Goal: Information Seeking & Learning: Compare options

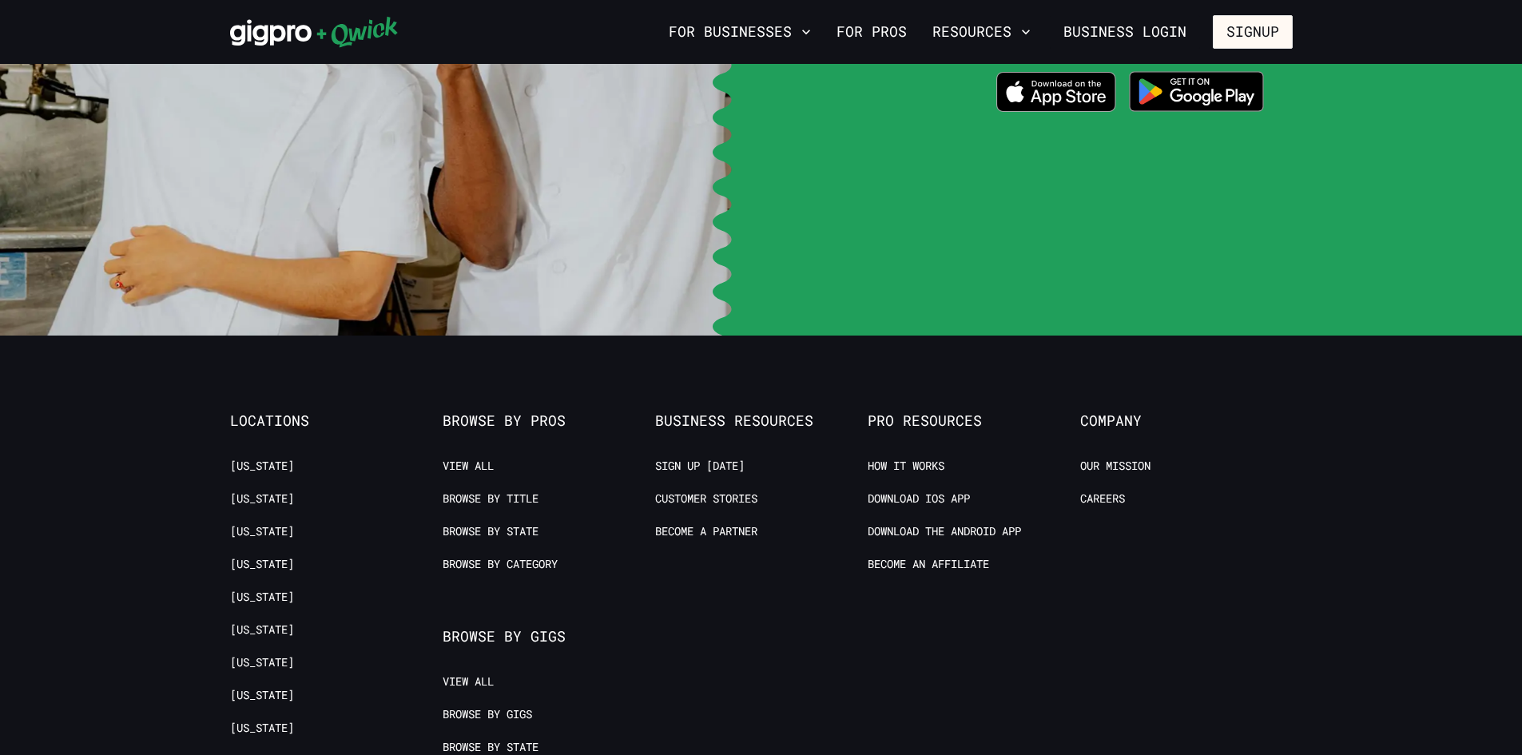
scroll to position [3436, 0]
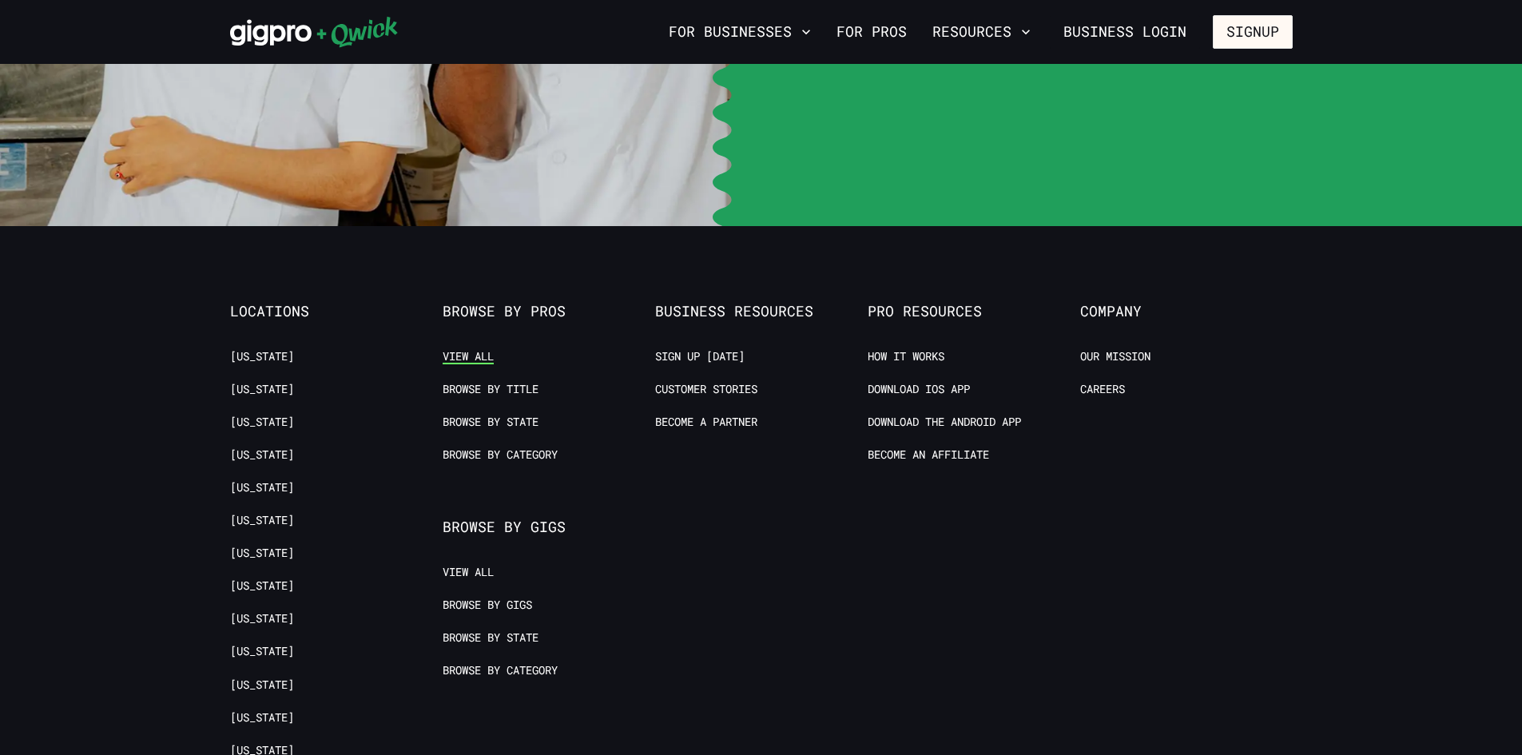
click at [481, 349] on link "View All" at bounding box center [468, 356] width 51 height 15
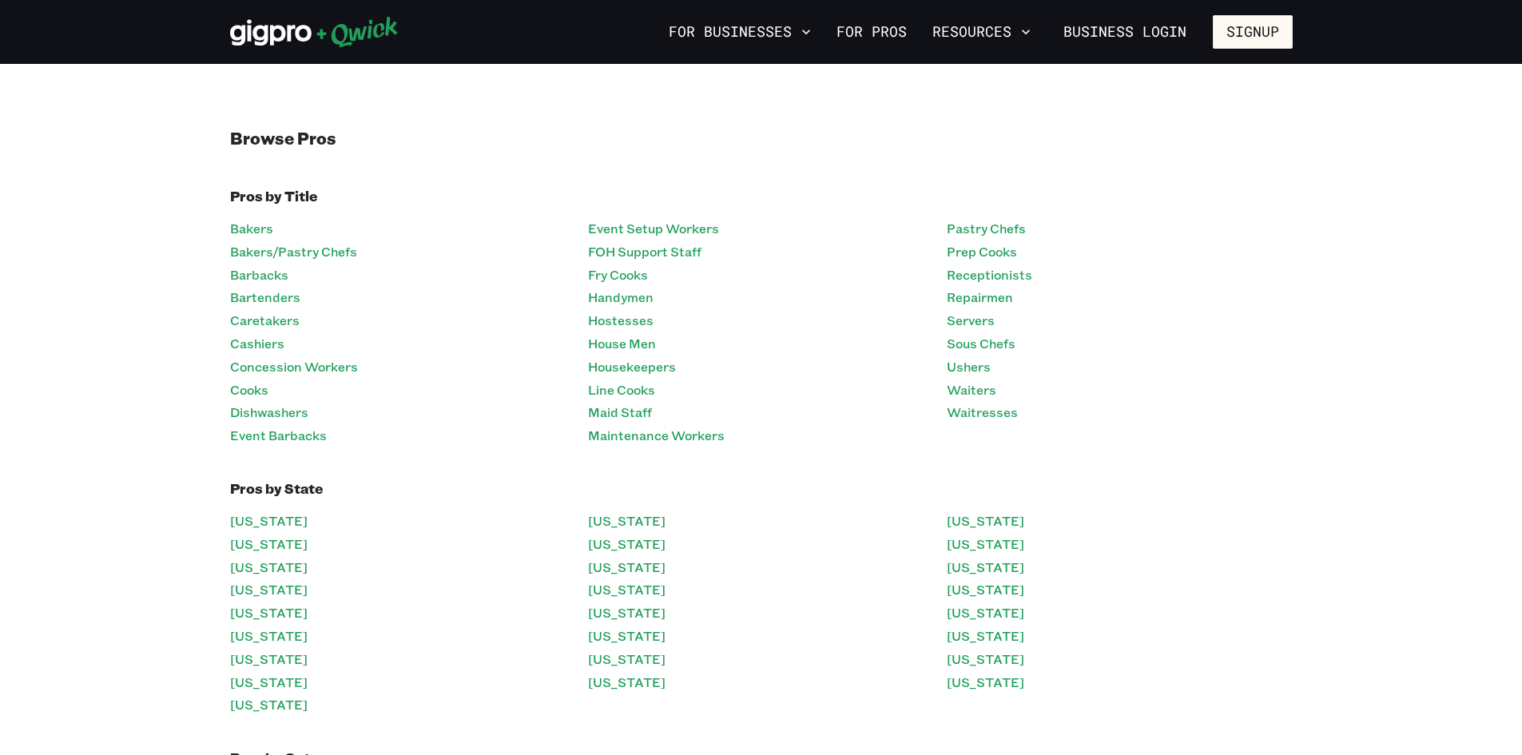
click at [275, 234] on li "Bakers" at bounding box center [403, 228] width 346 height 23
click at [271, 233] on link "Bakers" at bounding box center [251, 228] width 43 height 23
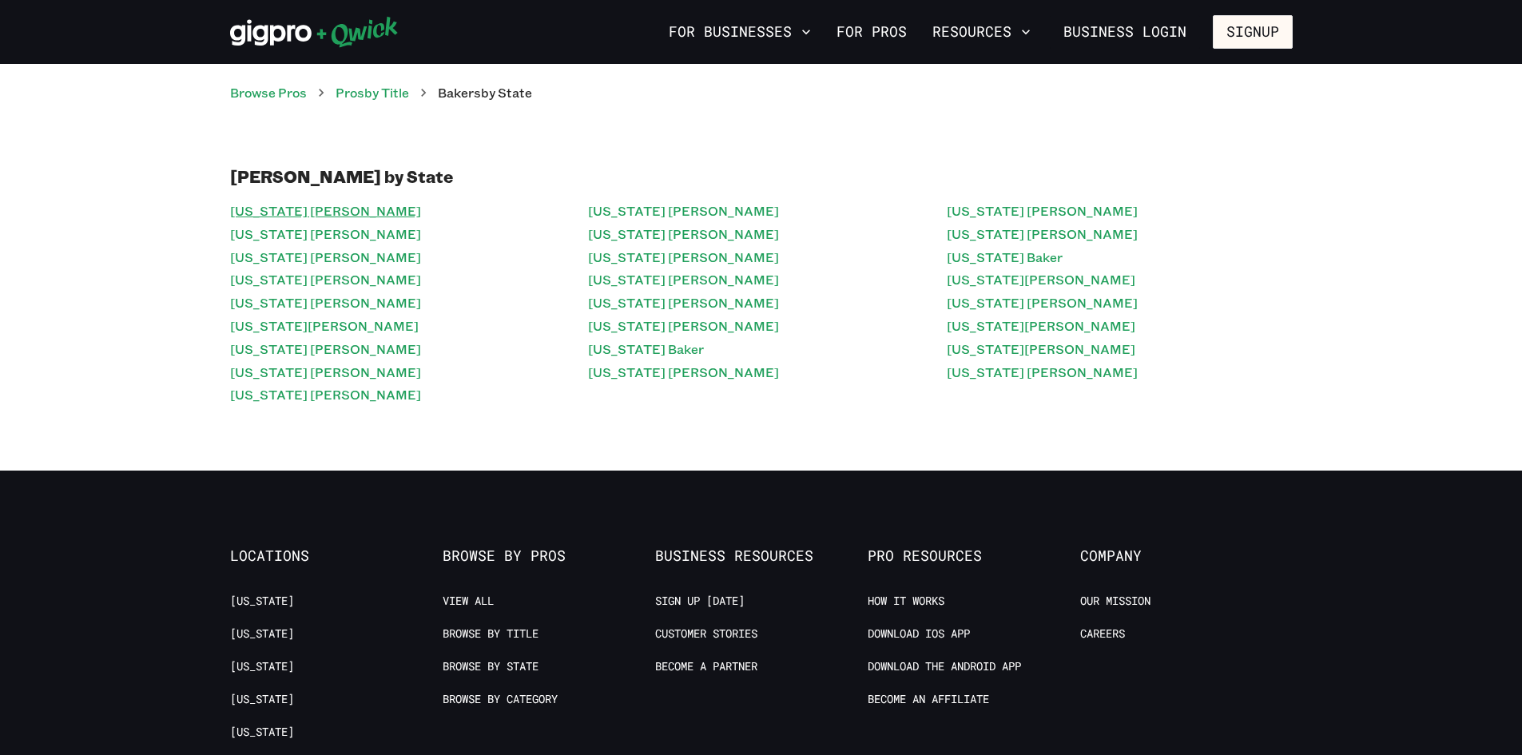
click at [273, 213] on link "[US_STATE] [PERSON_NAME]" at bounding box center [325, 211] width 191 height 23
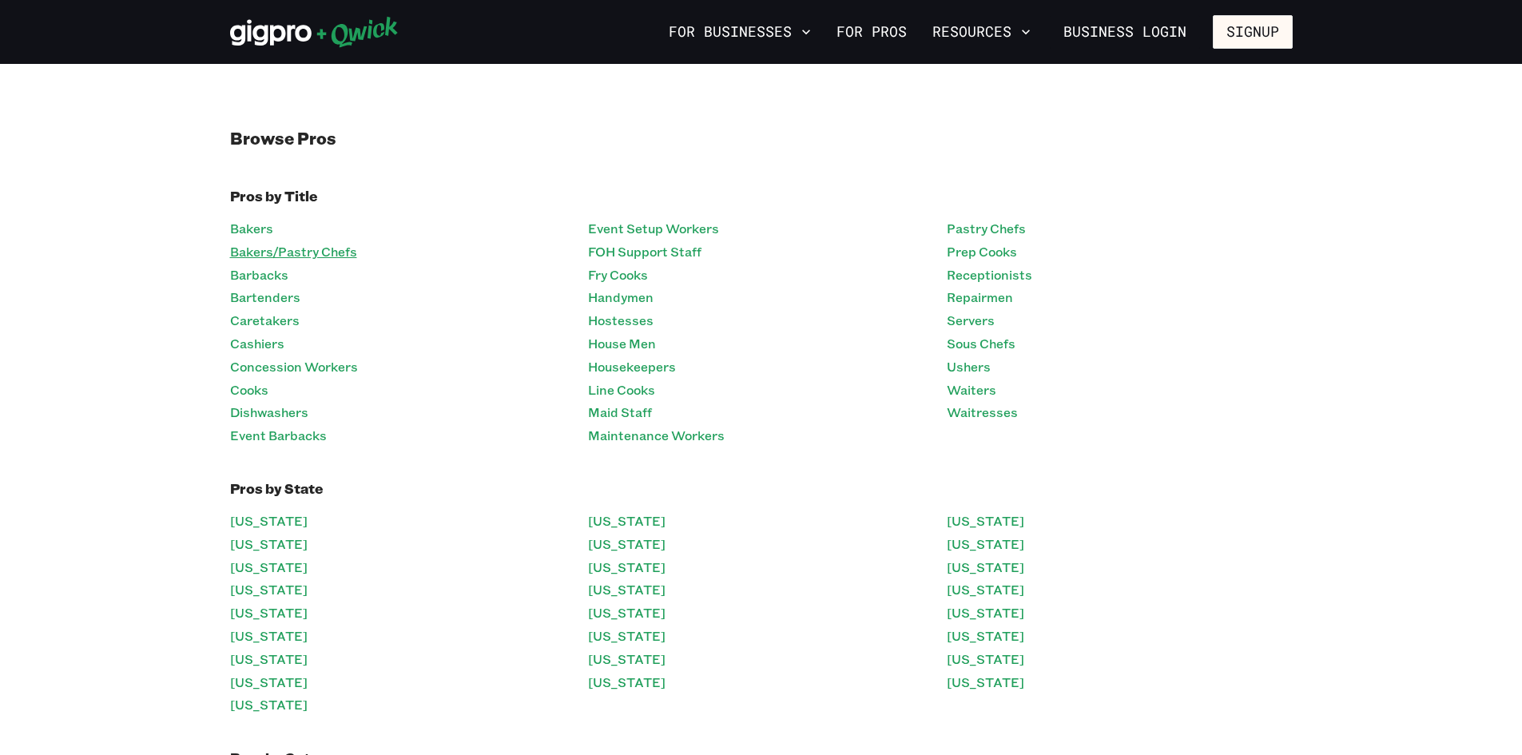
click at [270, 241] on link "Bakers/Pastry Chefs" at bounding box center [293, 252] width 127 height 23
click at [285, 279] on link "Barbacks" at bounding box center [259, 275] width 58 height 23
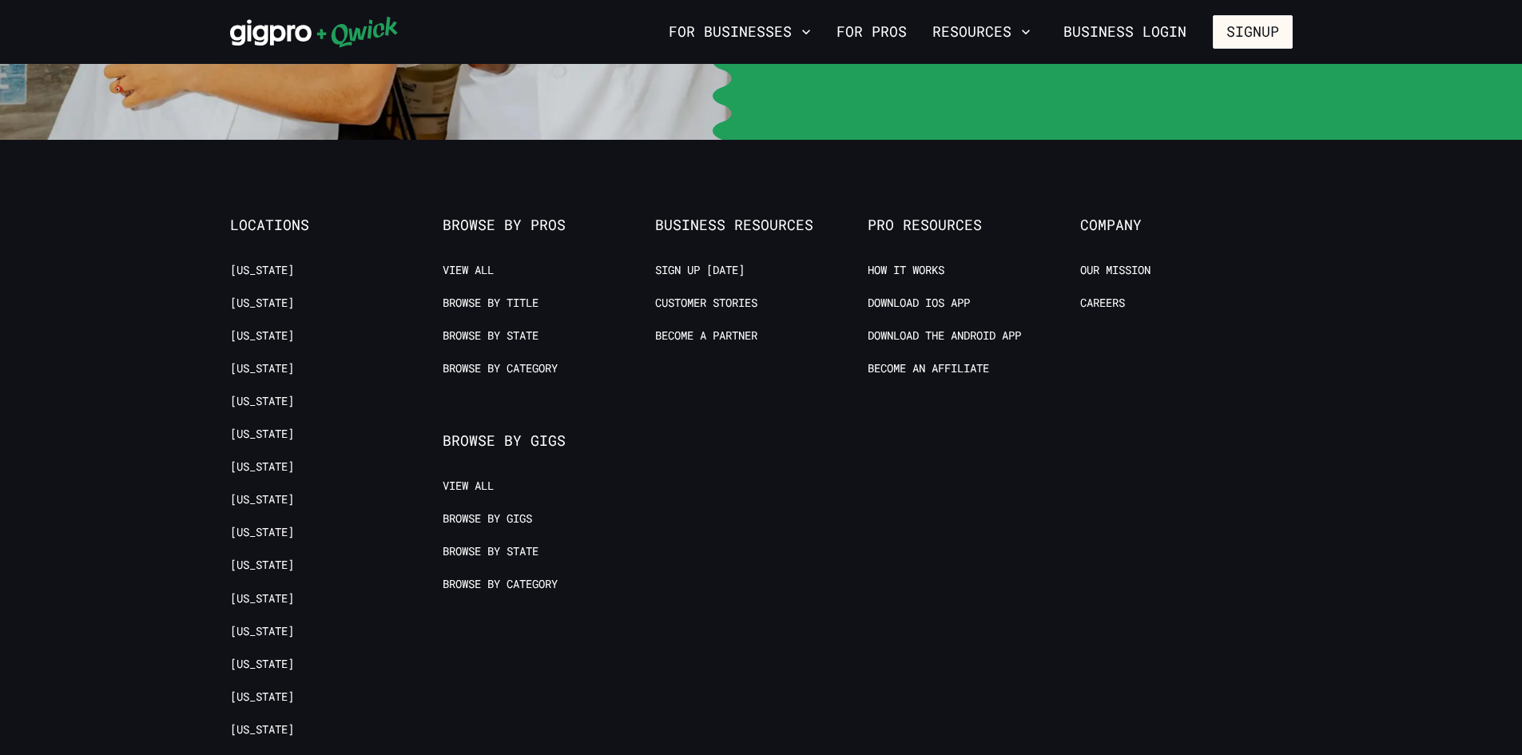
click at [491, 479] on ul "View All Browse by Gigs Browse by State Browse by Category" at bounding box center [541, 544] width 196 height 131
click at [499, 511] on link "Browse by Gigs" at bounding box center [487, 518] width 89 height 15
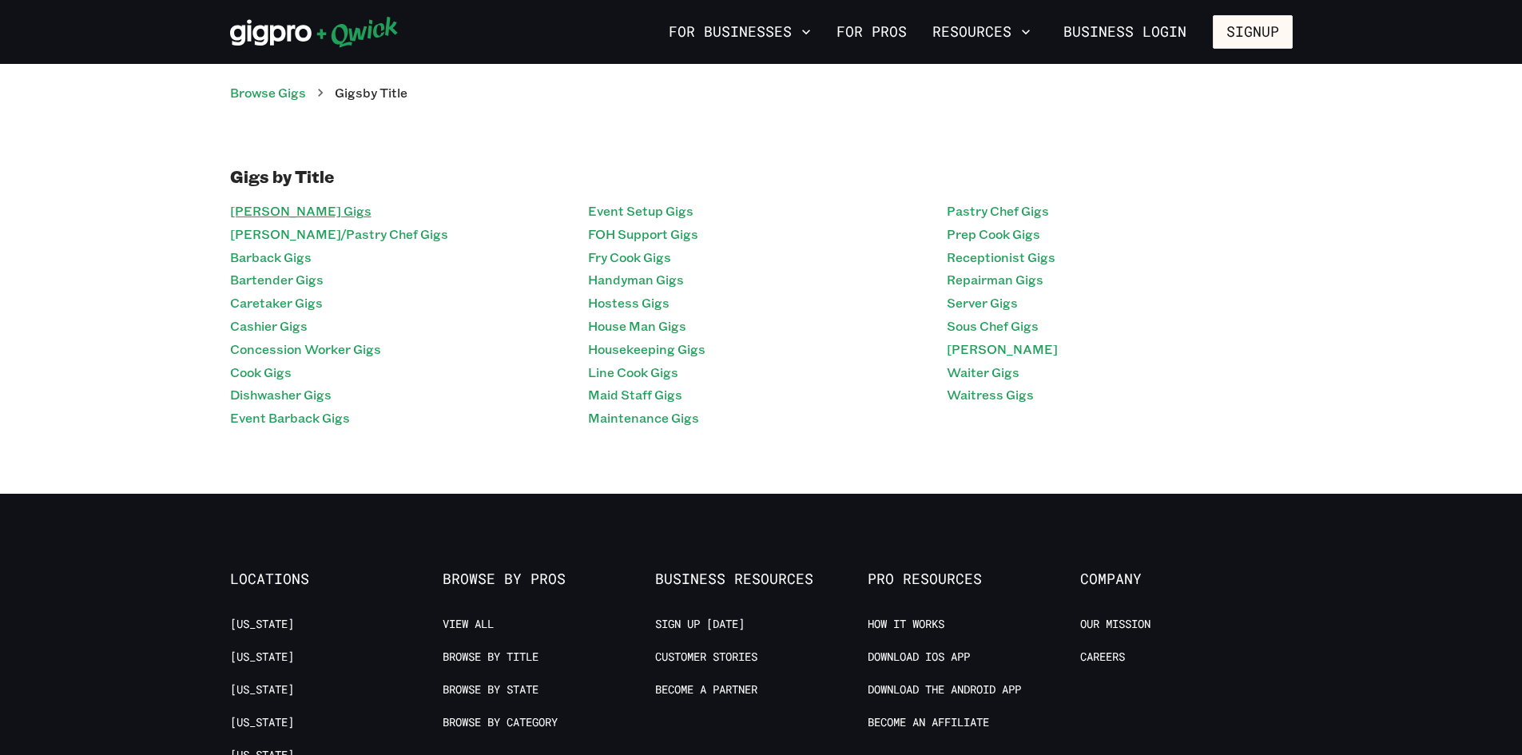
click at [254, 203] on link "Baker Gigs" at bounding box center [300, 211] width 141 height 23
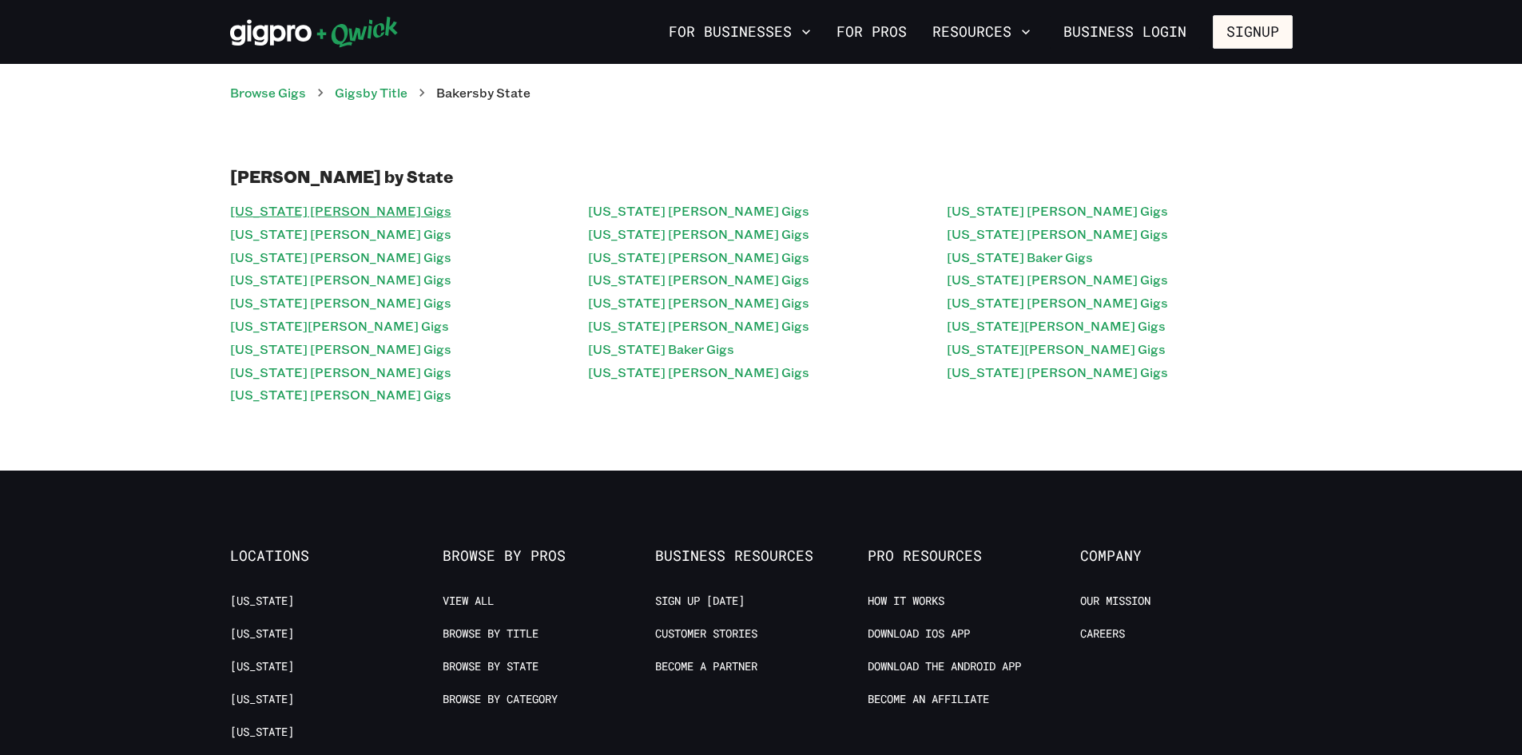
click at [261, 206] on link "[US_STATE] [PERSON_NAME] Gigs" at bounding box center [340, 211] width 221 height 23
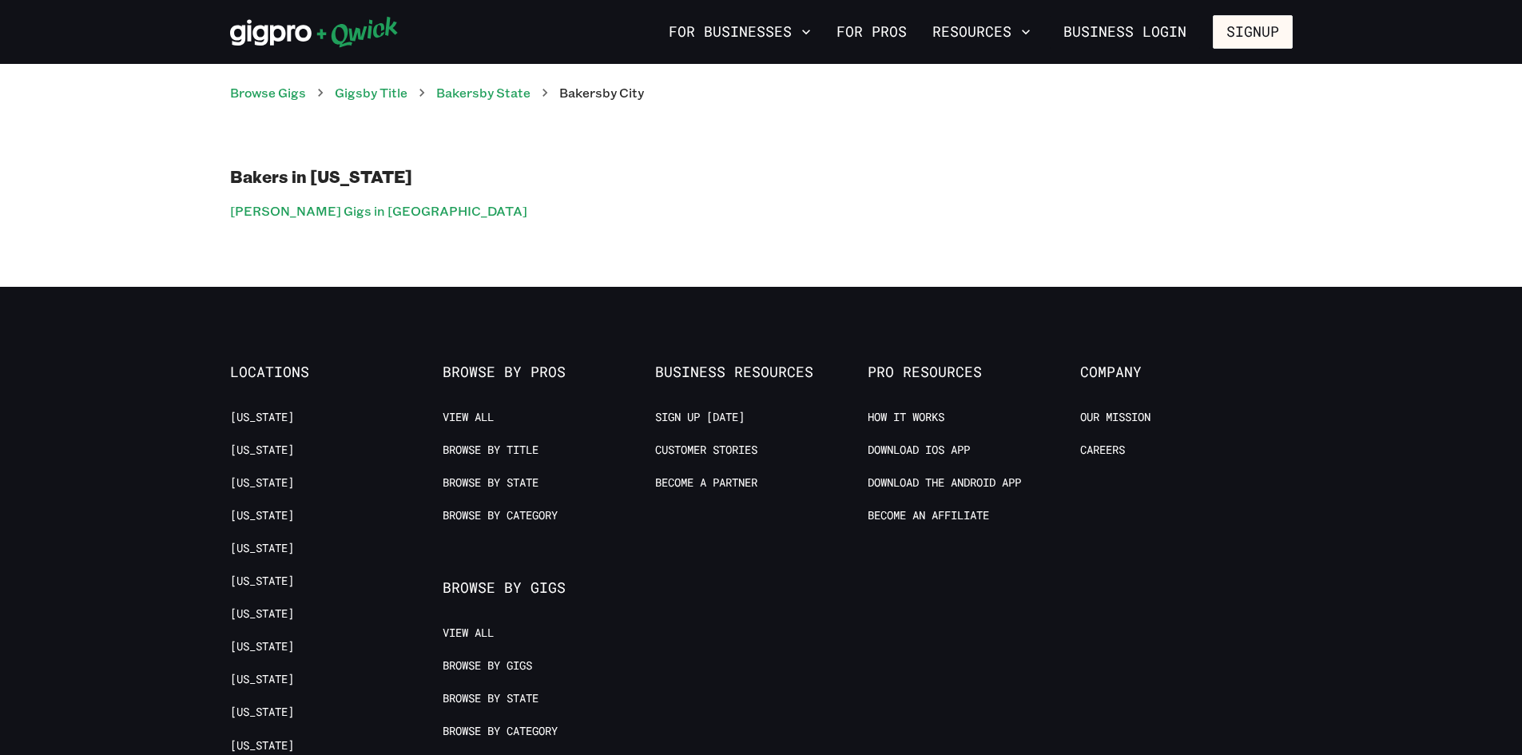
click at [287, 215] on link "[PERSON_NAME] Gigs in [GEOGRAPHIC_DATA]" at bounding box center [378, 211] width 297 height 23
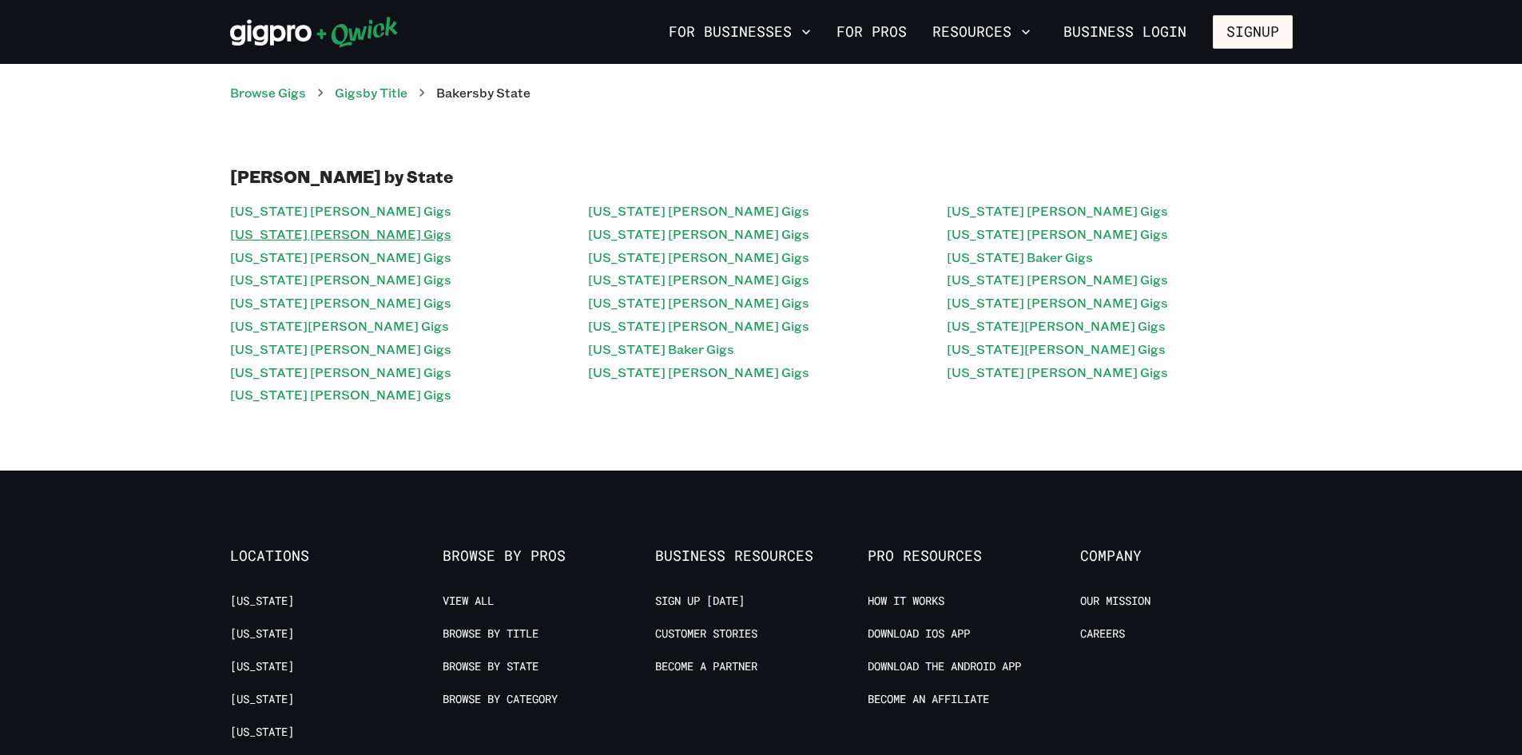
click at [317, 233] on link "[US_STATE] [PERSON_NAME] Gigs" at bounding box center [340, 234] width 221 height 23
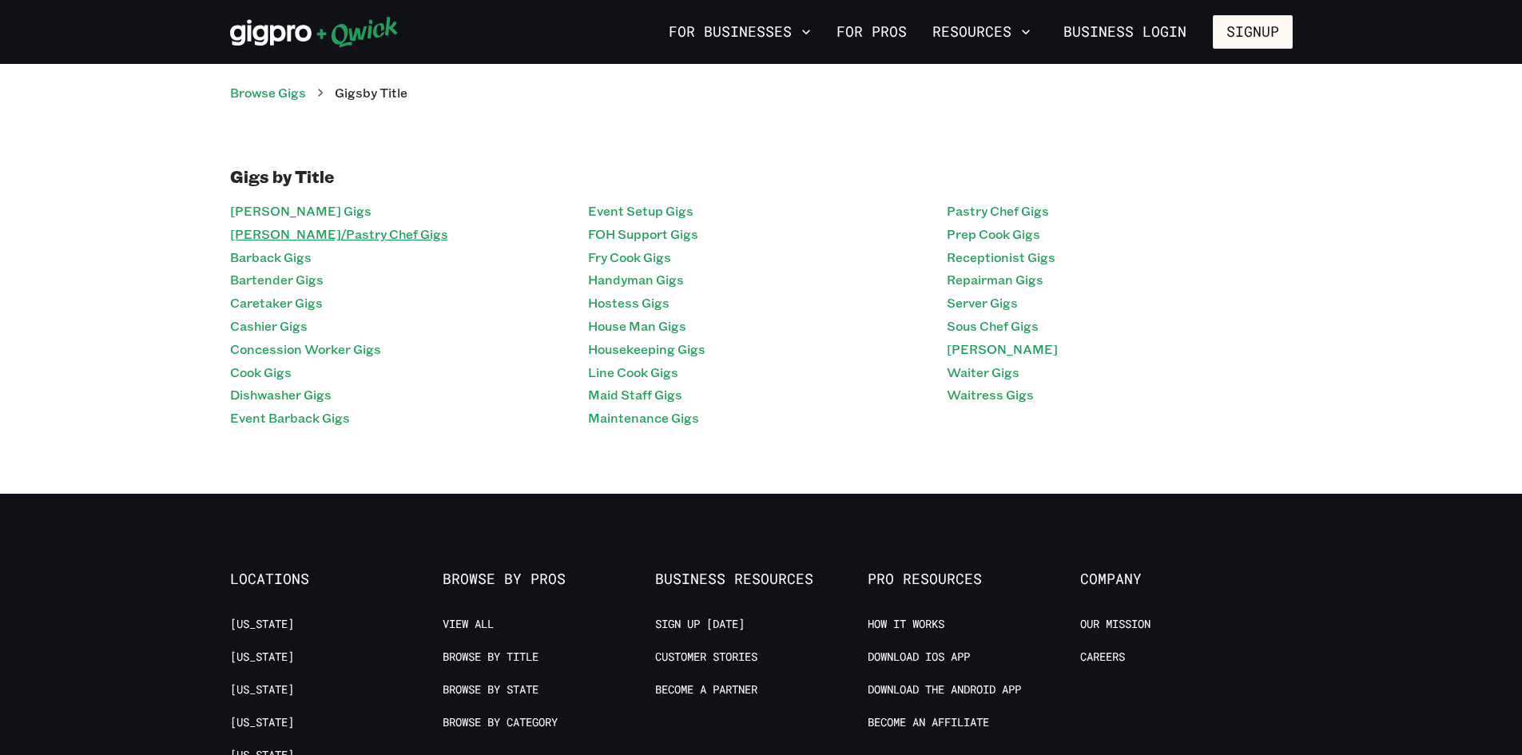
click at [308, 237] on link "Baker/Pastry Chef Gigs" at bounding box center [339, 234] width 218 height 23
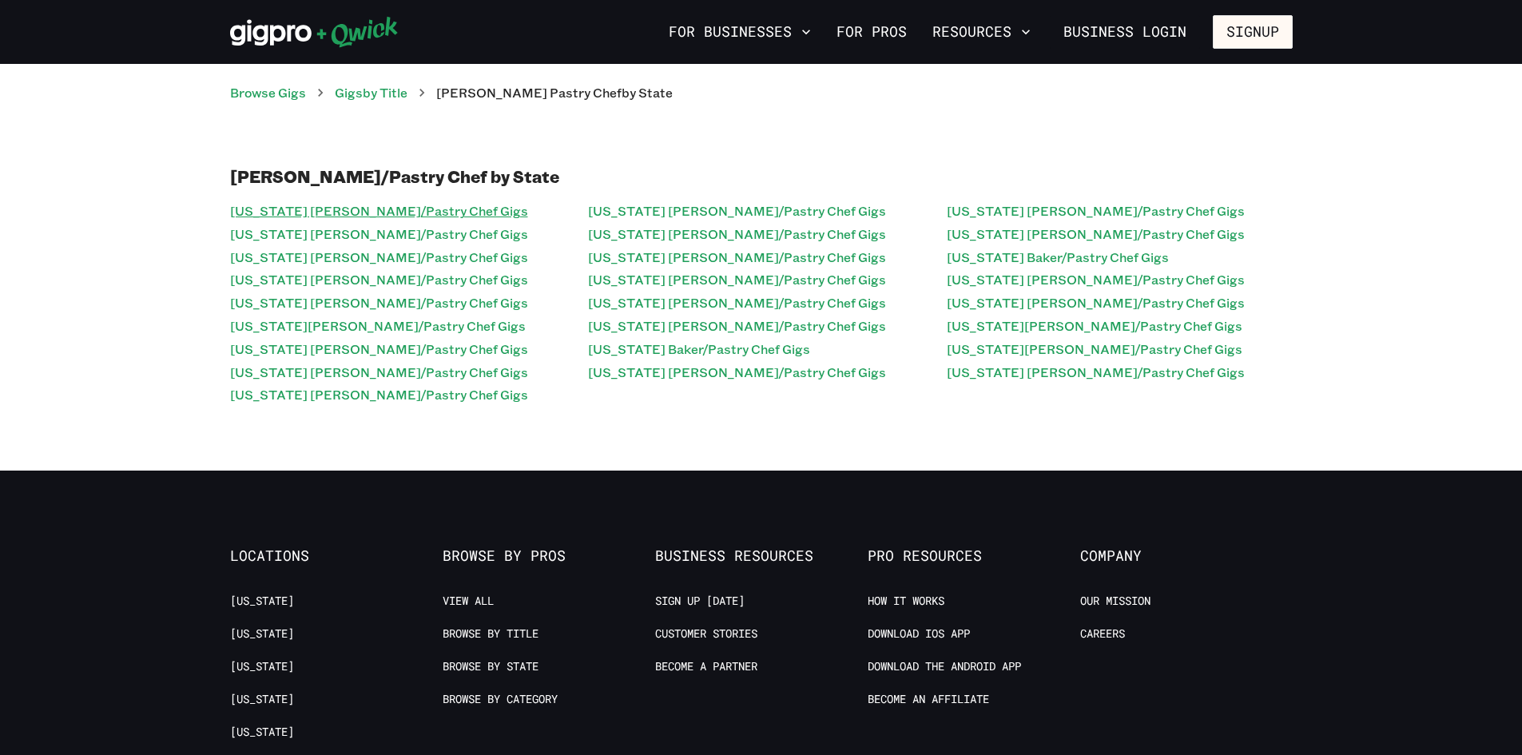
click at [288, 213] on link "Arizona Baker/Pastry Chef Gigs" at bounding box center [379, 211] width 298 height 23
click at [781, 22] on button "For Businesses" at bounding box center [739, 31] width 155 height 27
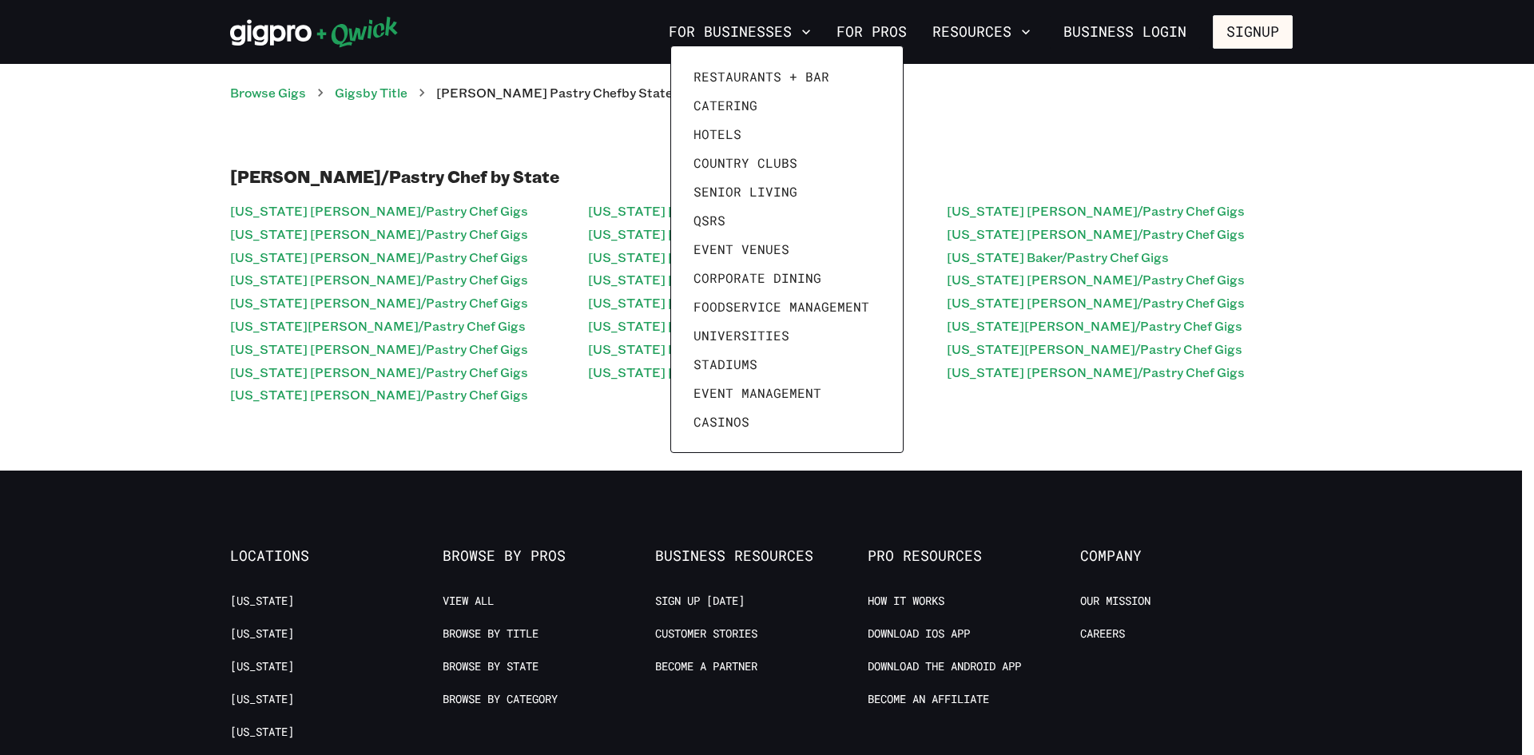
click at [988, 34] on div at bounding box center [767, 377] width 1534 height 755
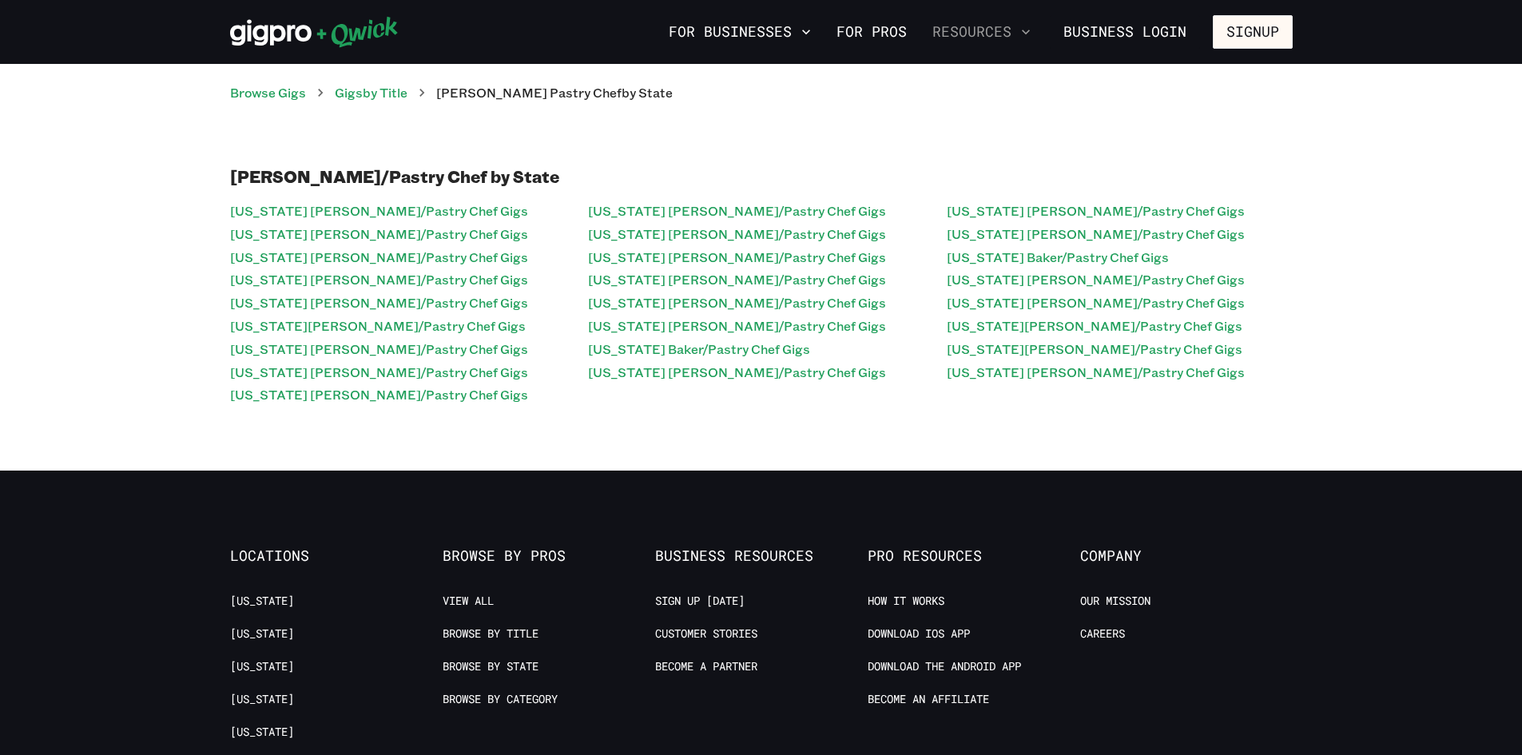
drag, startPoint x: 982, startPoint y: 34, endPoint x: 968, endPoint y: 30, distance: 14.9
click at [968, 30] on button "Resources" at bounding box center [981, 31] width 111 height 27
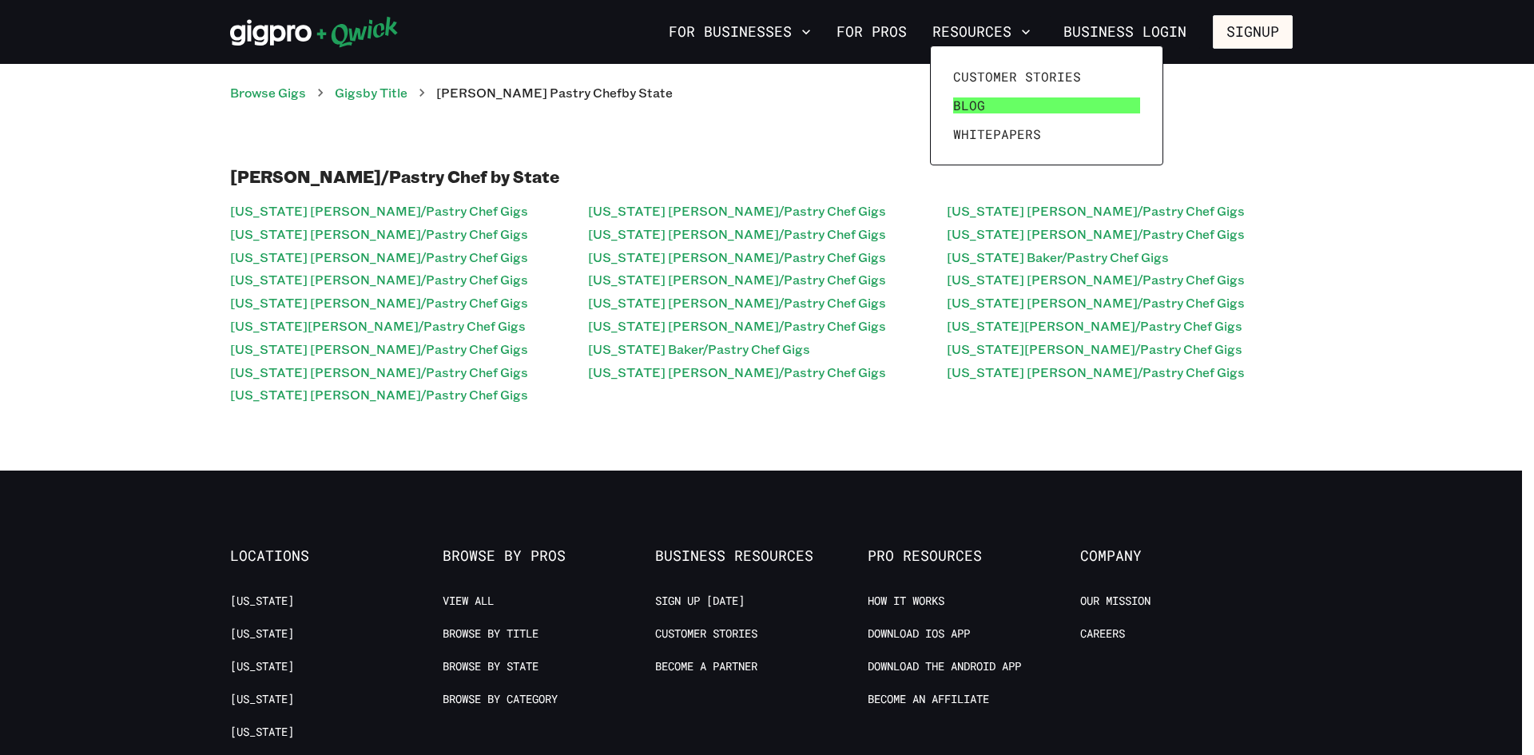
click at [1003, 97] on link "Blog" at bounding box center [1047, 105] width 200 height 29
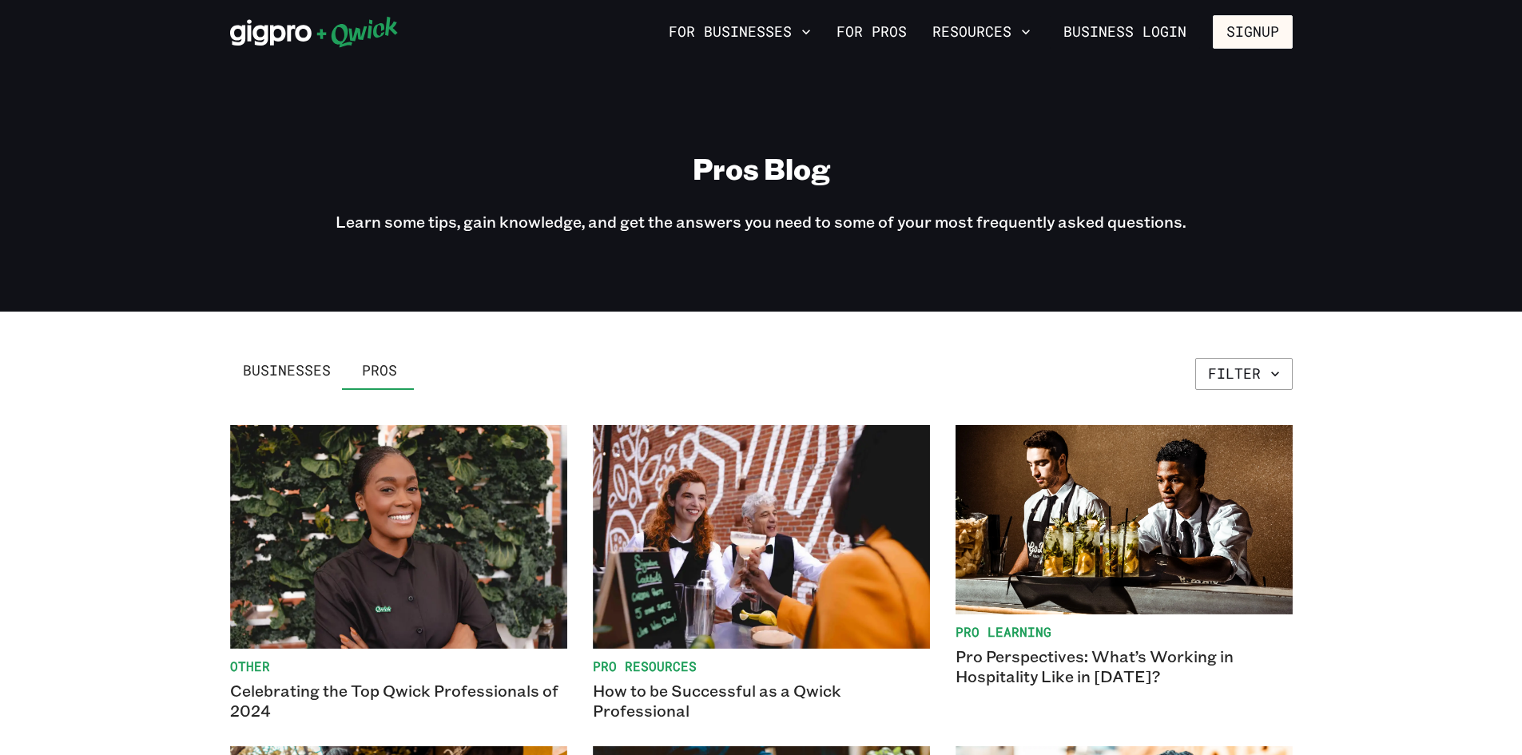
drag, startPoint x: 288, startPoint y: 352, endPoint x: 292, endPoint y: 360, distance: 8.2
click at [288, 353] on link "Businesses" at bounding box center [286, 371] width 113 height 38
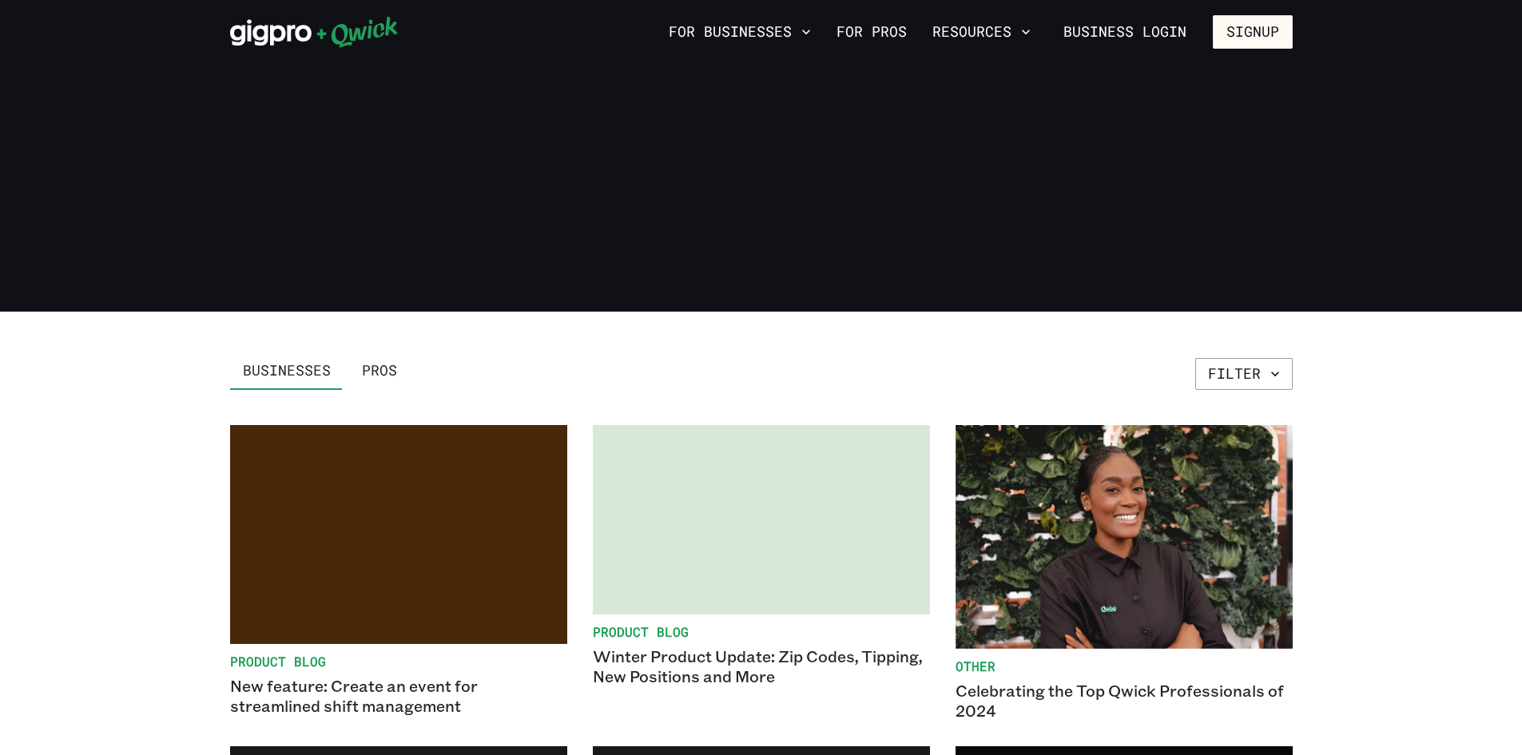
click at [292, 362] on span "Businesses" at bounding box center [287, 371] width 88 height 18
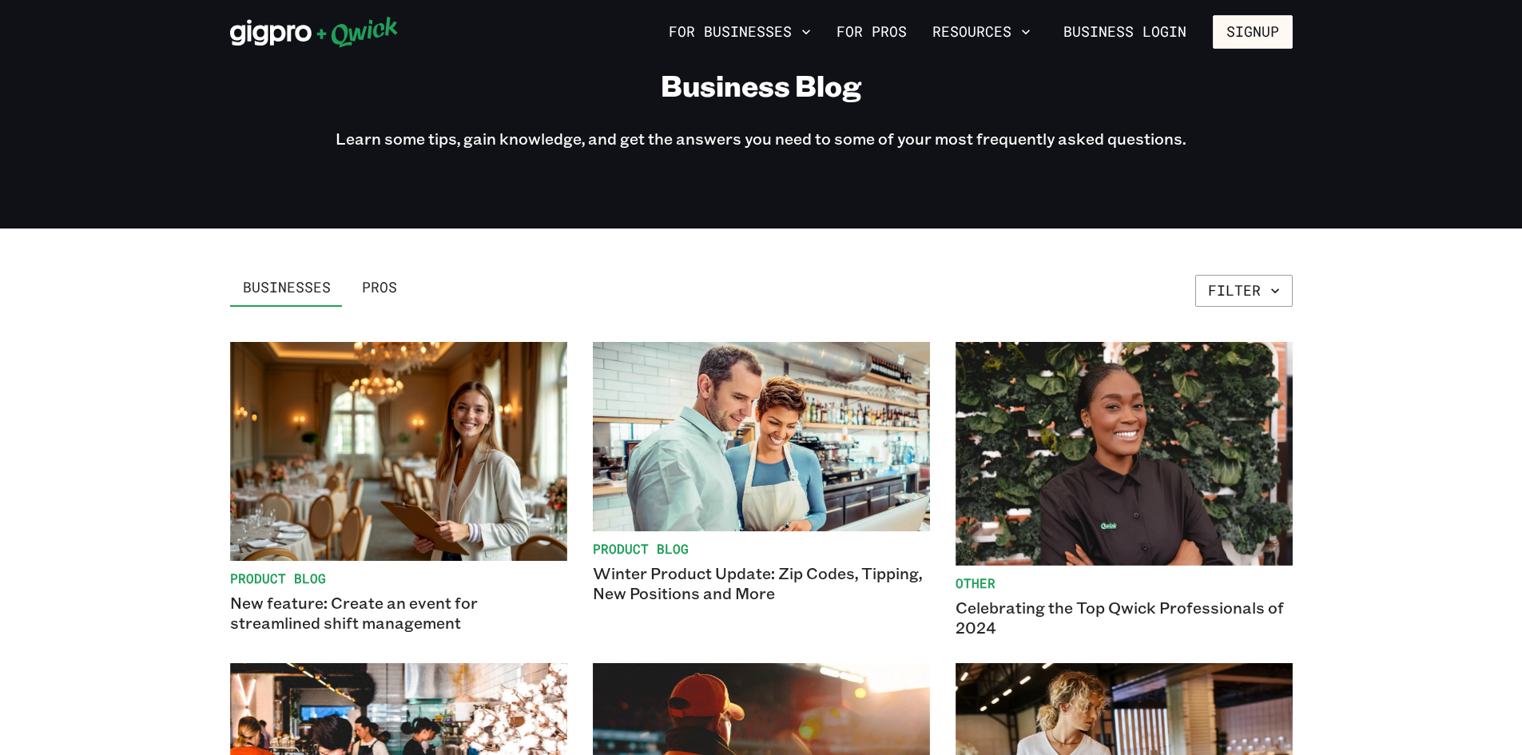
scroll to position [80, 0]
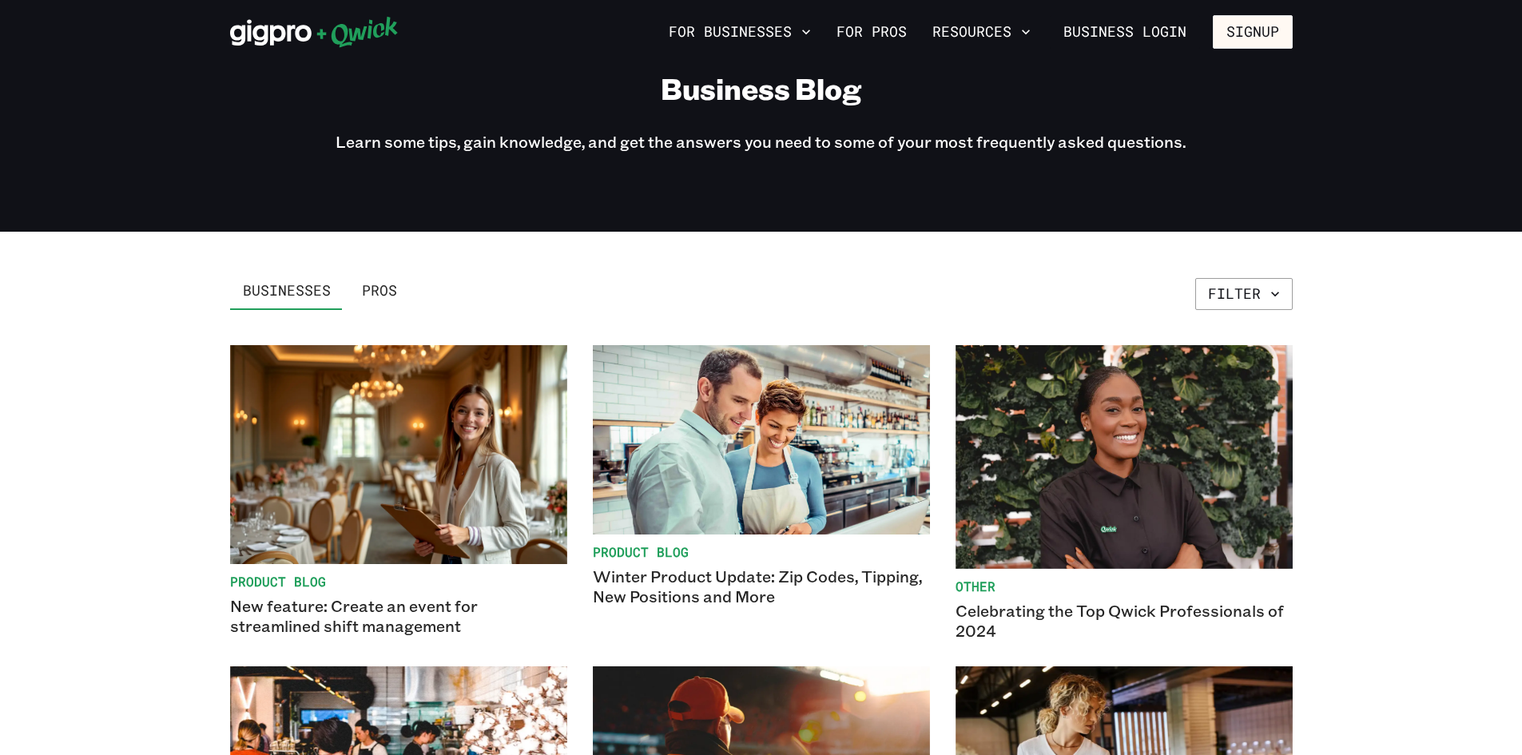
click at [294, 38] on img at bounding box center [314, 32] width 169 height 32
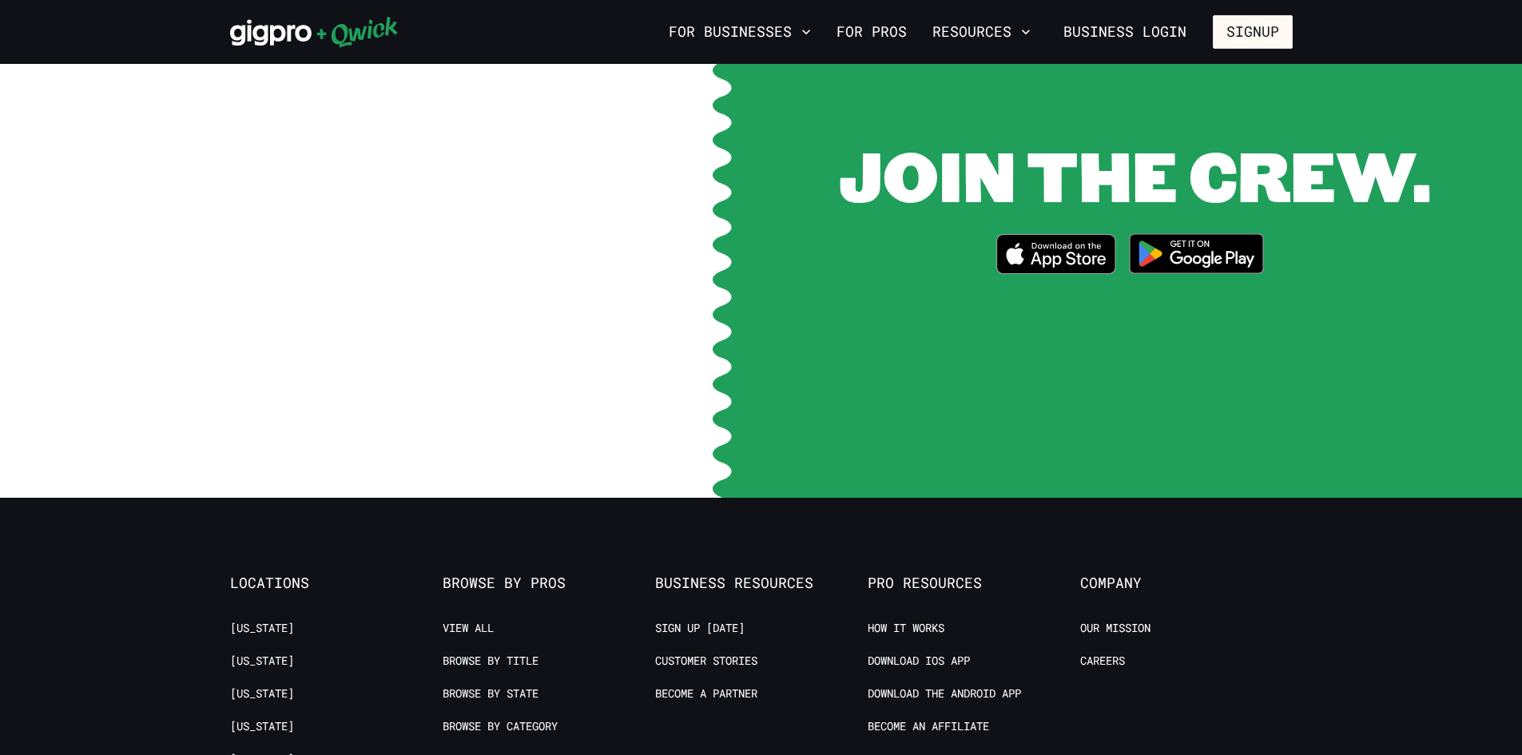
scroll to position [3276, 0]
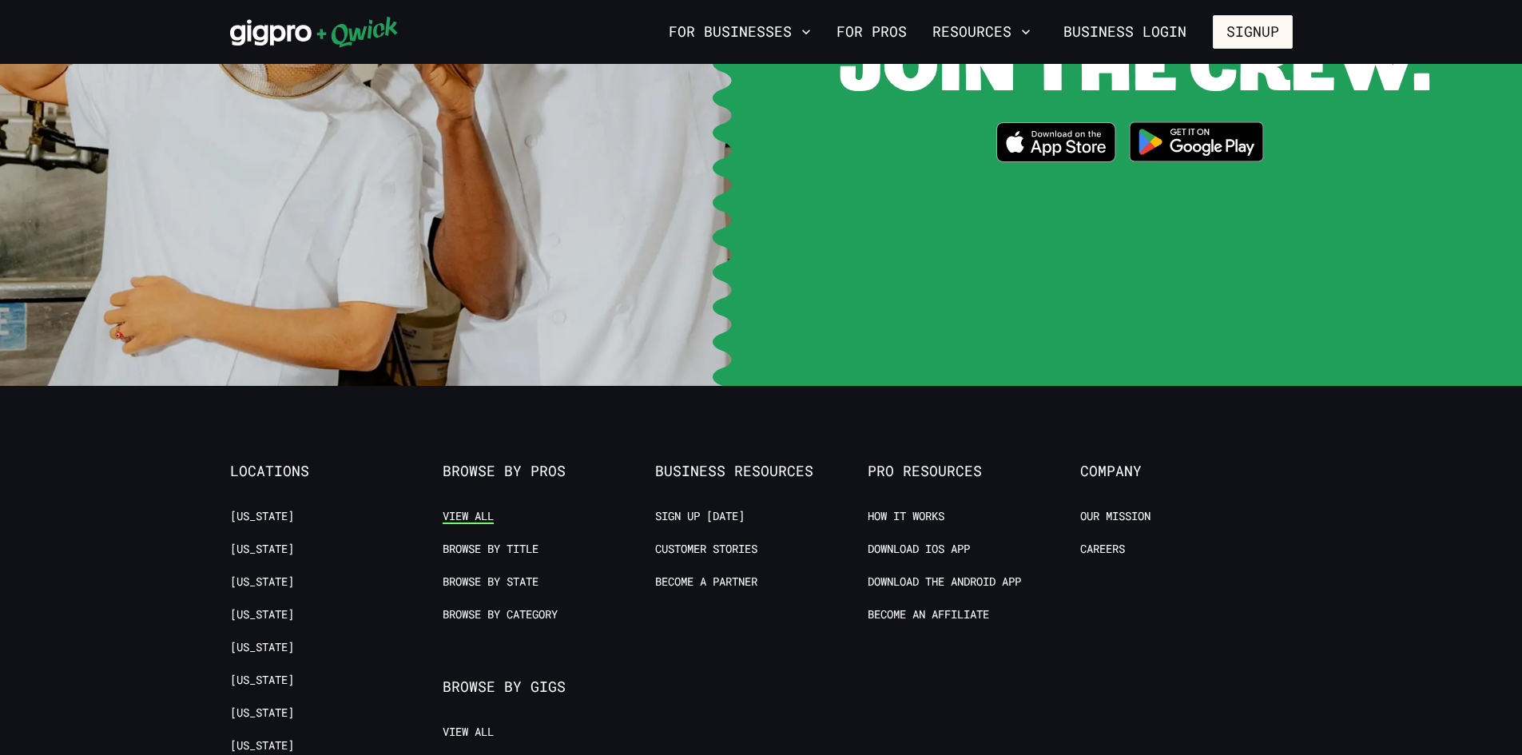
click at [491, 509] on link "View All" at bounding box center [468, 516] width 51 height 15
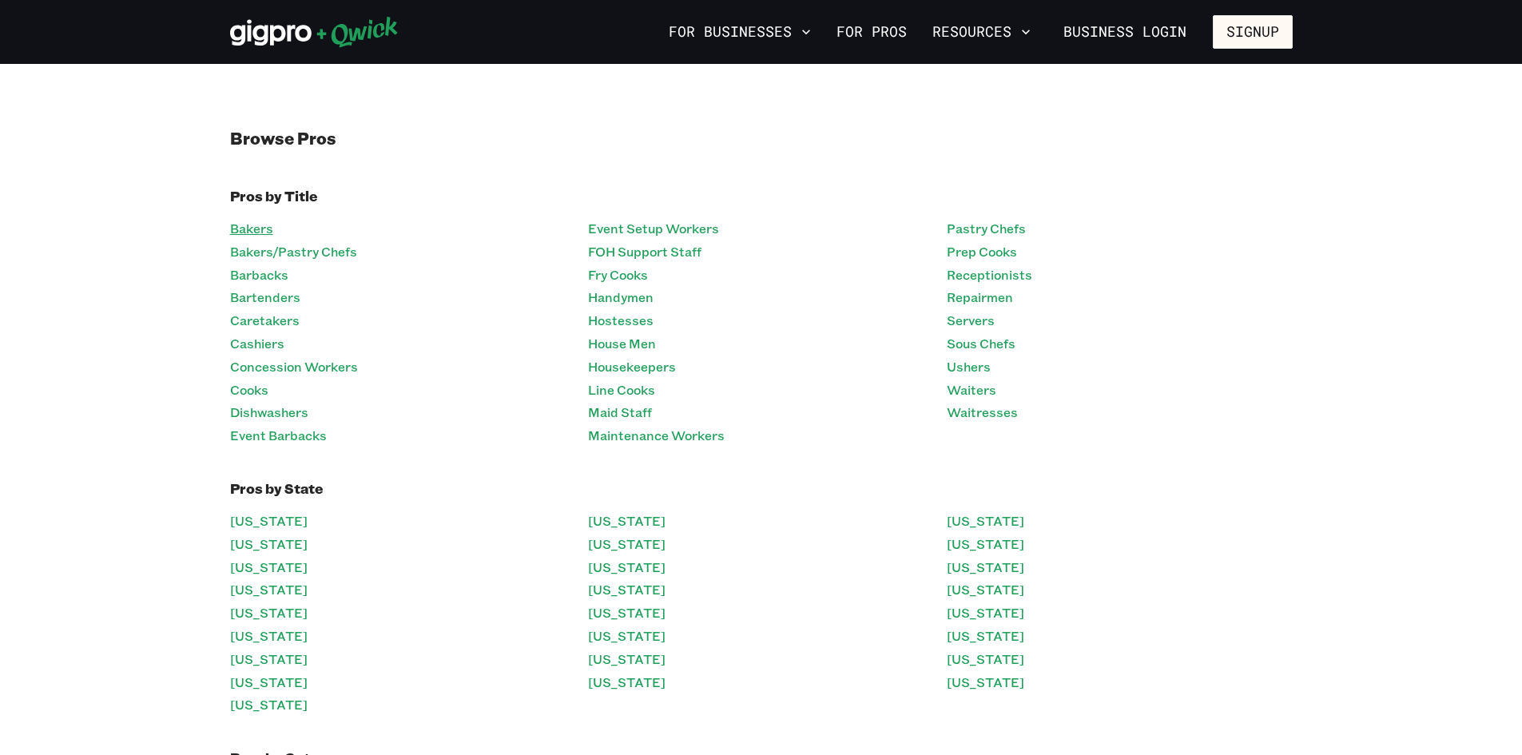
click at [248, 231] on link "Bakers" at bounding box center [251, 228] width 43 height 23
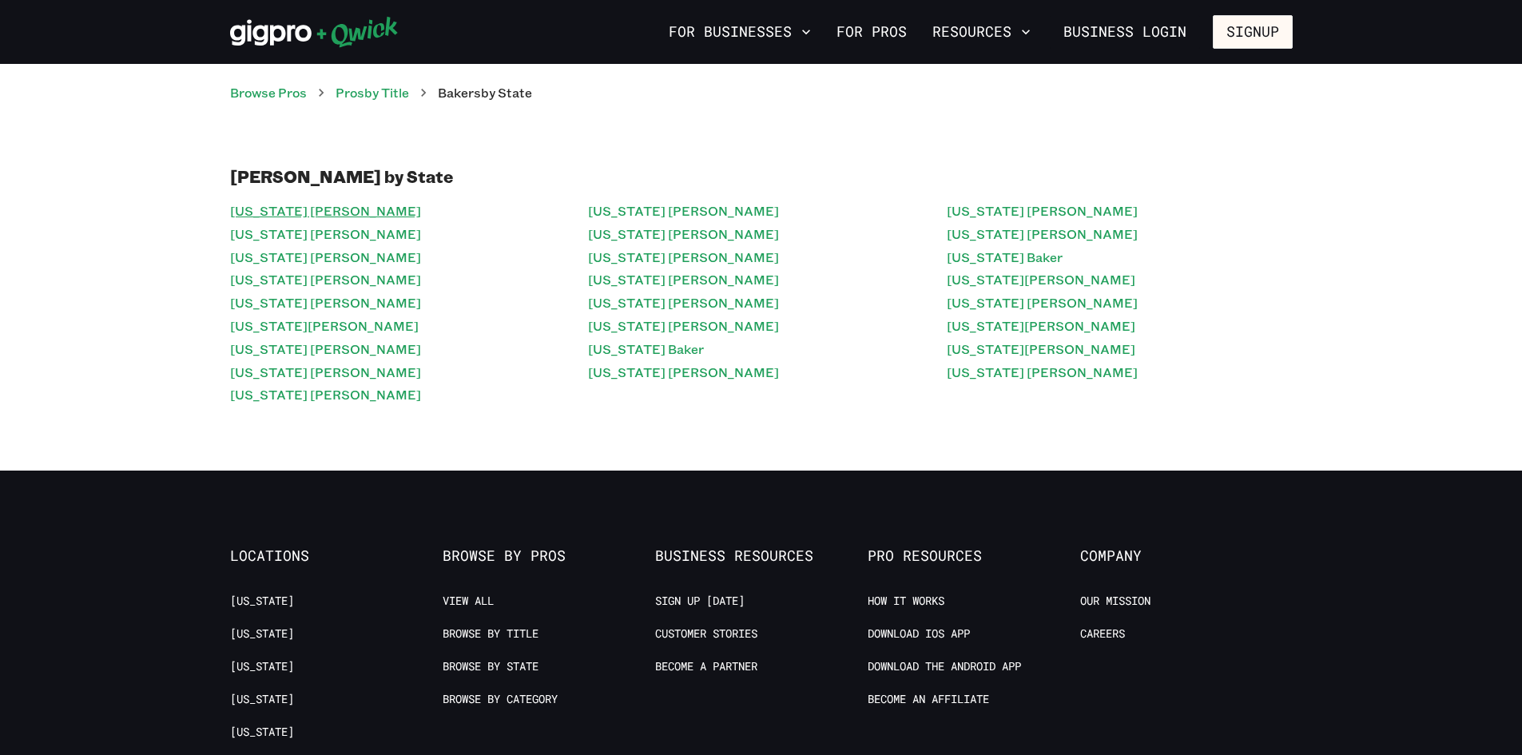
click at [258, 205] on link "[US_STATE] [PERSON_NAME]" at bounding box center [325, 211] width 191 height 23
click at [284, 238] on link "[US_STATE] [PERSON_NAME]" at bounding box center [325, 234] width 191 height 23
click at [292, 244] on link "[US_STATE] [PERSON_NAME]" at bounding box center [325, 234] width 191 height 23
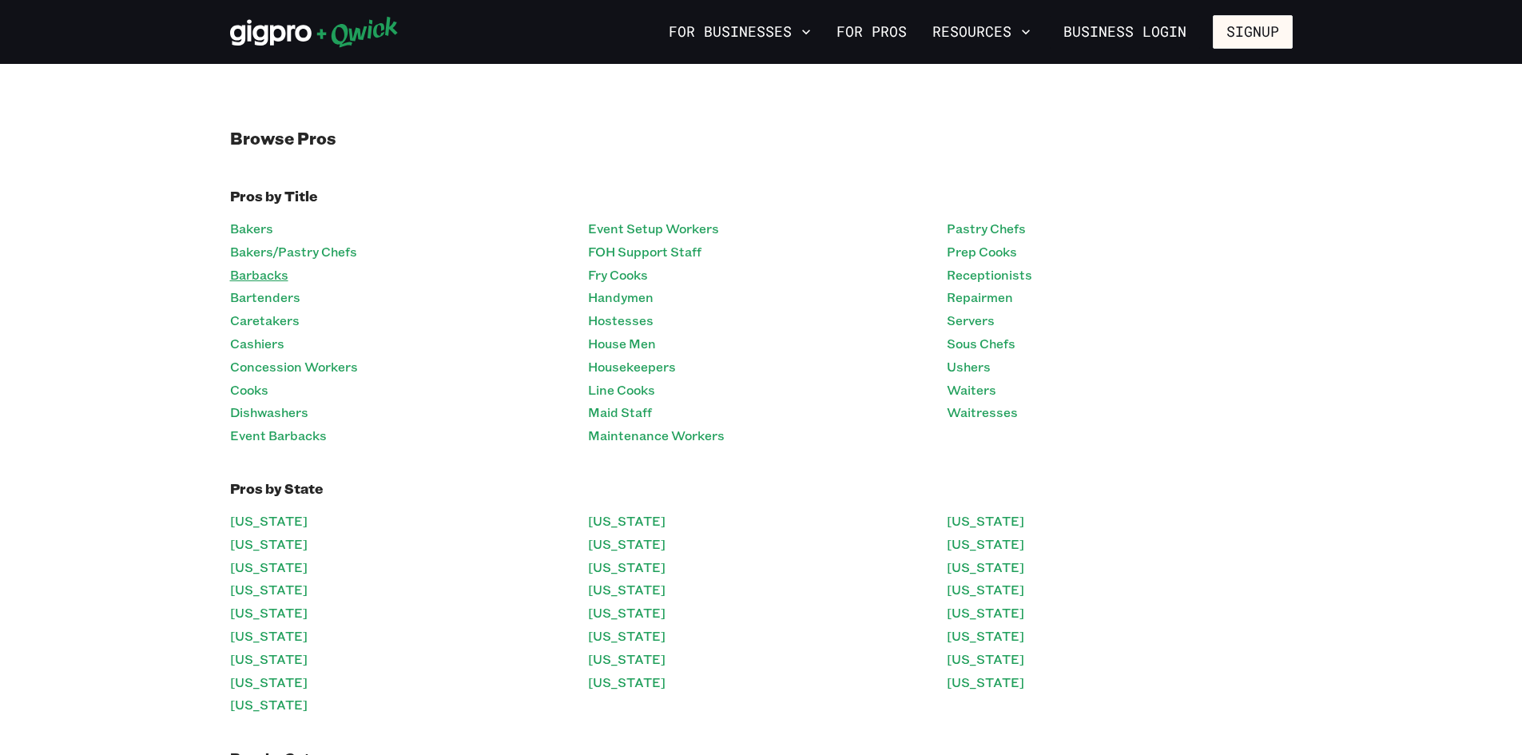
click at [276, 268] on link "Barbacks" at bounding box center [259, 275] width 58 height 23
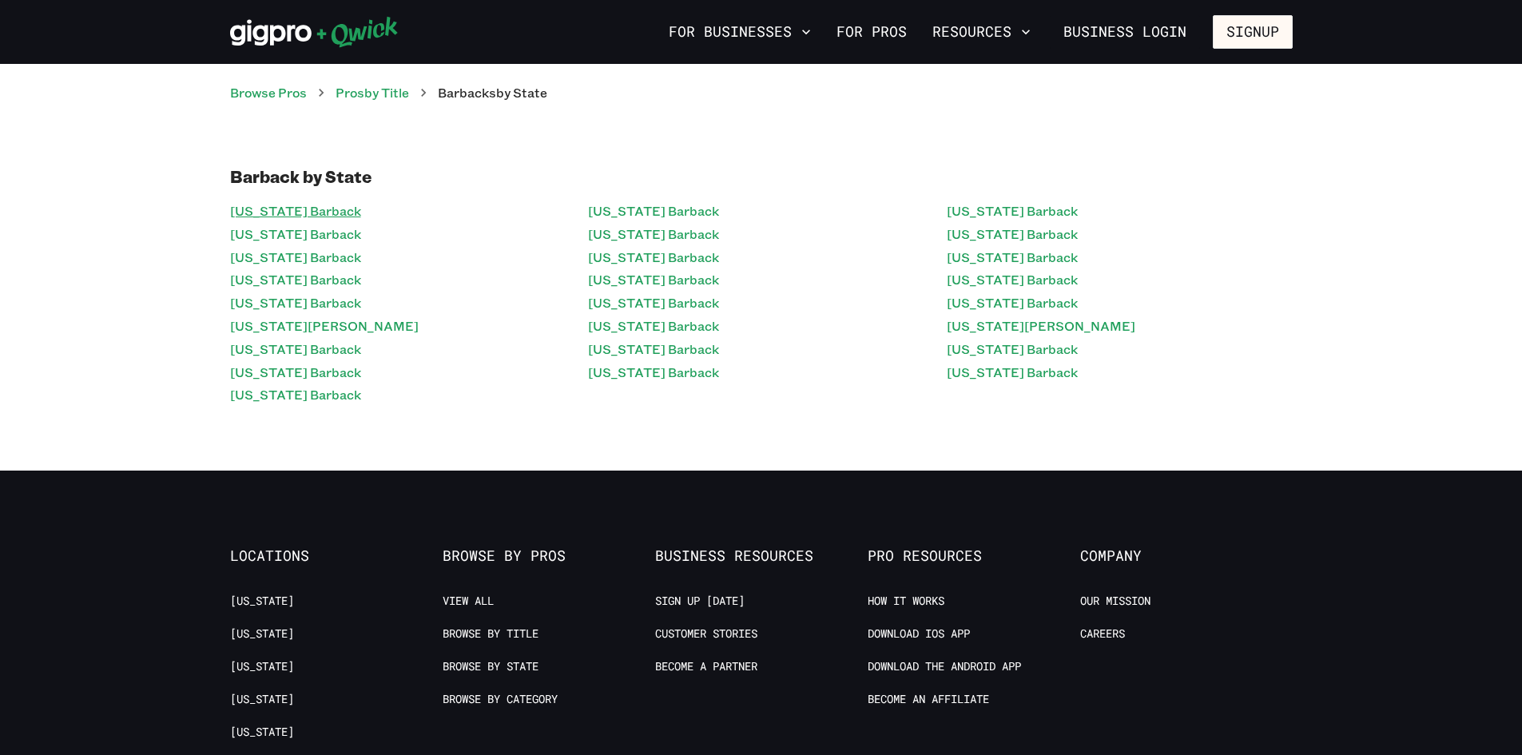
click at [288, 215] on link "[US_STATE] Barback" at bounding box center [295, 211] width 131 height 23
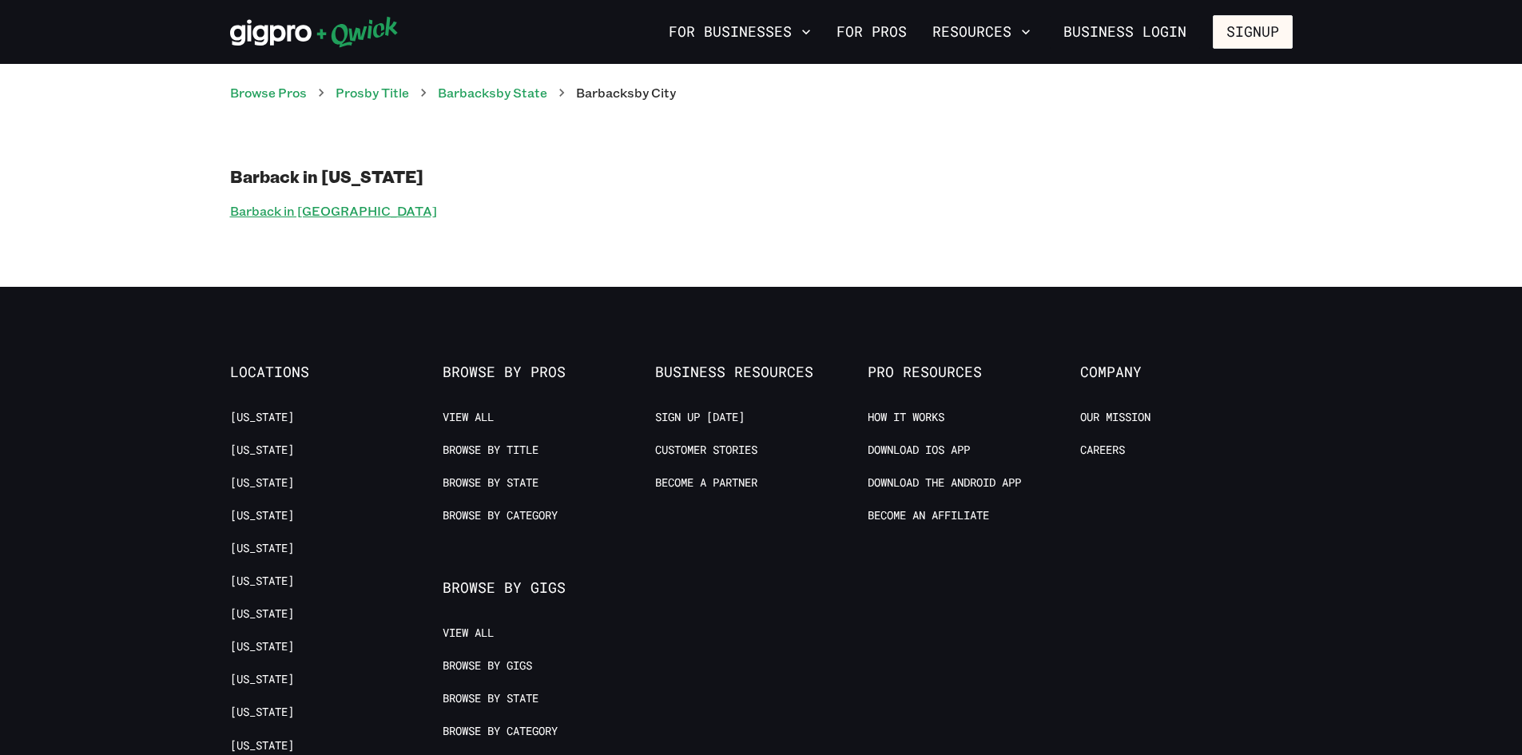
click at [288, 213] on link "Barback in [GEOGRAPHIC_DATA]" at bounding box center [333, 211] width 207 height 23
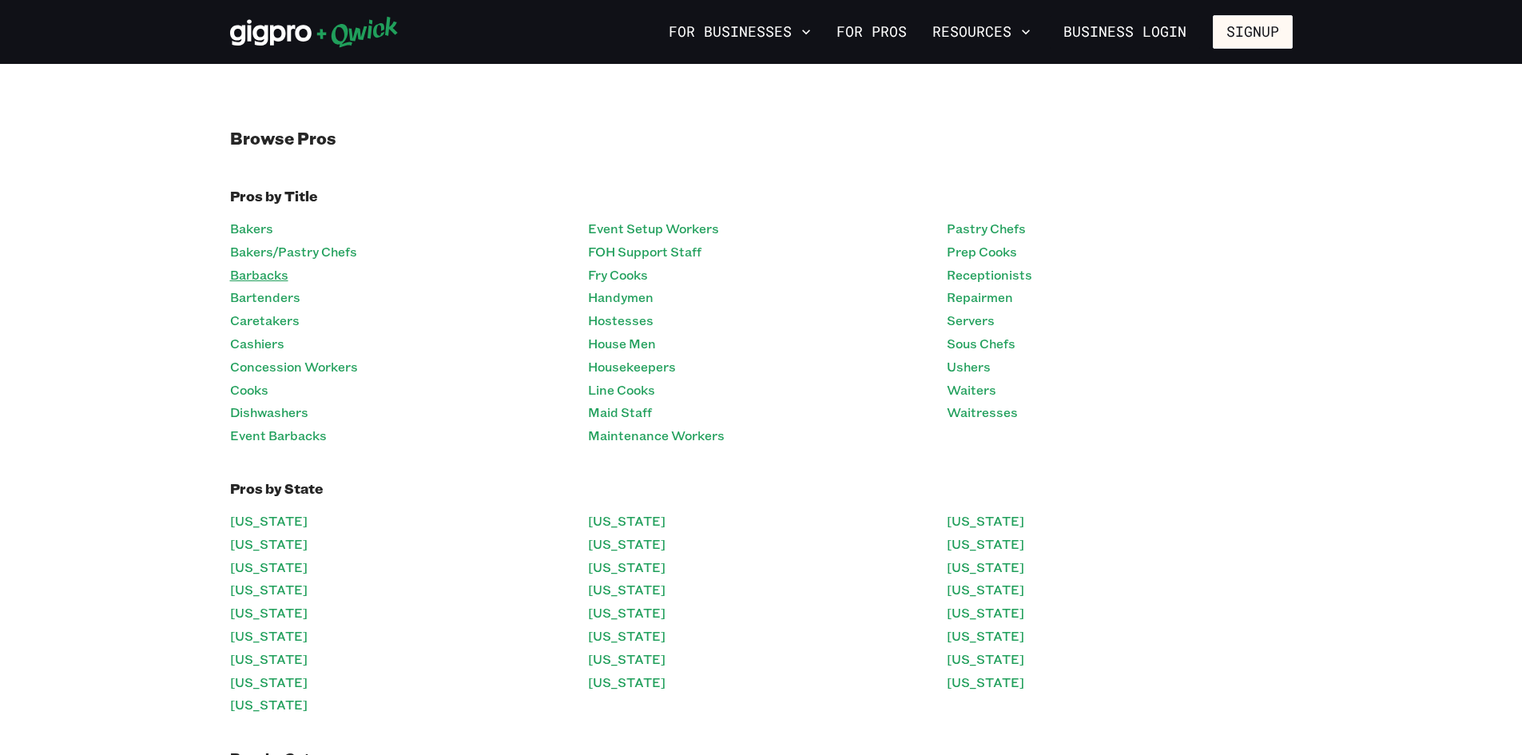
click at [247, 264] on link "Barbacks" at bounding box center [259, 275] width 58 height 23
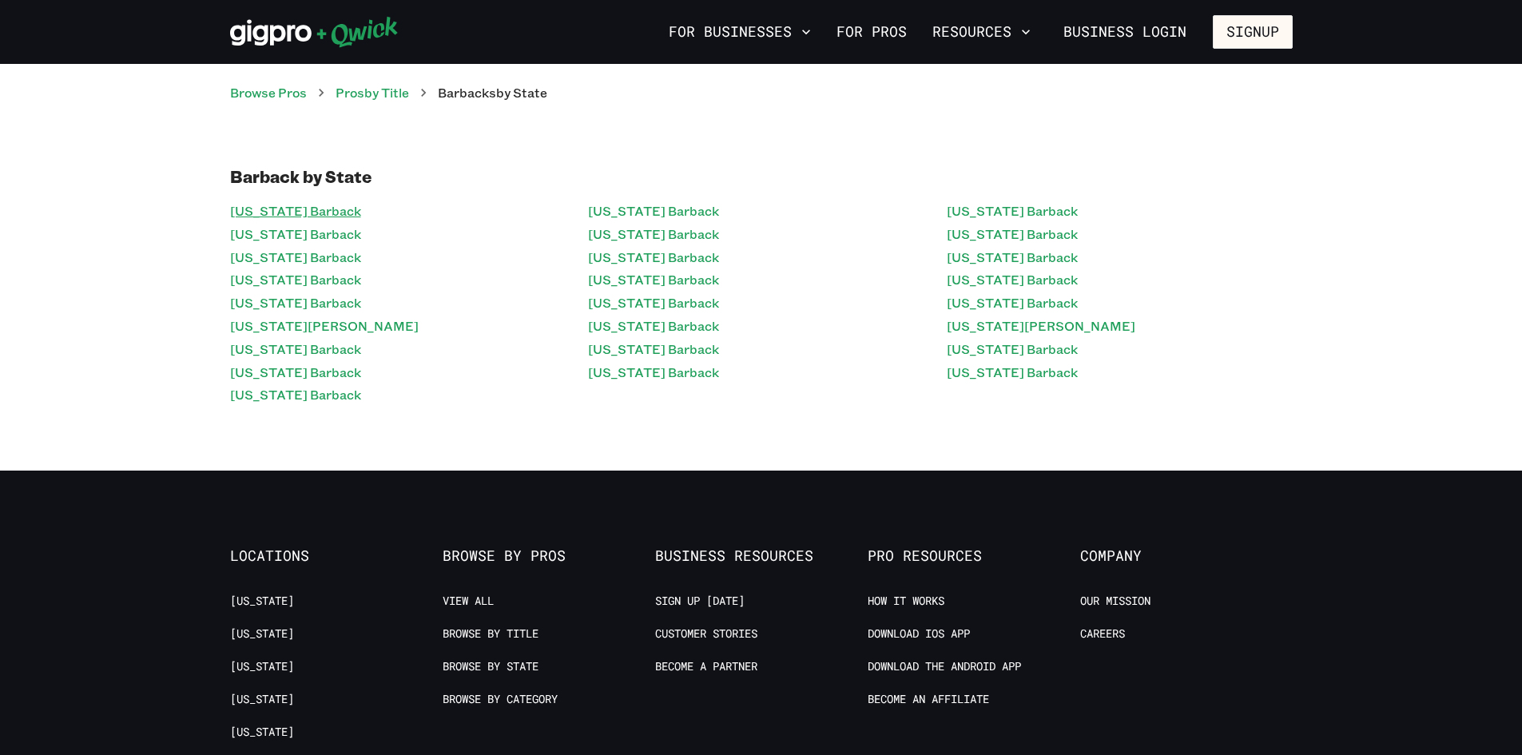
click at [289, 209] on link "[US_STATE] Barback" at bounding box center [295, 211] width 131 height 23
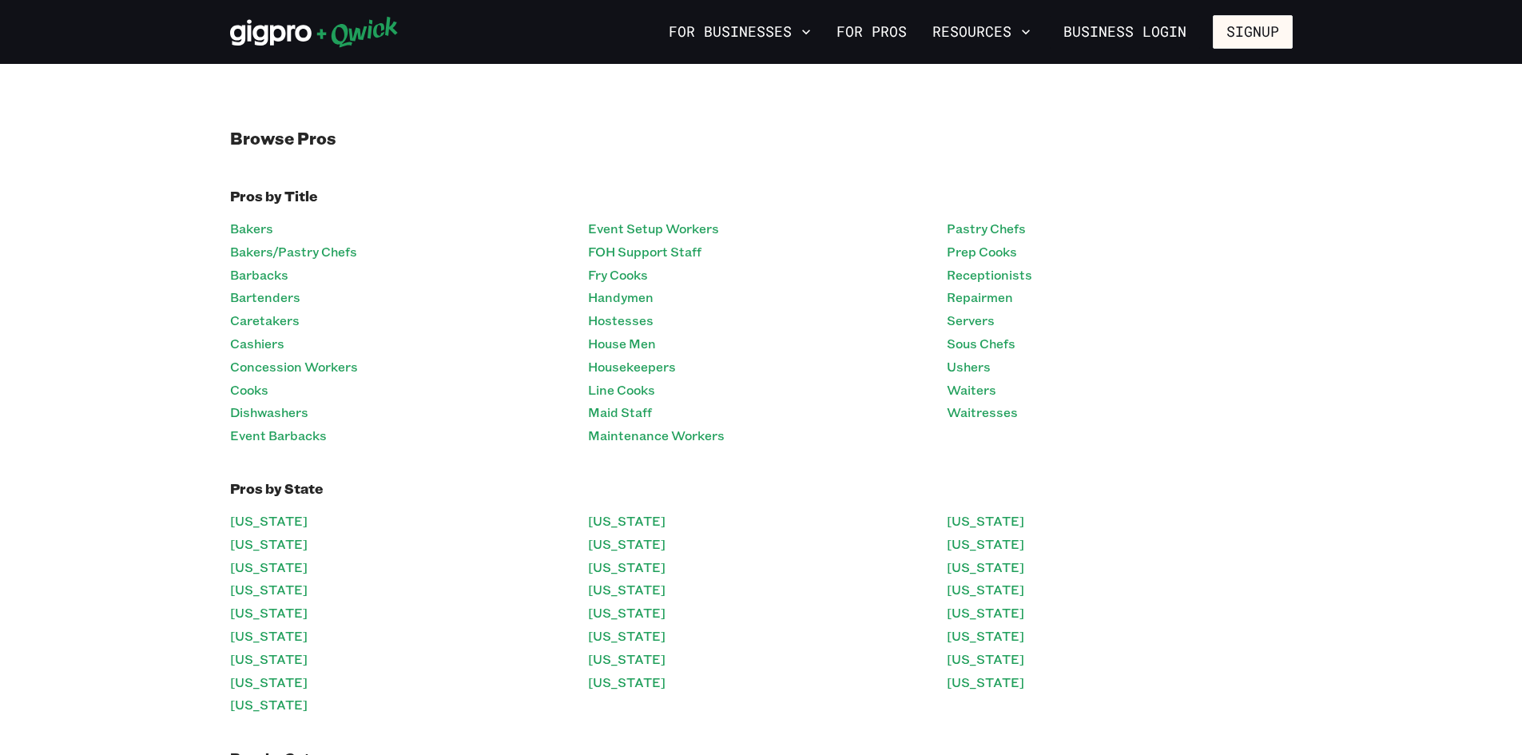
click at [285, 233] on li "Bakers" at bounding box center [403, 228] width 346 height 23
click at [270, 235] on link "Bakers" at bounding box center [251, 228] width 43 height 23
click at [247, 233] on link "Bakers" at bounding box center [251, 228] width 43 height 23
click at [282, 300] on link "Bartenders" at bounding box center [265, 297] width 70 height 23
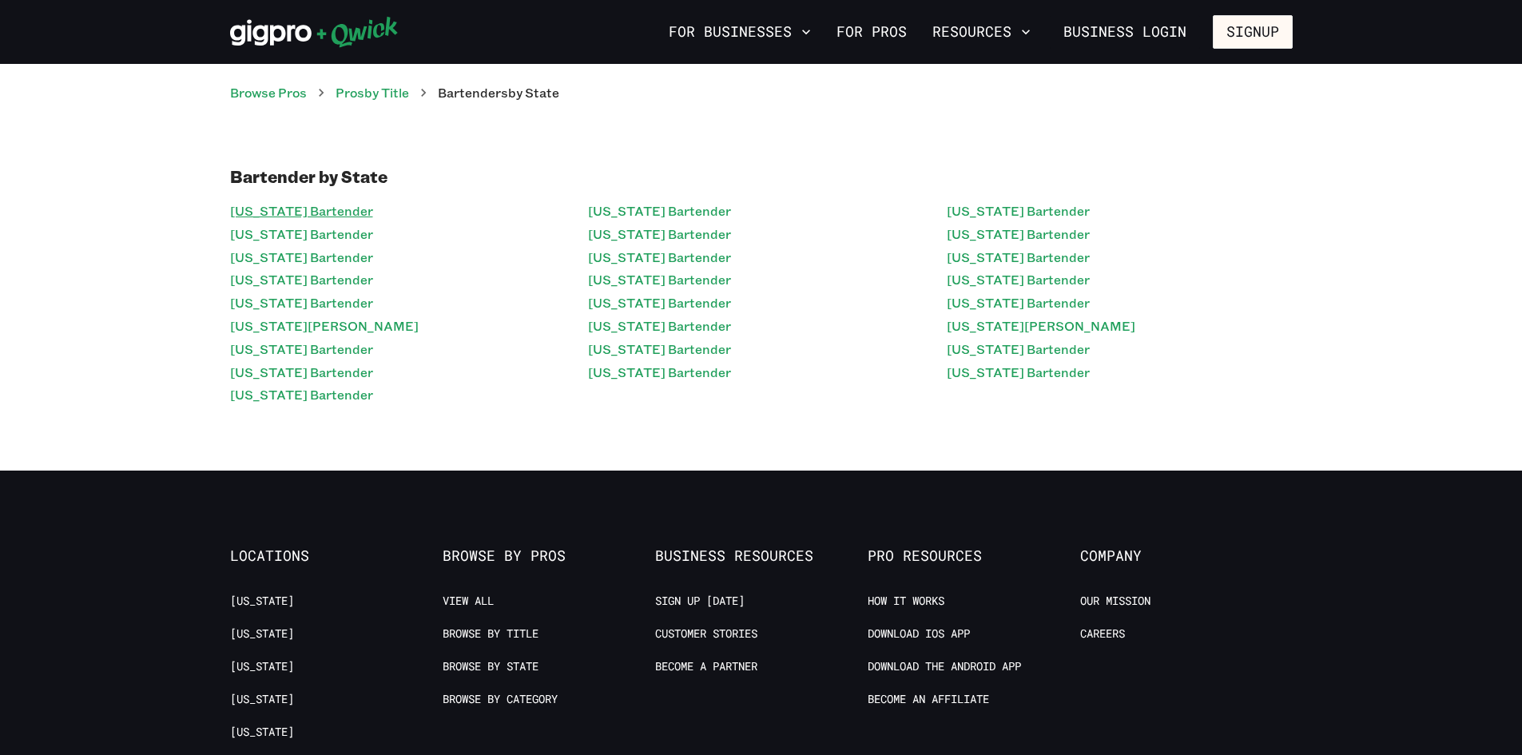
click at [297, 209] on link "[US_STATE] Bartender" at bounding box center [301, 211] width 143 height 23
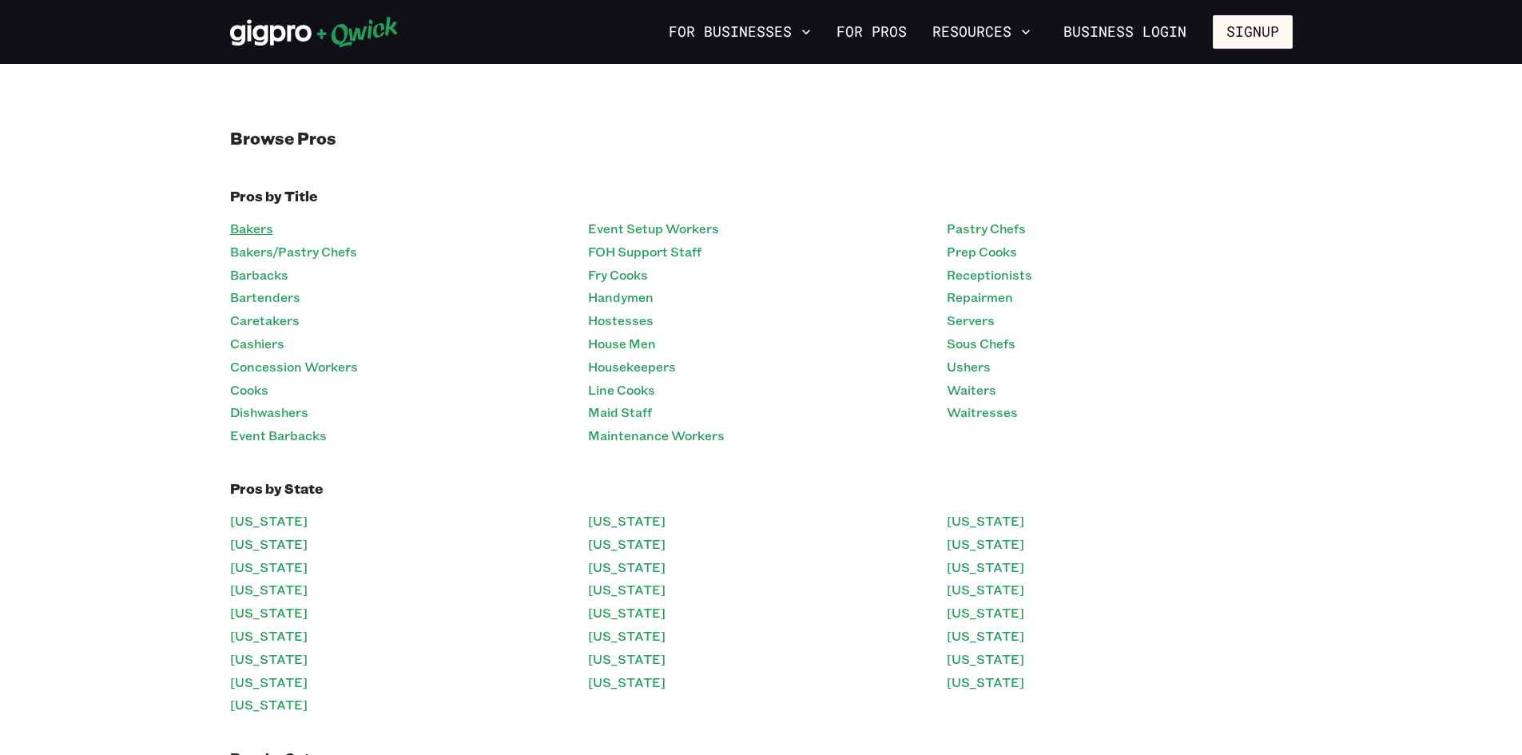
click at [256, 238] on link "Bakers" at bounding box center [251, 228] width 43 height 23
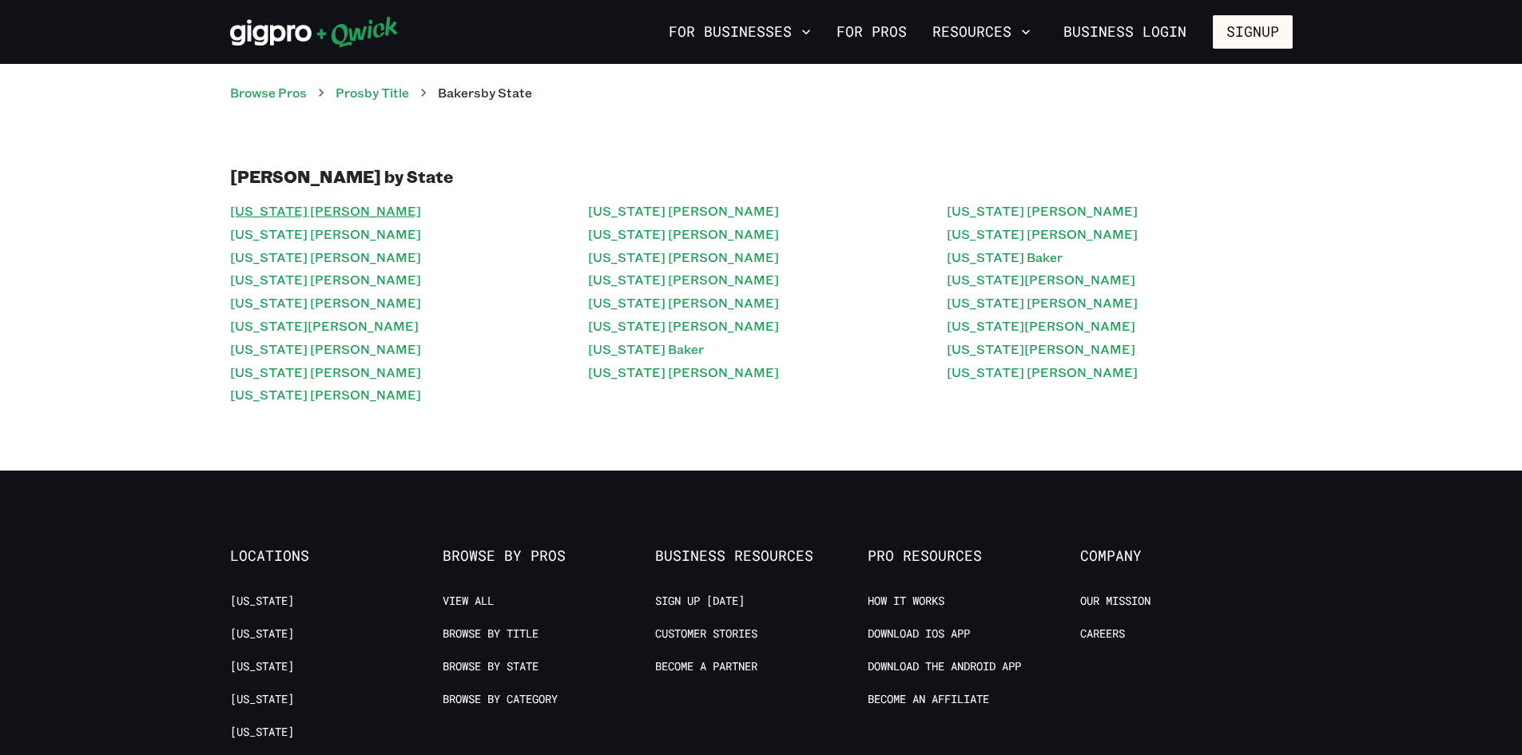
click at [286, 206] on link "[US_STATE] [PERSON_NAME]" at bounding box center [325, 211] width 191 height 23
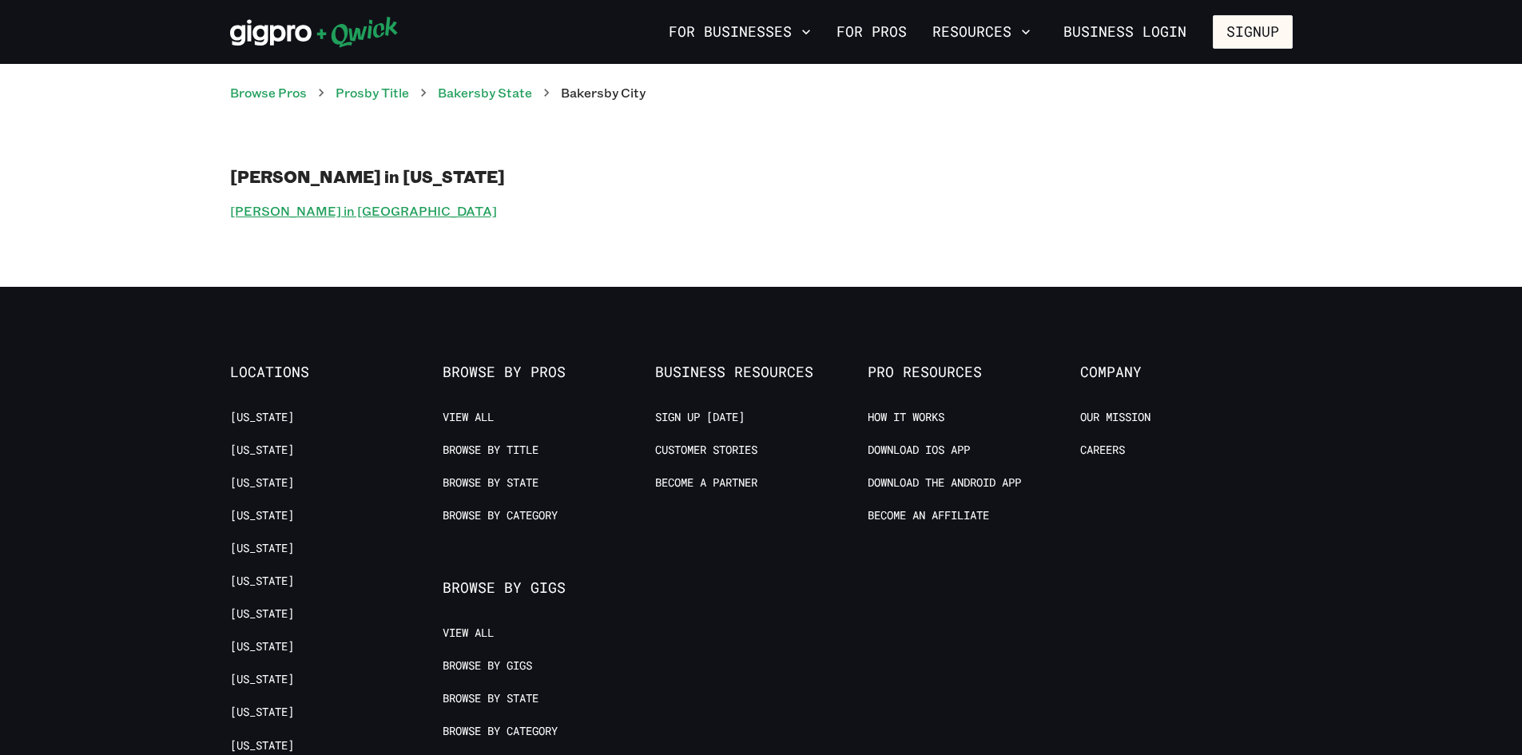
click at [296, 217] on link "[PERSON_NAME] in [GEOGRAPHIC_DATA]" at bounding box center [363, 211] width 267 height 23
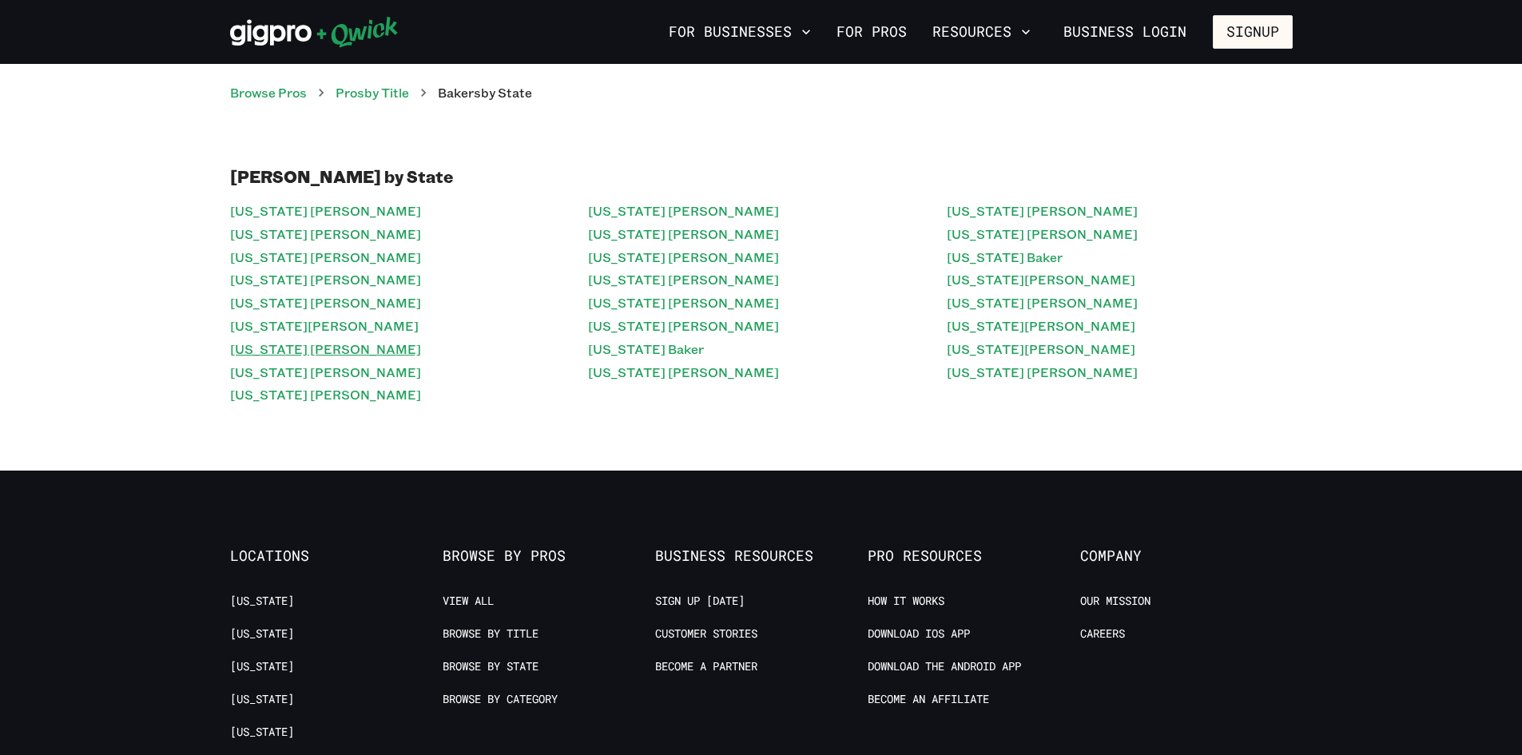
click at [263, 354] on link "[US_STATE] [PERSON_NAME]" at bounding box center [325, 349] width 191 height 23
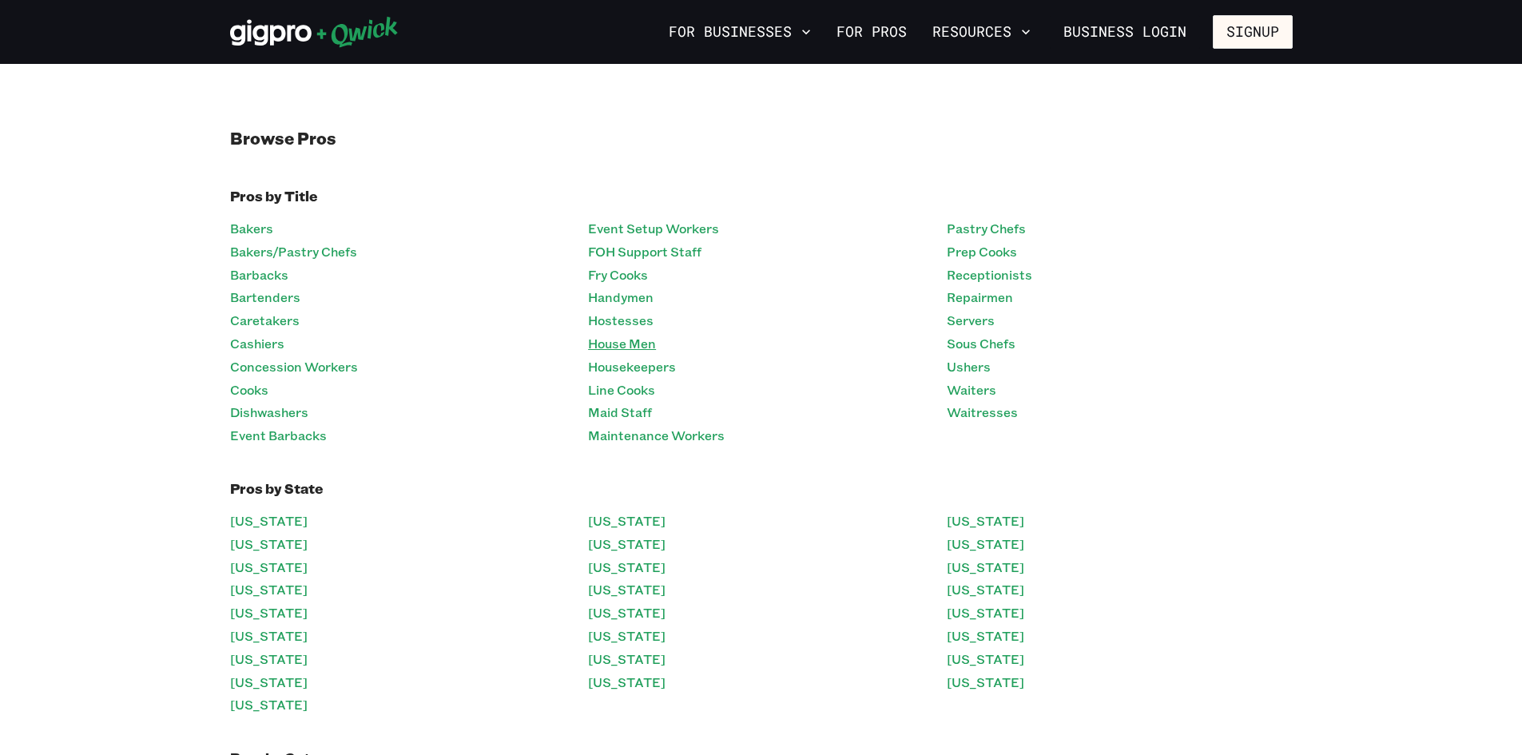
click at [618, 350] on link "House Men" at bounding box center [622, 343] width 68 height 23
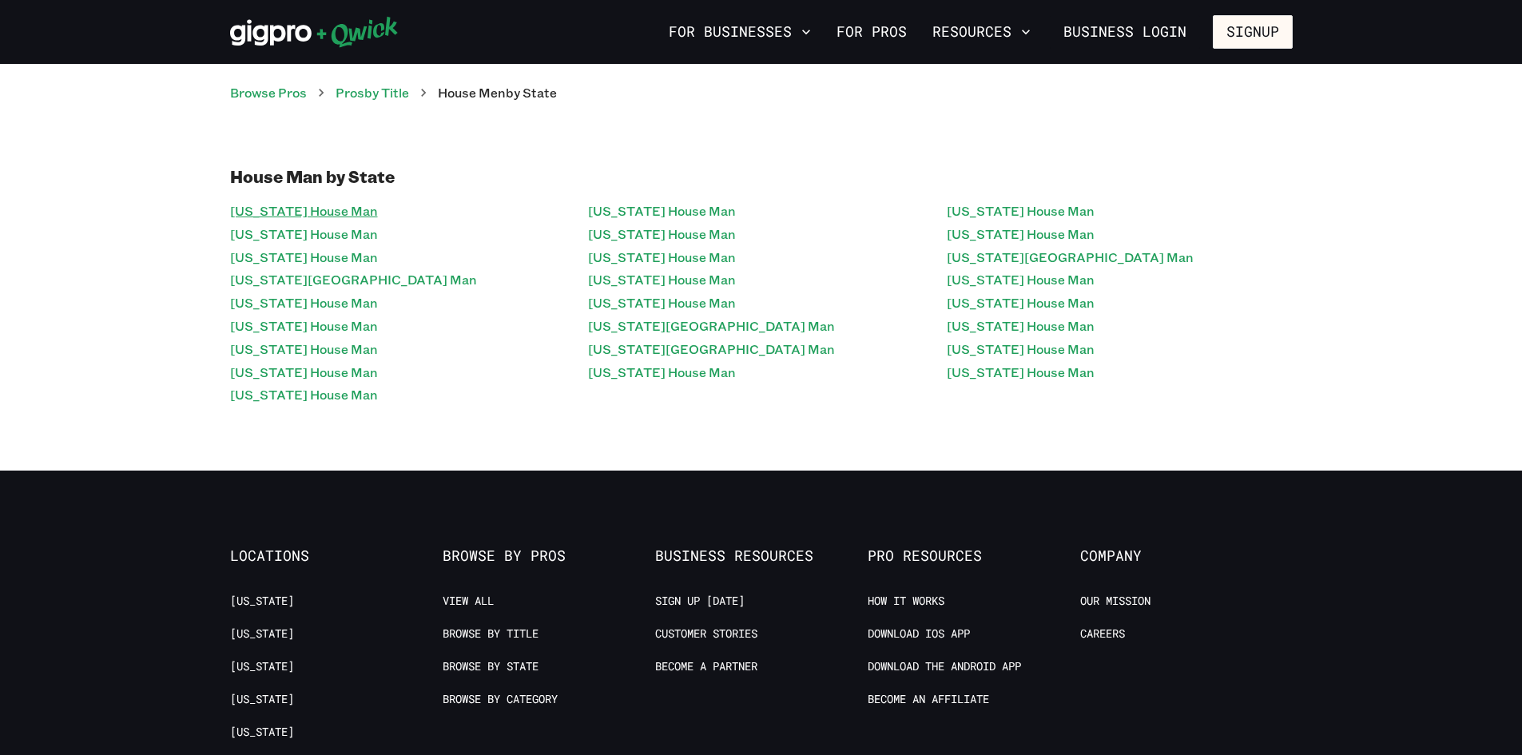
click at [343, 221] on link "[US_STATE] House Man" at bounding box center [304, 211] width 148 height 23
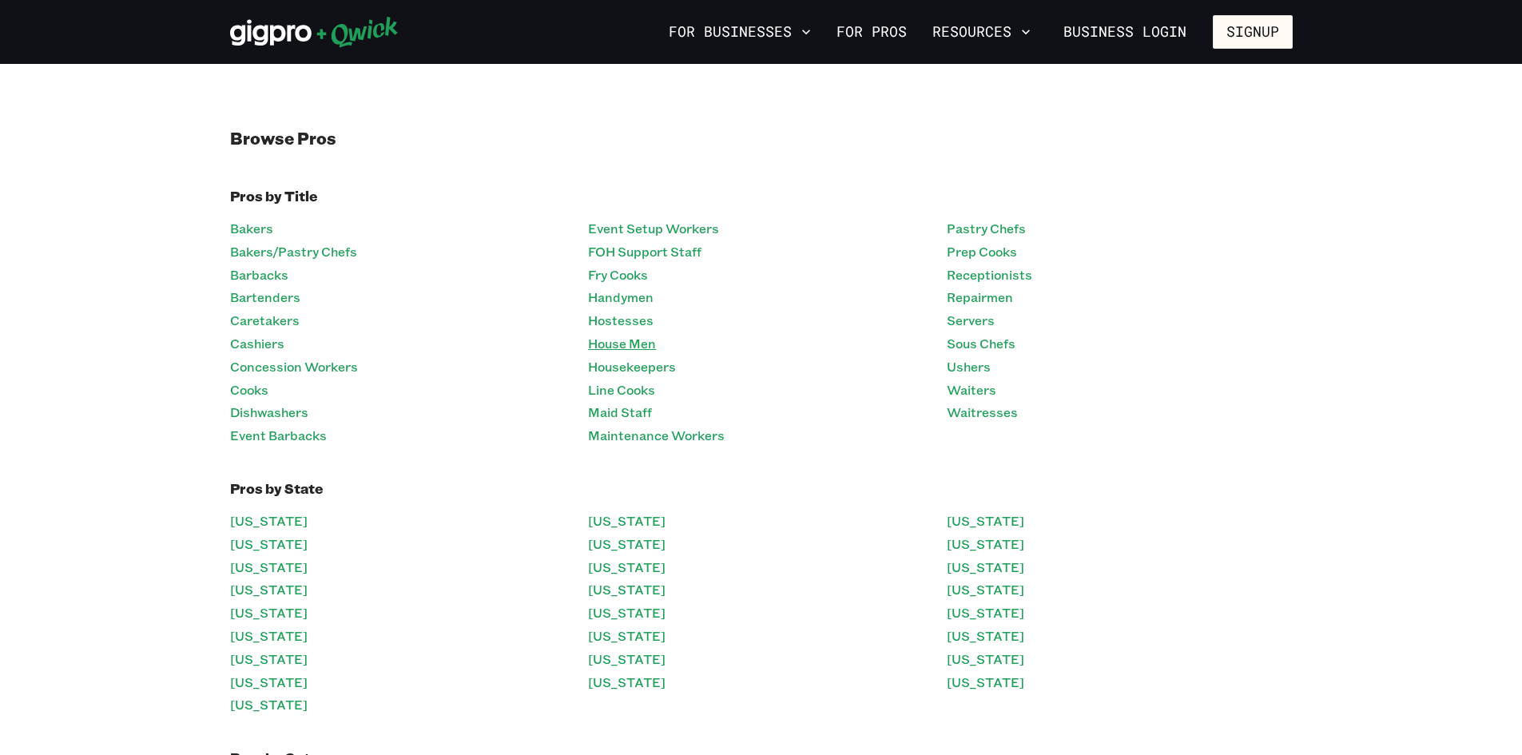
click at [650, 350] on link "House Men" at bounding box center [622, 343] width 68 height 23
click at [628, 277] on link "Fry Cooks" at bounding box center [618, 275] width 60 height 23
click at [636, 308] on link "Handymen" at bounding box center [621, 297] width 66 height 23
click at [267, 230] on link "Bakers" at bounding box center [251, 228] width 43 height 23
click at [698, 428] on link "Maintenance Workers" at bounding box center [656, 435] width 137 height 23
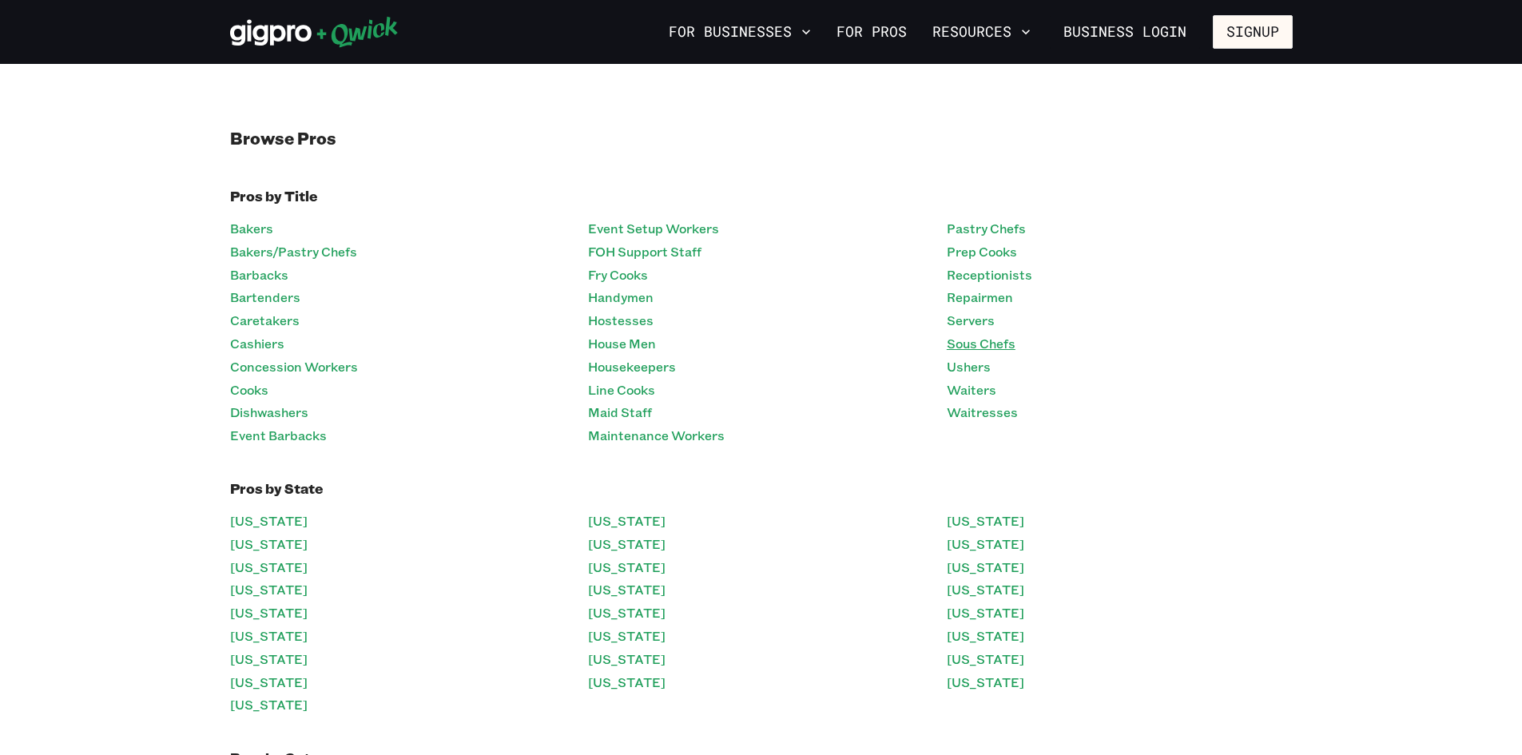
click at [987, 350] on link "Sous Chefs" at bounding box center [981, 343] width 69 height 23
click at [299, 323] on li "Caretakers" at bounding box center [403, 320] width 346 height 23
click at [283, 328] on link "Caretakers" at bounding box center [265, 320] width 70 height 23
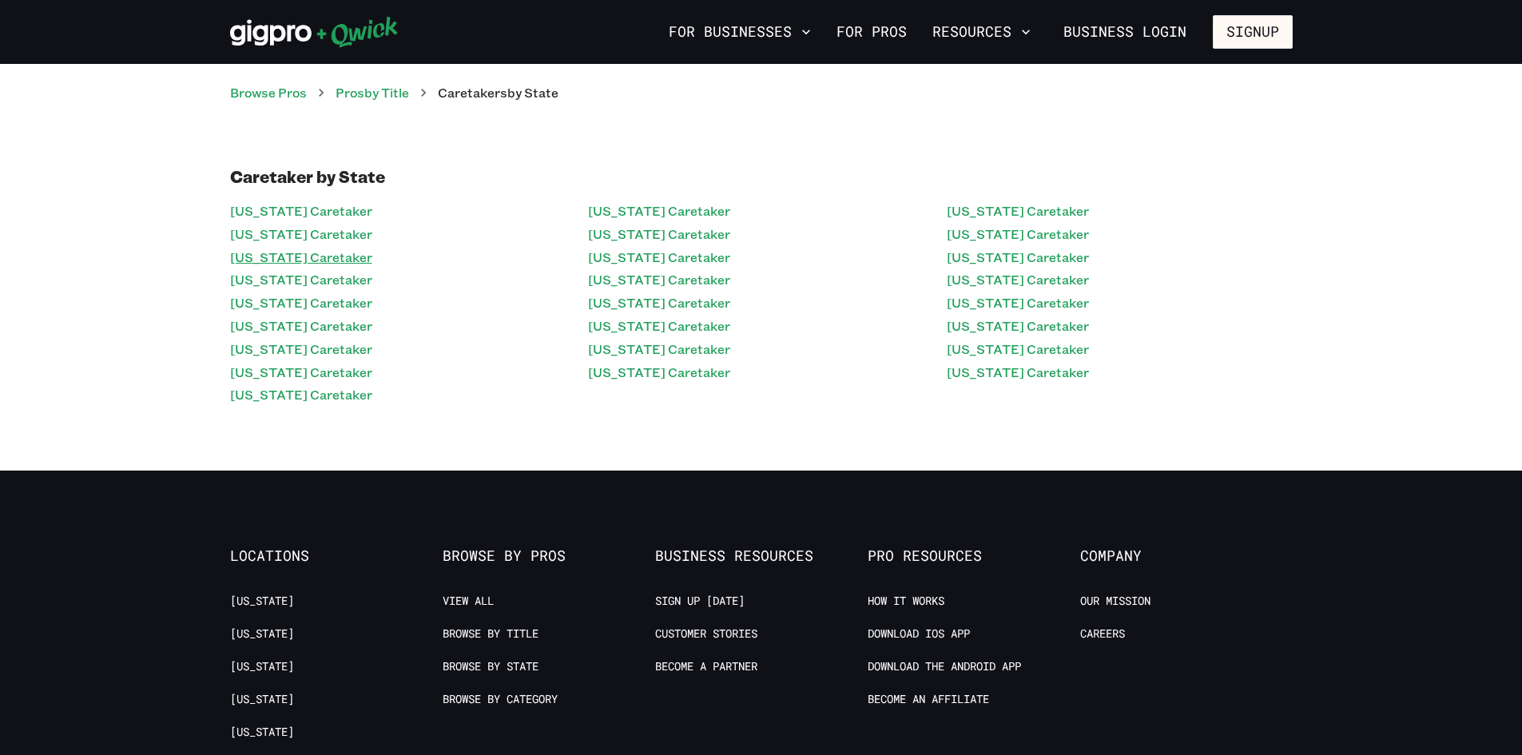
click at [262, 250] on link "[US_STATE] Caretaker" at bounding box center [301, 257] width 142 height 23
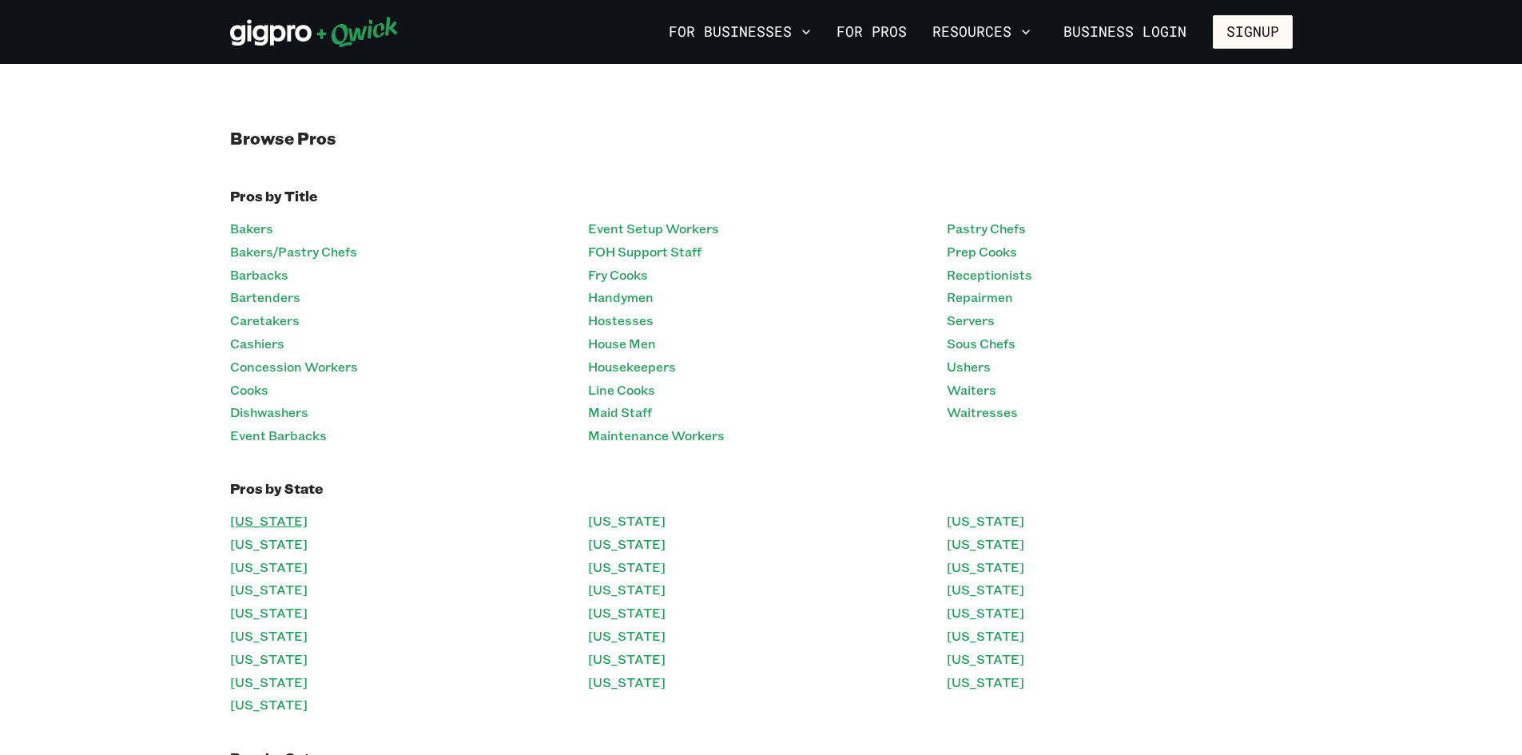
click at [272, 524] on link "[US_STATE]" at bounding box center [269, 521] width 78 height 23
click at [279, 549] on link "[US_STATE]" at bounding box center [269, 544] width 78 height 23
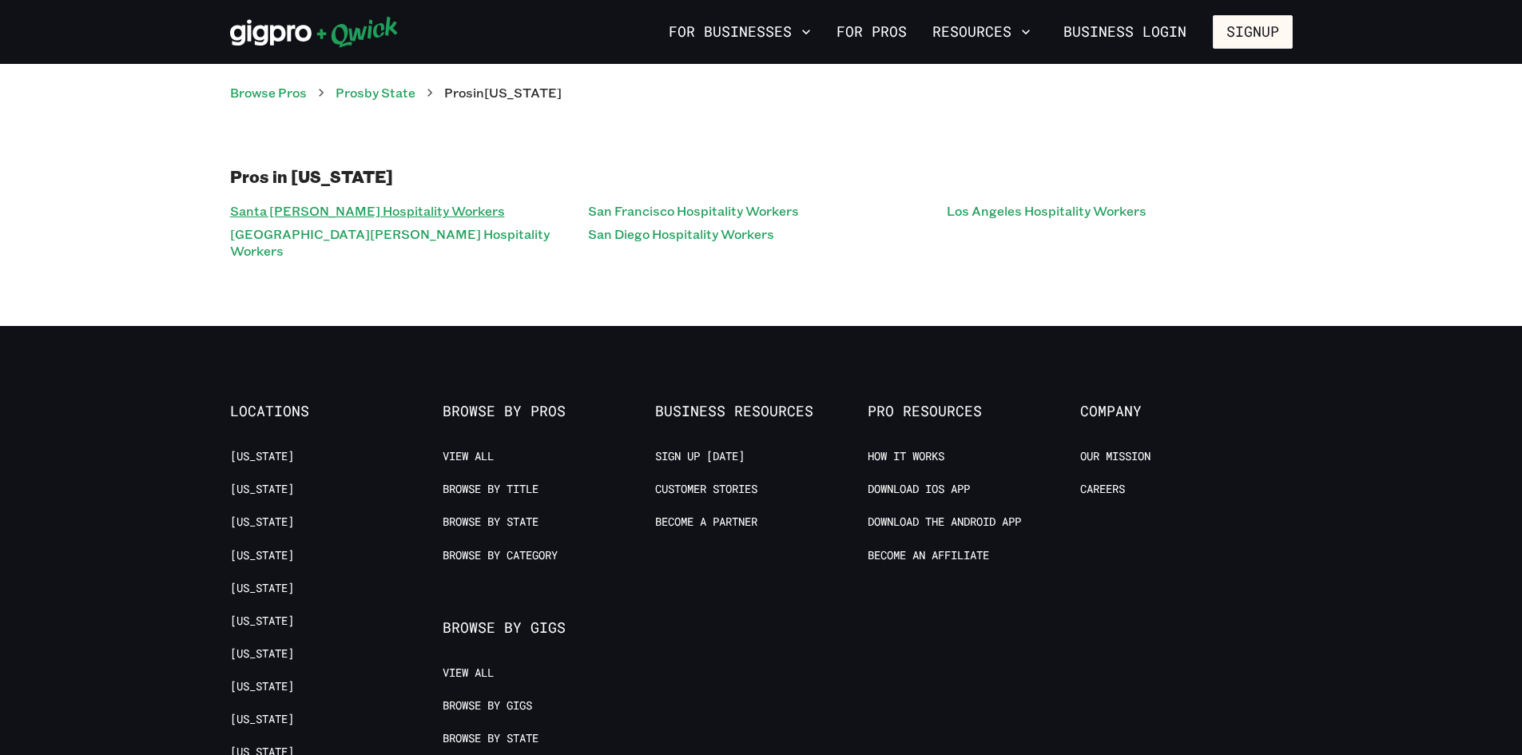
click at [288, 212] on link "Santa [PERSON_NAME] Hospitality Workers" at bounding box center [367, 211] width 275 height 23
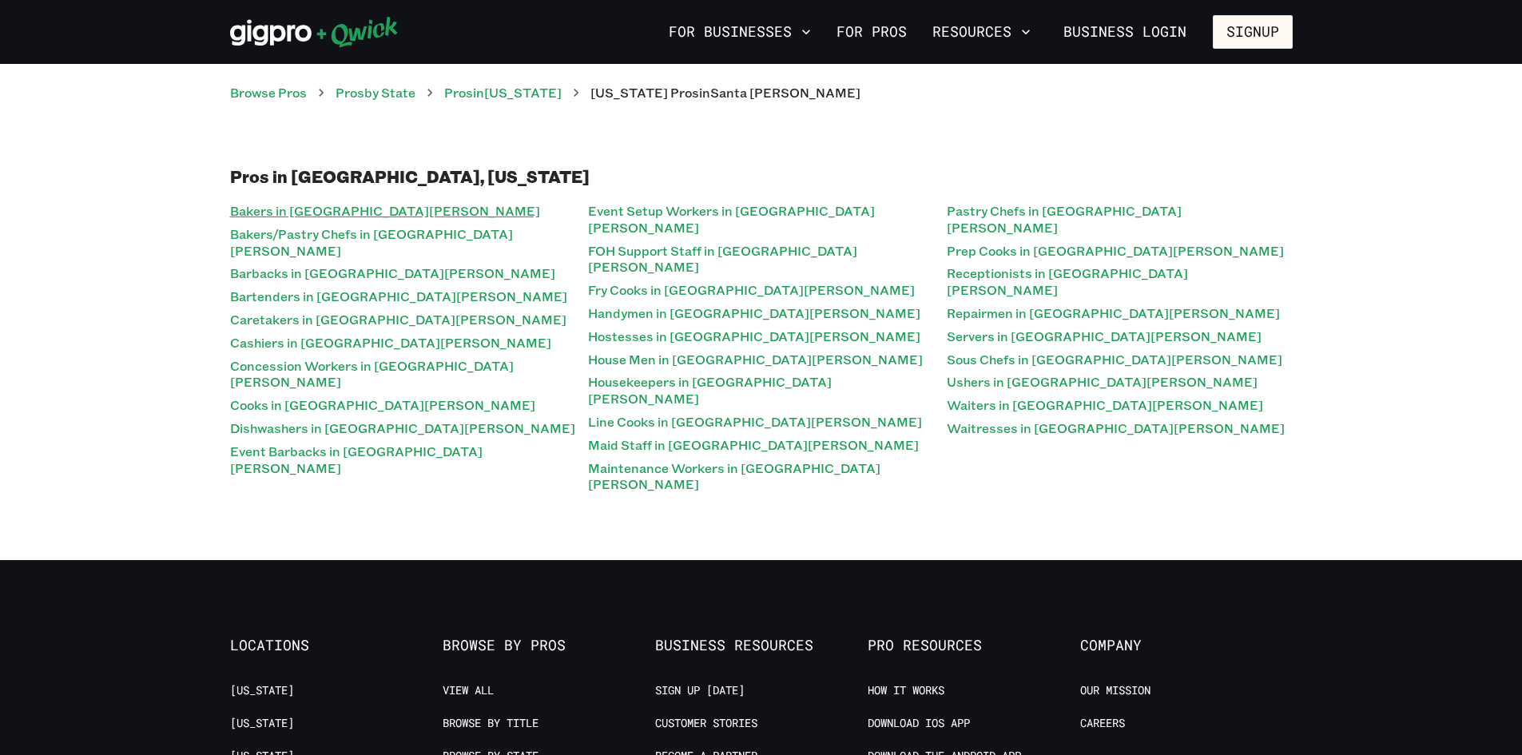
click at [284, 215] on link "Bakers in [GEOGRAPHIC_DATA][PERSON_NAME]" at bounding box center [385, 211] width 310 height 23
click at [451, 152] on div "Pros in [GEOGRAPHIC_DATA], [US_STATE] Bakers in [GEOGRAPHIC_DATA][PERSON_NAME] …" at bounding box center [761, 331] width 1522 height 458
click at [537, 100] on link "Pros in [US_STATE]" at bounding box center [502, 92] width 117 height 17
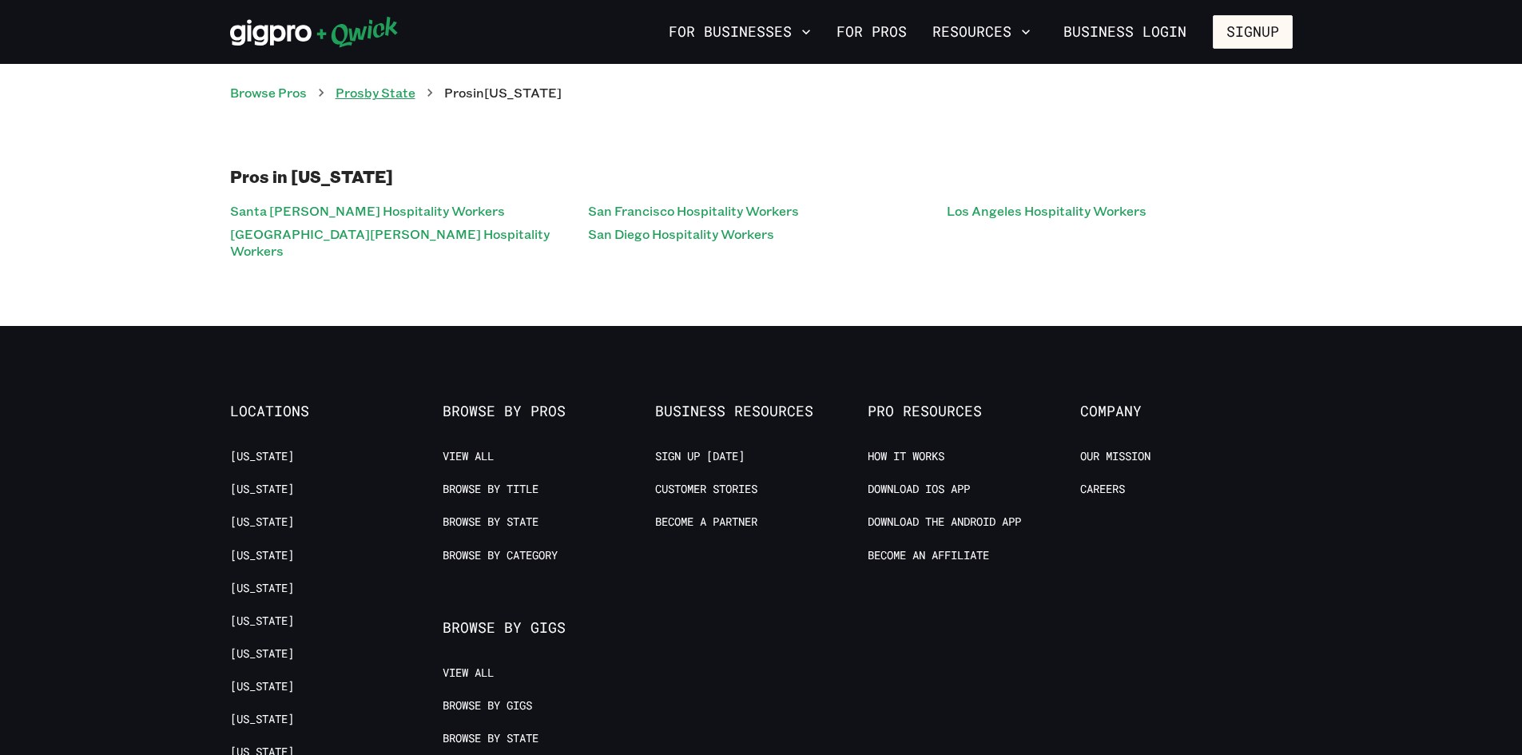
click at [399, 92] on link "Pros by State" at bounding box center [376, 92] width 80 height 17
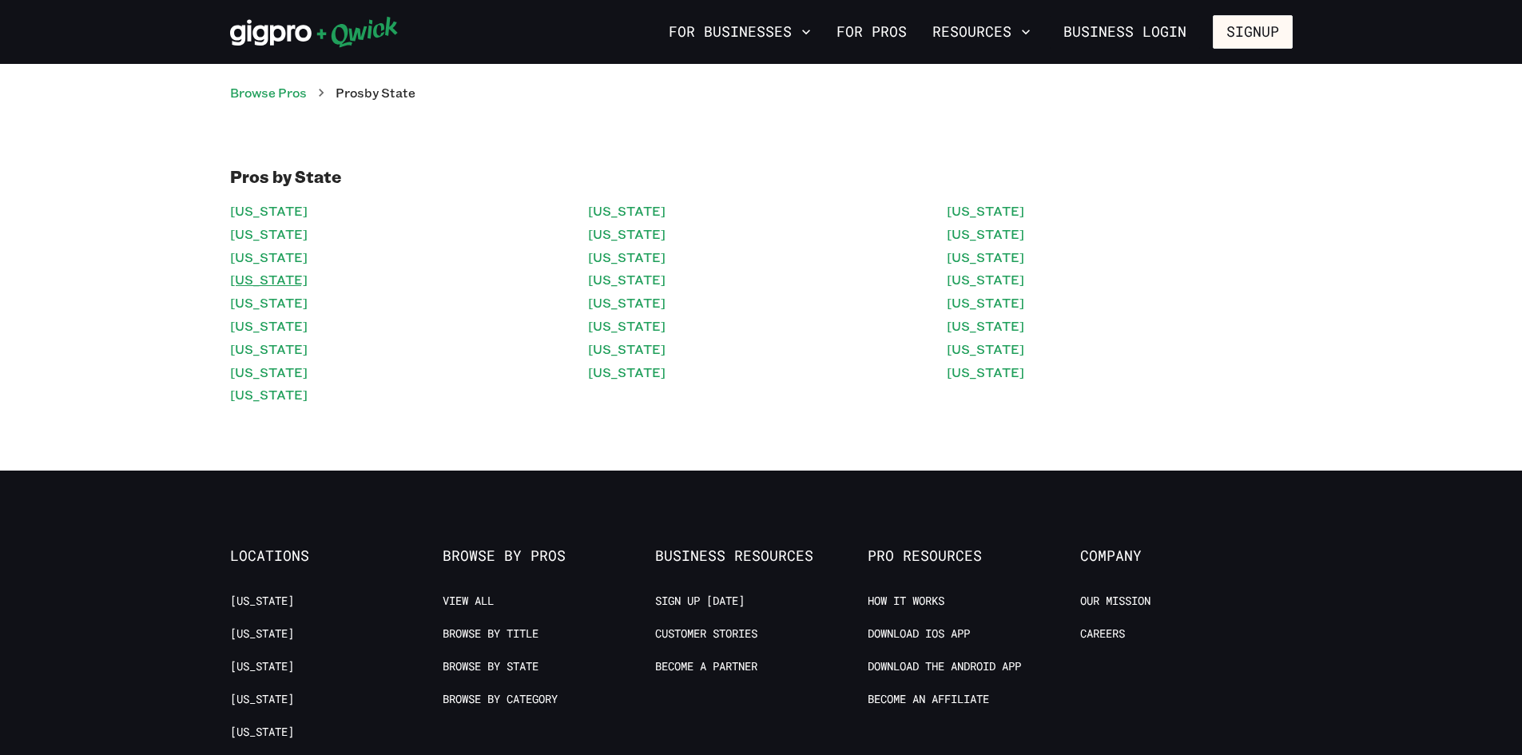
click at [245, 280] on link "[US_STATE]" at bounding box center [269, 279] width 78 height 23
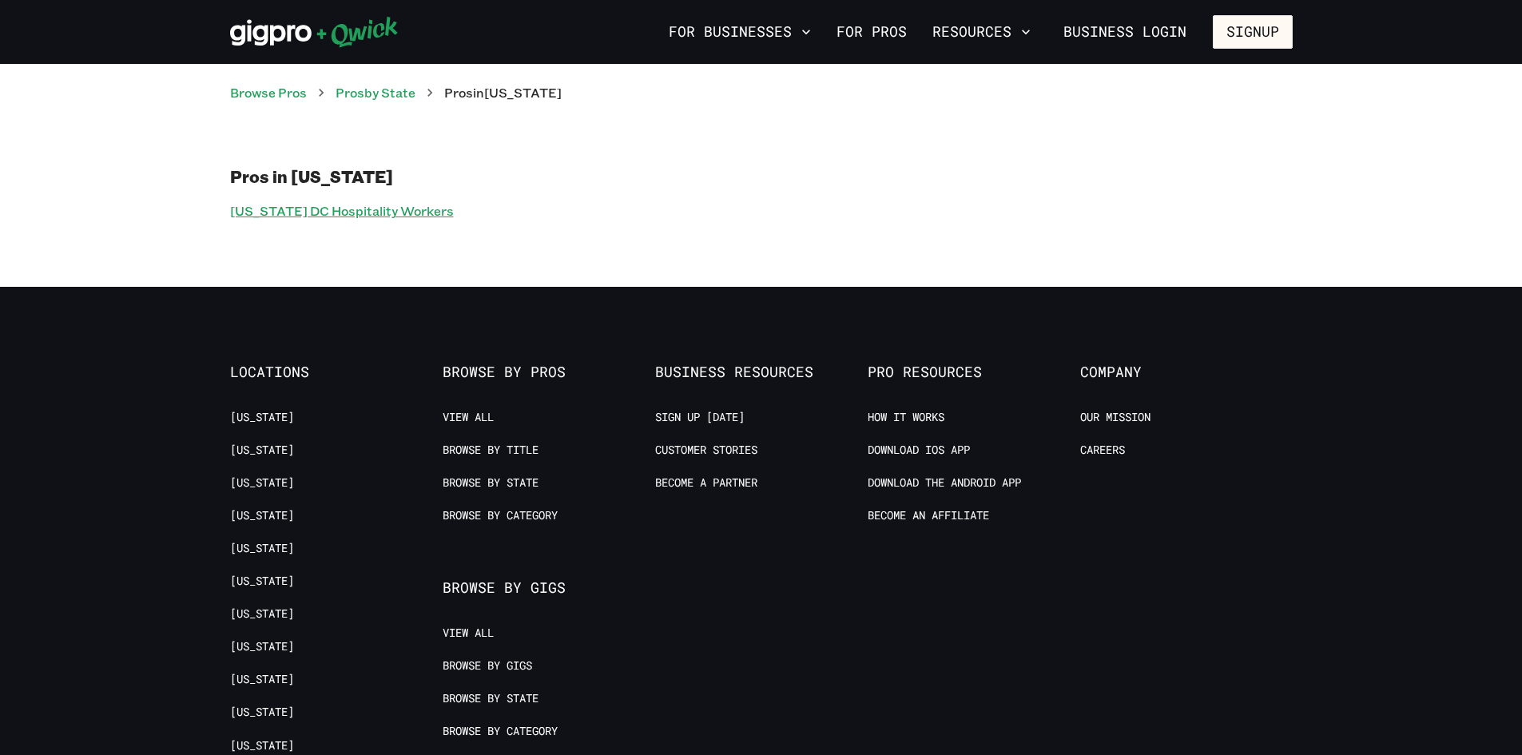
click at [341, 209] on link "[US_STATE] DC Hospitality Workers" at bounding box center [342, 211] width 224 height 23
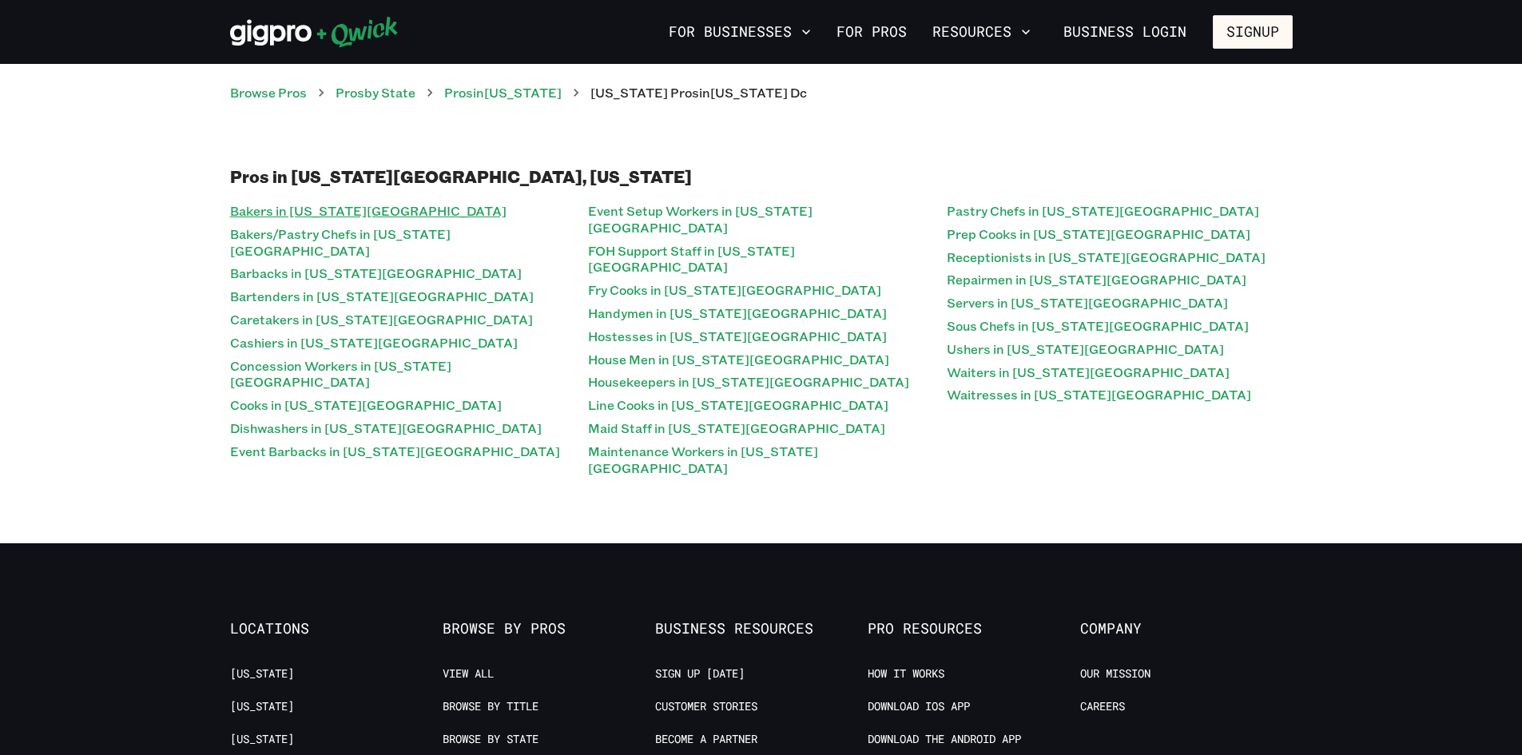
click at [348, 207] on link "Bakers in [US_STATE][GEOGRAPHIC_DATA]" at bounding box center [368, 211] width 276 height 23
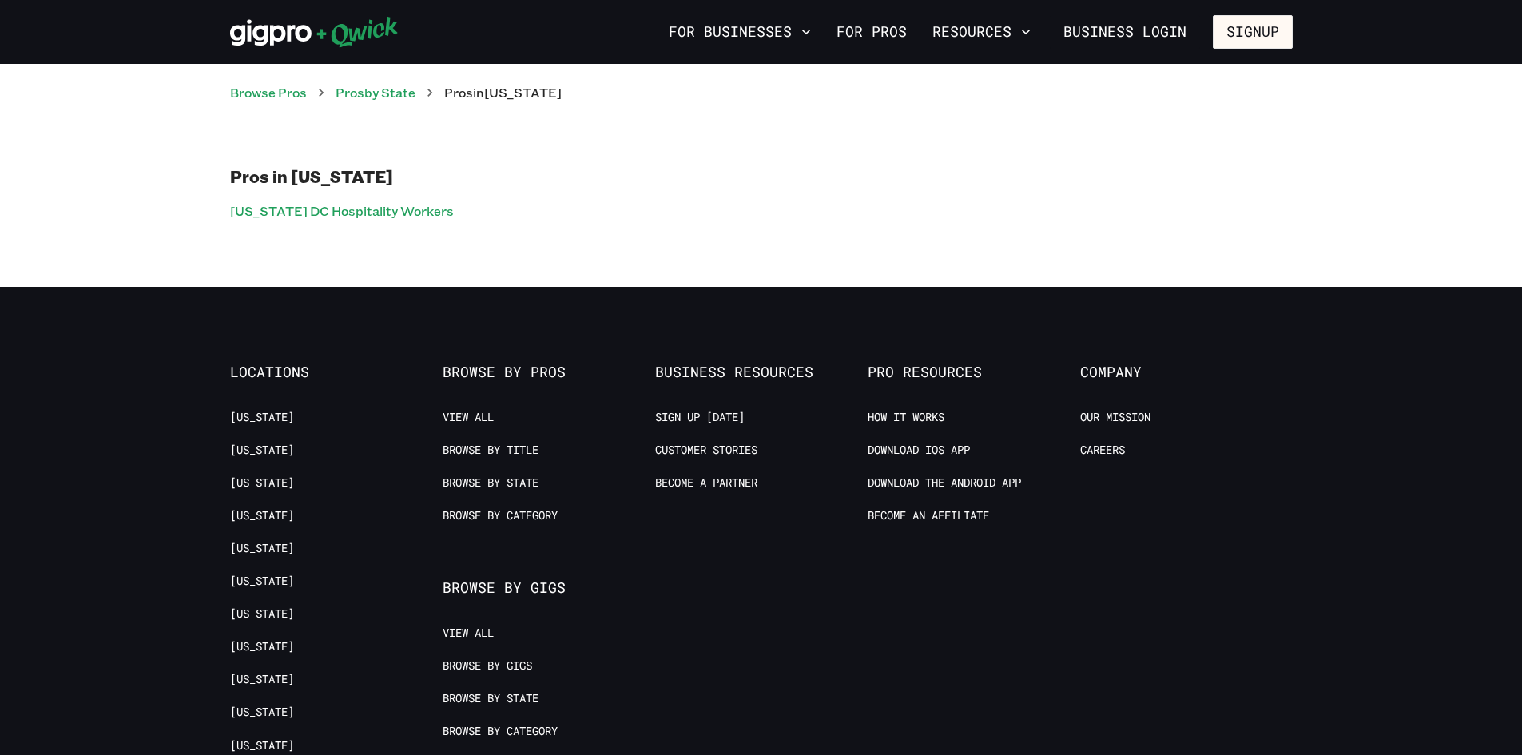
click at [399, 212] on link "[US_STATE] DC Hospitality Workers" at bounding box center [342, 211] width 224 height 23
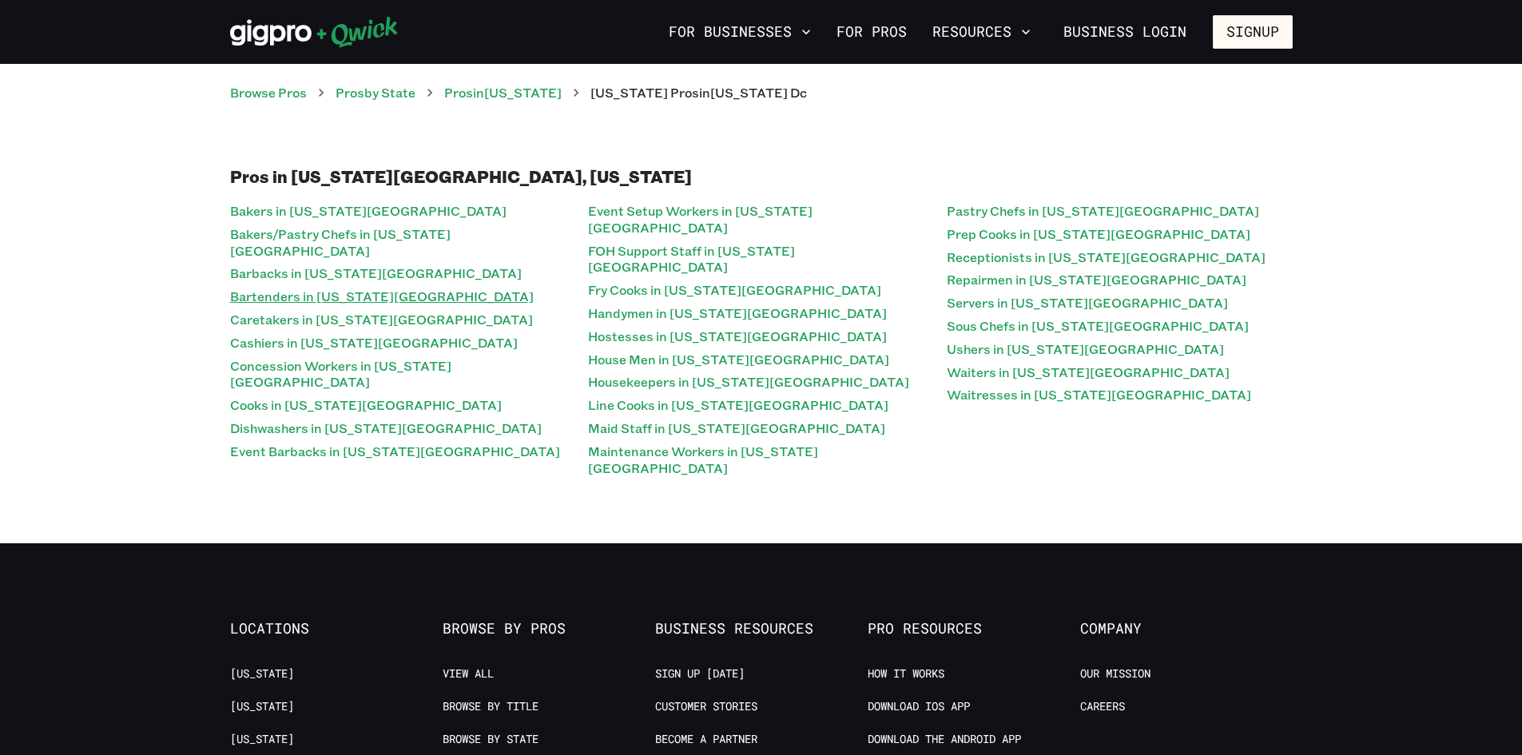
click at [396, 290] on link "Bartenders in [US_STATE][GEOGRAPHIC_DATA]" at bounding box center [382, 296] width 304 height 23
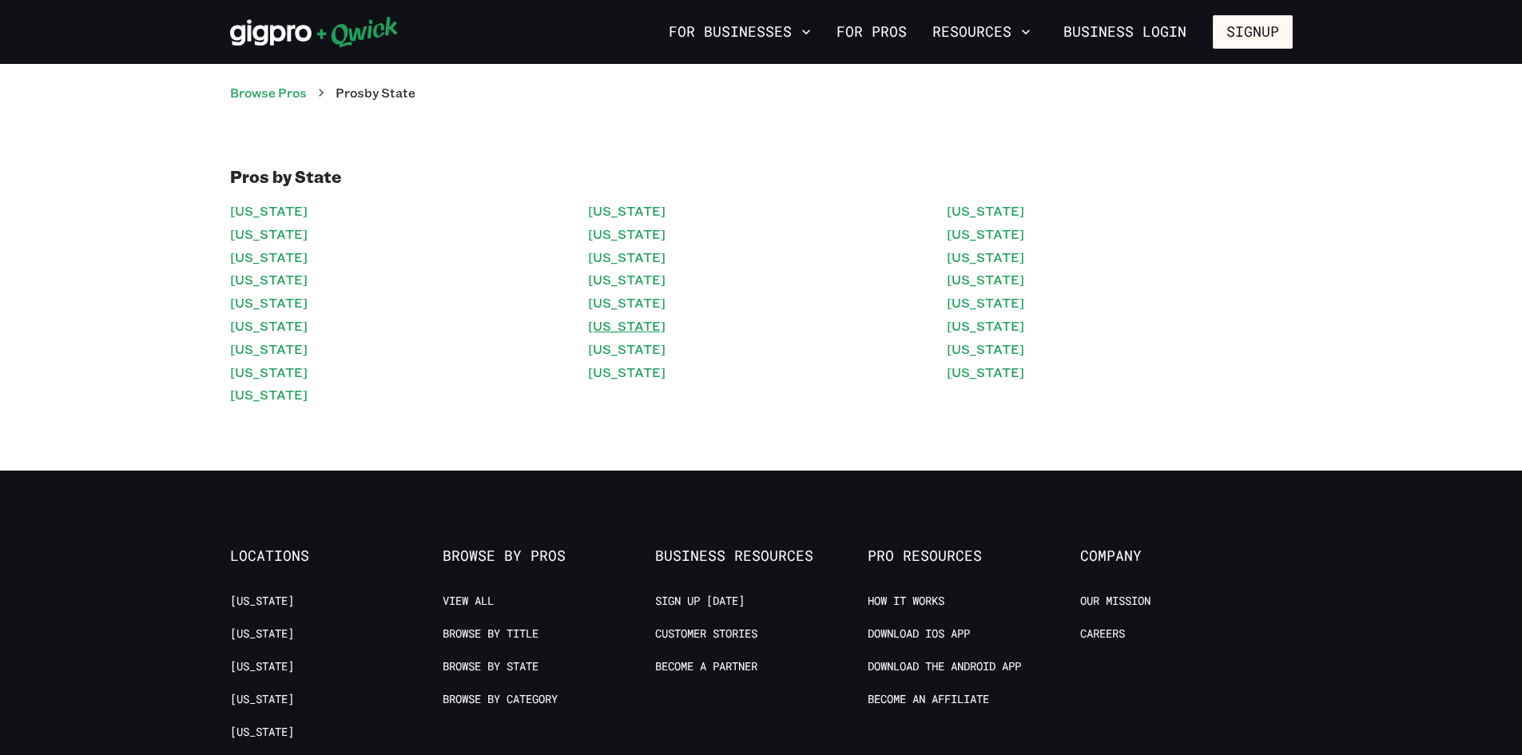
click at [615, 330] on link "[US_STATE]" at bounding box center [627, 326] width 78 height 23
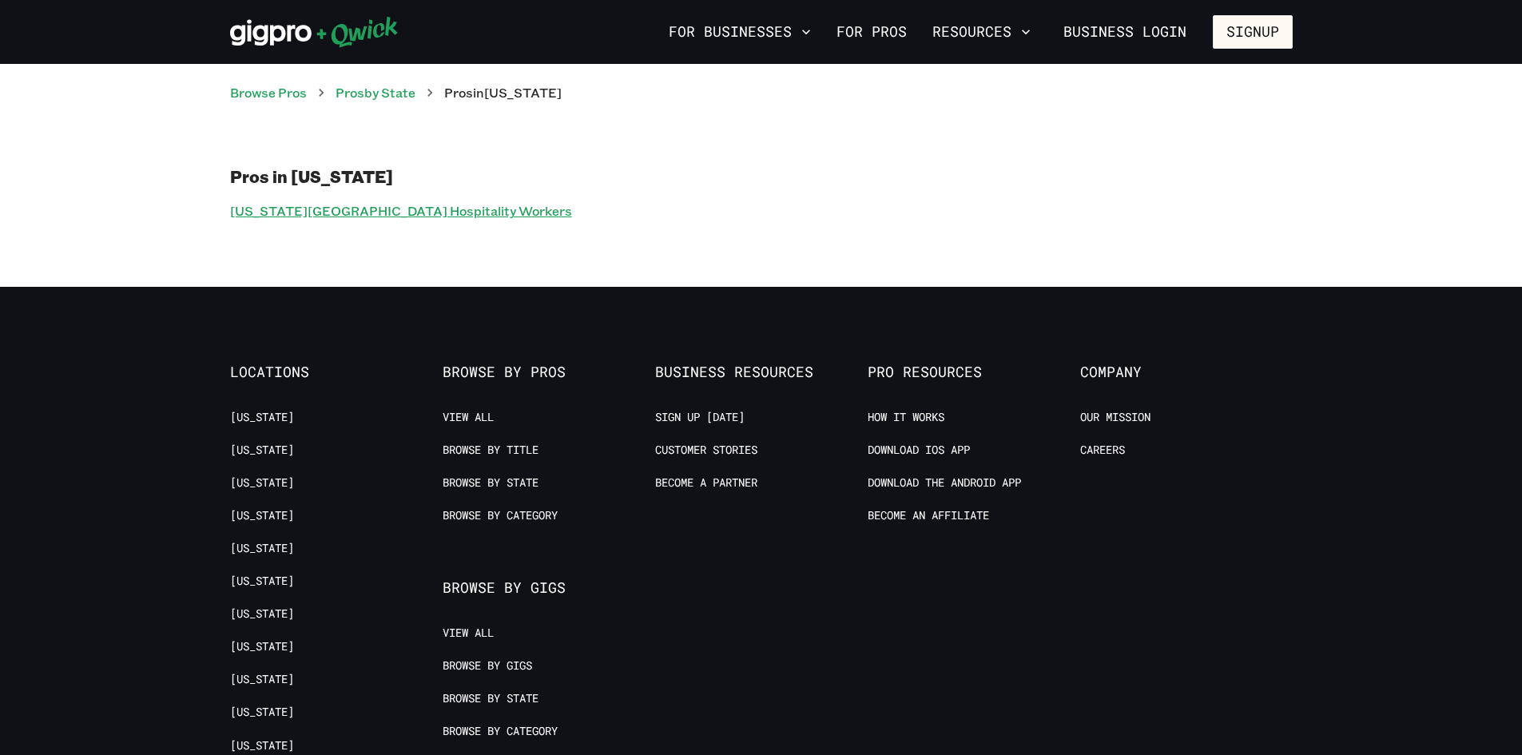
click at [267, 205] on link "[US_STATE][GEOGRAPHIC_DATA] Hospitality Workers" at bounding box center [401, 211] width 342 height 23
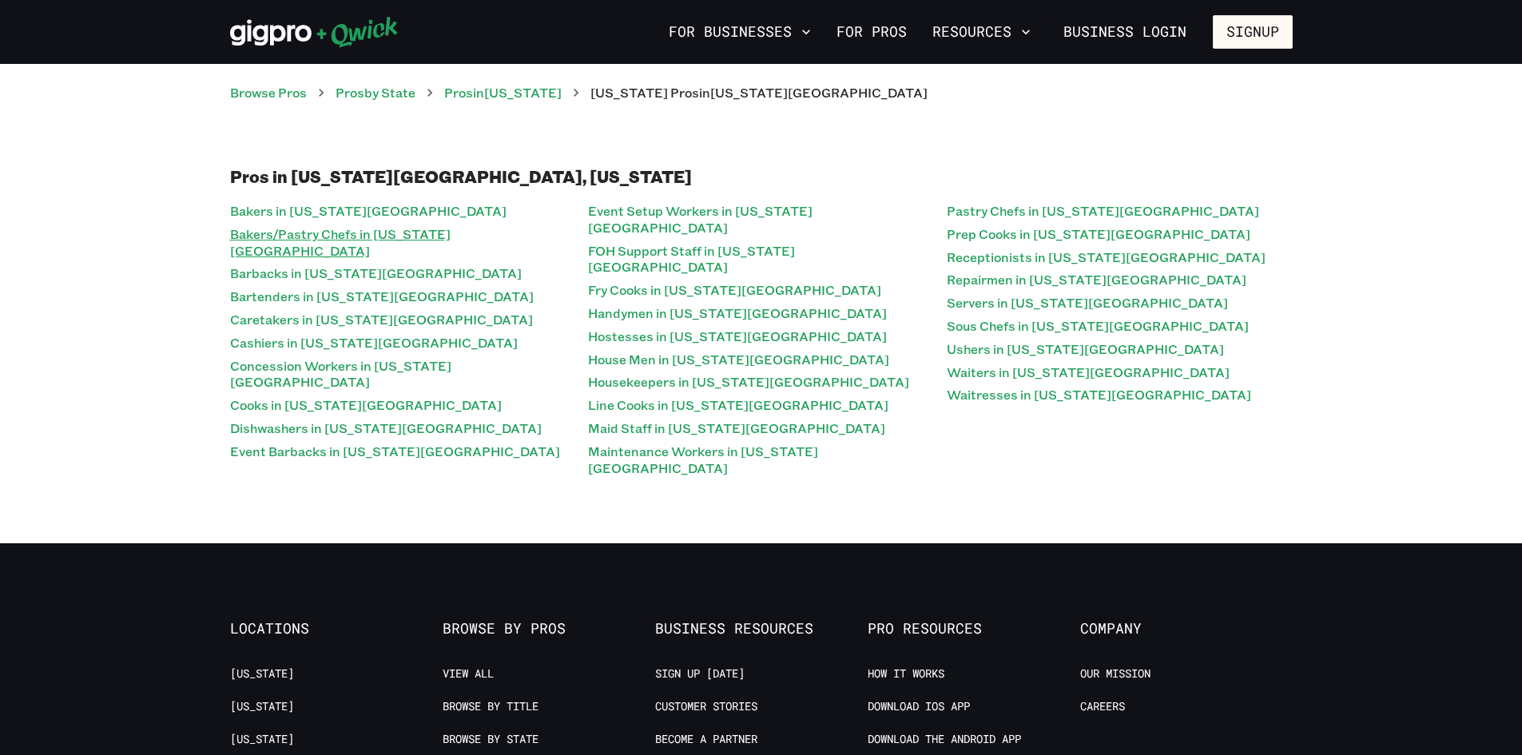
click at [348, 229] on link "Bakers/Pastry Chefs in [US_STATE][GEOGRAPHIC_DATA]" at bounding box center [403, 243] width 346 height 40
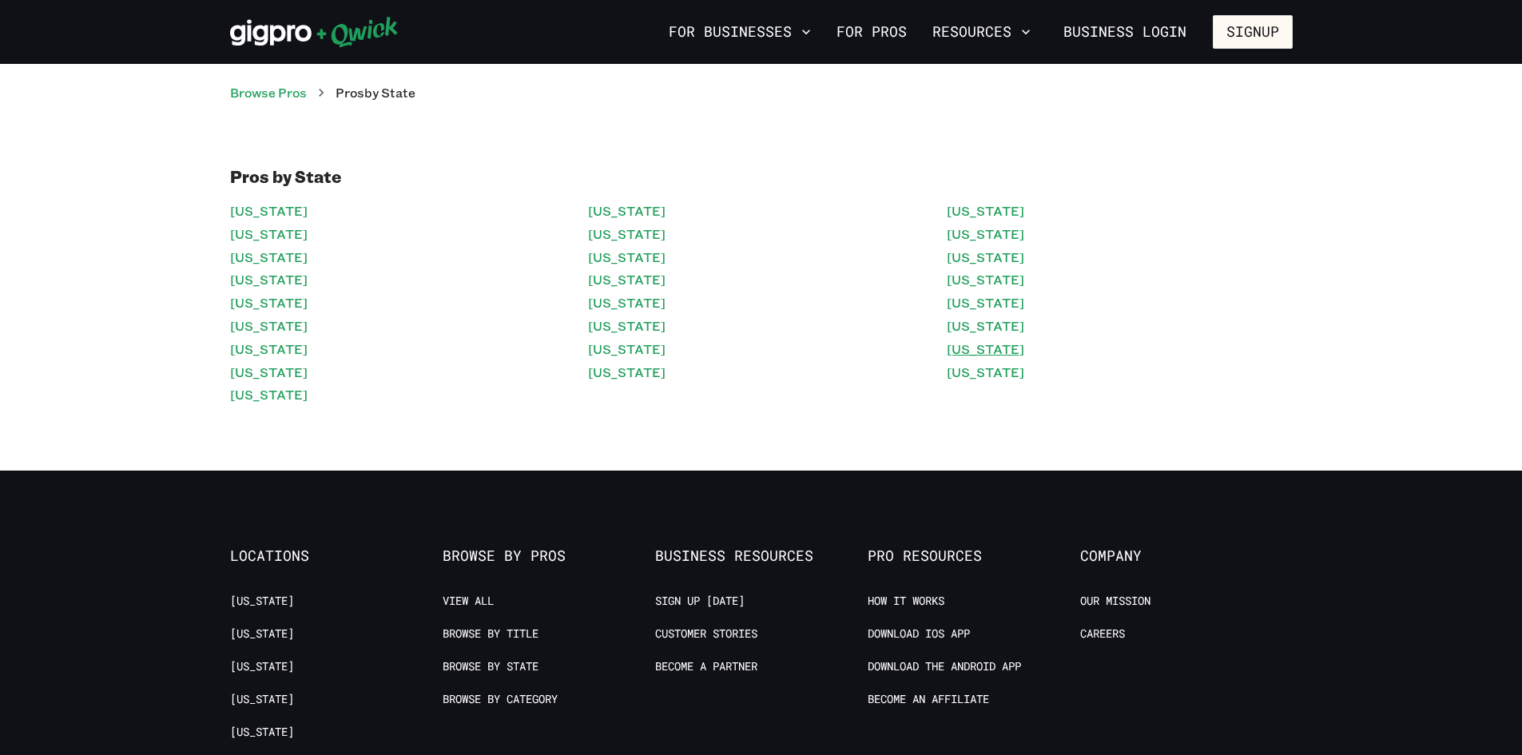
click at [1008, 359] on link "[US_STATE]" at bounding box center [986, 349] width 78 height 23
click at [269, 276] on link "[US_STATE]" at bounding box center [269, 279] width 78 height 23
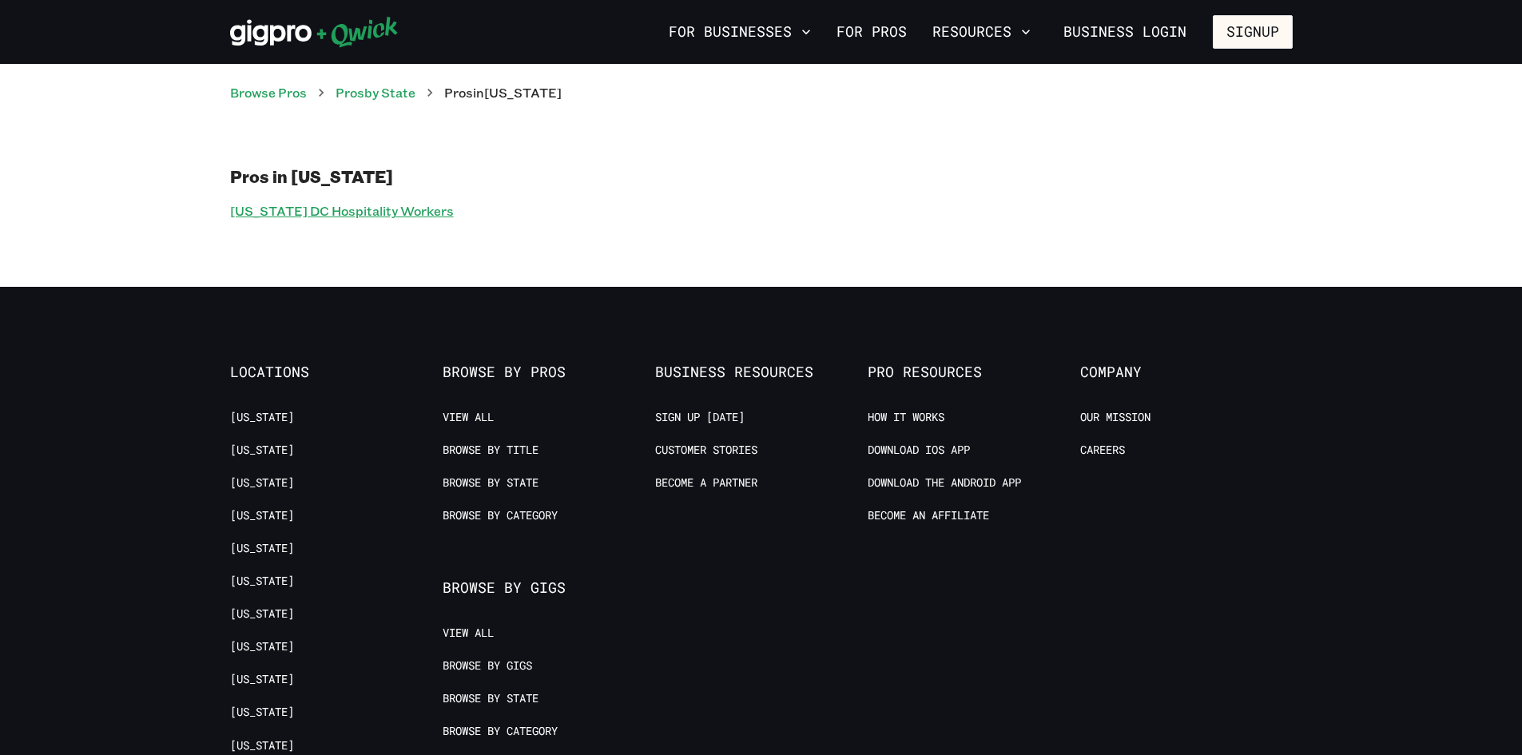
click at [332, 216] on link "[US_STATE] DC Hospitality Workers" at bounding box center [342, 211] width 224 height 23
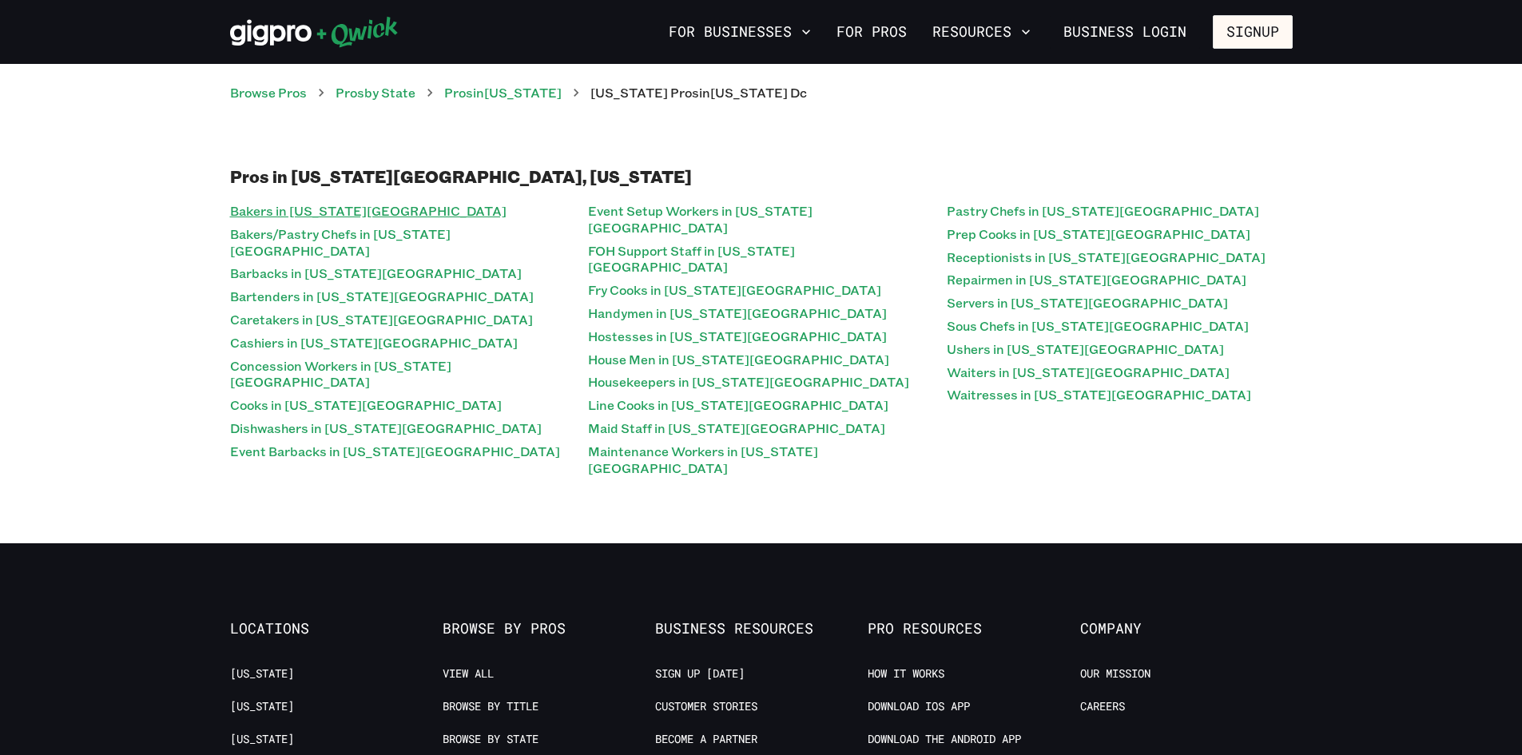
click at [340, 215] on link "Bakers in [US_STATE][GEOGRAPHIC_DATA]" at bounding box center [368, 211] width 276 height 23
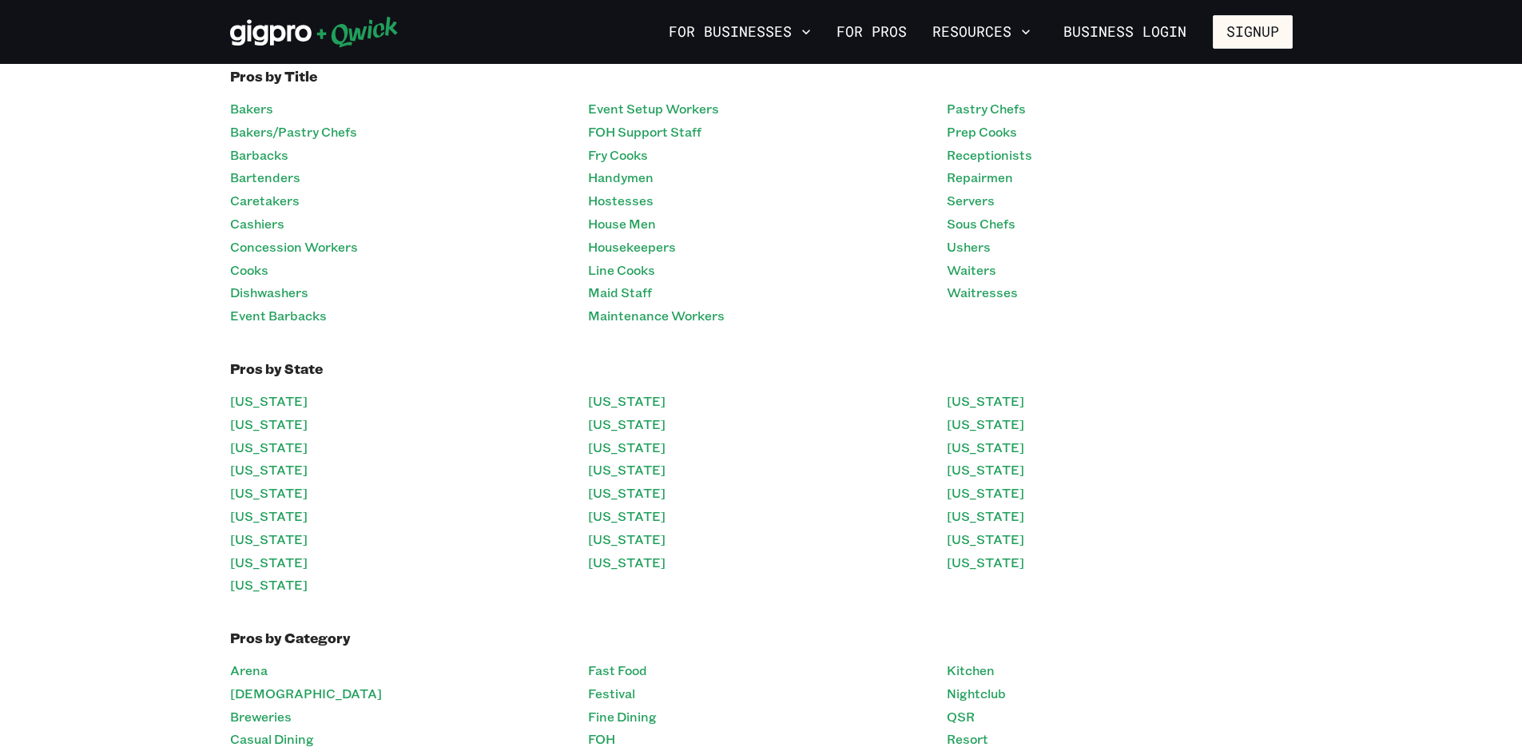
scroll to position [160, 0]
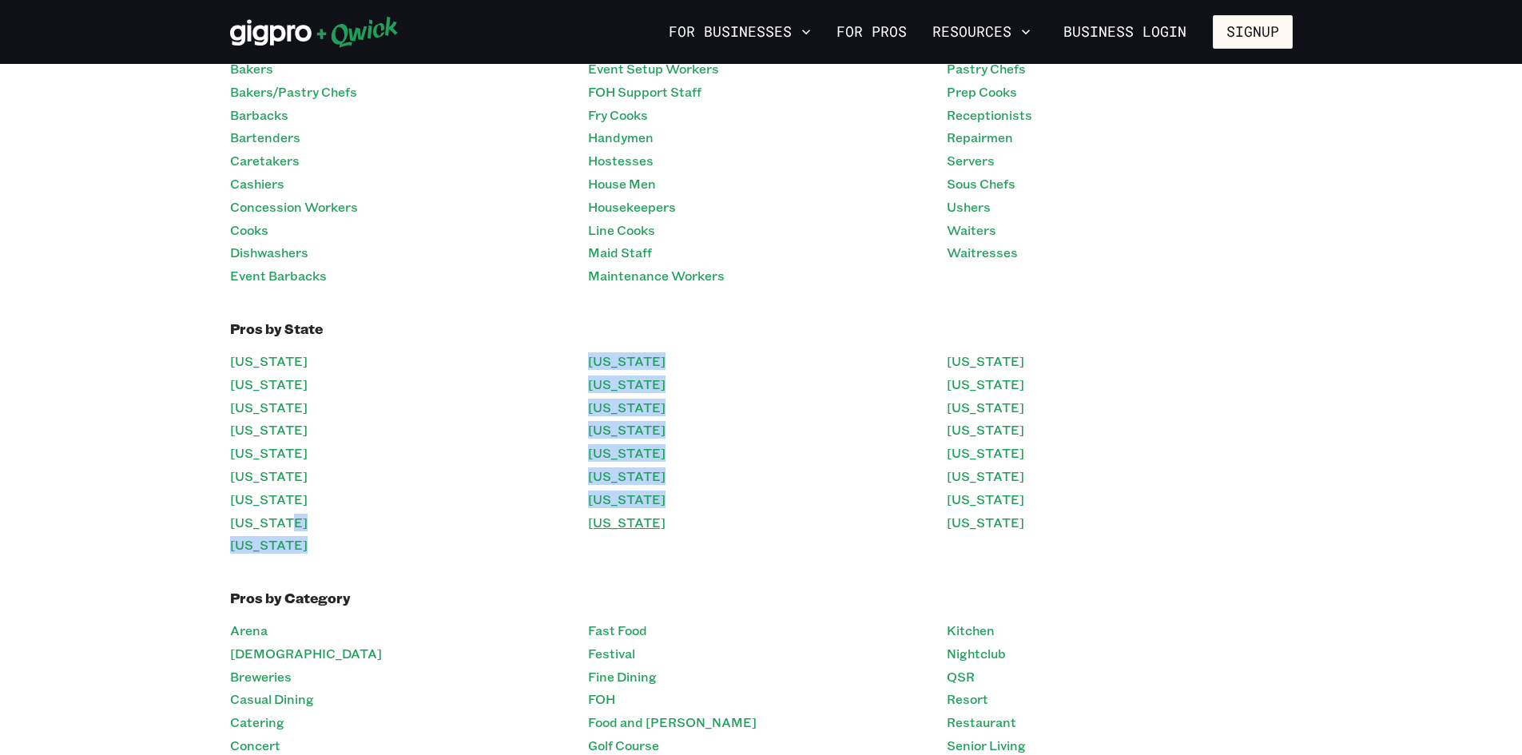
click at [590, 523] on div "[US_STATE] [US_STATE] [US_STATE] [US_STATE][GEOGRAPHIC_DATA] [US_STATE] [US_STA…" at bounding box center [761, 453] width 1063 height 207
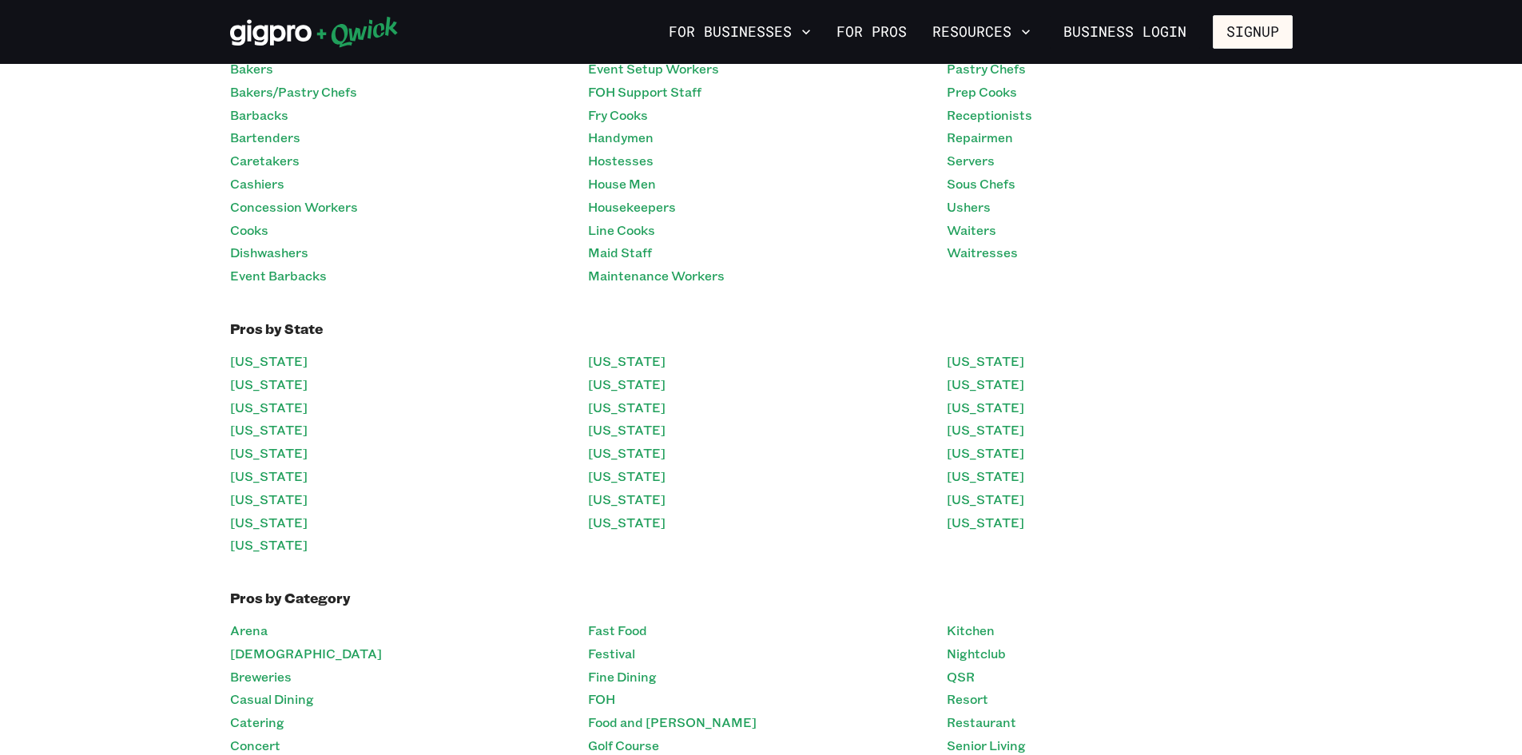
click at [833, 539] on ul "[US_STATE] [US_STATE] [US_STATE] [US_STATE] [US_STATE] [US_STATE] [US_STATE] [U…" at bounding box center [761, 453] width 346 height 207
click at [973, 499] on link "[US_STATE]" at bounding box center [986, 499] width 78 height 23
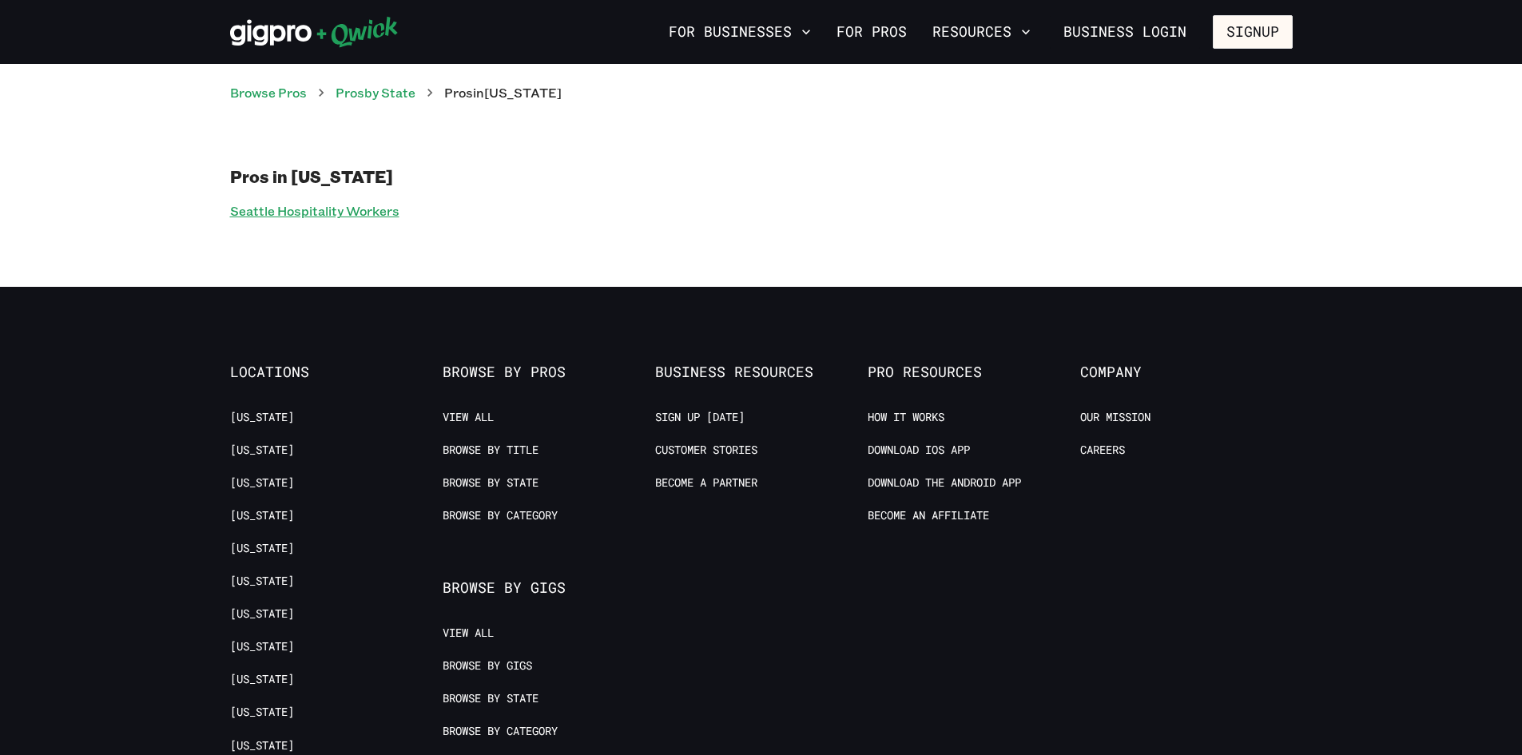
click at [317, 214] on link "Seattle Hospitality Workers" at bounding box center [314, 211] width 169 height 23
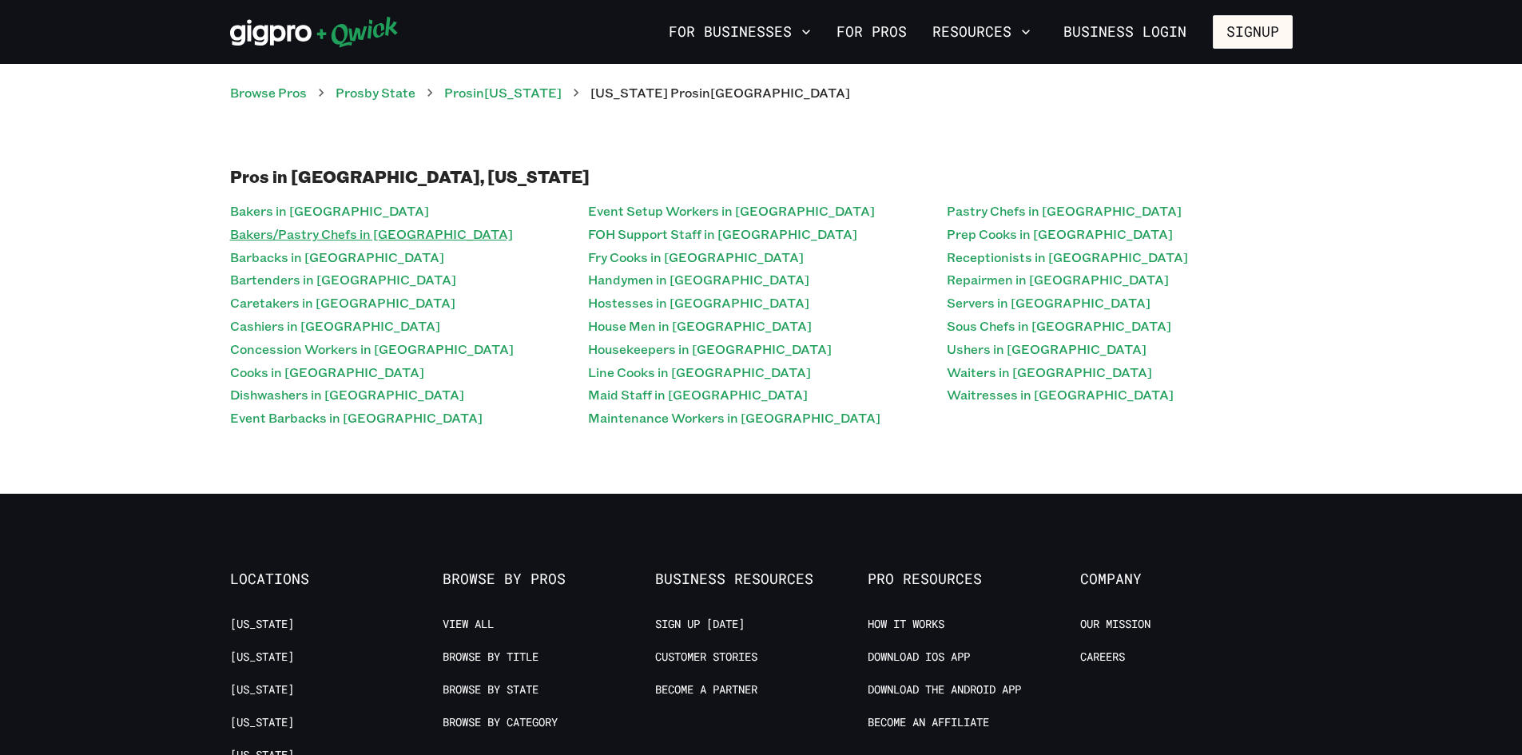
click at [352, 223] on link "Bakers/Pastry Chefs in [GEOGRAPHIC_DATA]" at bounding box center [371, 234] width 283 height 23
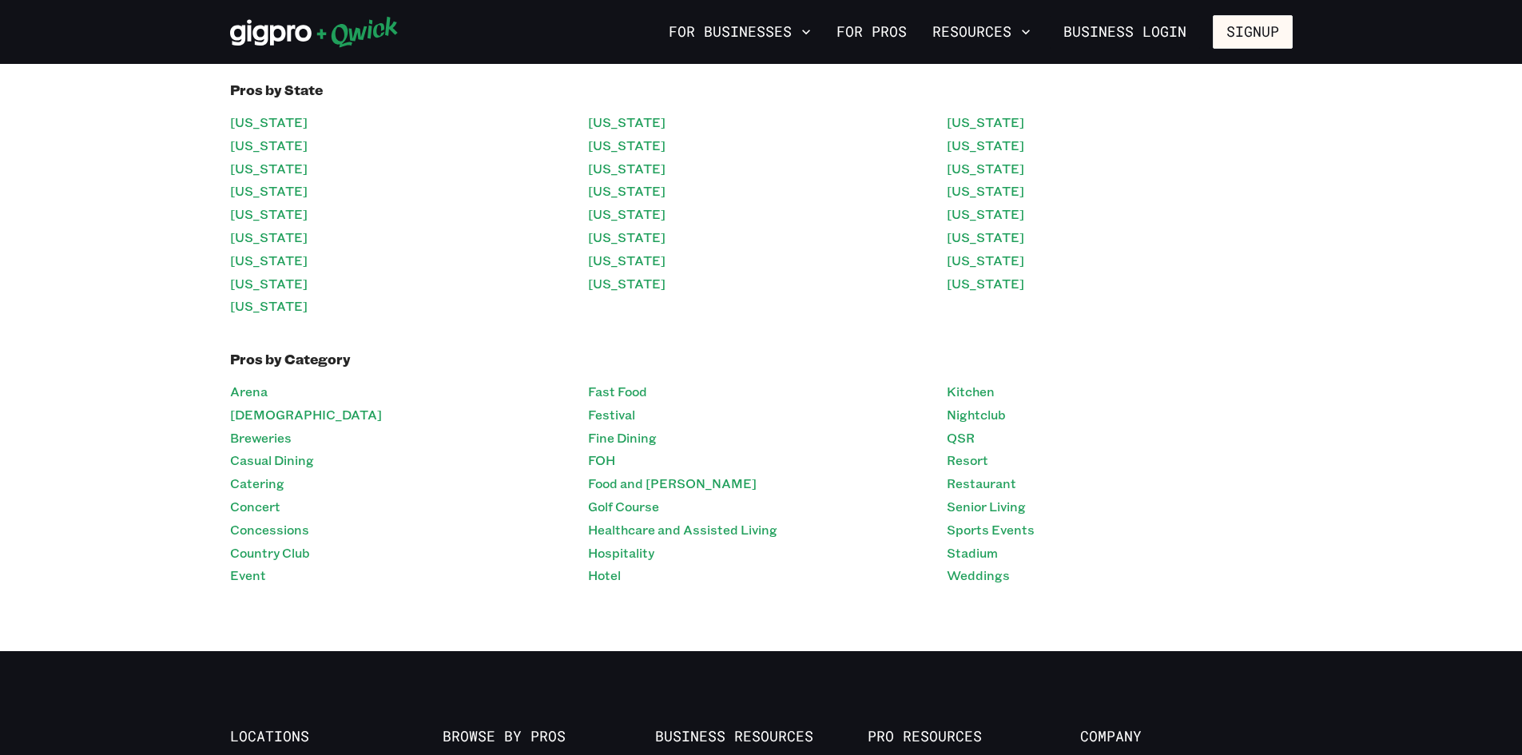
scroll to position [400, 0]
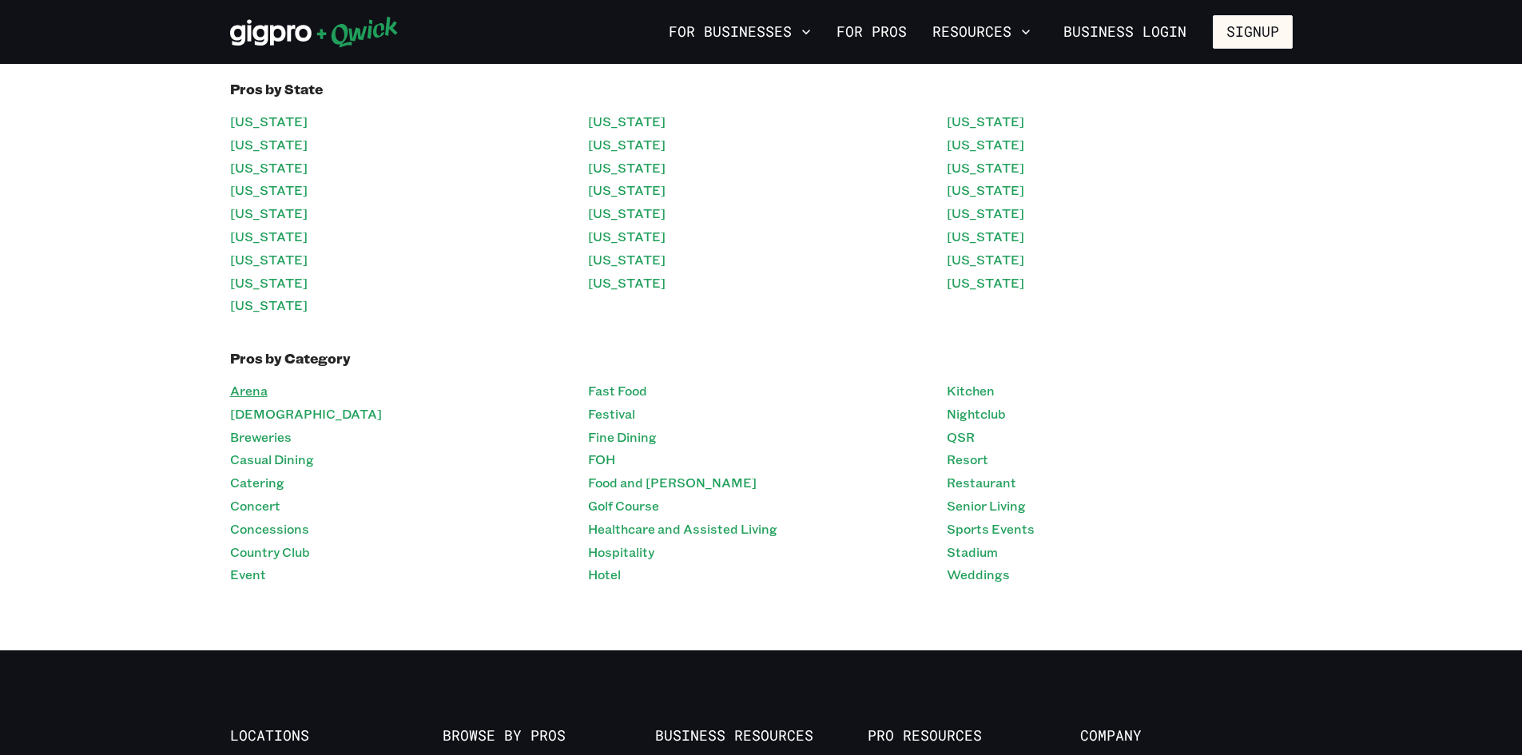
click at [257, 385] on link "Arena" at bounding box center [249, 391] width 38 height 23
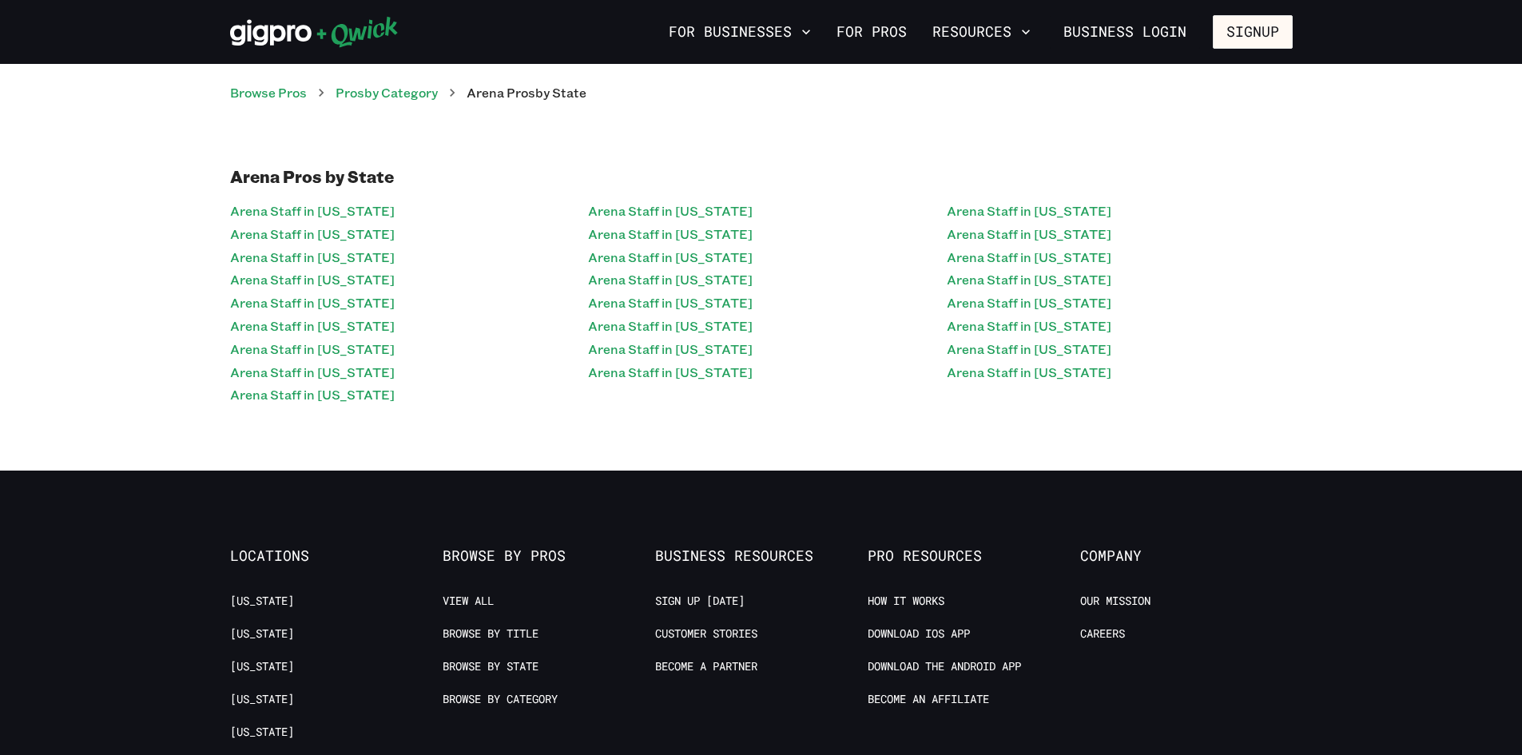
scroll to position [400, 0]
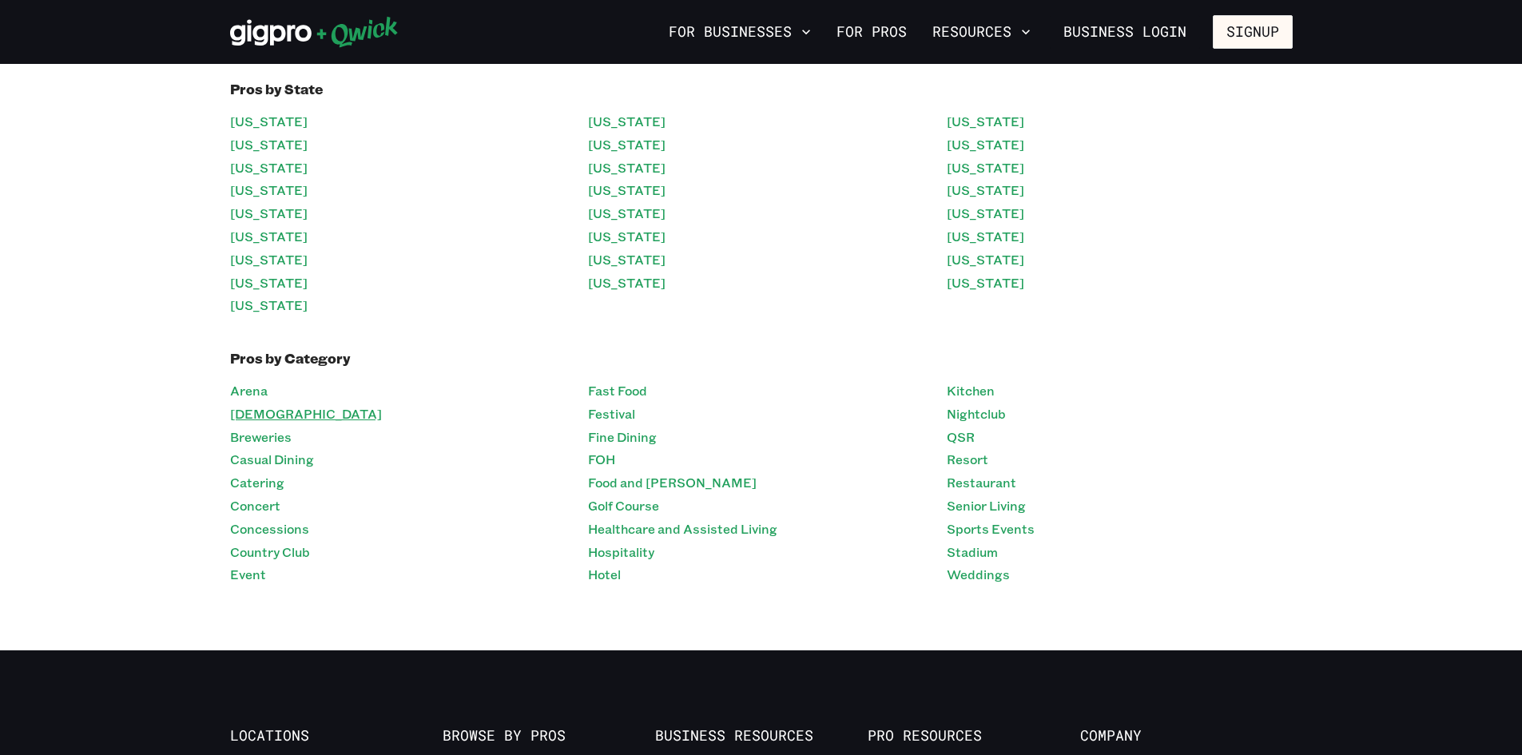
click at [245, 415] on link "[DEMOGRAPHIC_DATA]" at bounding box center [306, 414] width 152 height 23
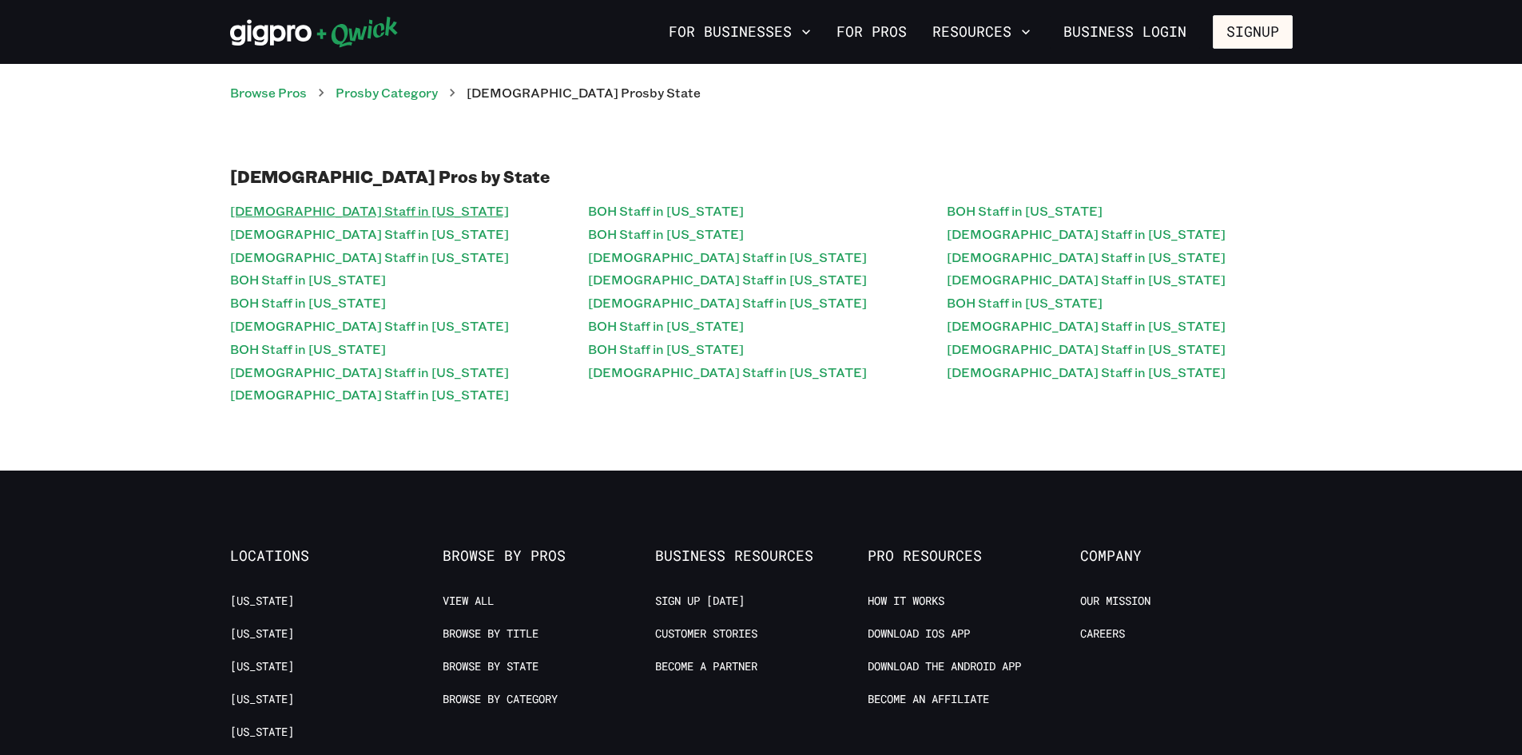
click at [322, 207] on link "[DEMOGRAPHIC_DATA] Staff in [US_STATE]" at bounding box center [369, 211] width 279 height 23
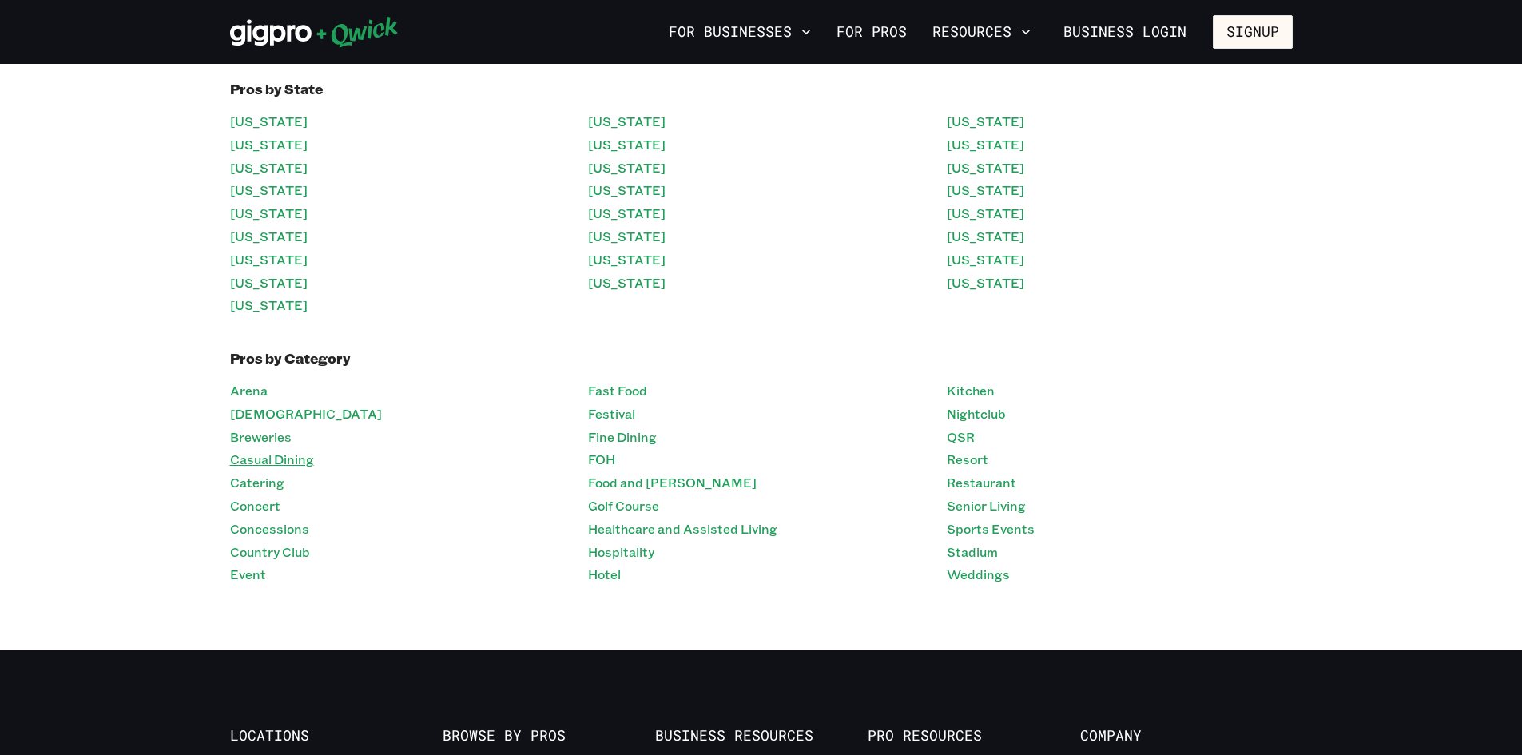
click at [264, 455] on link "Casual Dining" at bounding box center [272, 459] width 84 height 23
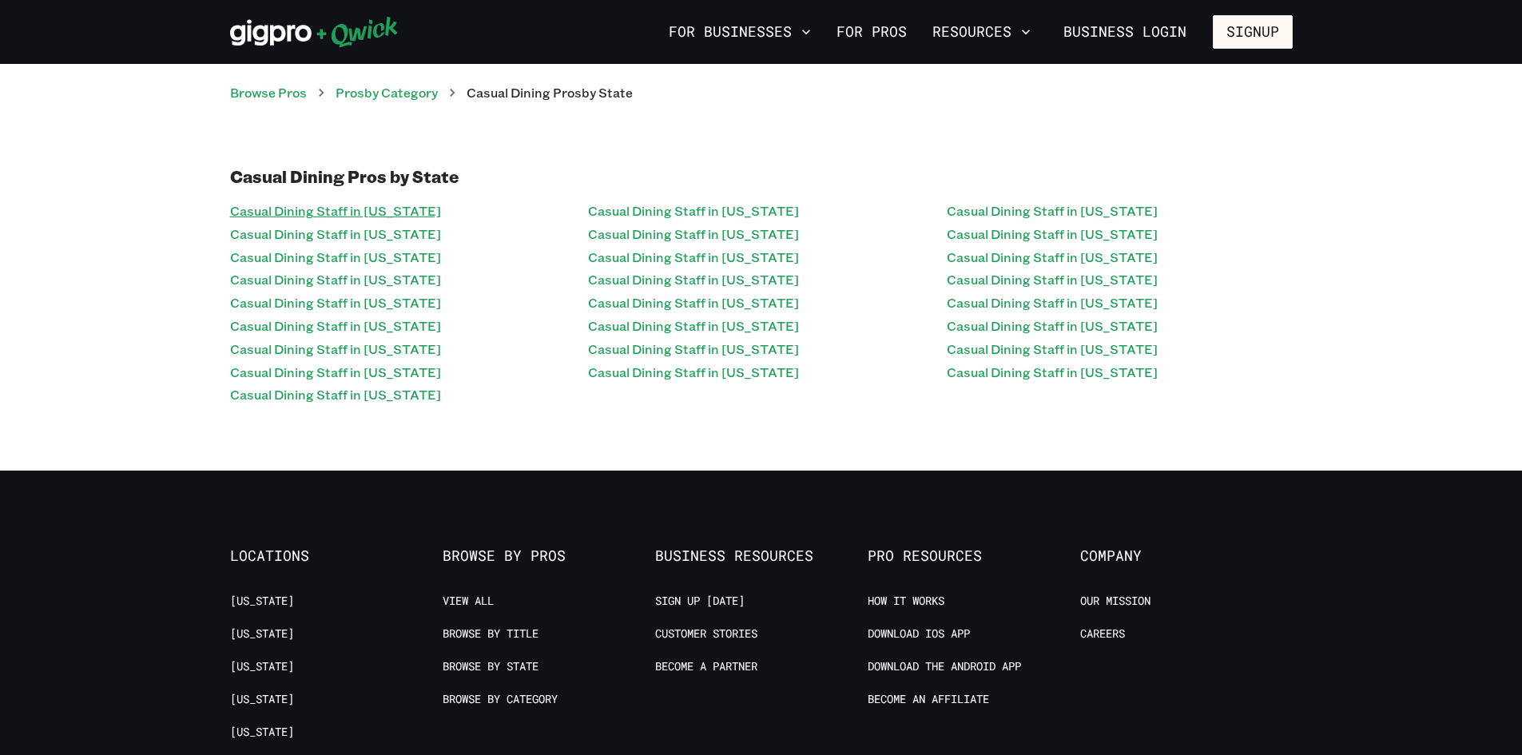
click at [283, 217] on link "Casual Dining Staff in [US_STATE]" at bounding box center [335, 211] width 211 height 23
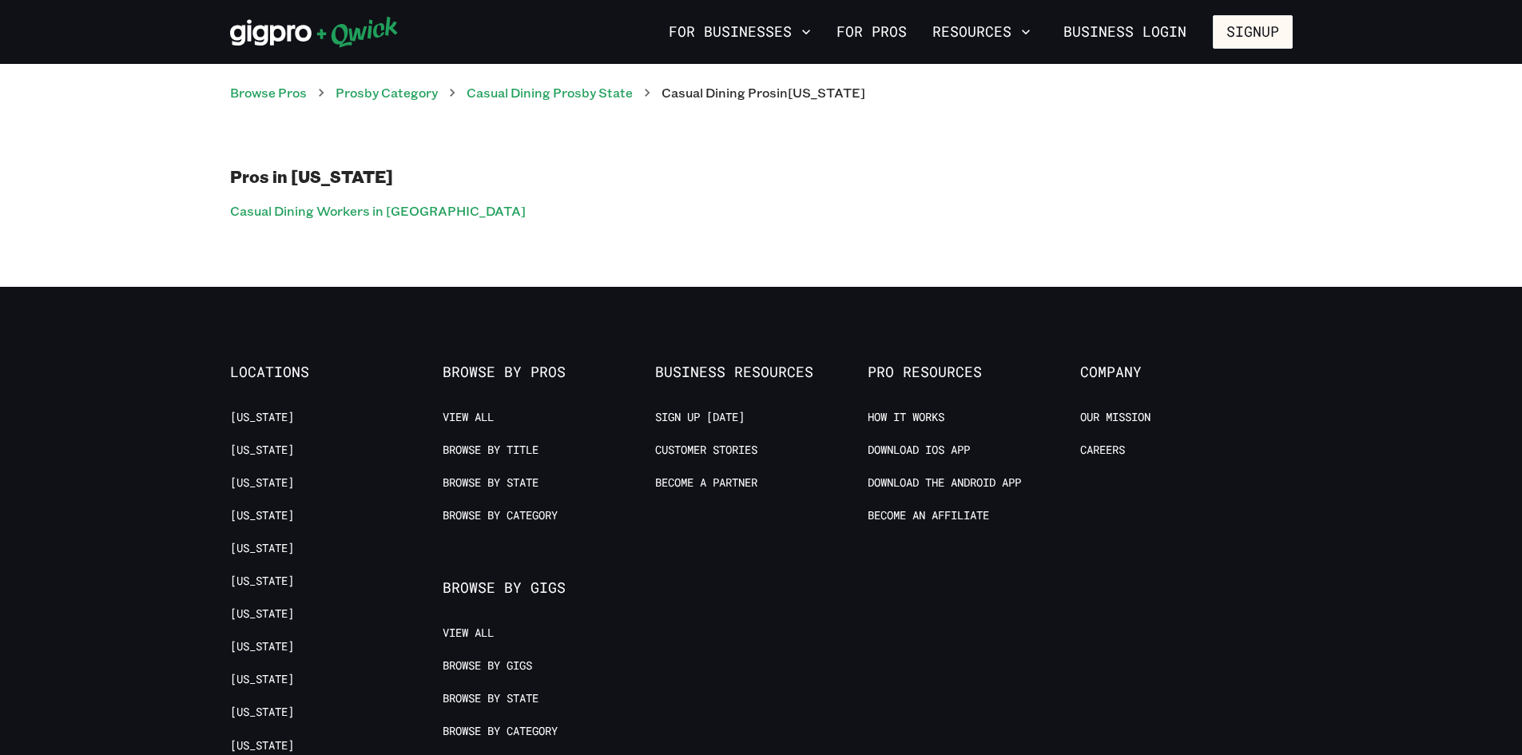
click at [283, 217] on link "Casual Dining Workers in [GEOGRAPHIC_DATA]" at bounding box center [378, 211] width 296 height 23
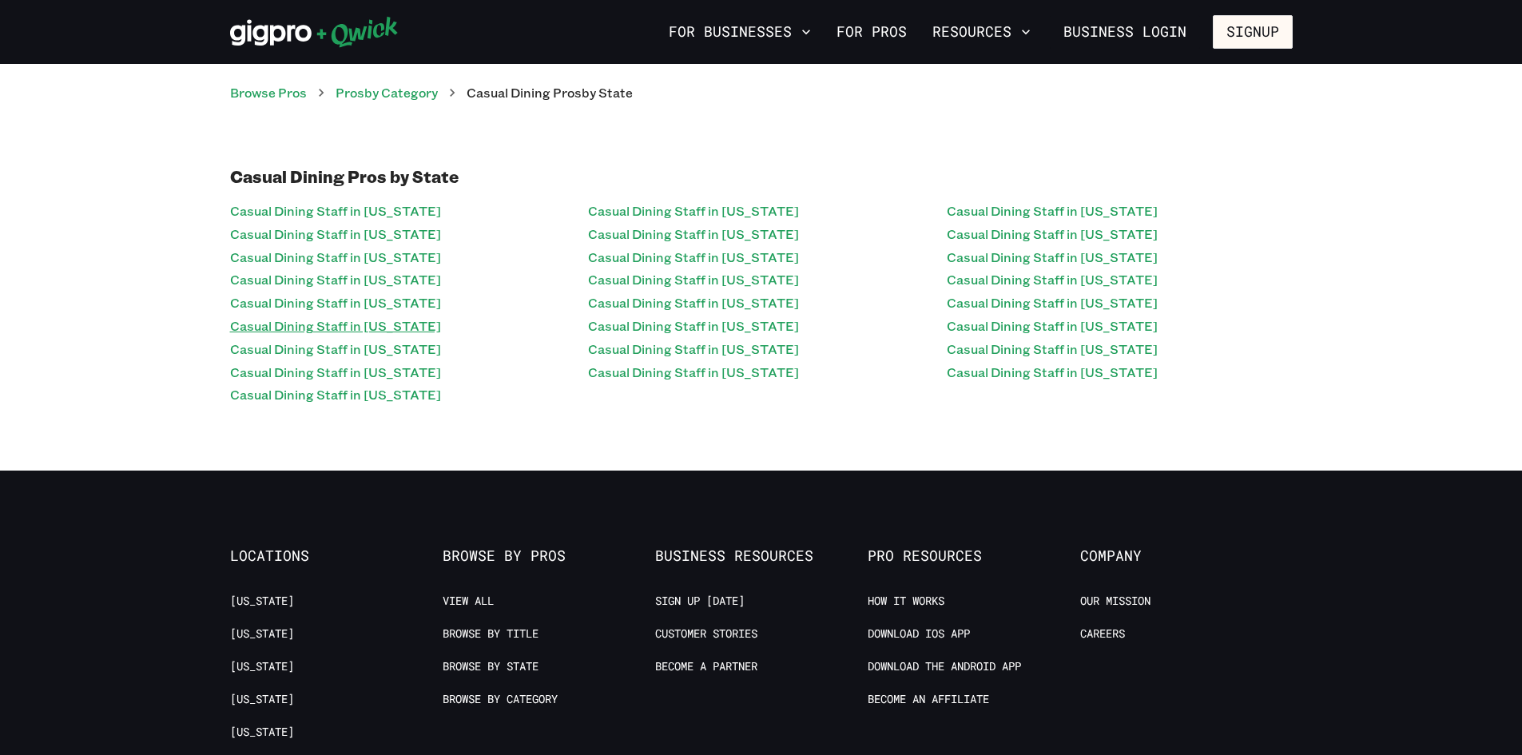
click at [367, 324] on link "Casual Dining Staff in [US_STATE]" at bounding box center [335, 326] width 211 height 23
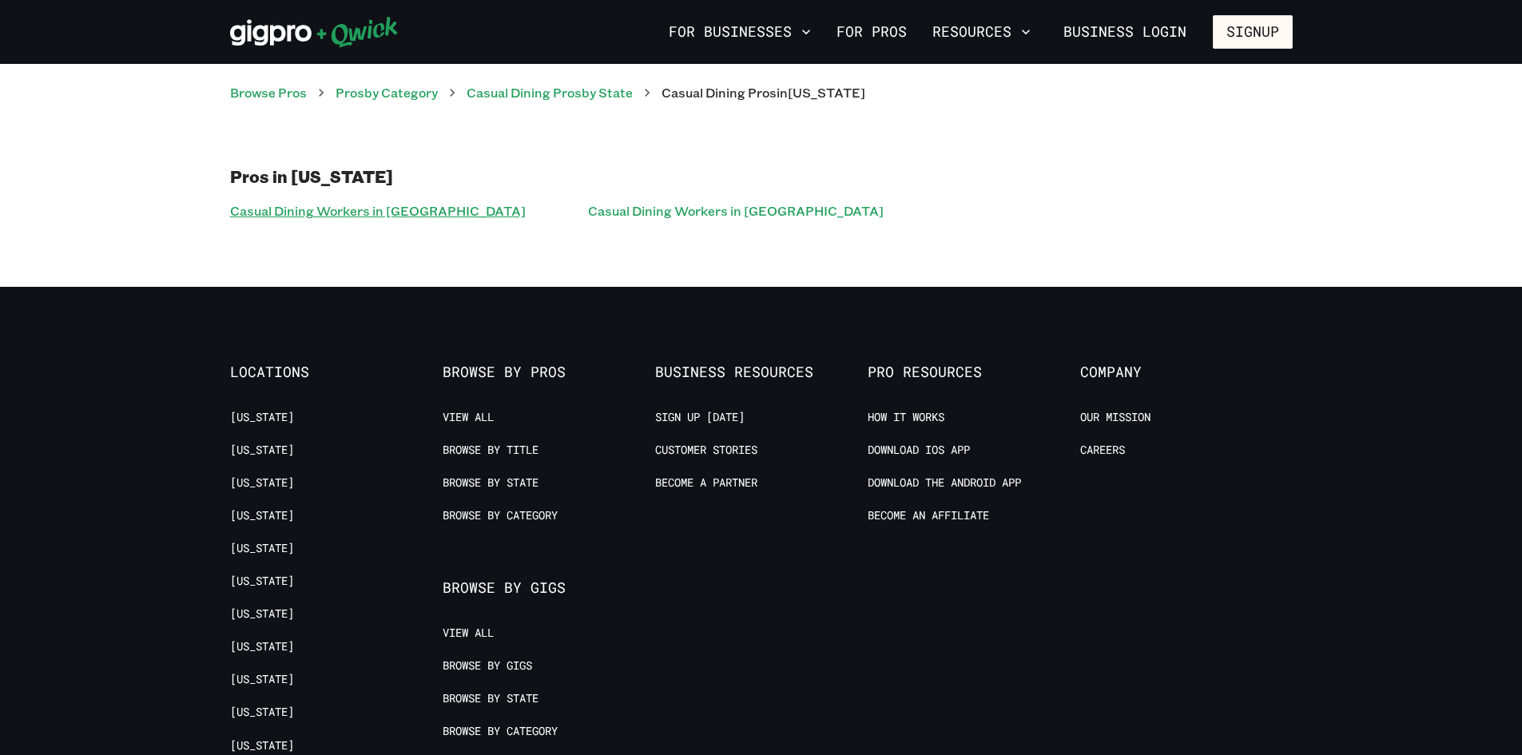
click at [328, 207] on link "Casual Dining Workers in [GEOGRAPHIC_DATA]" at bounding box center [378, 211] width 296 height 23
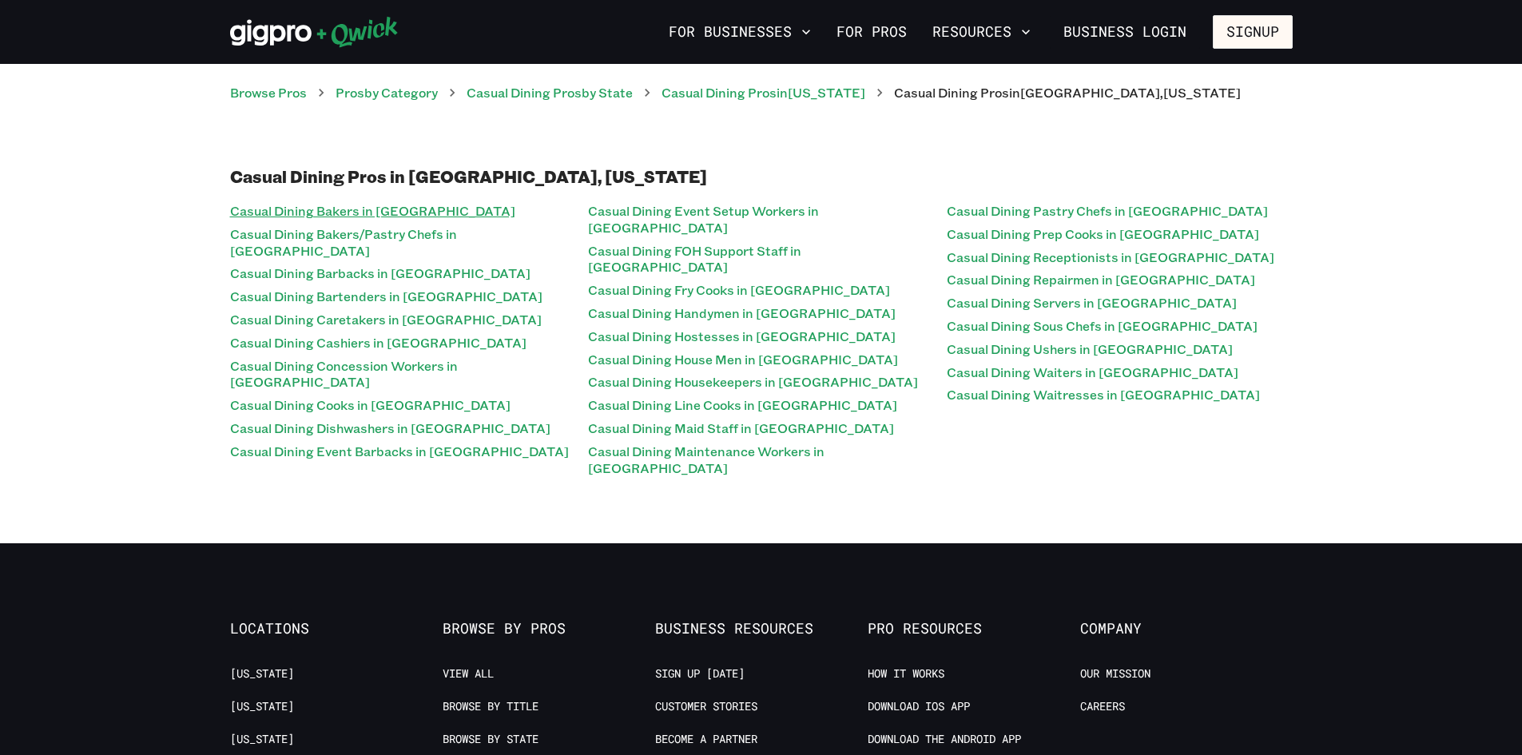
click at [353, 217] on link "Casual Dining Bakers in [GEOGRAPHIC_DATA]" at bounding box center [372, 211] width 285 height 23
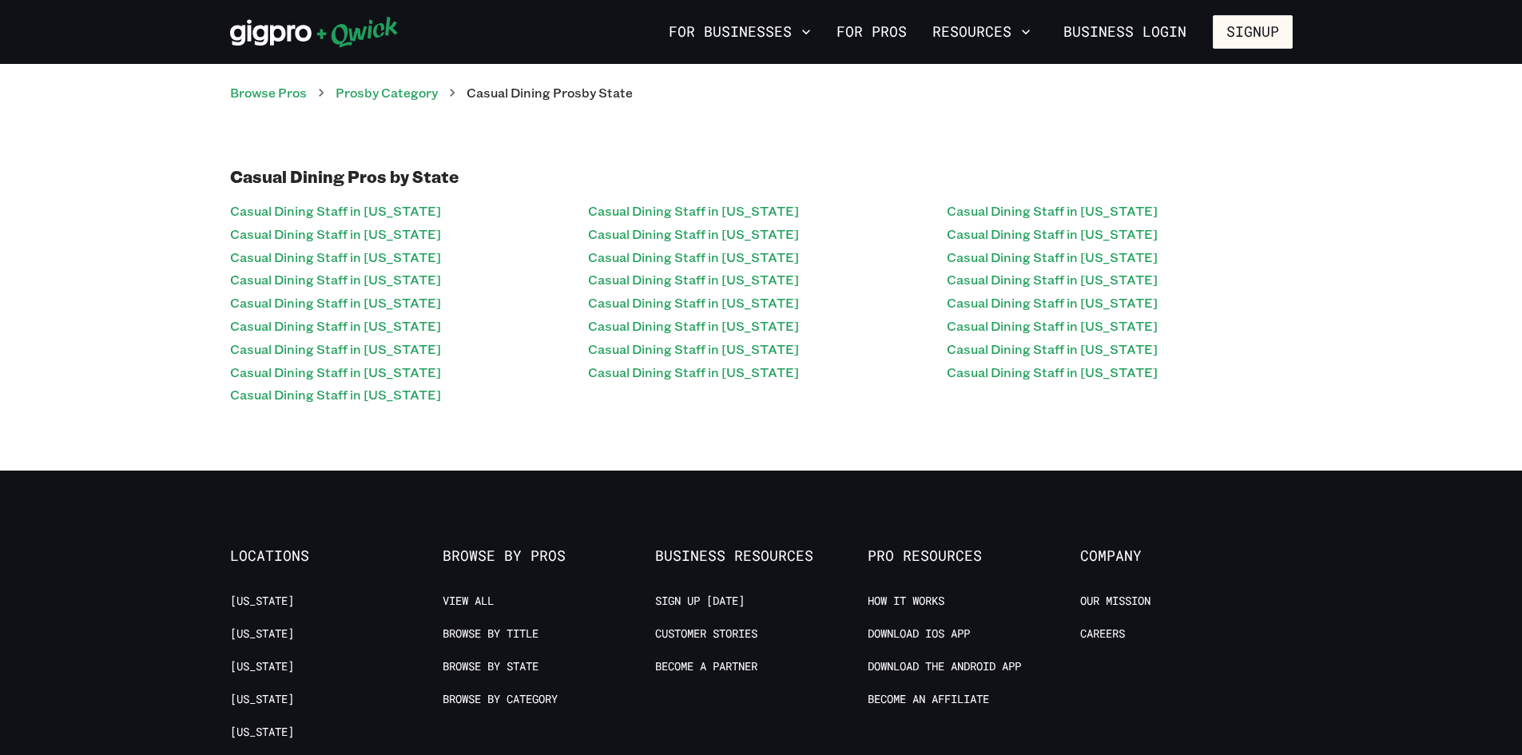
scroll to position [400, 0]
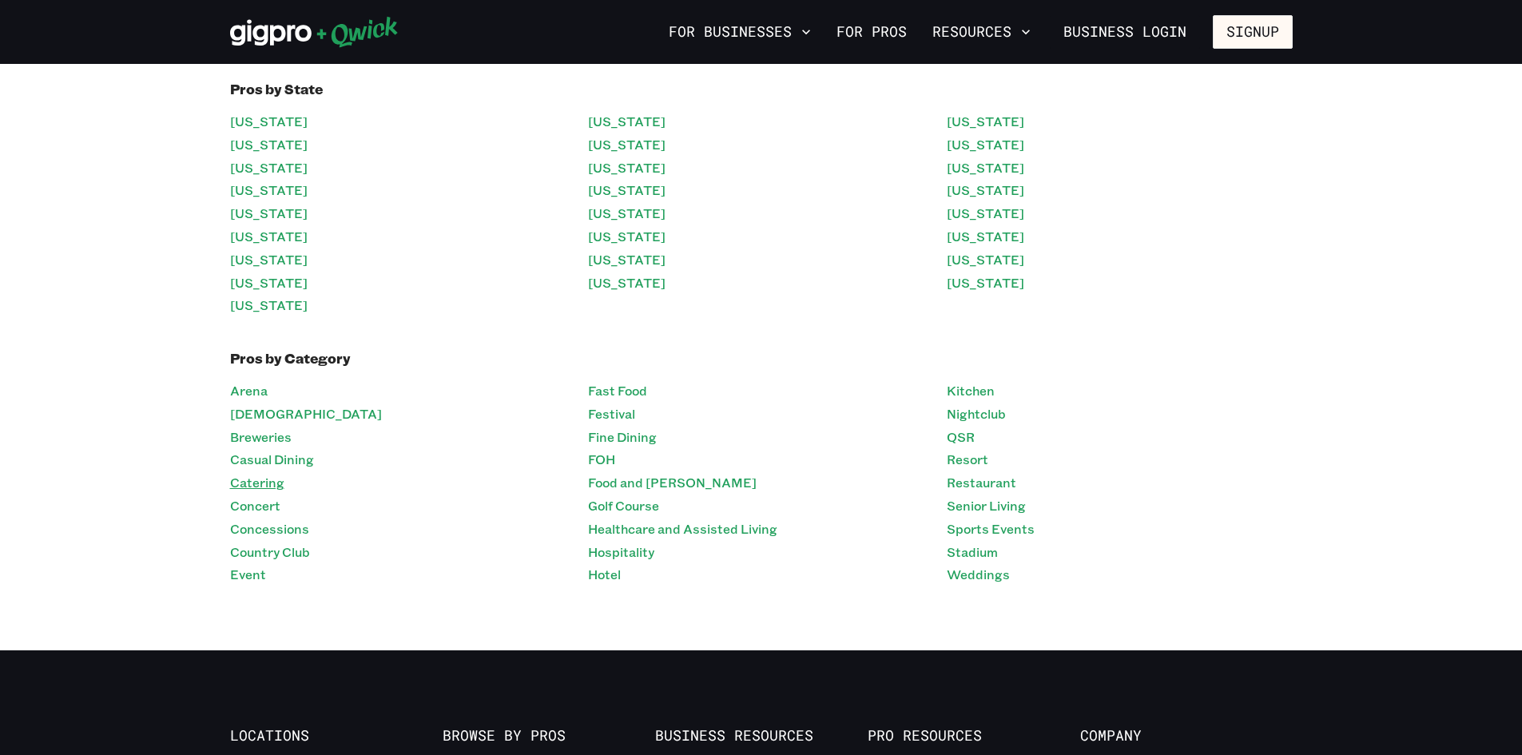
click at [275, 478] on link "Catering" at bounding box center [257, 482] width 54 height 23
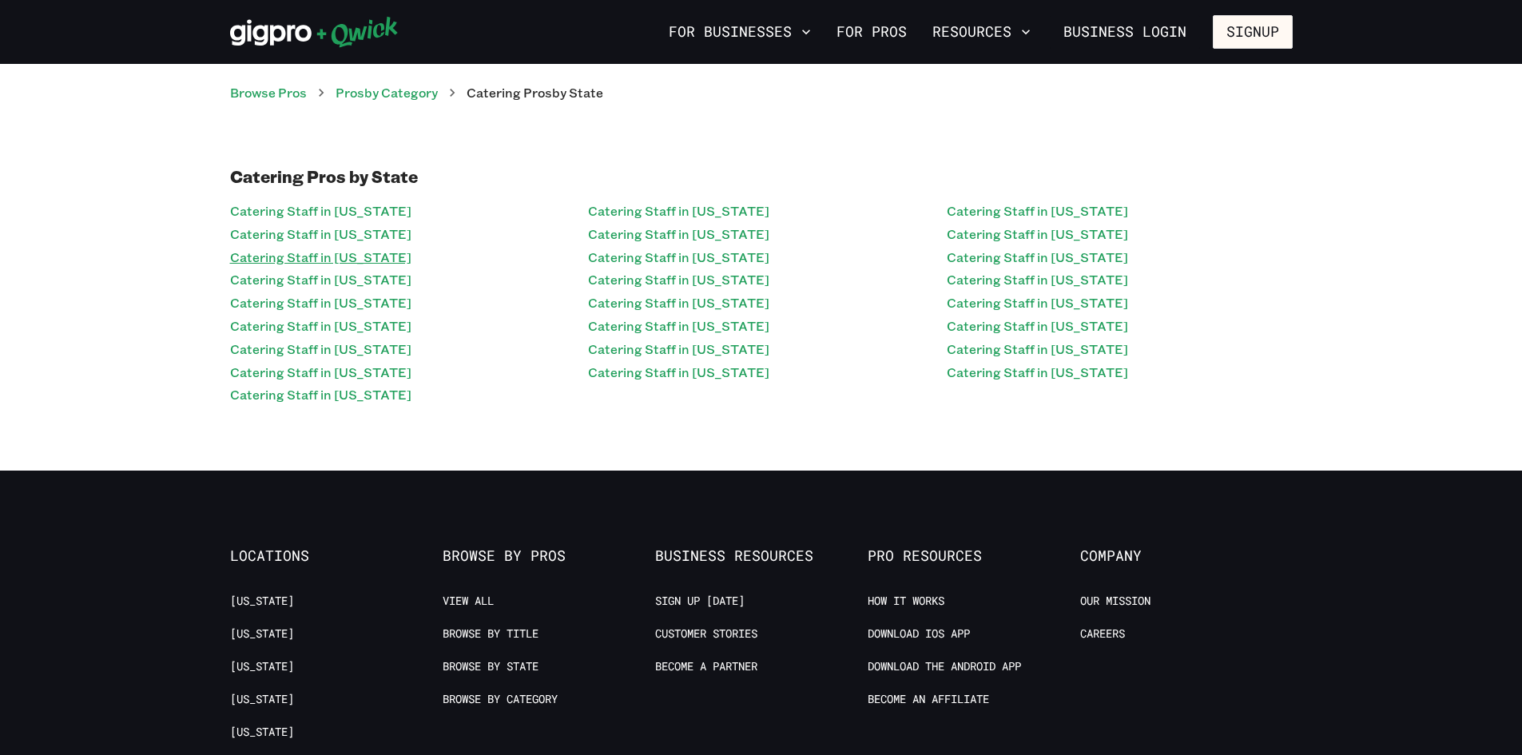
click at [335, 262] on link "Catering Staff in [US_STATE]" at bounding box center [320, 257] width 181 height 23
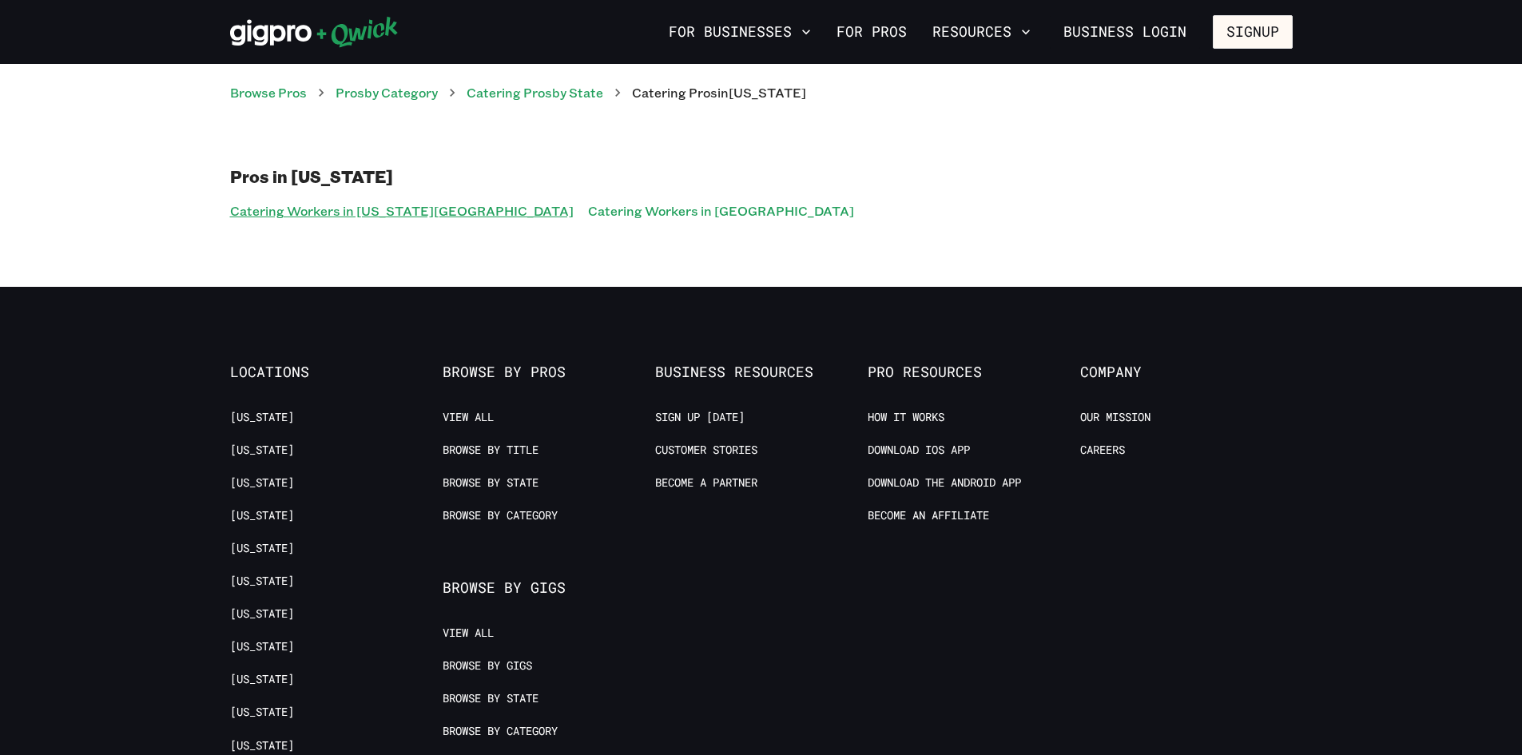
click at [322, 209] on link "Catering Workers in [US_STATE][GEOGRAPHIC_DATA]" at bounding box center [402, 211] width 344 height 23
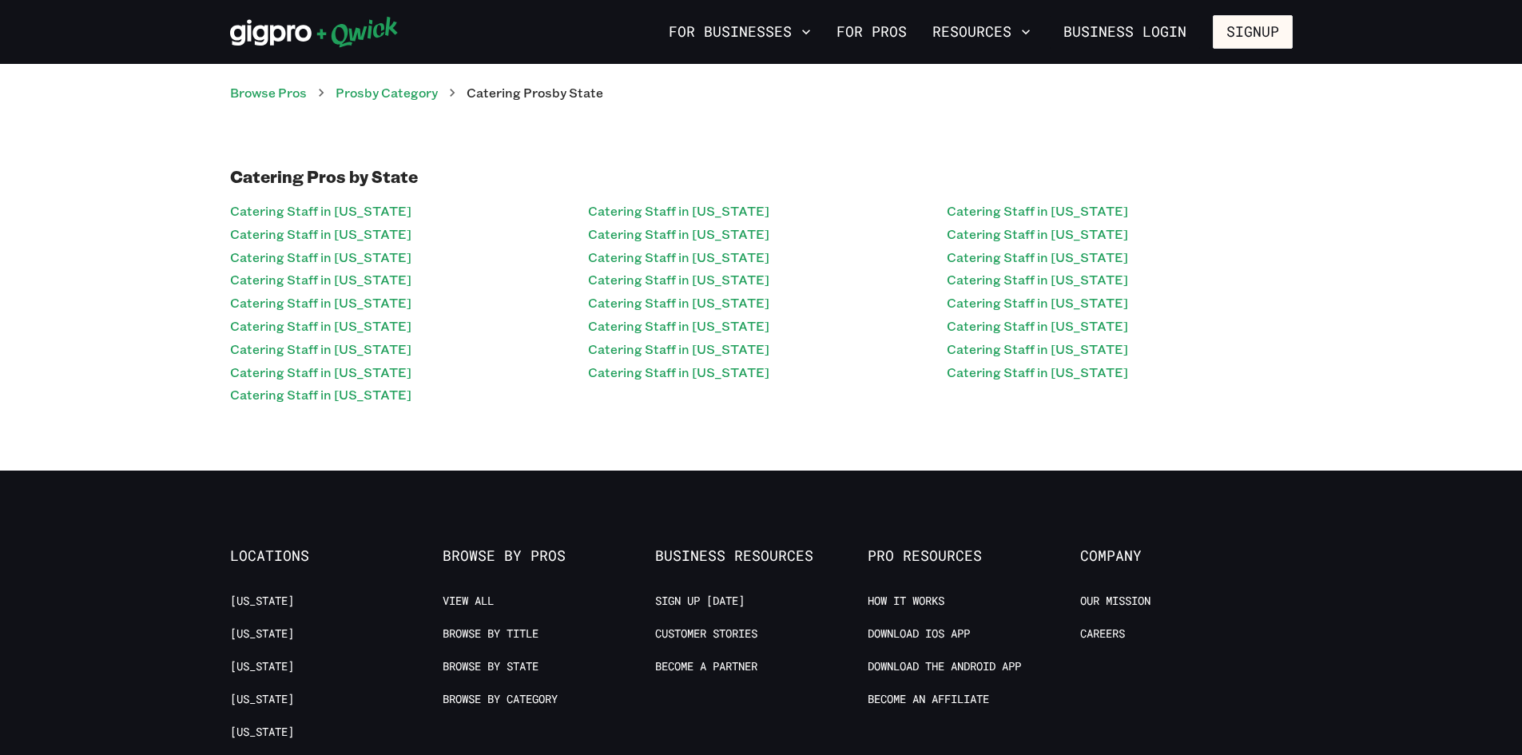
click at [587, 381] on div "Catering Staff in [US_STATE] Catering Staff in [US_STATE] Catering Staff in [US…" at bounding box center [761, 303] width 1063 height 207
click at [602, 377] on link "Catering Staff in [US_STATE]" at bounding box center [678, 372] width 181 height 23
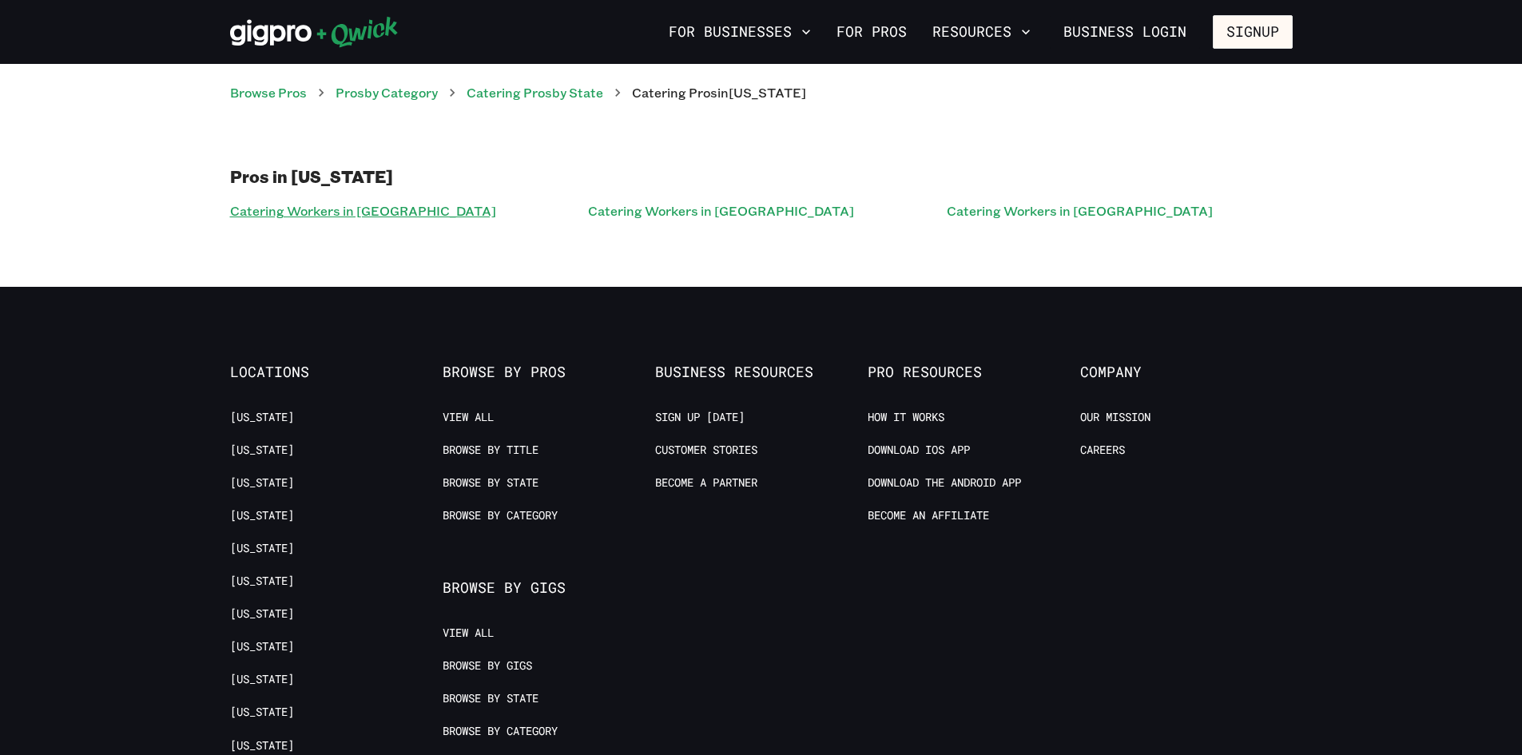
click at [350, 209] on link "Catering Workers in [GEOGRAPHIC_DATA]" at bounding box center [363, 211] width 266 height 23
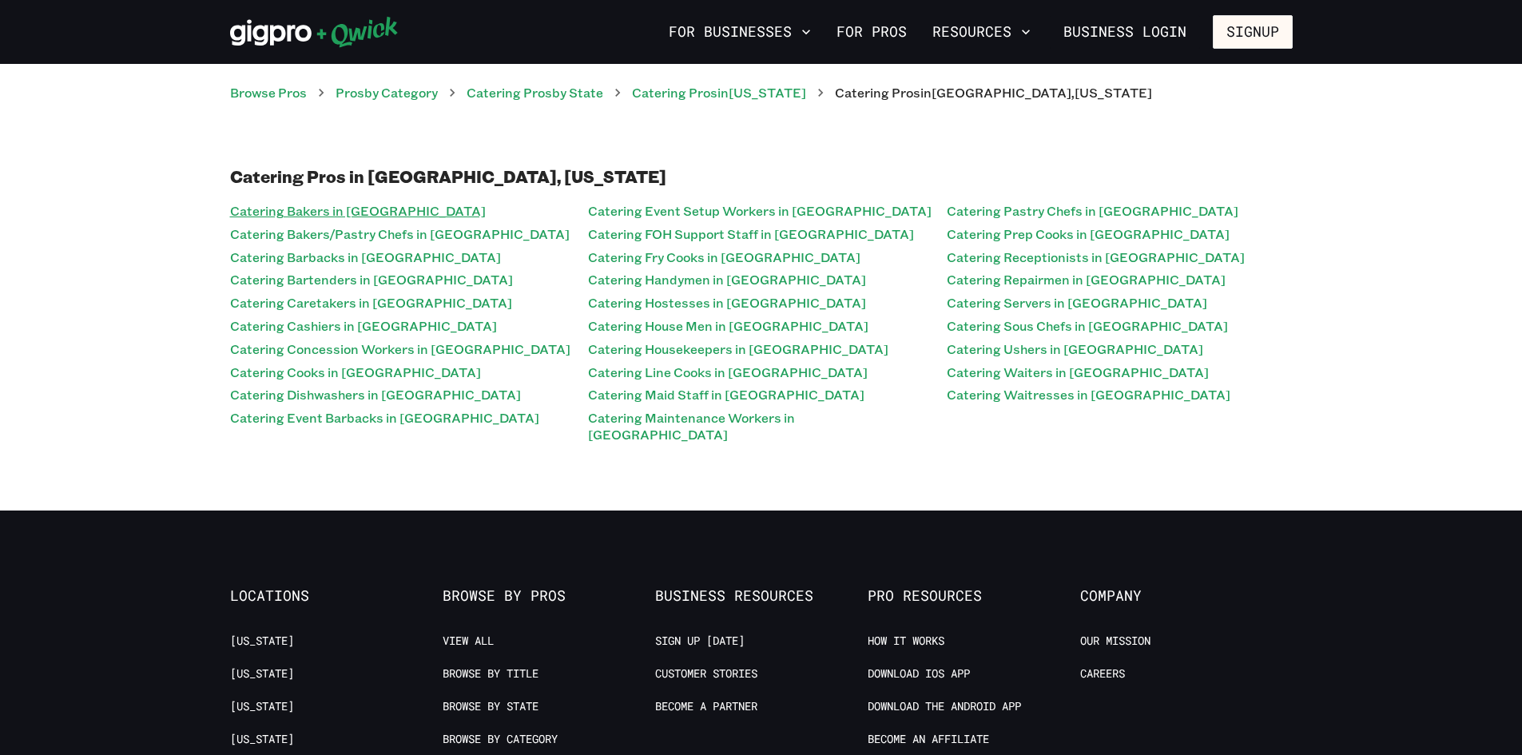
click at [346, 210] on link "Catering Bakers in [GEOGRAPHIC_DATA]" at bounding box center [358, 211] width 256 height 23
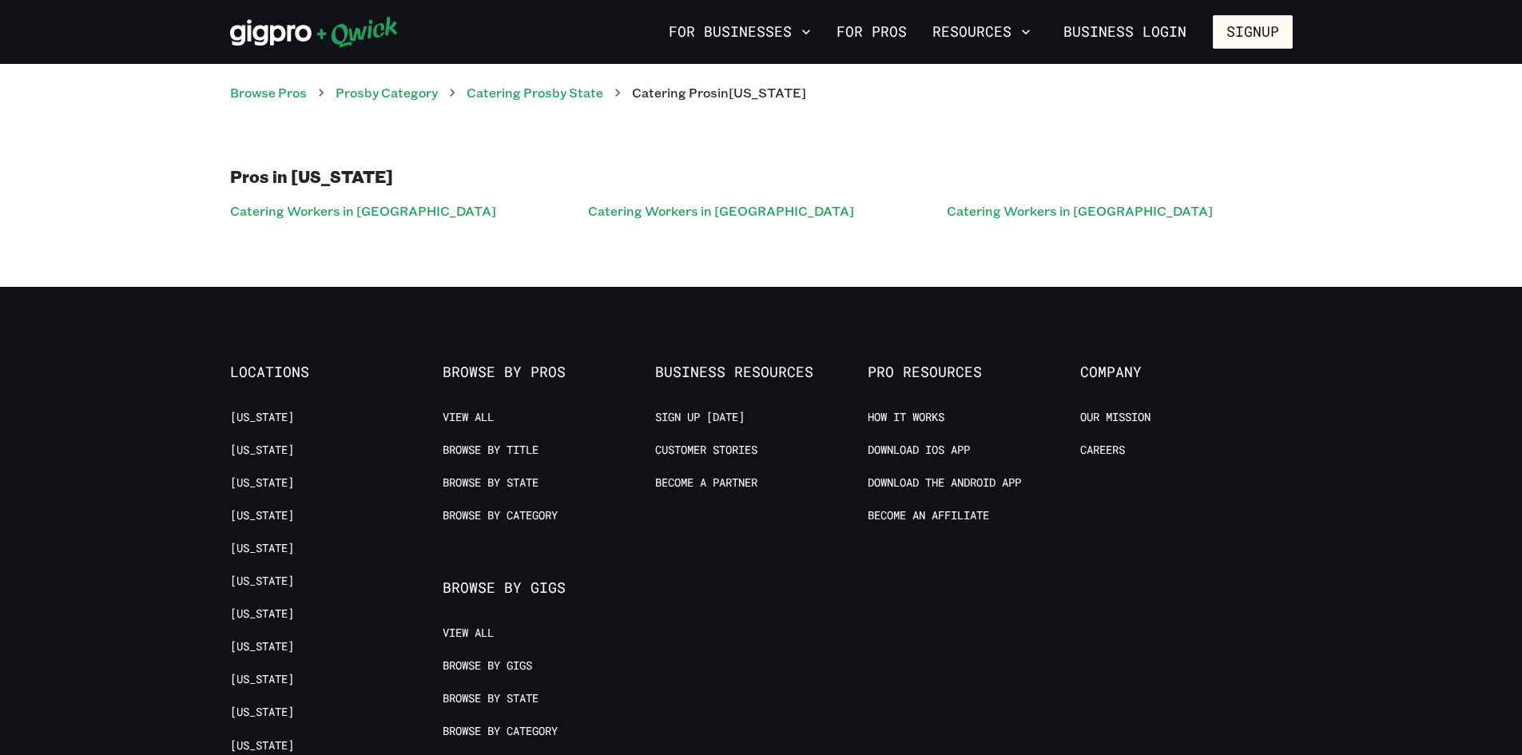
click at [1029, 226] on div "Pros in [US_STATE] Catering Workers in [GEOGRAPHIC_DATA] Catering Workers in [G…" at bounding box center [761, 194] width 1522 height 185
click at [1015, 221] on link "Catering Workers in [GEOGRAPHIC_DATA]" at bounding box center [1080, 211] width 266 height 23
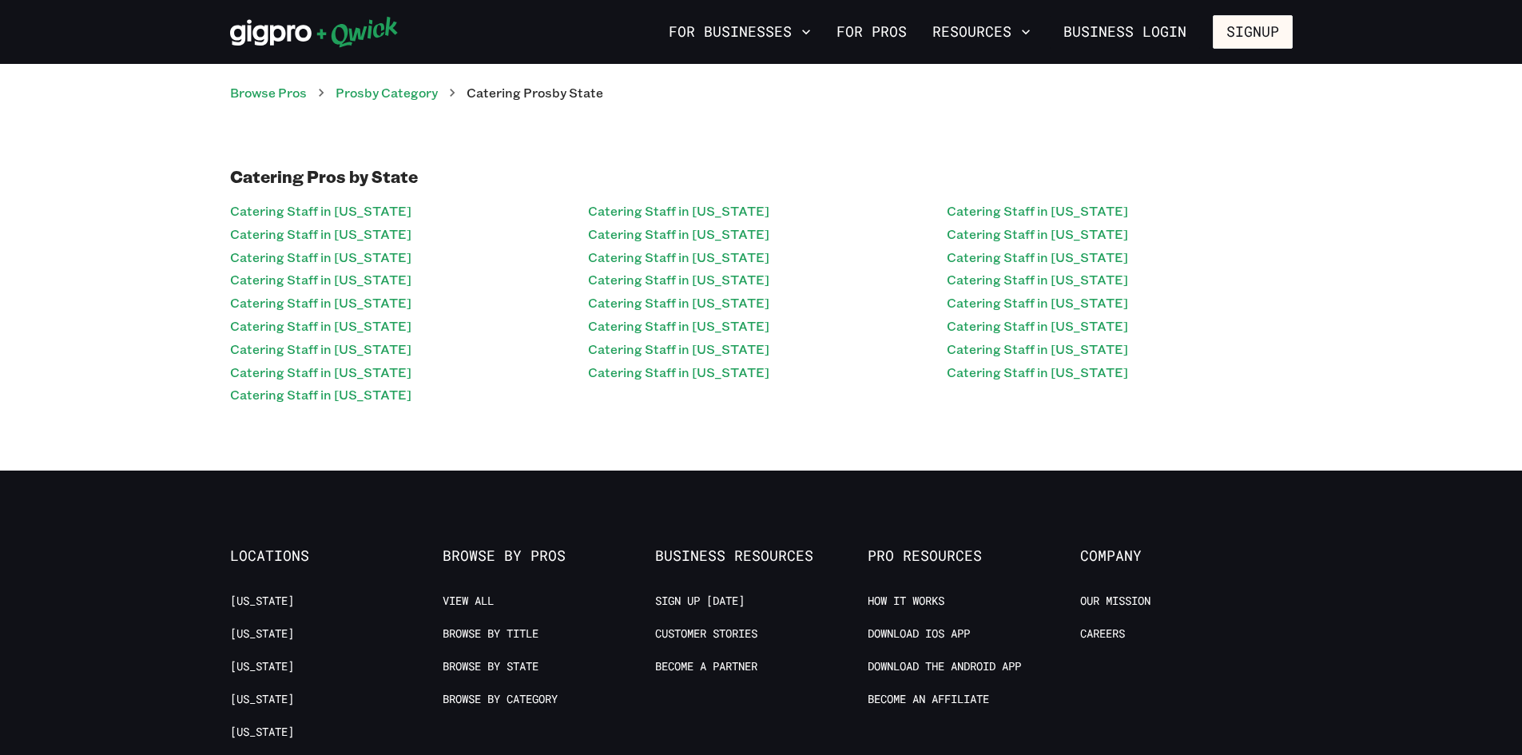
scroll to position [400, 0]
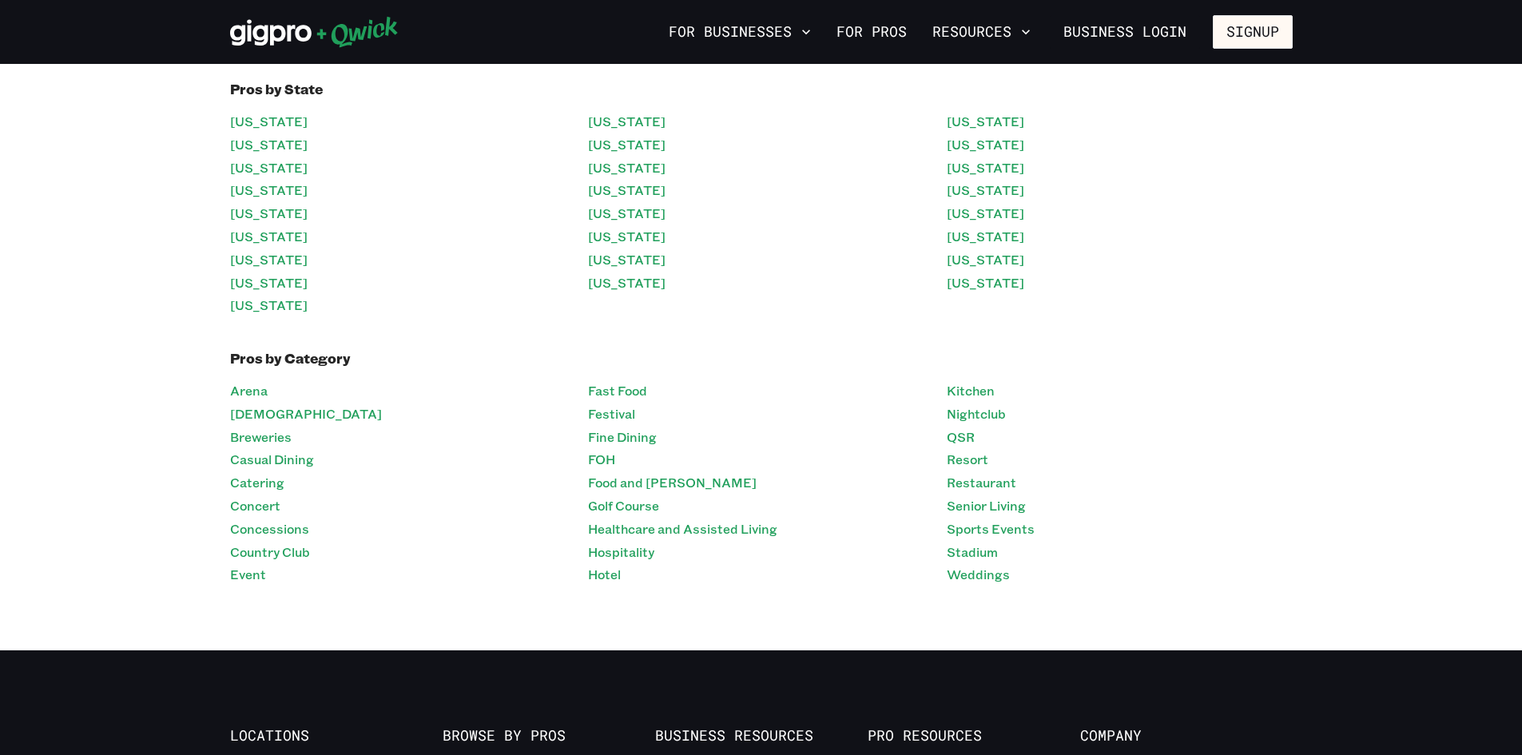
click at [622, 579] on li "Hotel" at bounding box center [761, 574] width 346 height 23
click at [599, 571] on link "Hotel" at bounding box center [604, 574] width 33 height 23
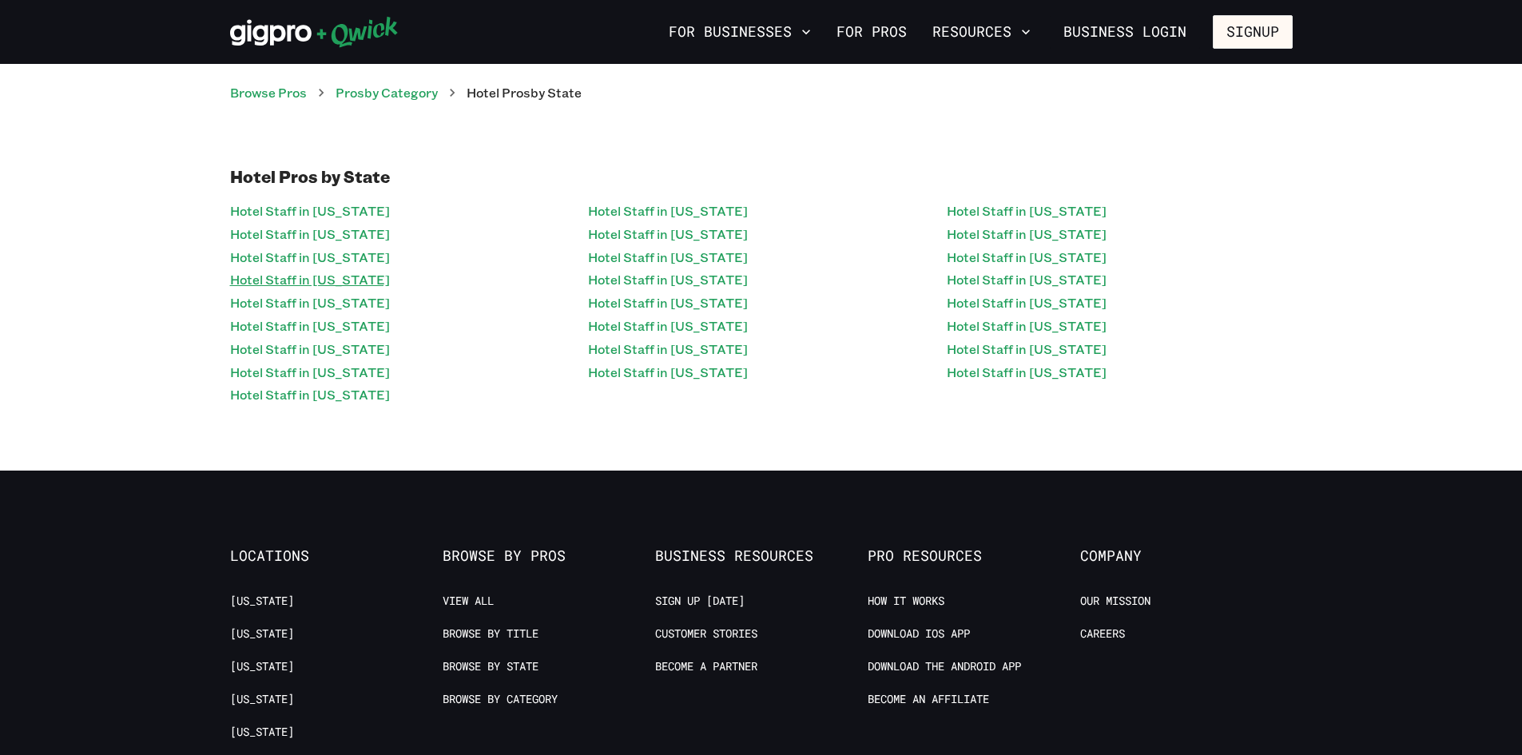
click at [319, 276] on link "Hotel Staff in [US_STATE]" at bounding box center [310, 279] width 160 height 23
click at [302, 269] on link "Hotel Staff in [US_STATE]" at bounding box center [310, 279] width 160 height 23
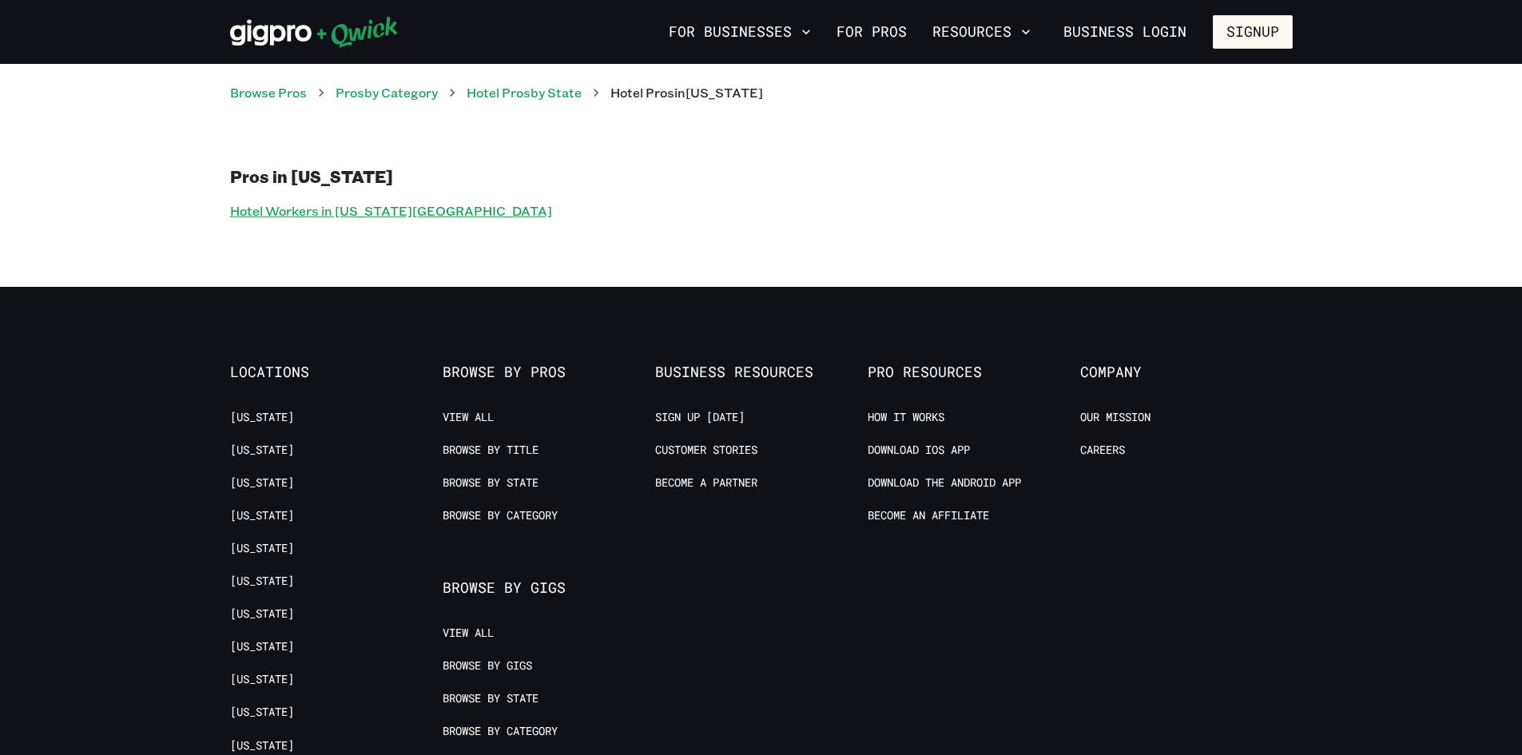
click at [327, 220] on link "Hotel Workers in [US_STATE][GEOGRAPHIC_DATA]" at bounding box center [391, 211] width 322 height 23
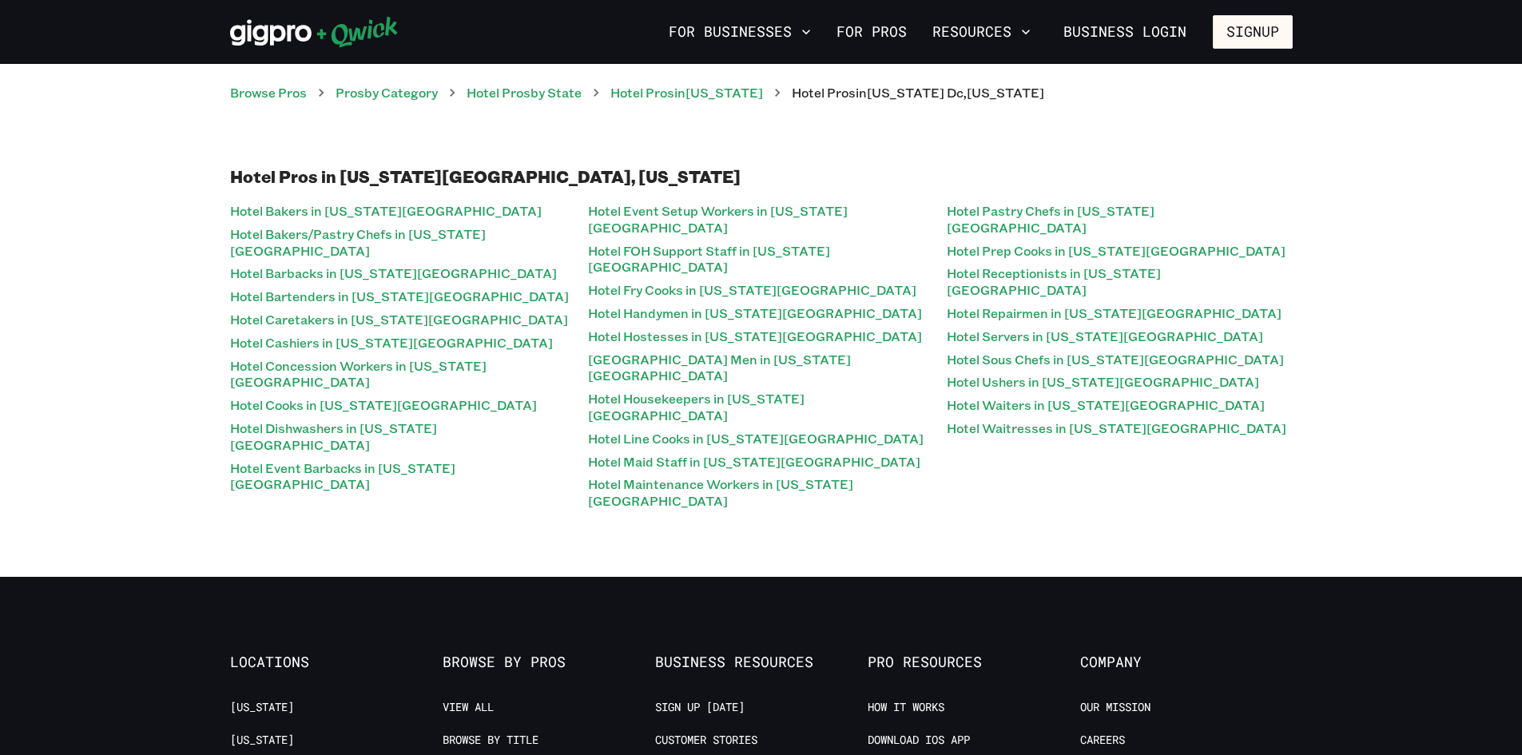
click at [327, 220] on link "Hotel Bakers in [US_STATE][GEOGRAPHIC_DATA]" at bounding box center [386, 211] width 312 height 23
click at [105, 300] on div "Hotel Pros in [US_STATE][GEOGRAPHIC_DATA], [US_STATE][GEOGRAPHIC_DATA] in [US_S…" at bounding box center [761, 339] width 1522 height 475
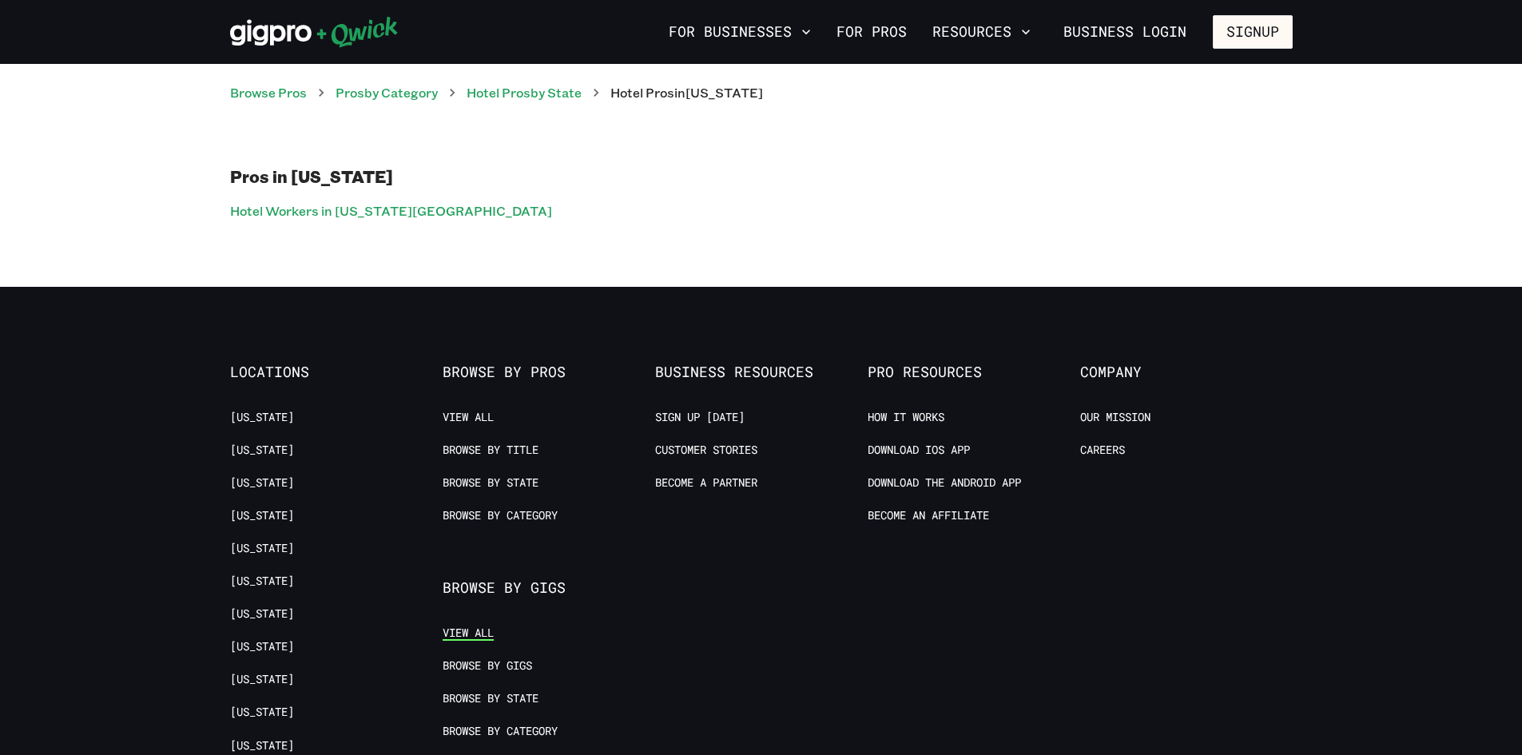
click at [483, 634] on link "View All" at bounding box center [468, 633] width 51 height 15
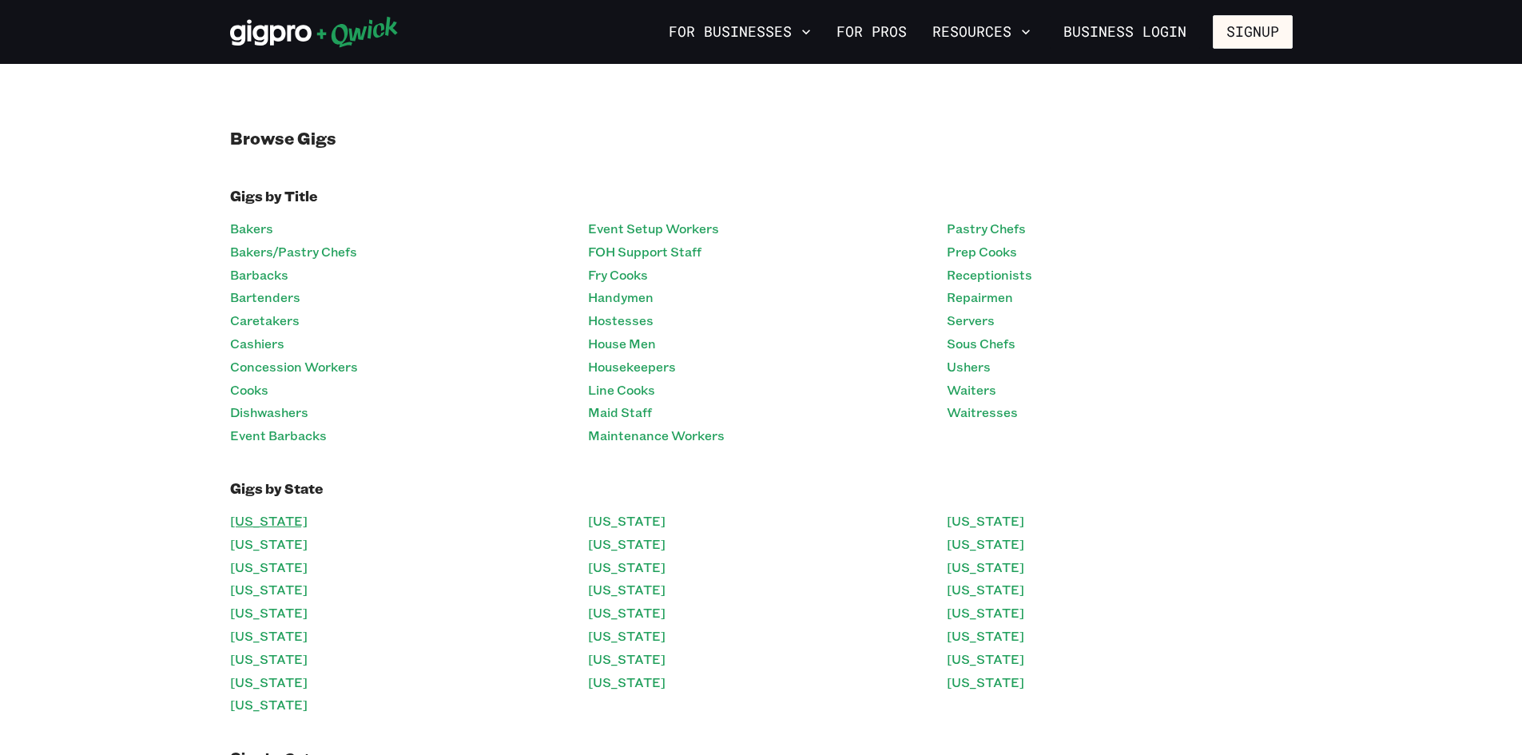
click at [251, 518] on link "[US_STATE]" at bounding box center [269, 521] width 78 height 23
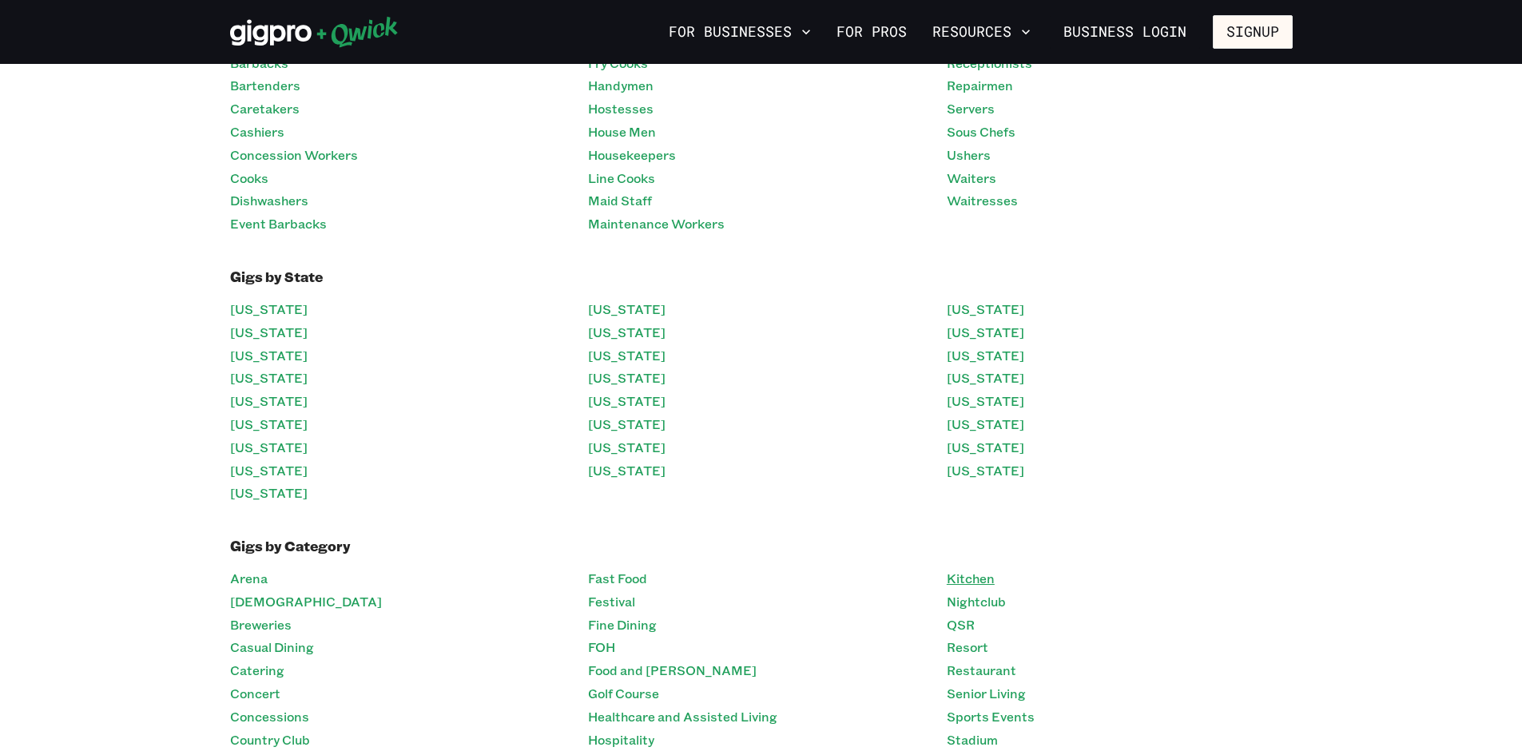
scroll to position [240, 0]
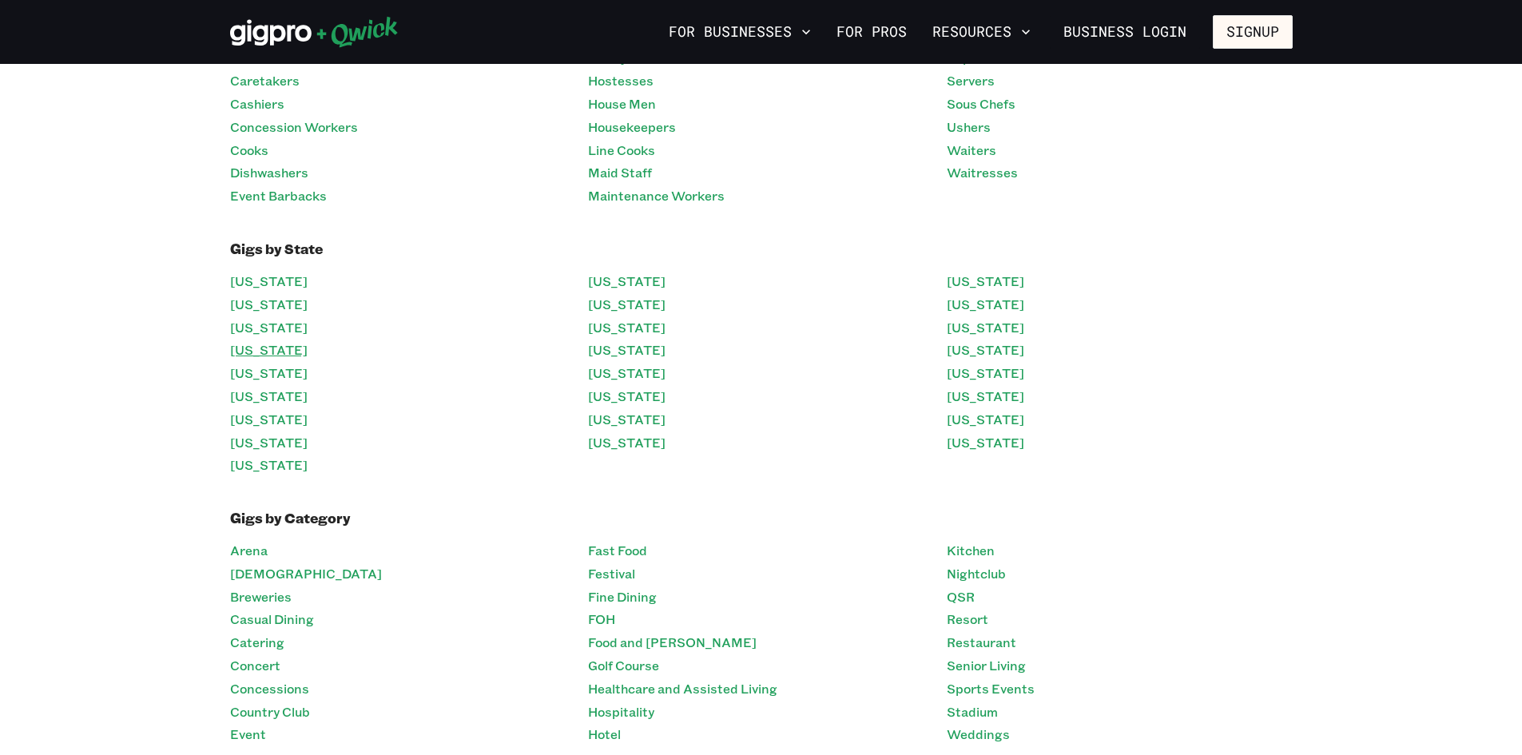
click at [280, 340] on link "[US_STATE]" at bounding box center [269, 350] width 78 height 23
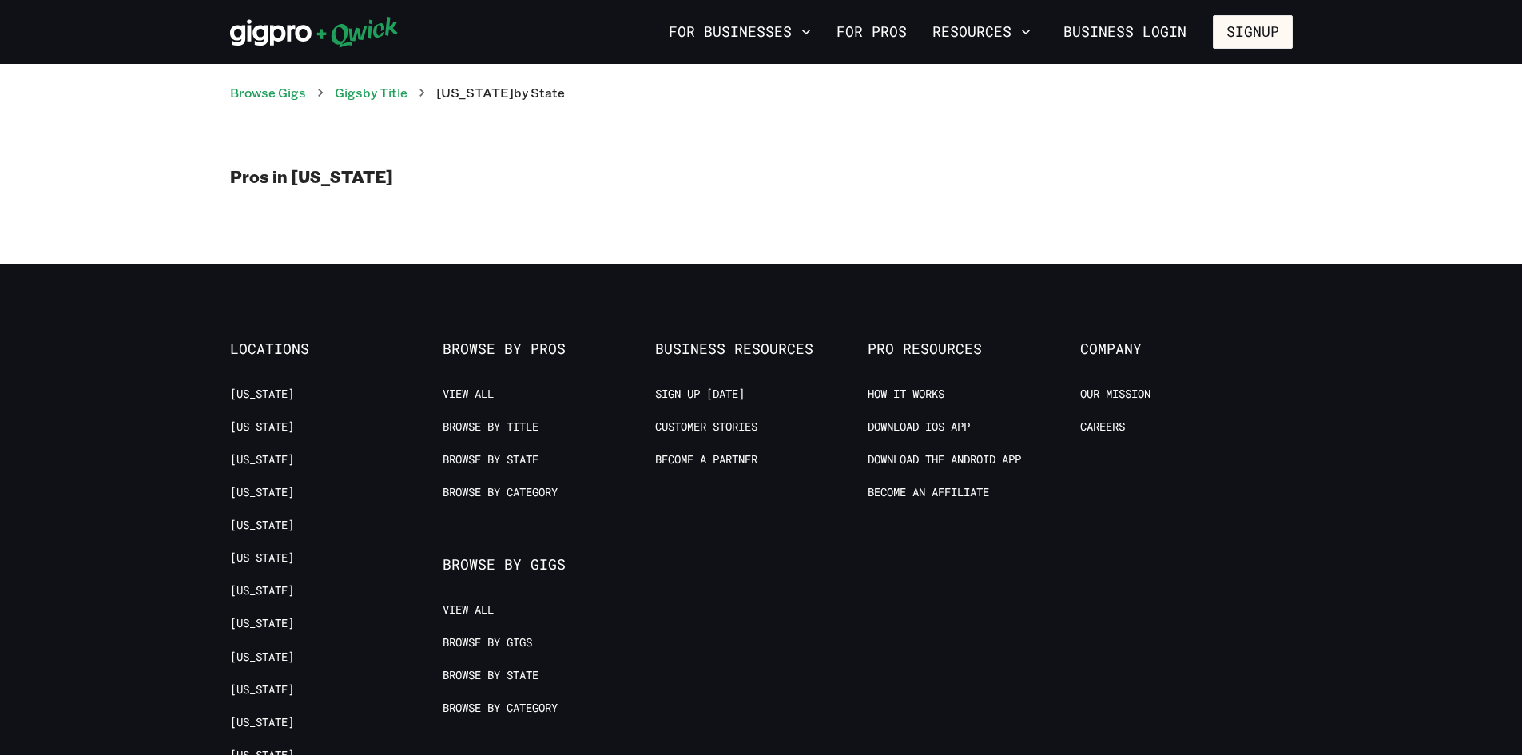
click at [288, 220] on div "Pros in [US_STATE]" at bounding box center [761, 182] width 1522 height 161
click at [313, 206] on div "Pros in [US_STATE]" at bounding box center [761, 182] width 1522 height 161
click at [306, 200] on div "Pros in [US_STATE]" at bounding box center [761, 182] width 1522 height 161
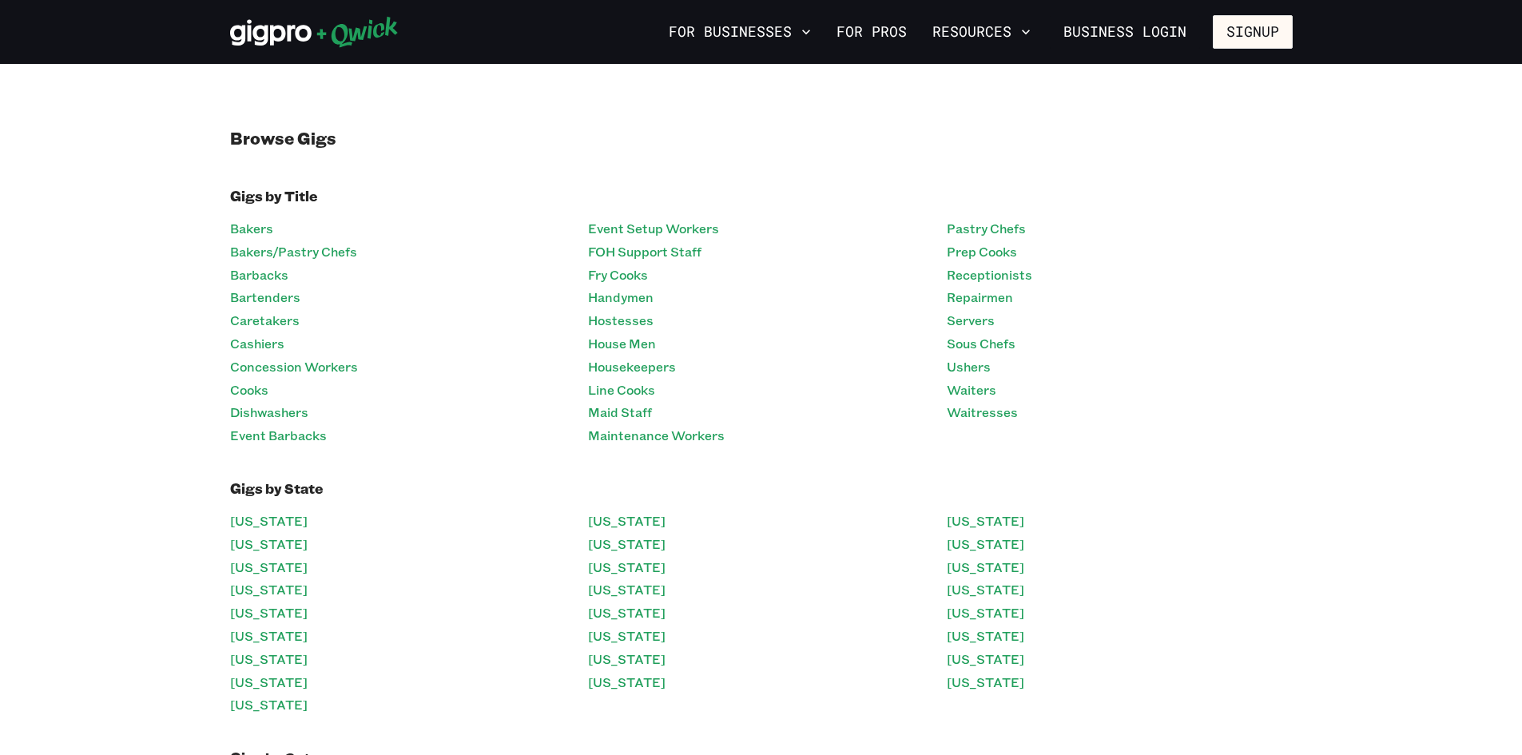
scroll to position [240, 0]
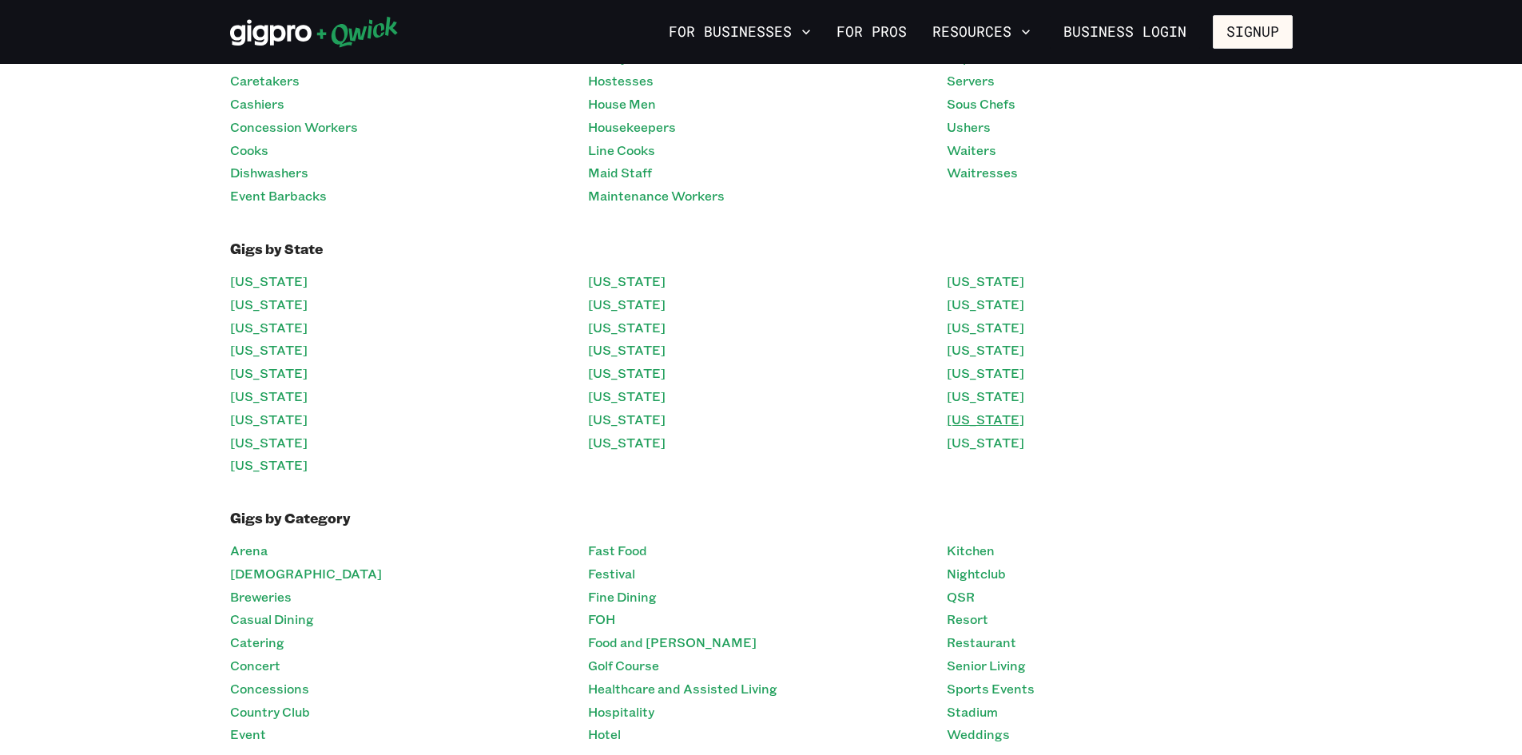
click at [968, 427] on link "[US_STATE]" at bounding box center [986, 419] width 78 height 23
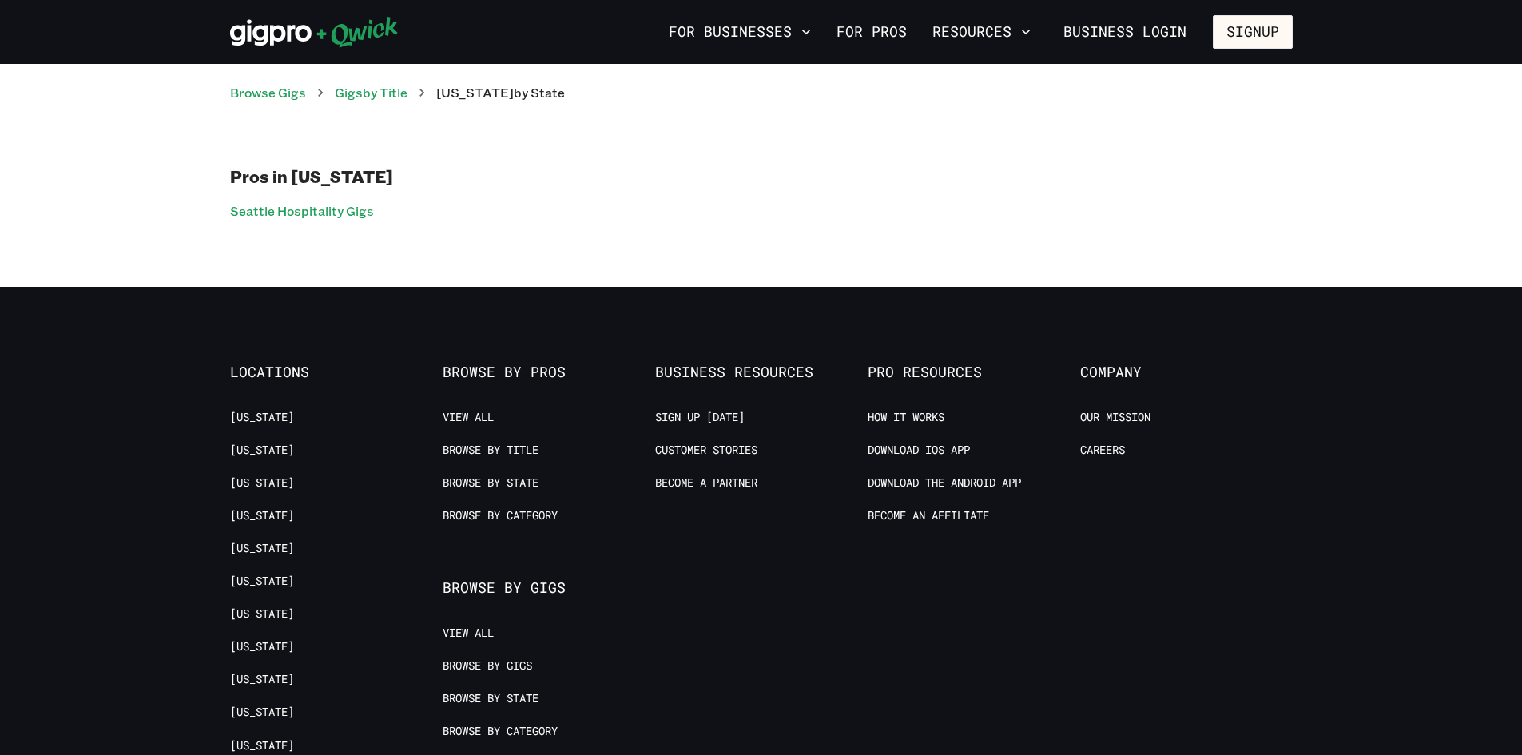
click at [333, 219] on link "Seattle Hospitality Gigs" at bounding box center [302, 211] width 144 height 23
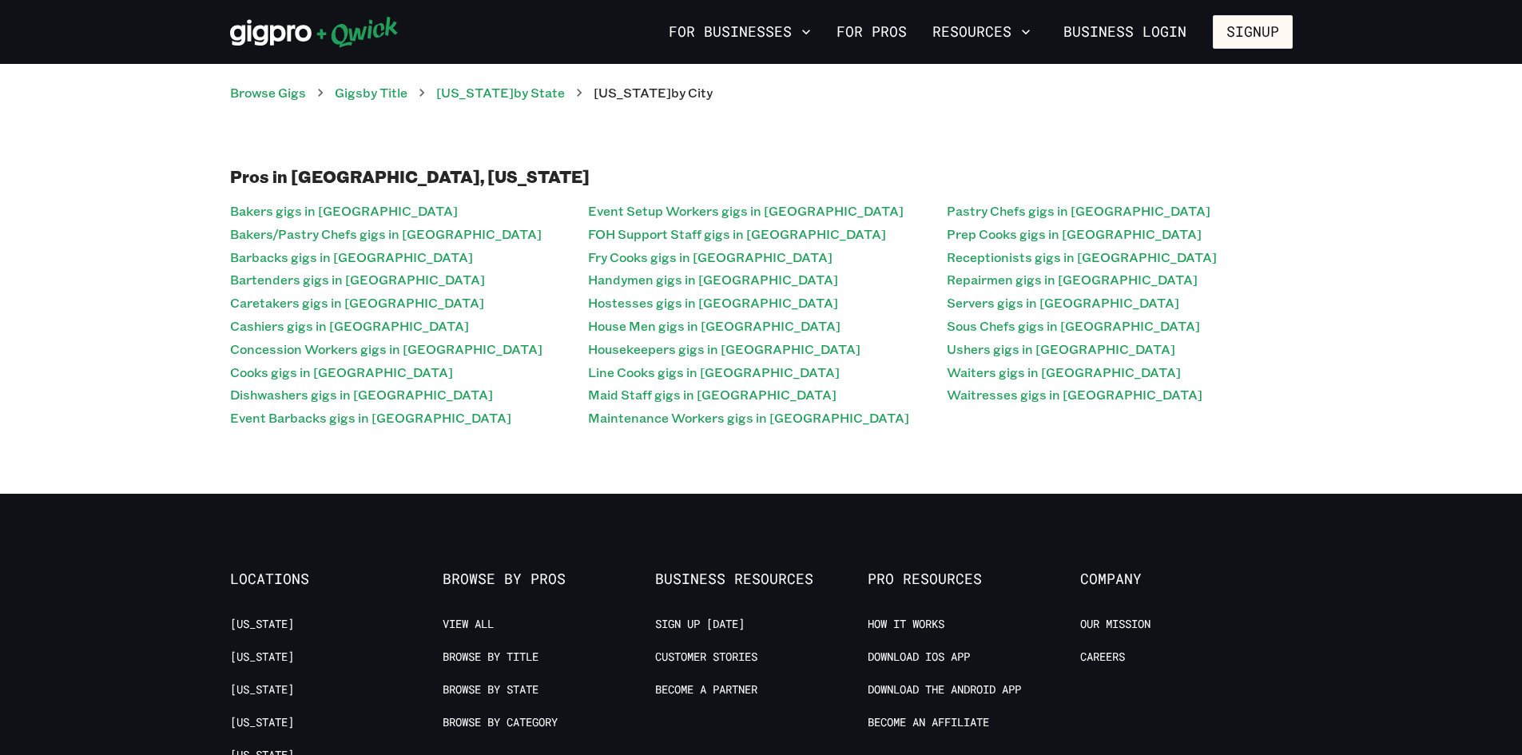
click at [333, 219] on link "Bakers gigs in [GEOGRAPHIC_DATA]" at bounding box center [344, 211] width 228 height 23
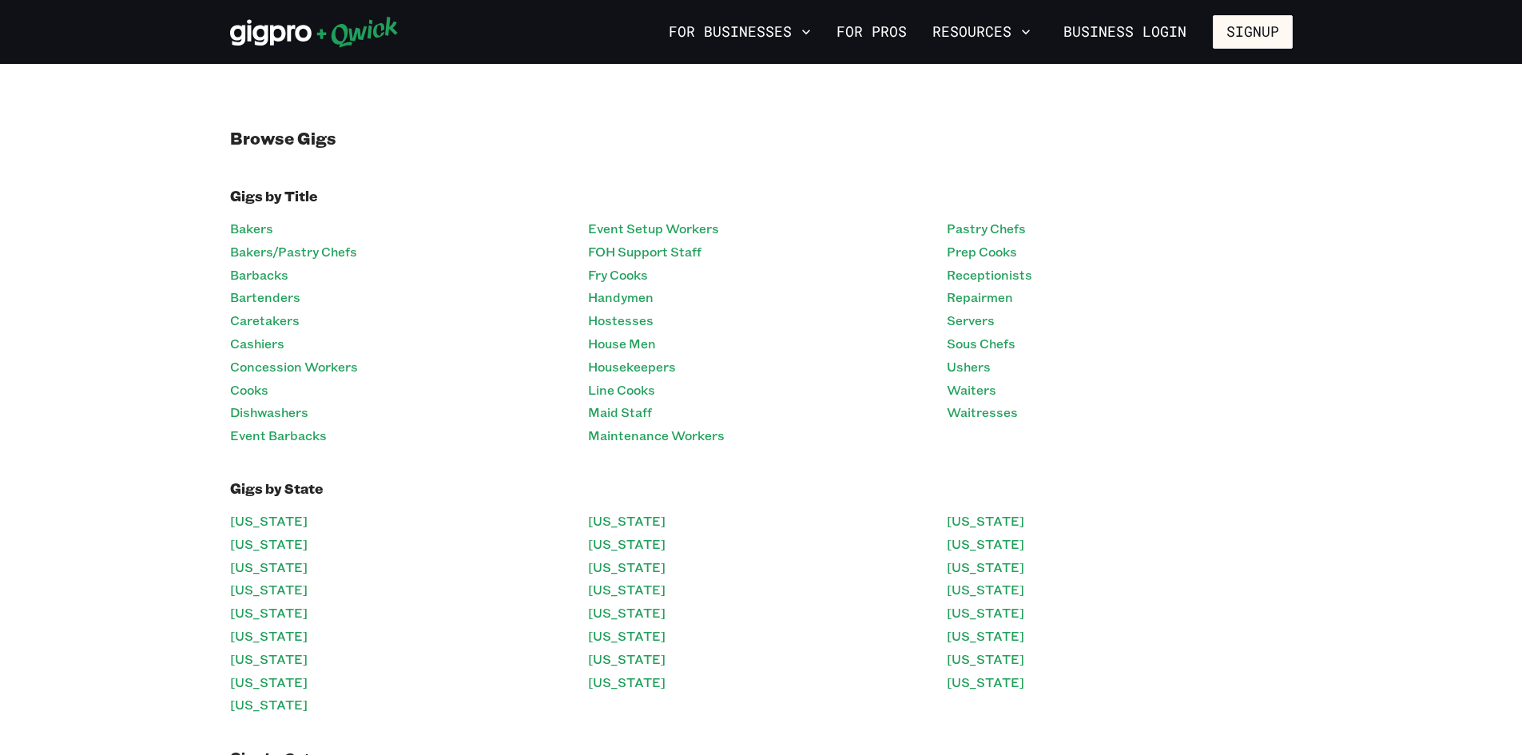
scroll to position [240, 0]
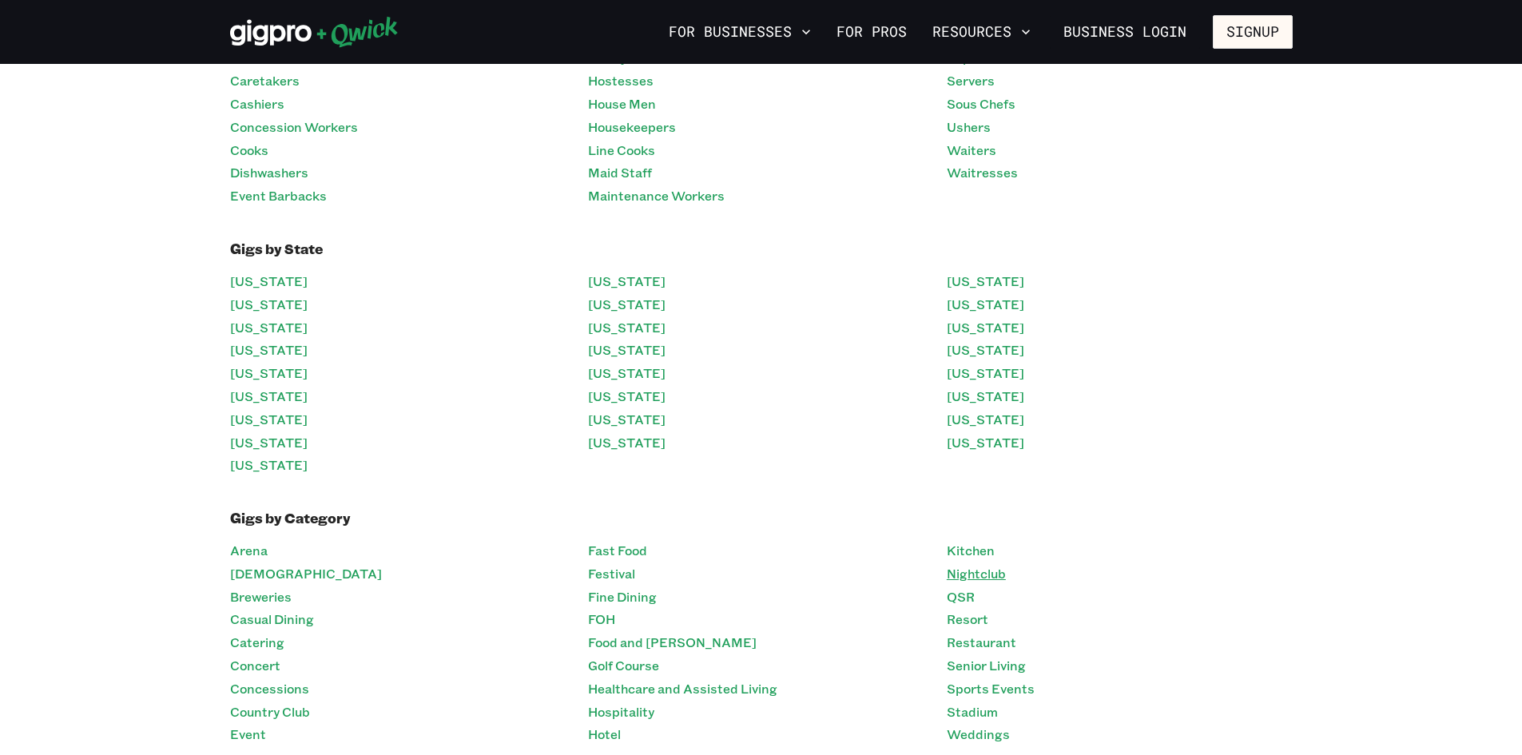
click at [966, 564] on link "Nightclub" at bounding box center [976, 574] width 59 height 23
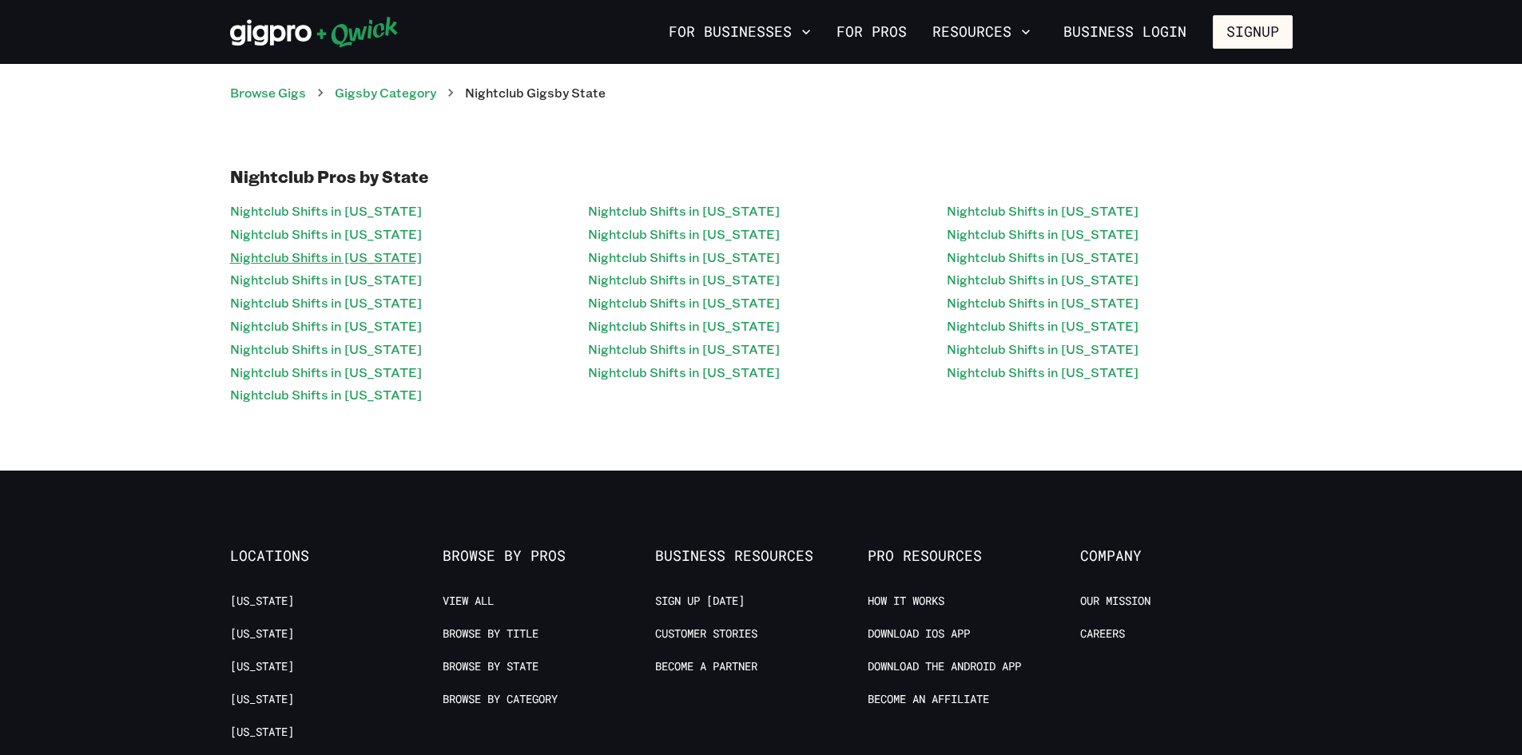
click at [368, 257] on link "Nightclub Shifts in [US_STATE]" at bounding box center [326, 257] width 192 height 23
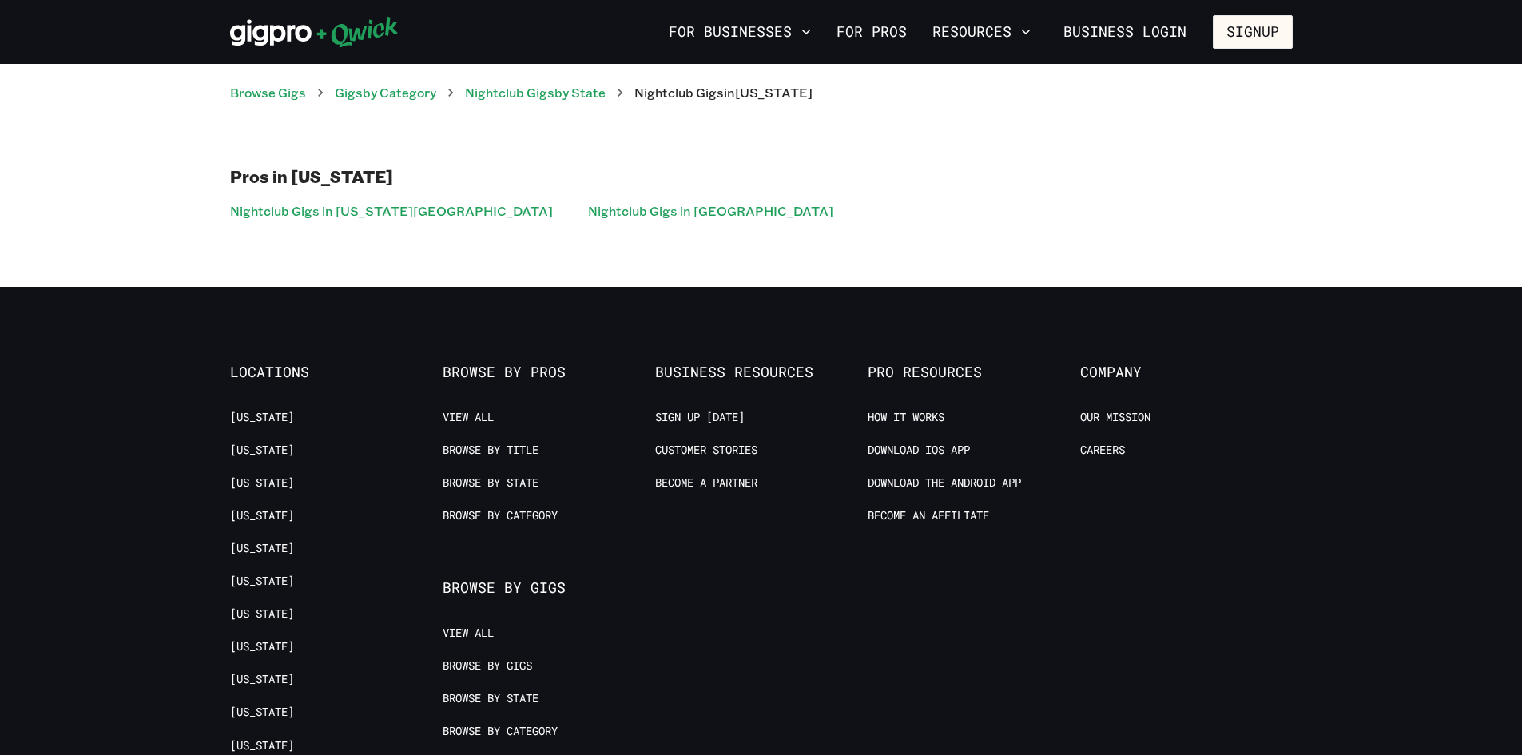
click at [343, 205] on link "Nightclub Gigs in [US_STATE][GEOGRAPHIC_DATA]" at bounding box center [391, 211] width 323 height 23
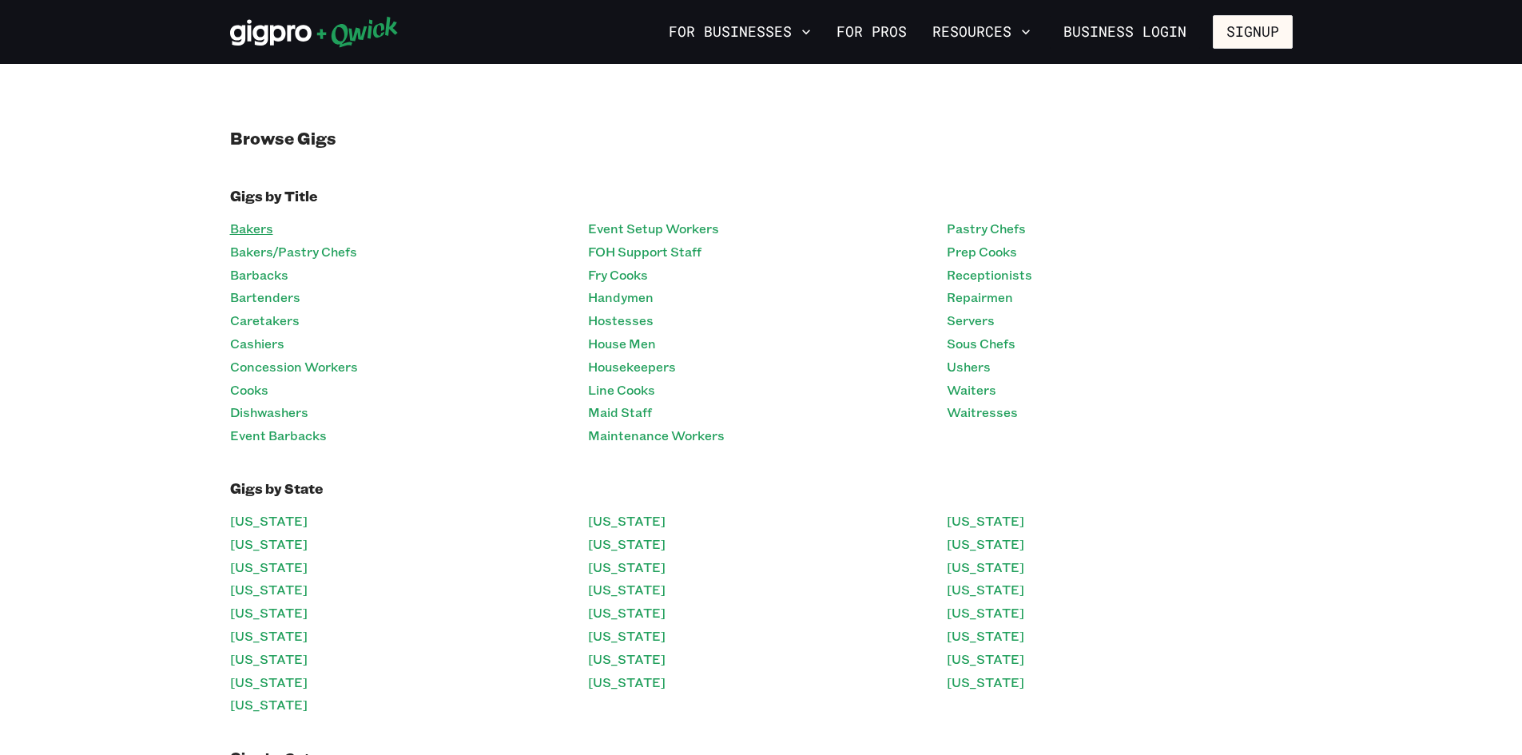
click at [244, 233] on link "Bakers" at bounding box center [251, 228] width 43 height 23
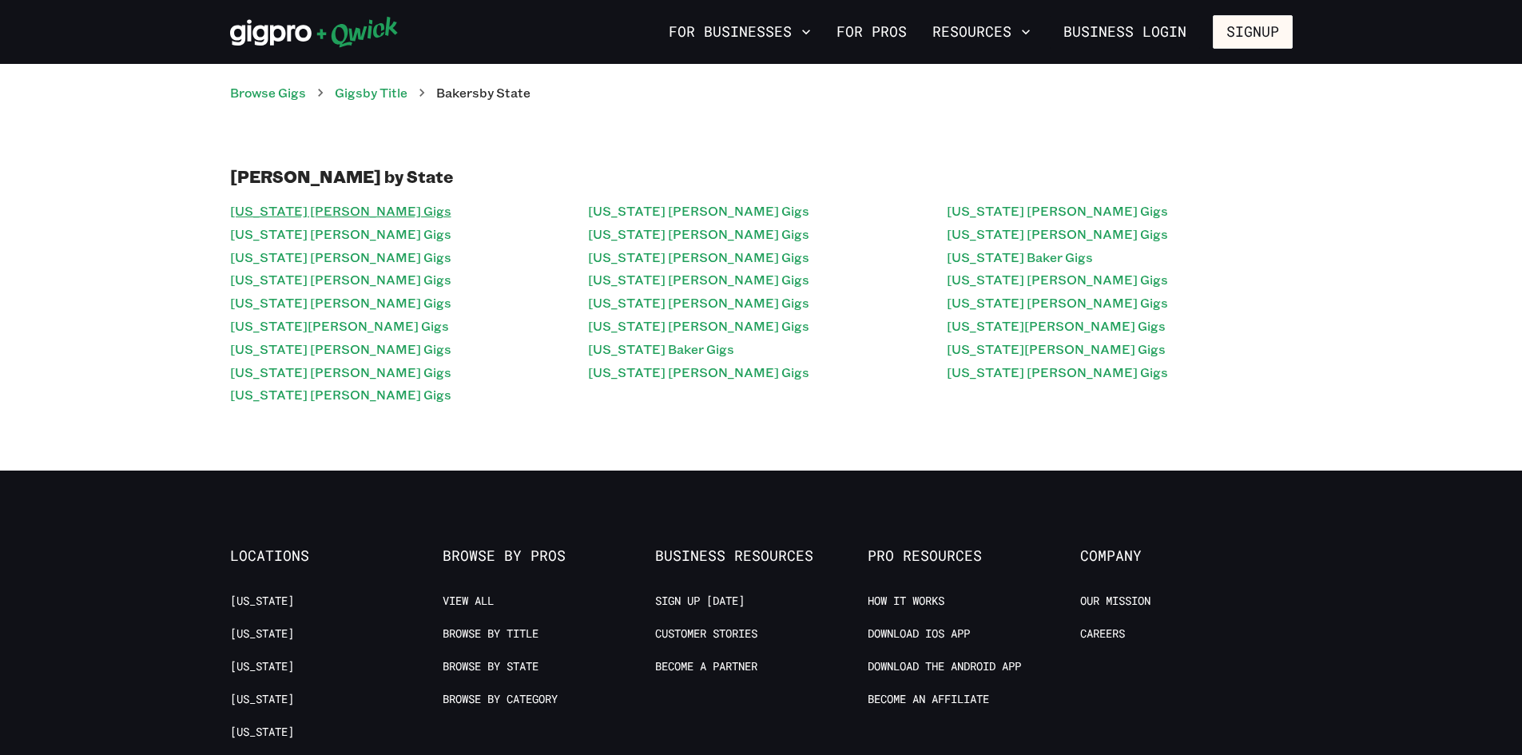
click at [261, 219] on link "[US_STATE] [PERSON_NAME] Gigs" at bounding box center [340, 211] width 221 height 23
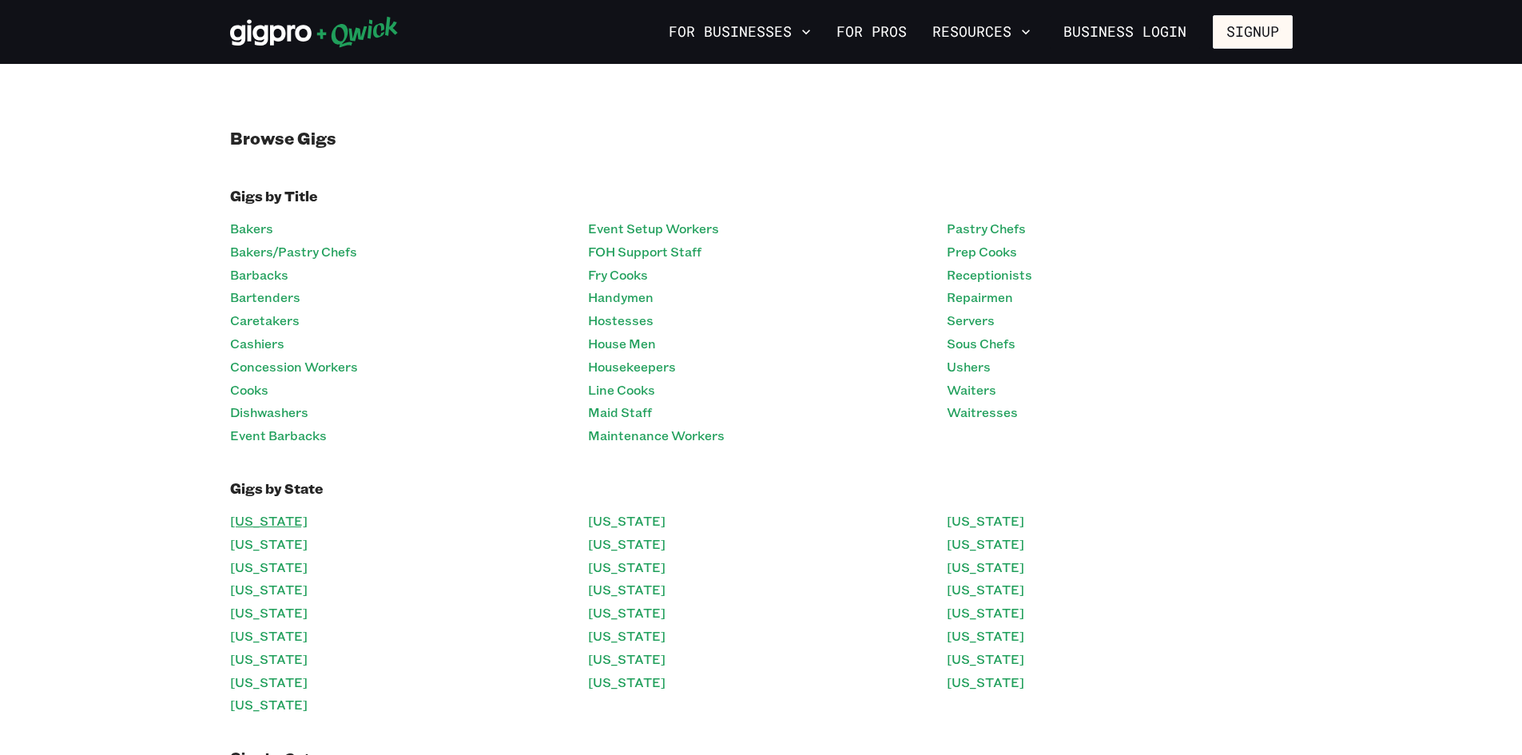
click at [276, 511] on link "[US_STATE]" at bounding box center [269, 521] width 78 height 23
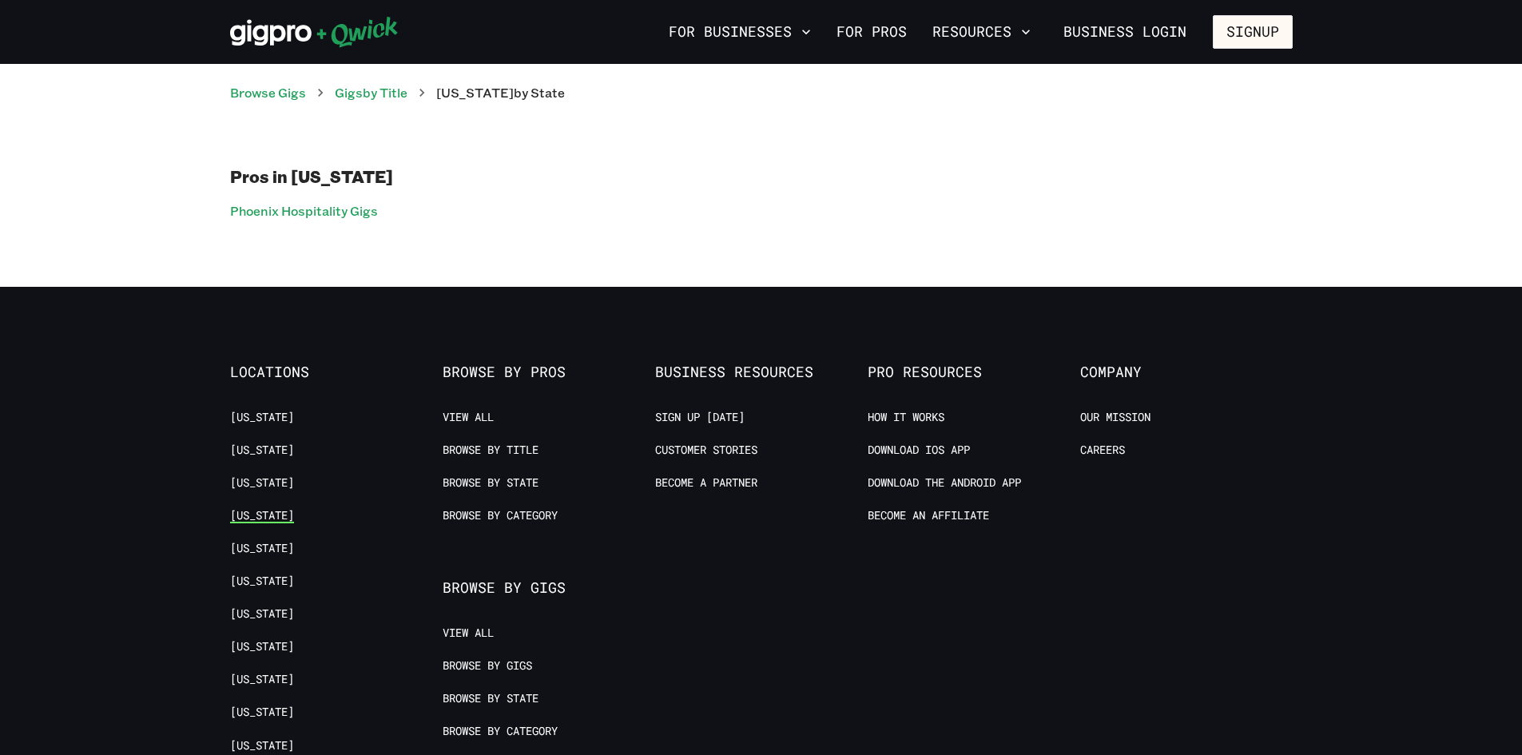
click at [269, 517] on link "[US_STATE]" at bounding box center [262, 515] width 64 height 15
click at [295, 198] on div "Pros in [US_STATE] Phoenix Hospitality Gigs" at bounding box center [761, 194] width 1063 height 57
click at [318, 214] on link "Phoenix Hospitality Gigs" at bounding box center [304, 211] width 148 height 23
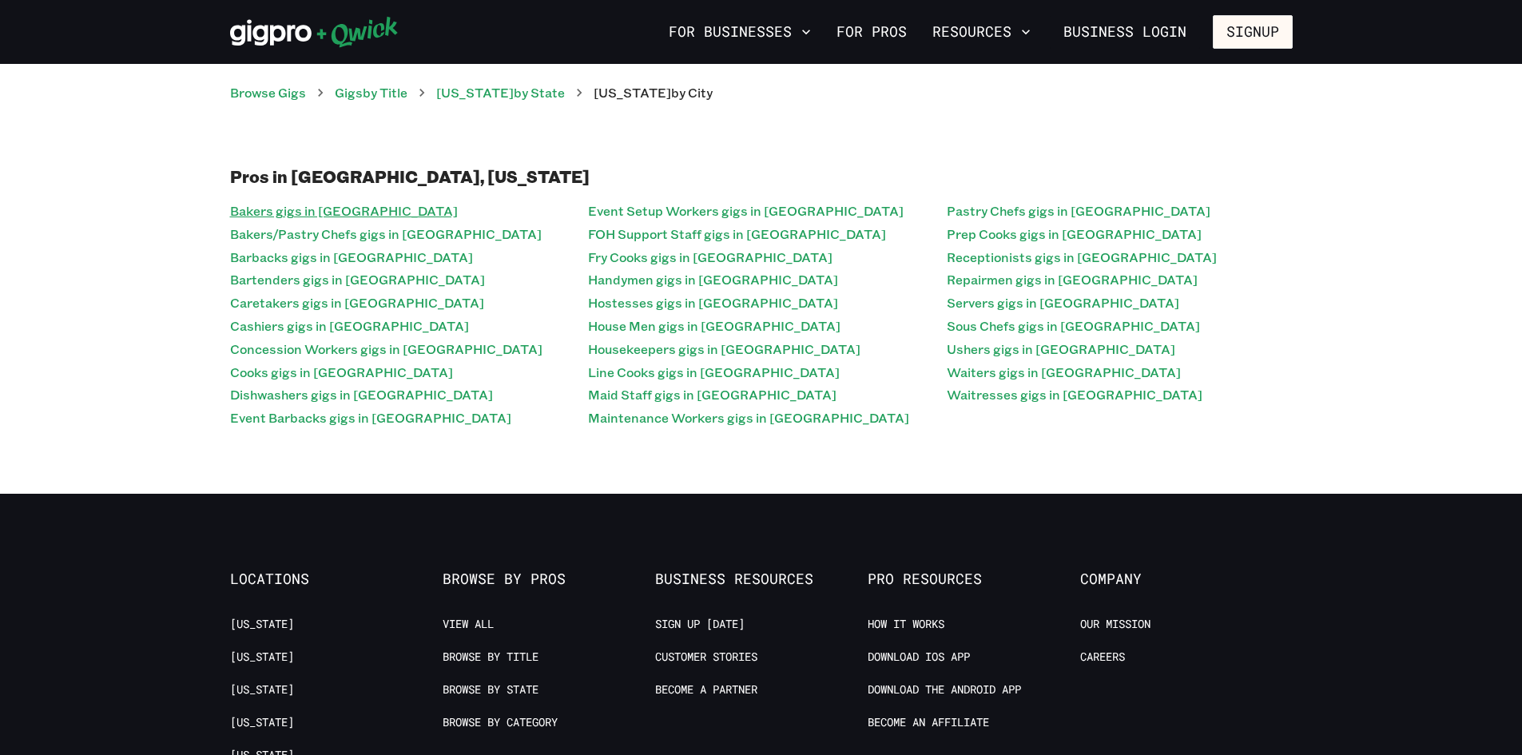
click at [309, 210] on link "Bakers gigs in [GEOGRAPHIC_DATA]" at bounding box center [344, 211] width 228 height 23
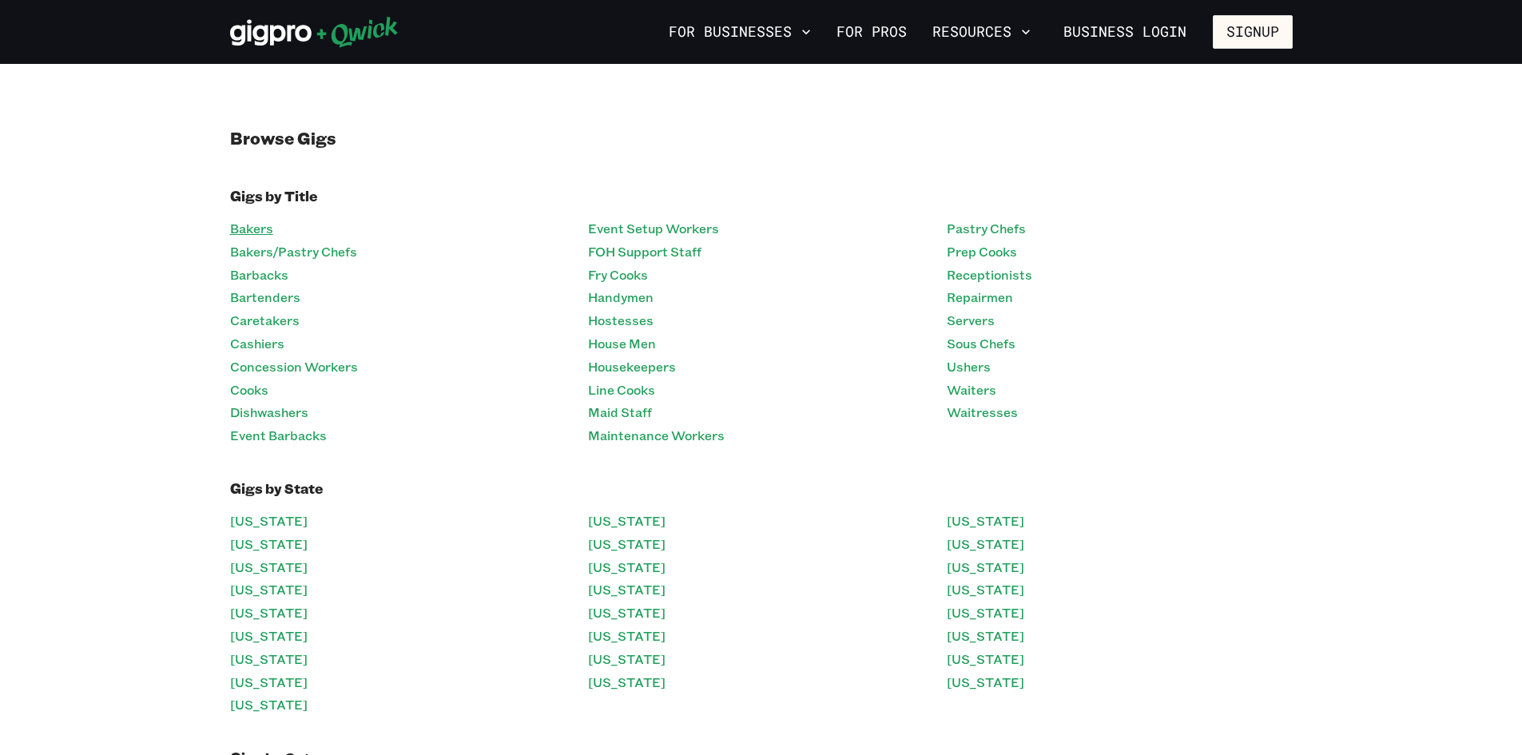
click at [253, 237] on link "Bakers" at bounding box center [251, 228] width 43 height 23
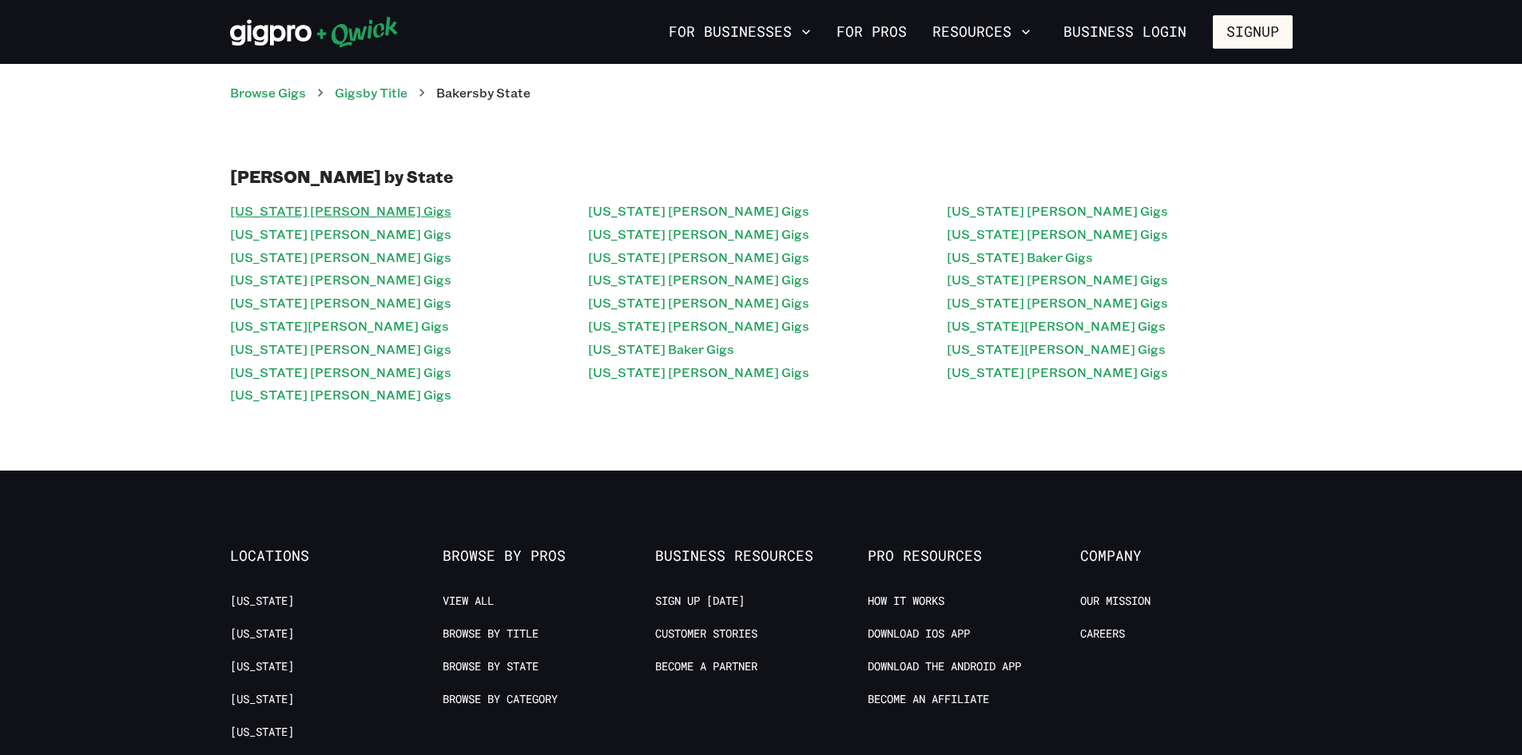
click at [257, 210] on link "[US_STATE] [PERSON_NAME] Gigs" at bounding box center [340, 211] width 221 height 23
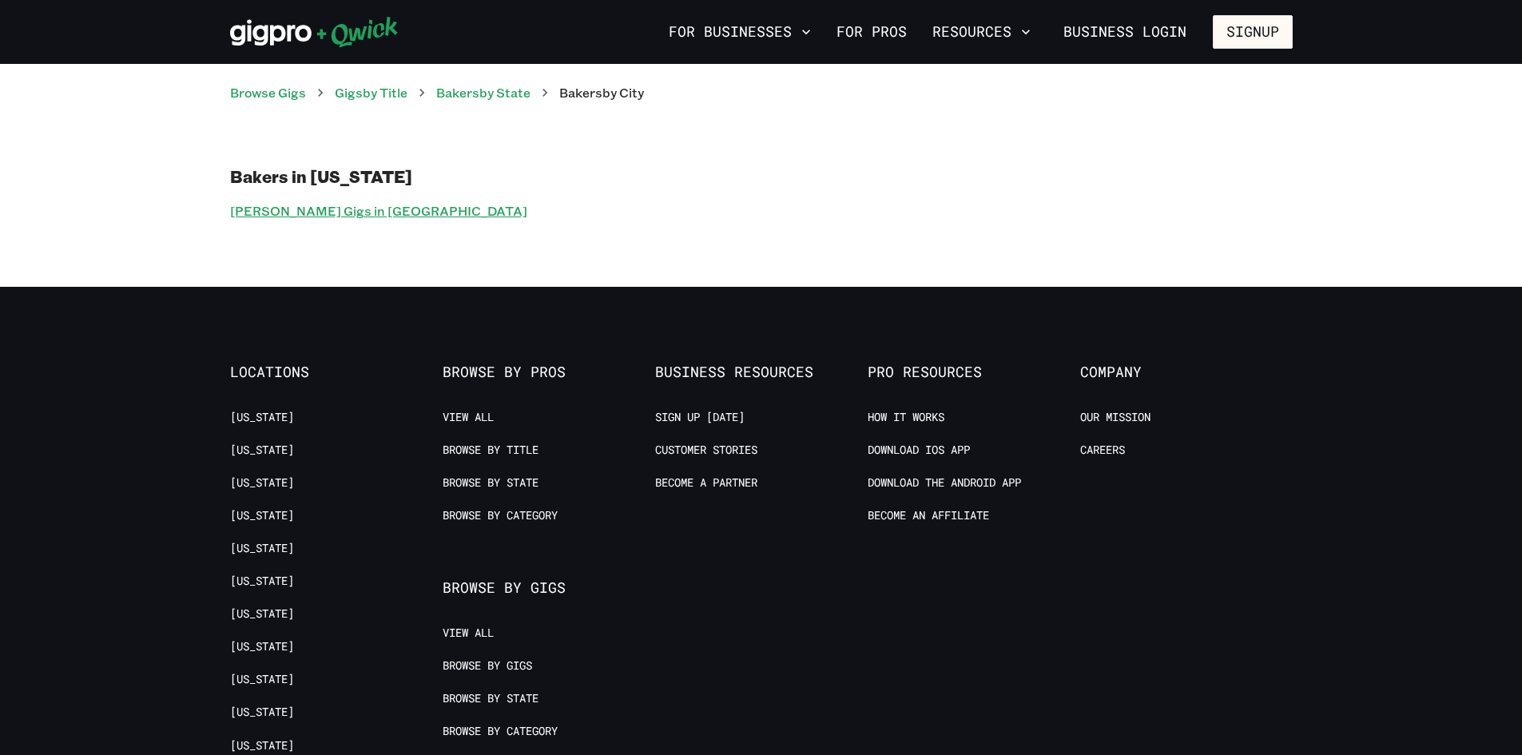
click at [255, 211] on link "[PERSON_NAME] Gigs in [GEOGRAPHIC_DATA]" at bounding box center [378, 211] width 297 height 23
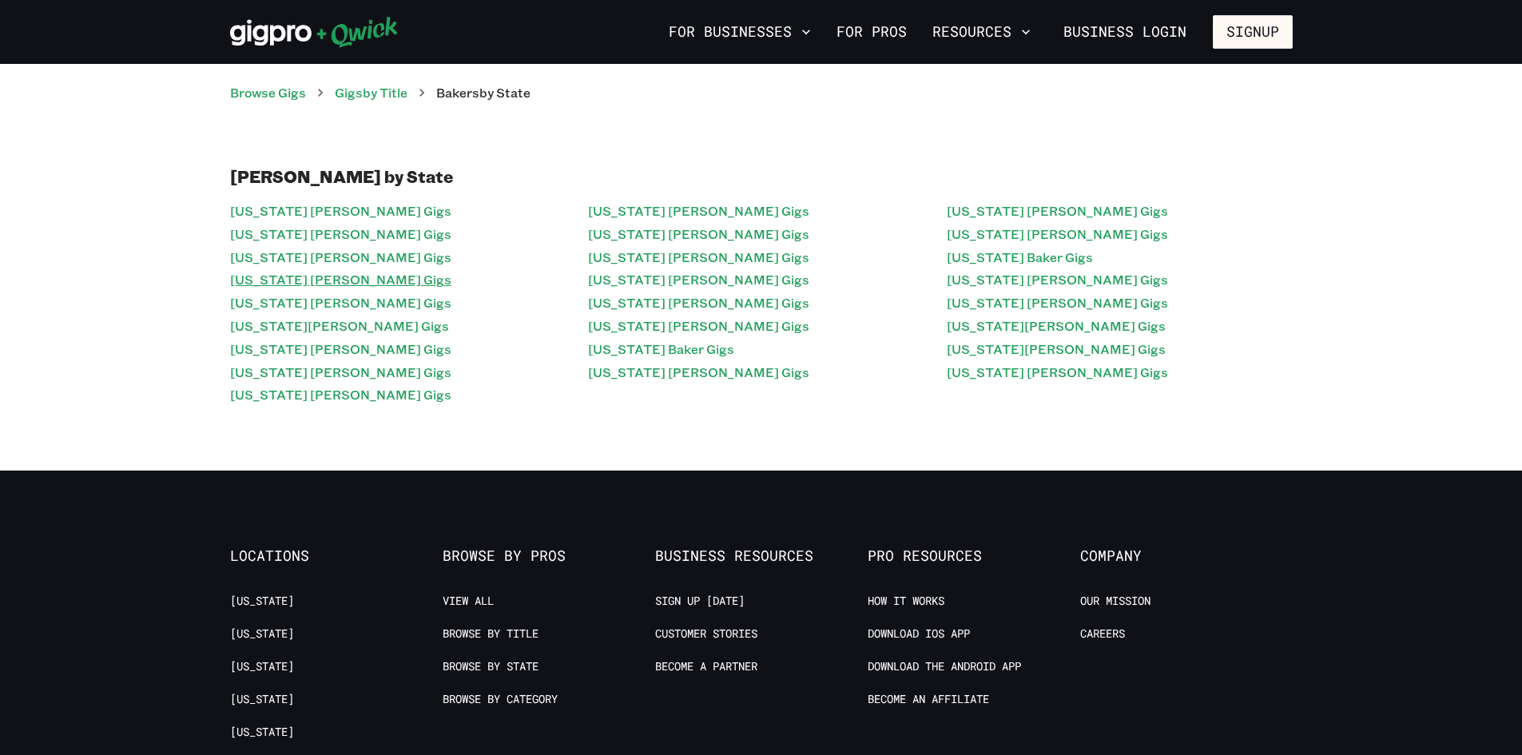
click at [308, 286] on link "[US_STATE] [PERSON_NAME] Gigs" at bounding box center [340, 279] width 221 height 23
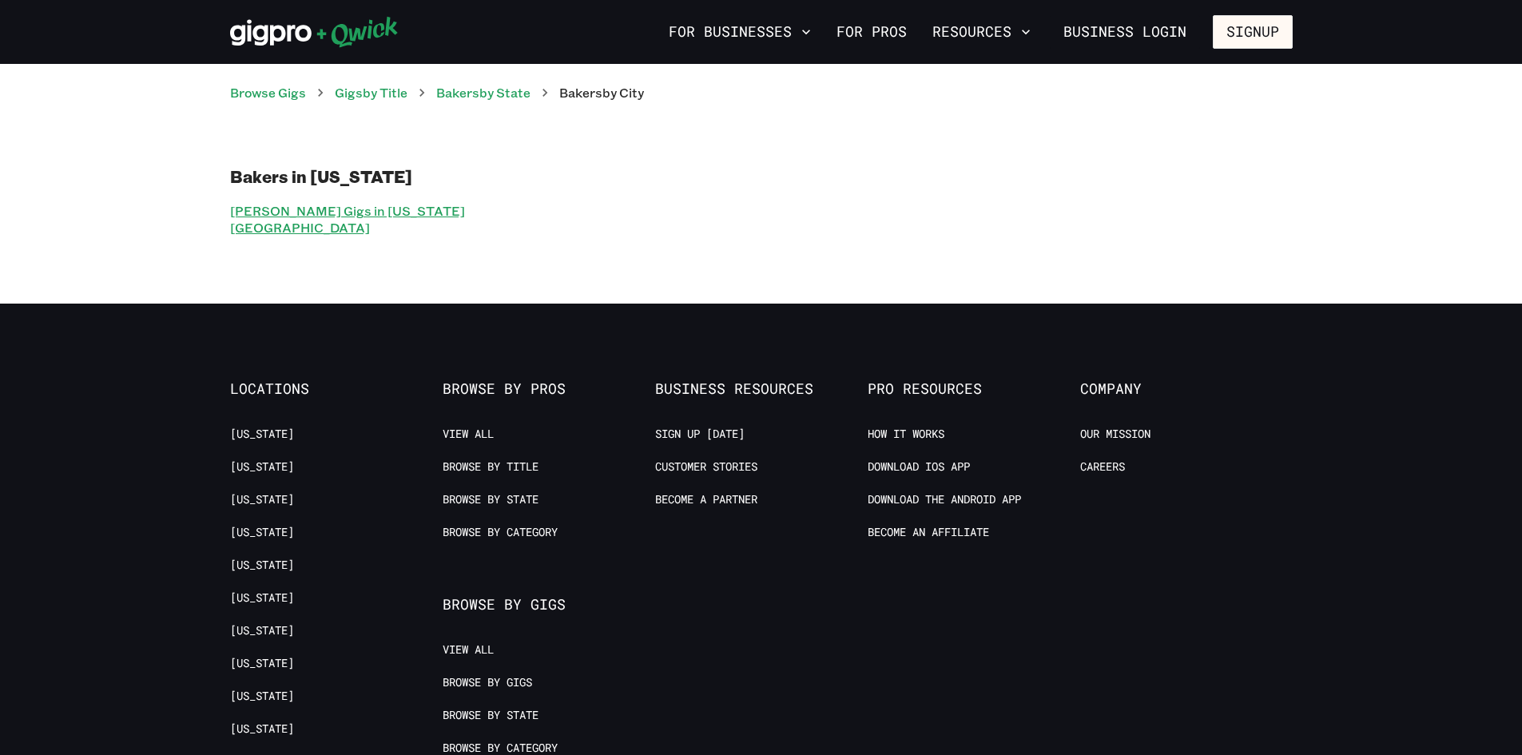
click at [308, 204] on link "[PERSON_NAME] Gigs in [US_STATE][GEOGRAPHIC_DATA]" at bounding box center [403, 220] width 346 height 40
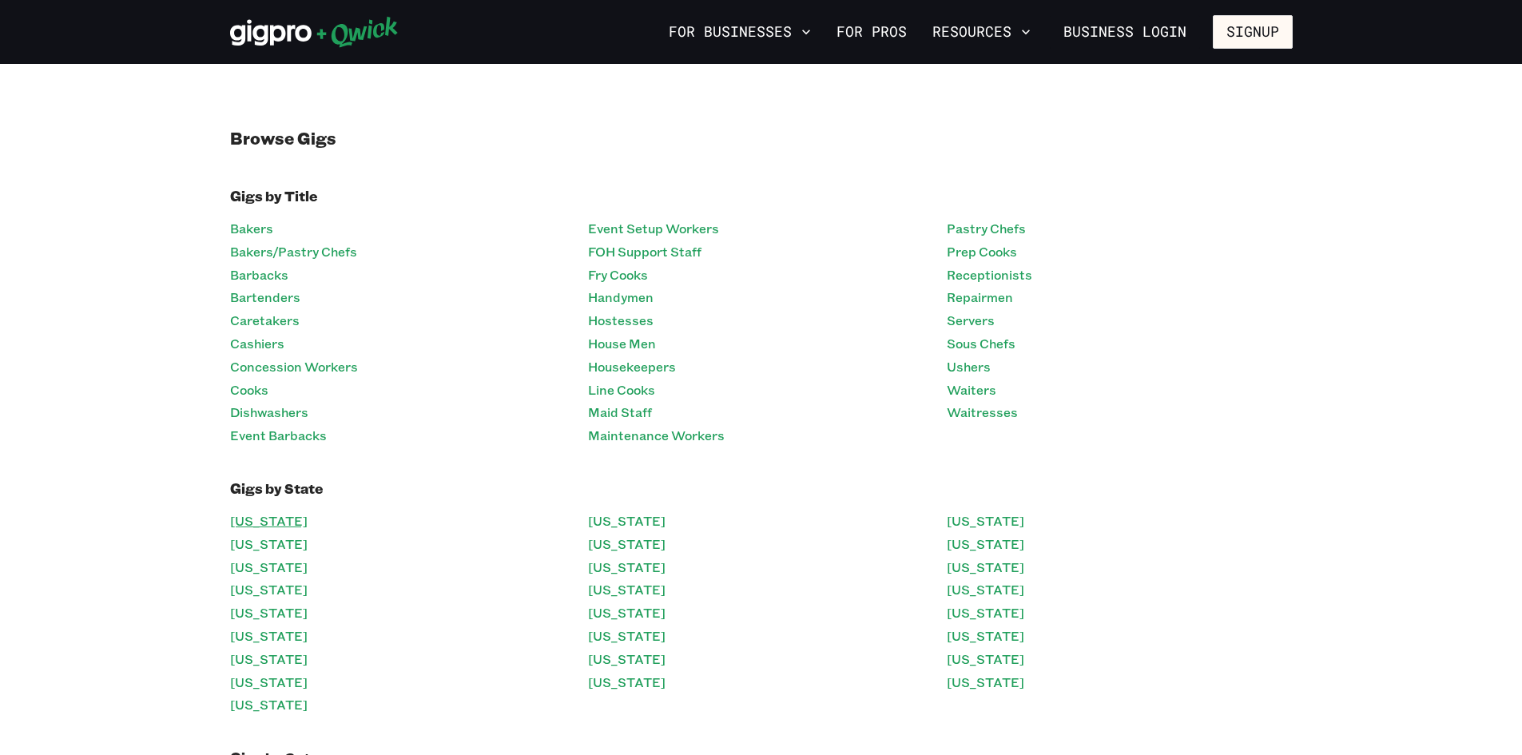
click at [261, 522] on link "[US_STATE]" at bounding box center [269, 521] width 78 height 23
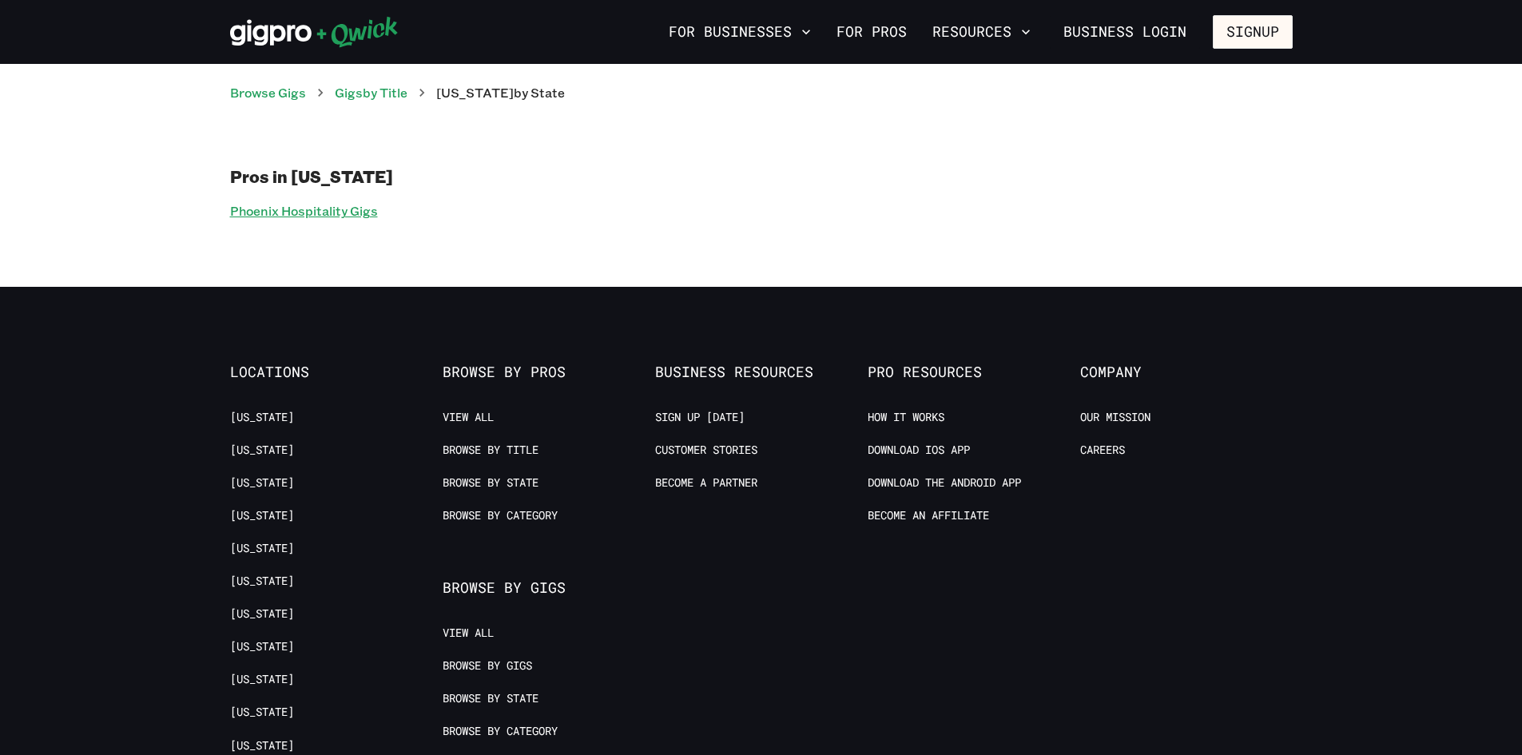
click at [275, 219] on link "Phoenix Hospitality Gigs" at bounding box center [304, 211] width 148 height 23
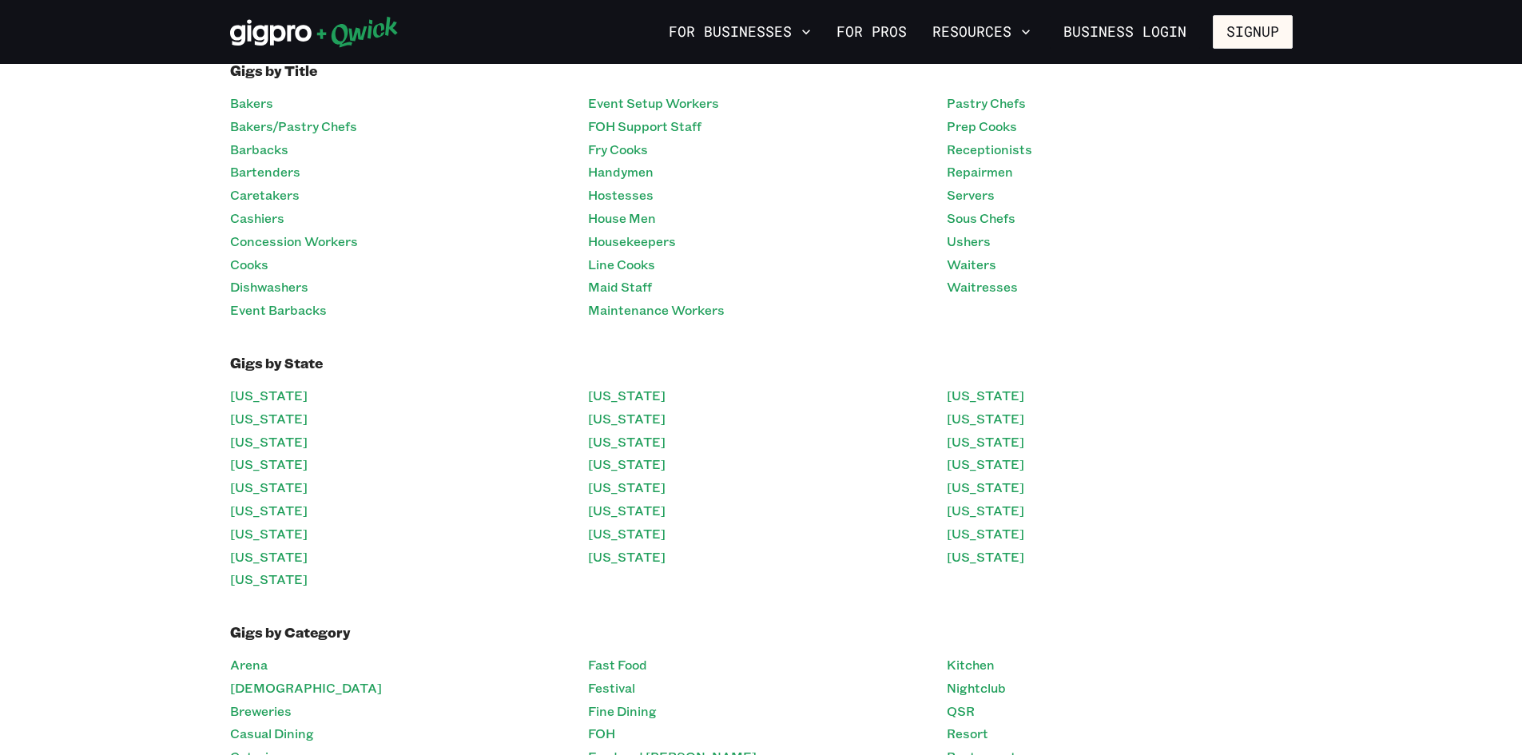
scroll to position [160, 0]
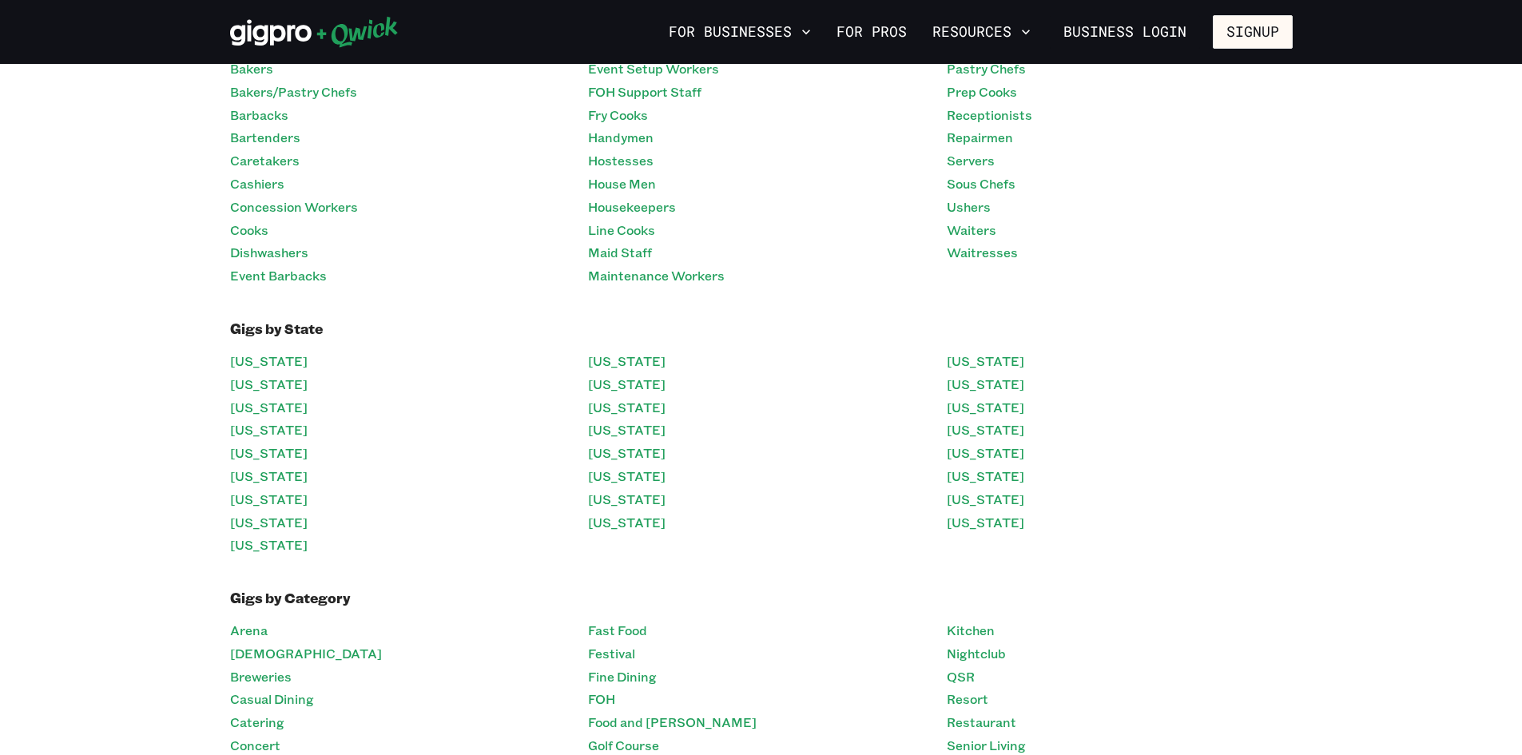
click at [282, 626] on li "Arena" at bounding box center [403, 630] width 346 height 23
click at [261, 630] on link "Arena" at bounding box center [249, 630] width 38 height 23
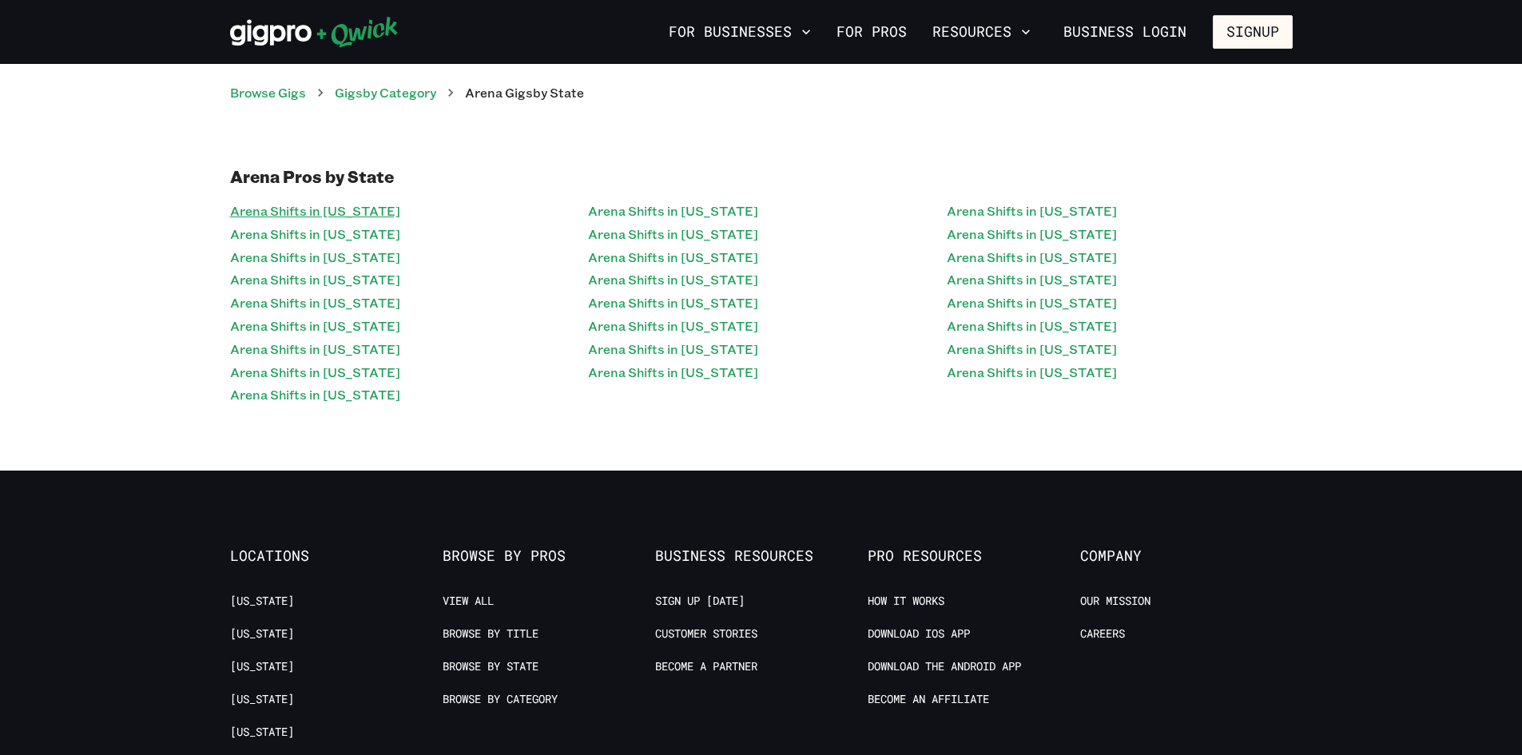
click at [365, 217] on link "Arena Shifts in [US_STATE]" at bounding box center [315, 211] width 170 height 23
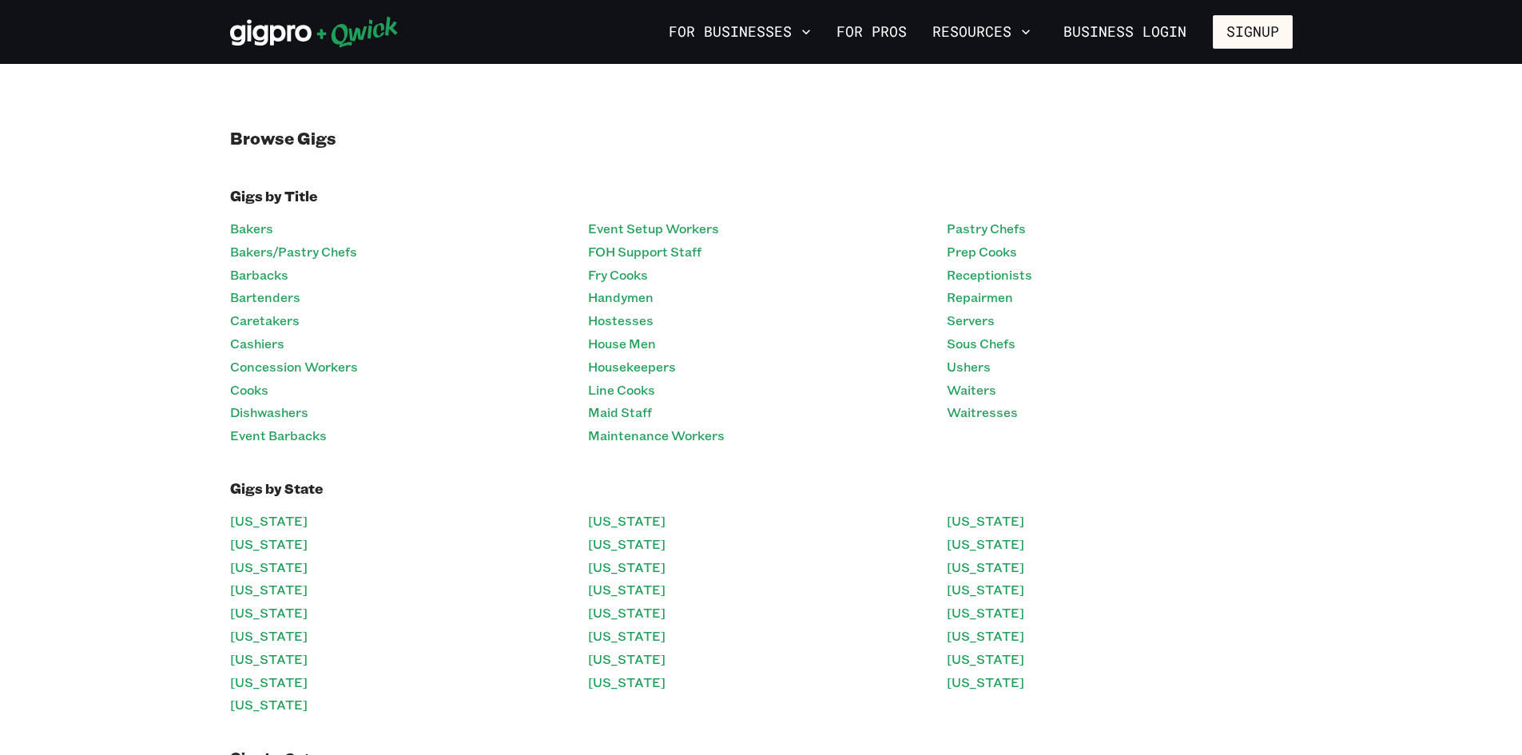
scroll to position [160, 0]
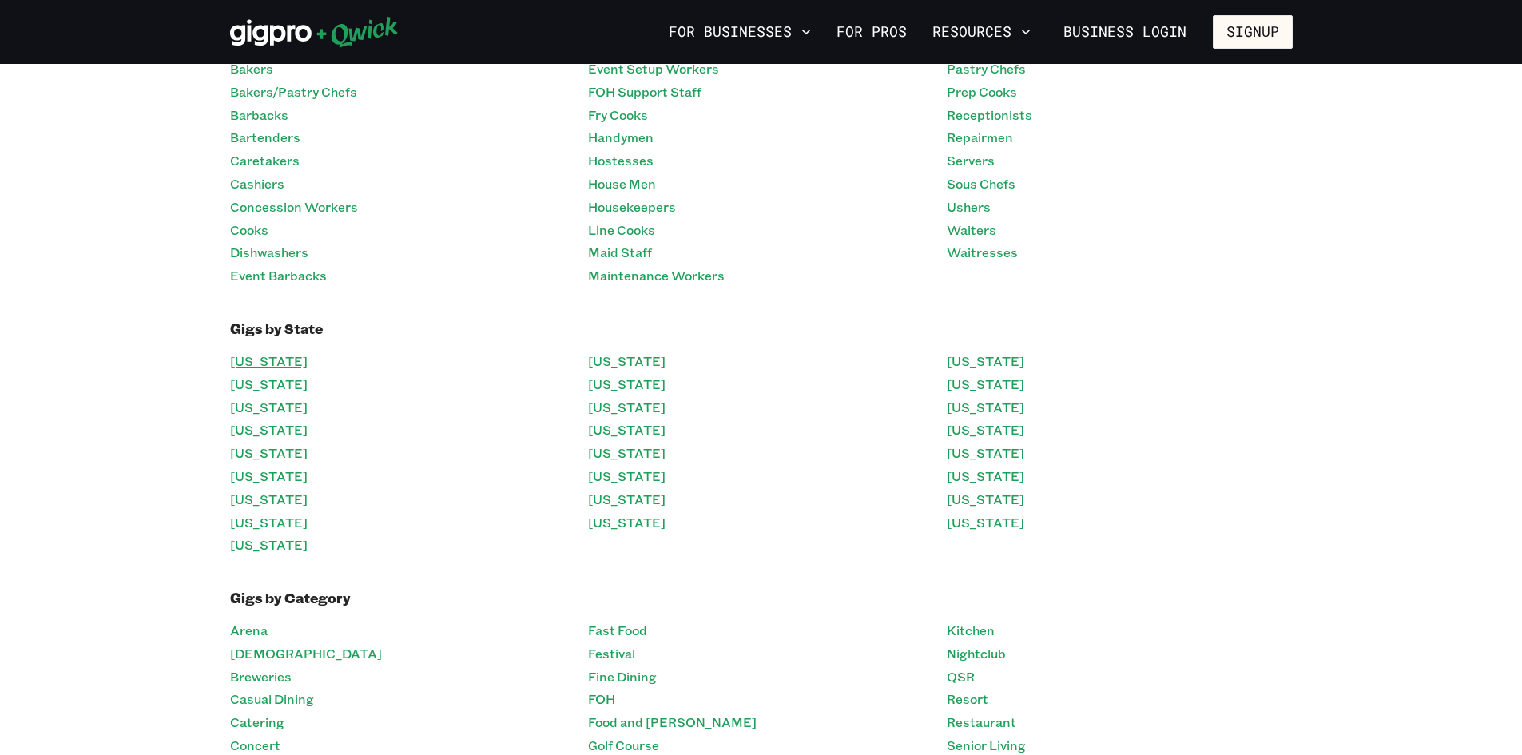
click at [266, 361] on link "[US_STATE]" at bounding box center [269, 361] width 78 height 23
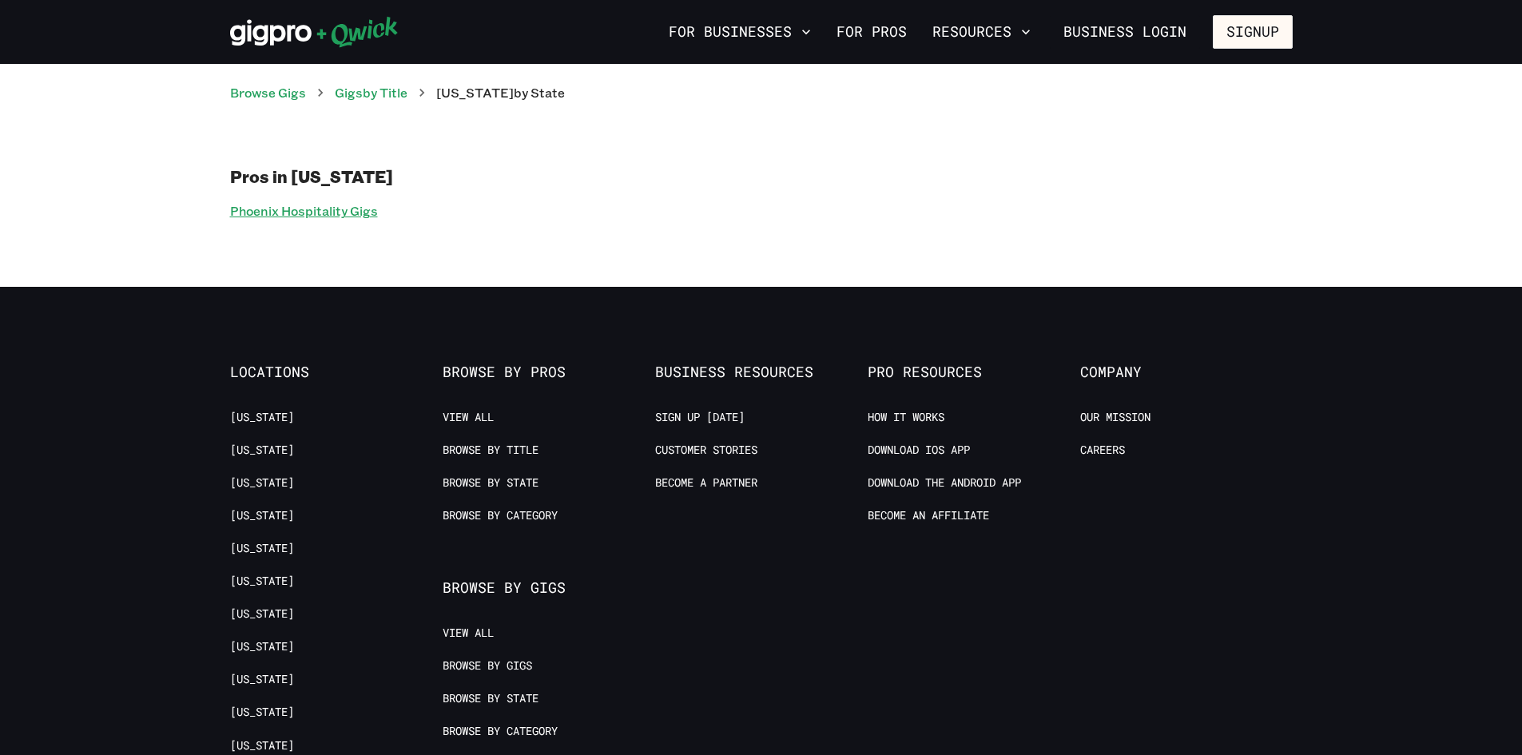
drag, startPoint x: 278, startPoint y: 198, endPoint x: 287, endPoint y: 209, distance: 13.6
click at [279, 200] on div "Pros in [US_STATE] Phoenix Hospitality Gigs" at bounding box center [761, 194] width 1063 height 57
click at [287, 209] on link "Phoenix Hospitality Gigs" at bounding box center [304, 211] width 148 height 23
click at [341, 217] on link "Phoenix Hospitality Gigs" at bounding box center [304, 211] width 148 height 23
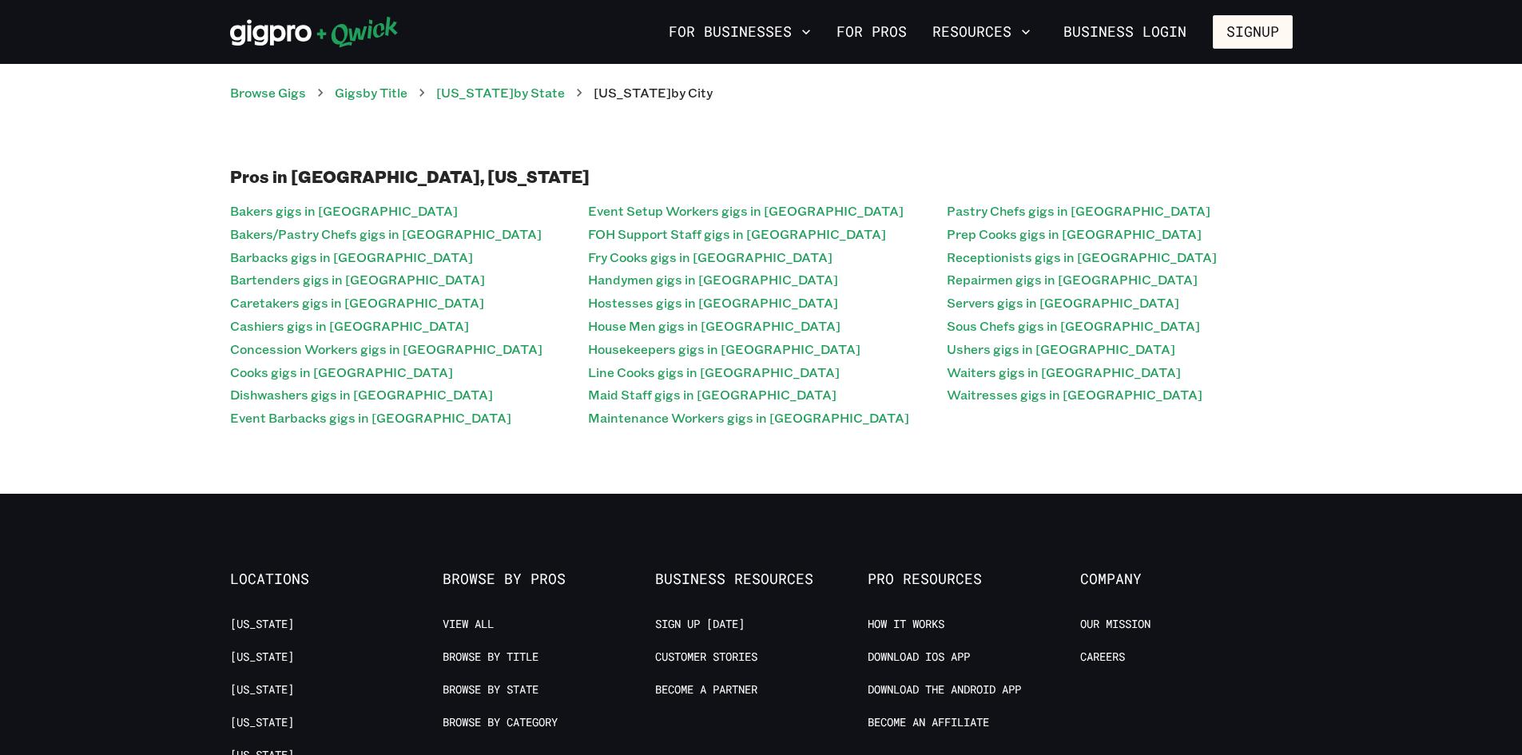
click at [744, 100] on ol "Browse Gigs Gigs by Title [US_STATE] by State [US_STATE] by City" at bounding box center [761, 92] width 1063 height 19
click at [527, 97] on link "[US_STATE] by State" at bounding box center [500, 92] width 129 height 17
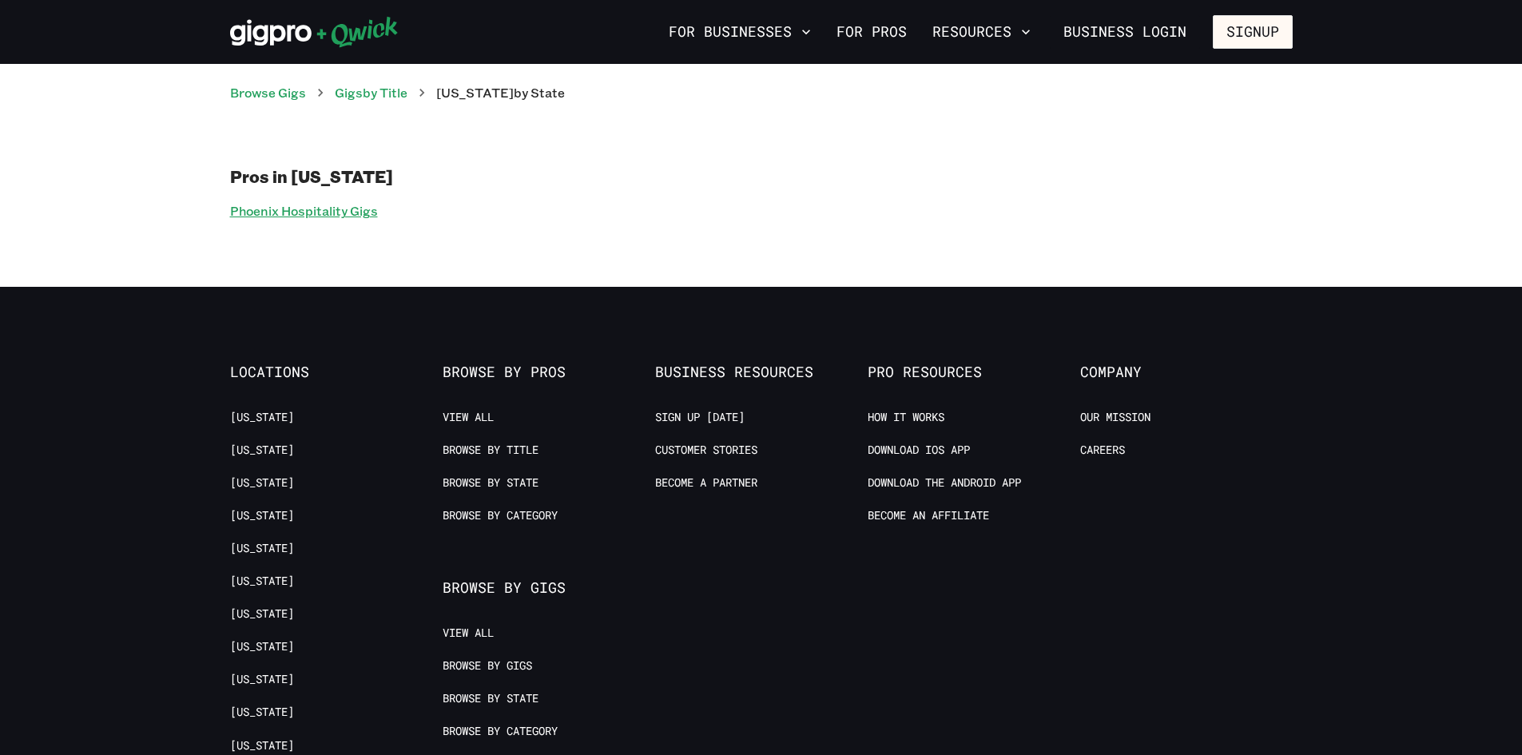
click at [332, 203] on link "Phoenix Hospitality Gigs" at bounding box center [304, 211] width 148 height 23
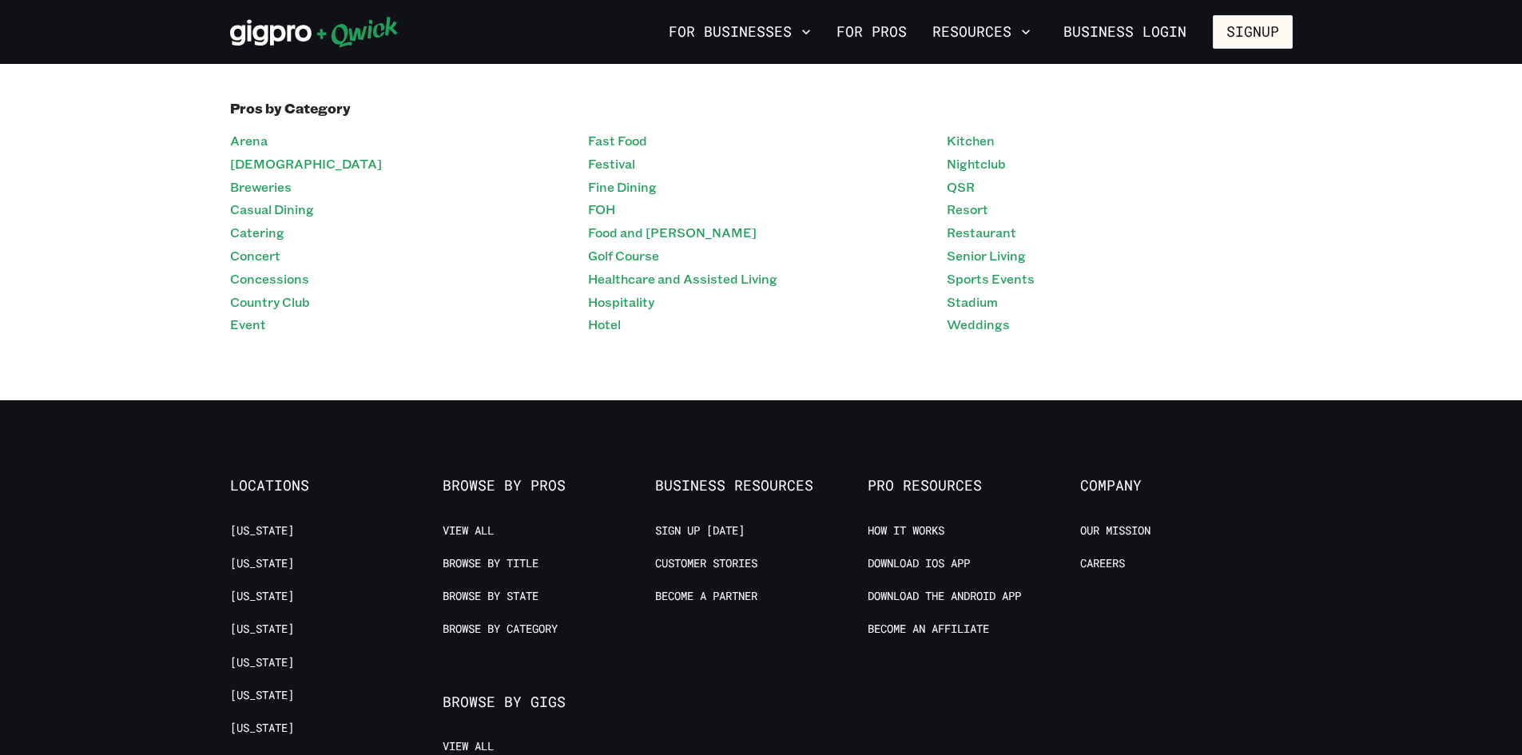
scroll to position [959, 0]
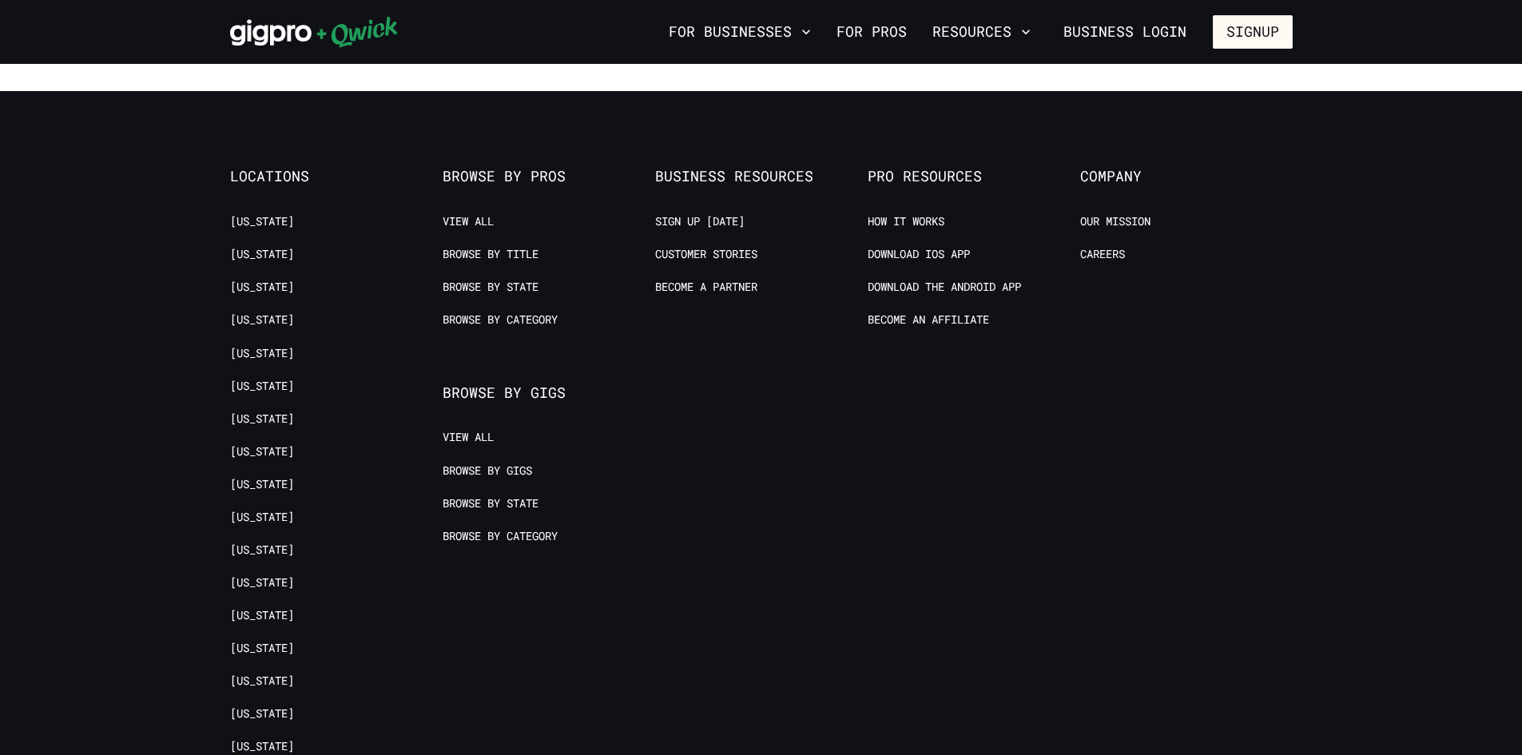
click at [473, 447] on li "View All" at bounding box center [541, 440] width 196 height 20
click at [462, 439] on link "View All" at bounding box center [468, 437] width 51 height 15
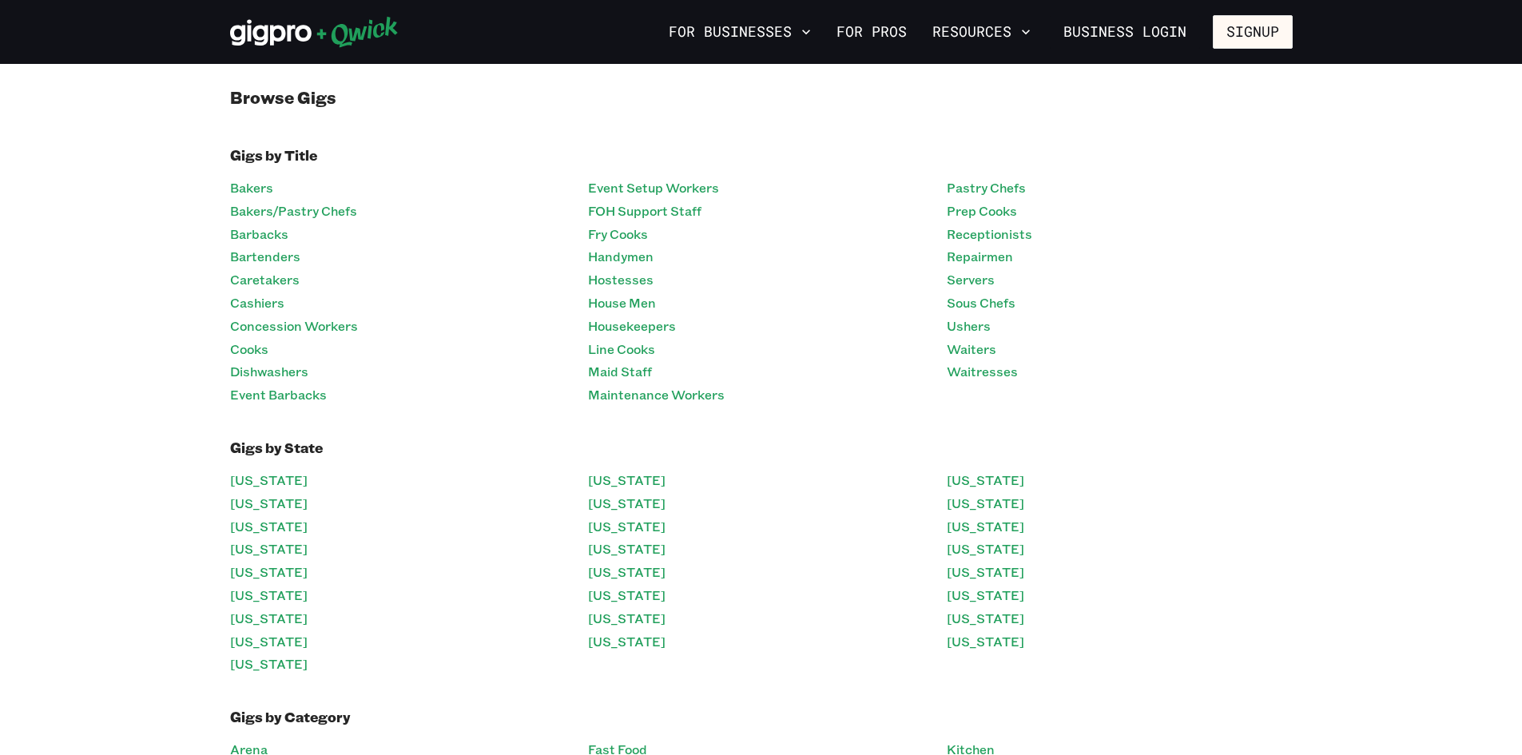
scroll to position [320, 0]
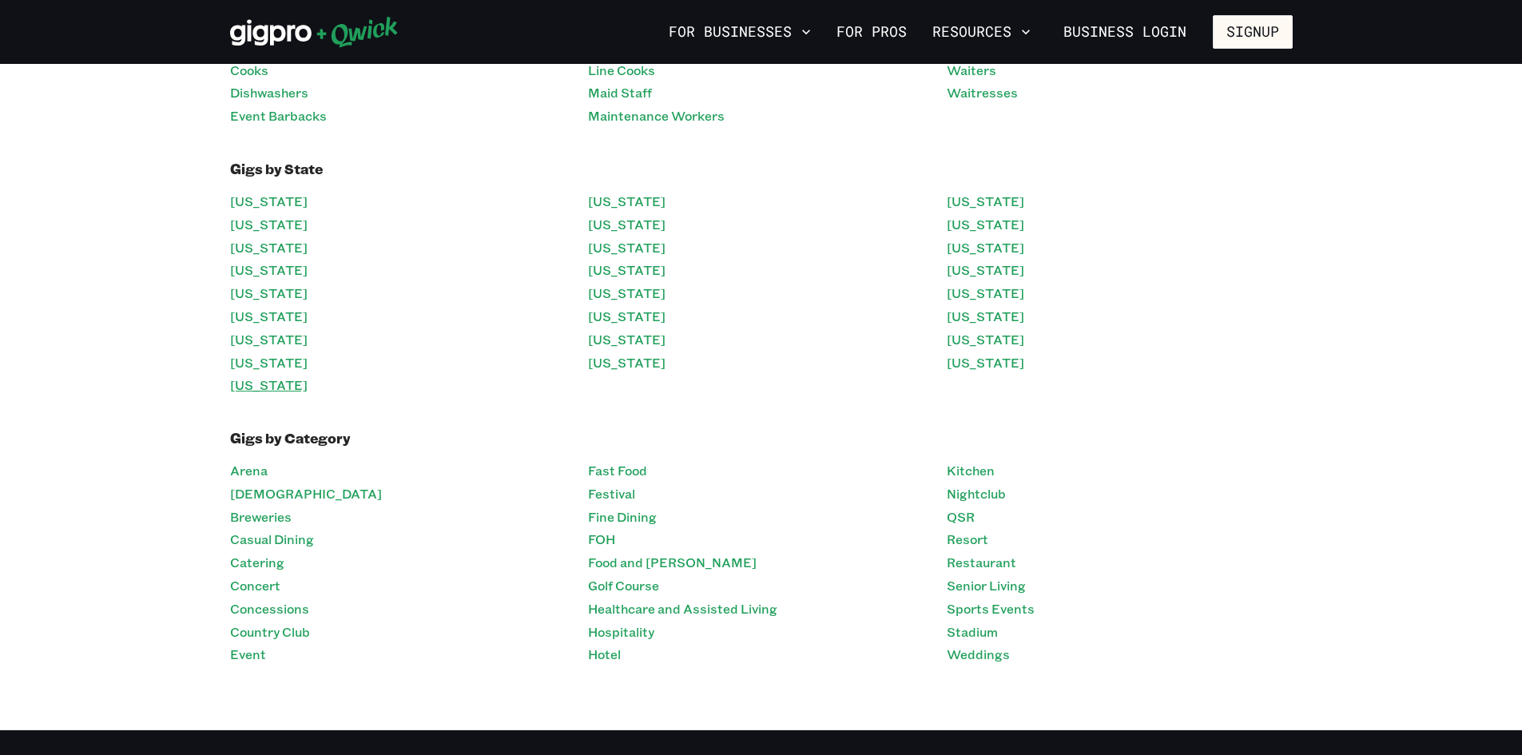
click at [265, 387] on link "[US_STATE]" at bounding box center [269, 385] width 78 height 23
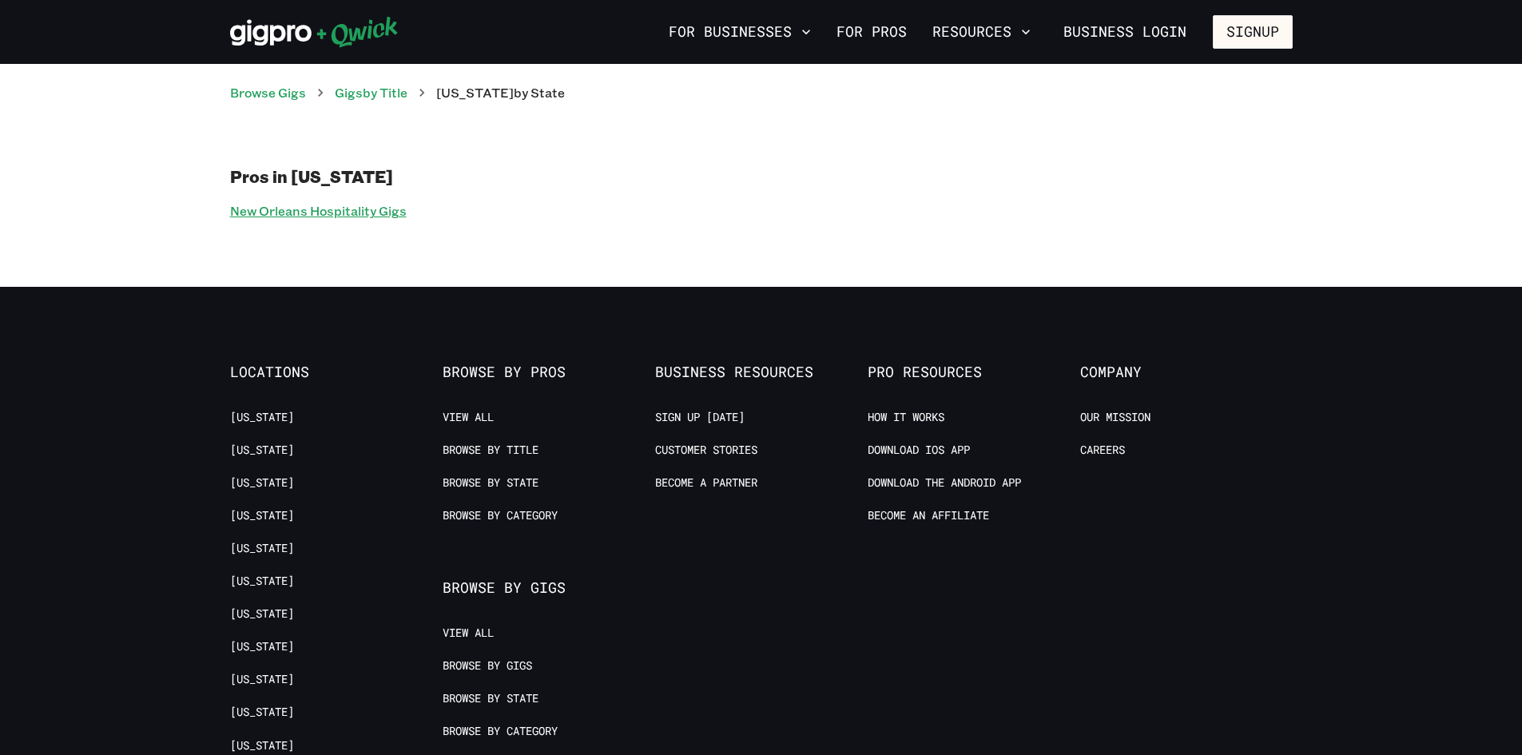
click at [319, 217] on link "New Orleans Hospitality Gigs" at bounding box center [318, 211] width 177 height 23
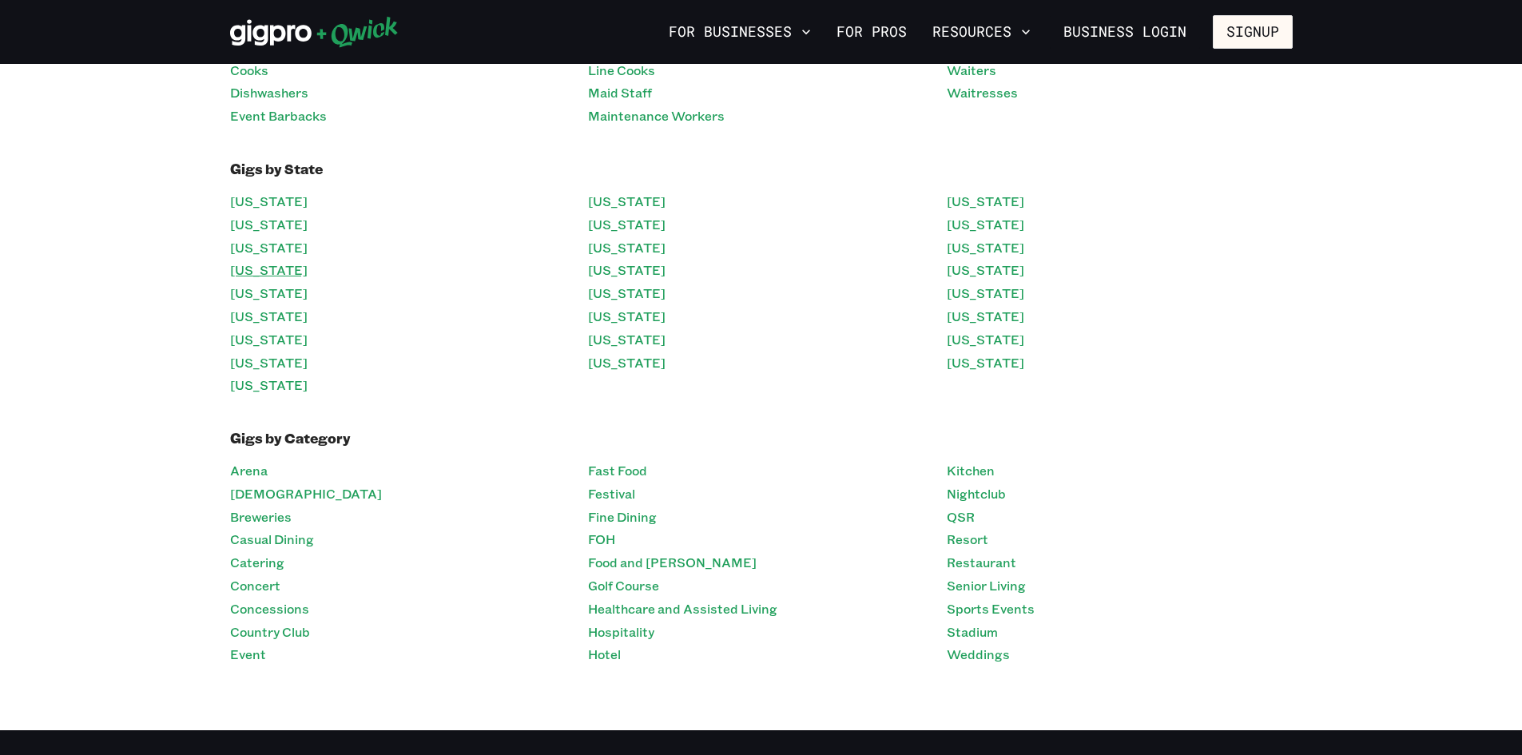
click at [285, 264] on link "[US_STATE]" at bounding box center [269, 270] width 78 height 23
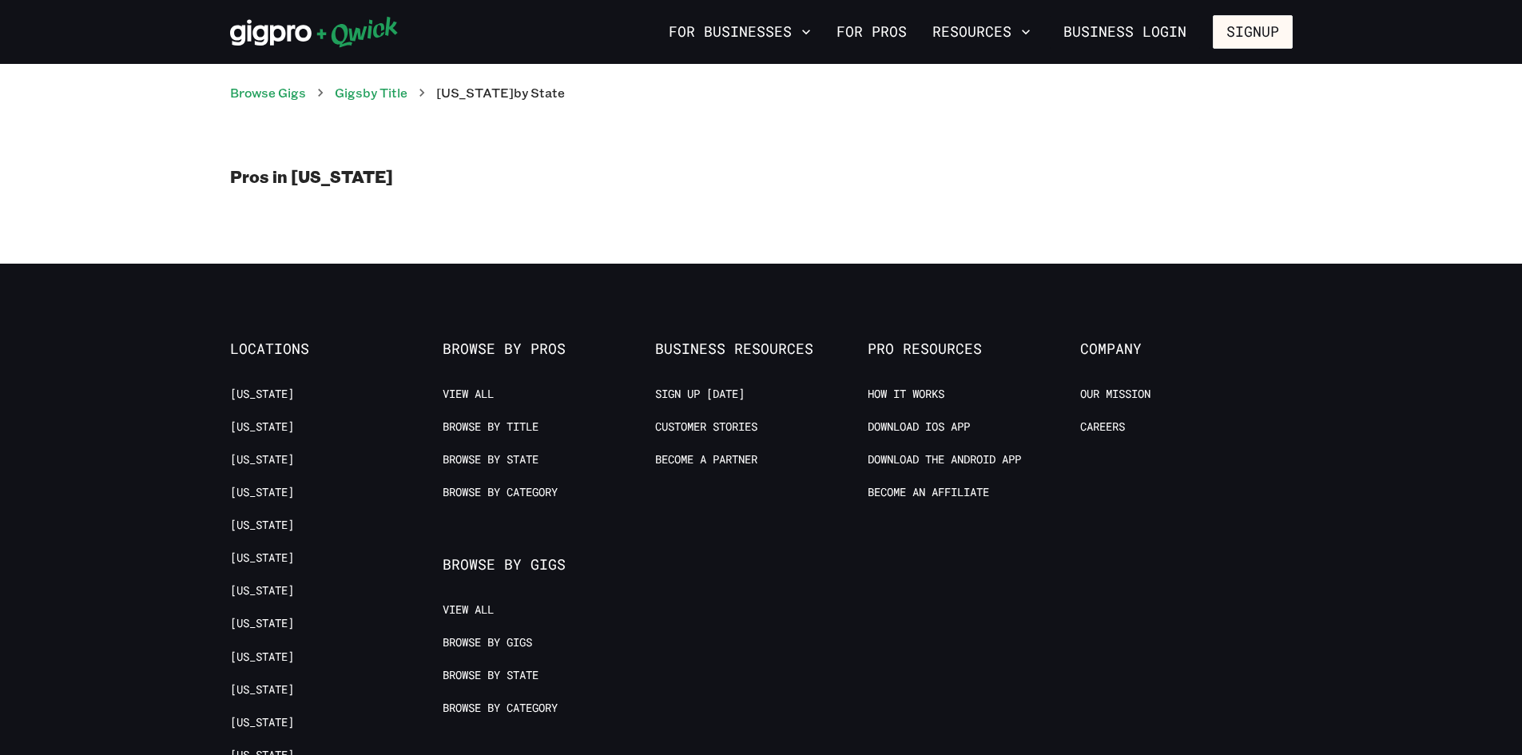
scroll to position [320, 0]
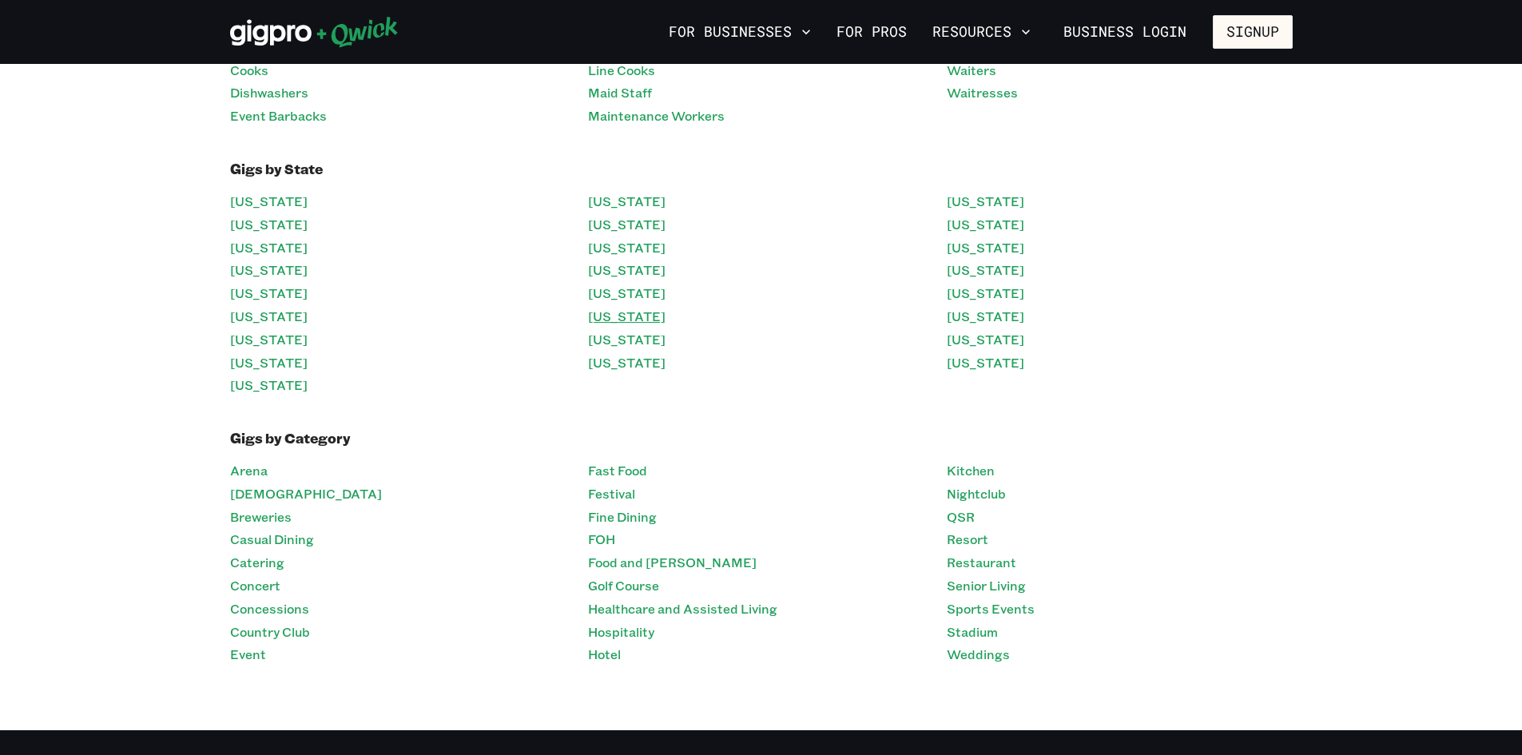
click at [591, 309] on link "[US_STATE]" at bounding box center [627, 316] width 78 height 23
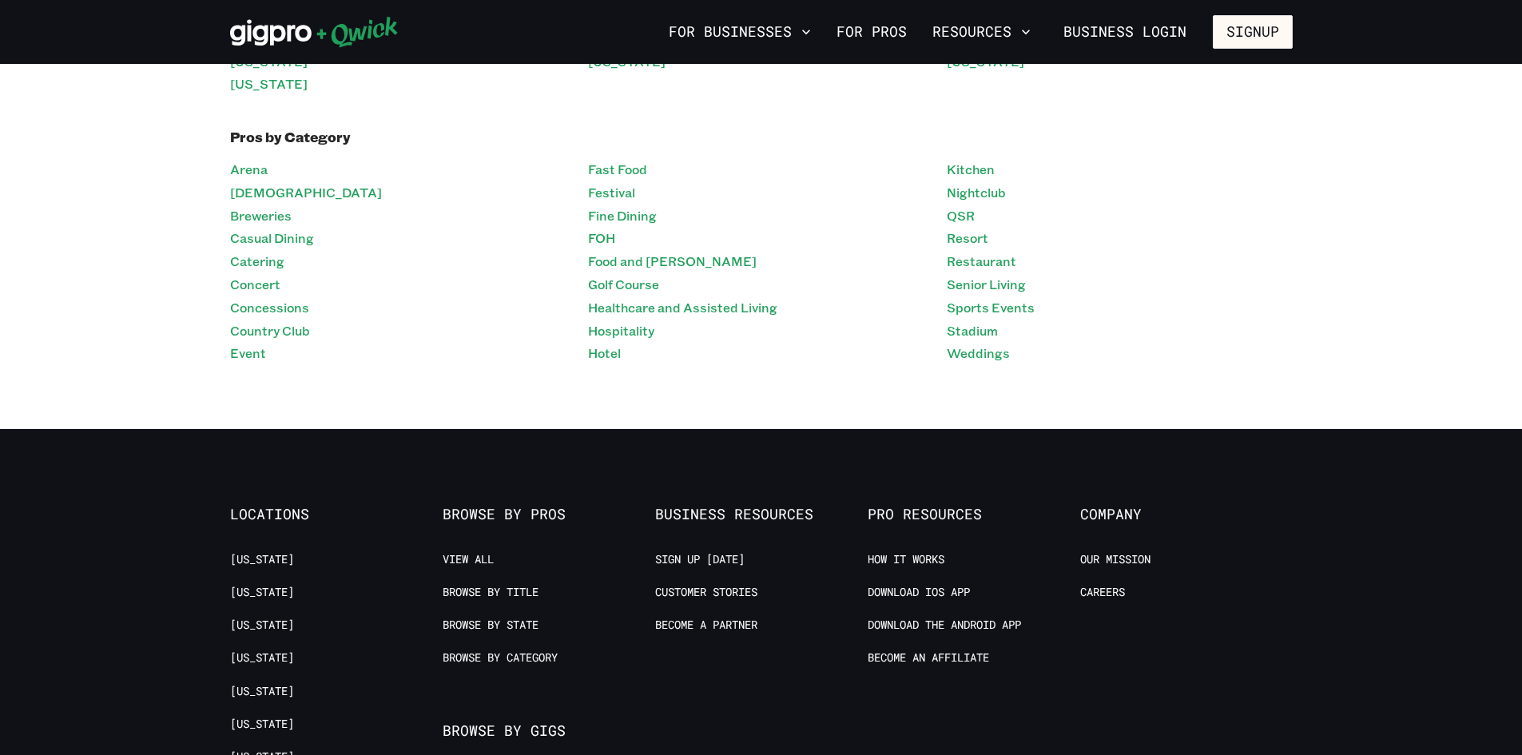
scroll to position [959, 0]
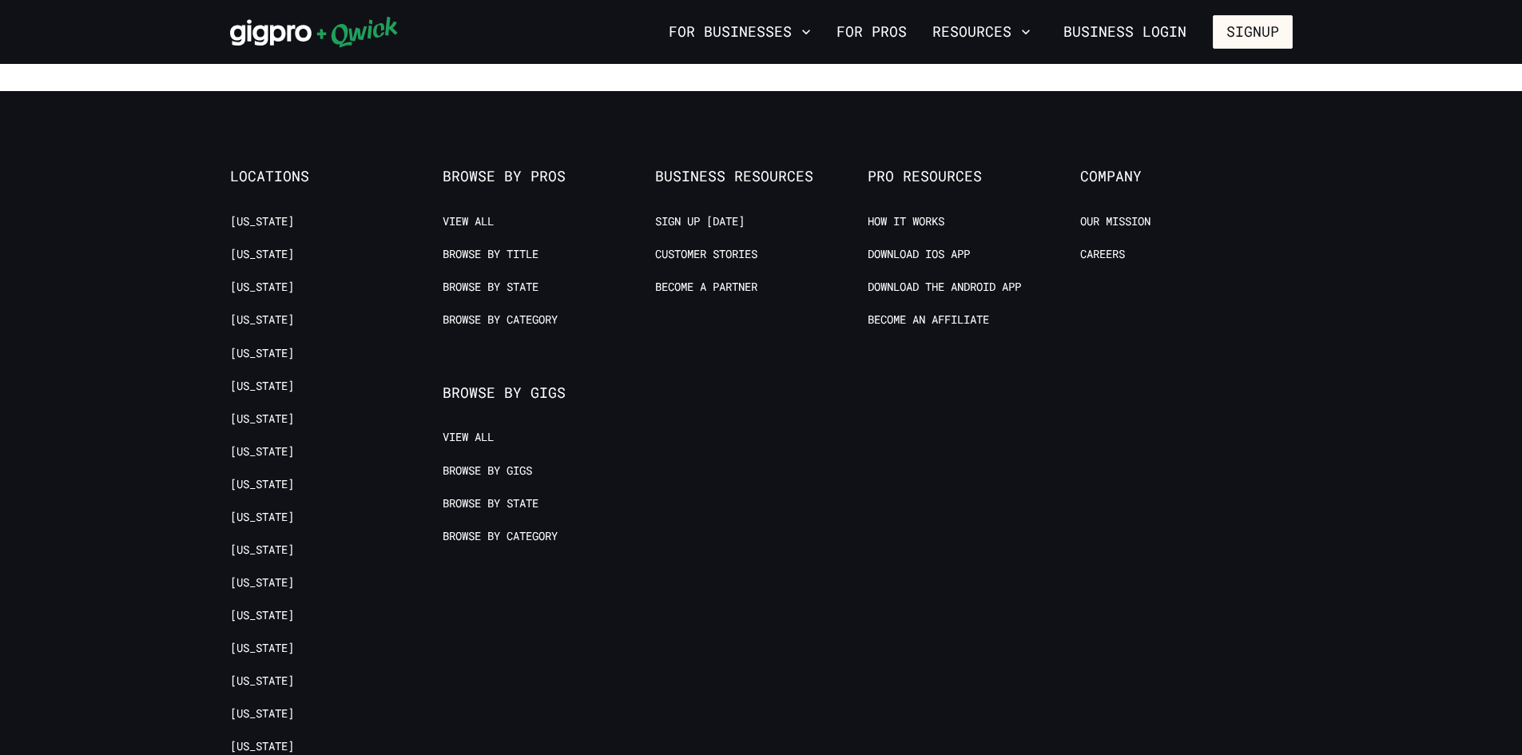
click at [473, 230] on li "View All" at bounding box center [541, 224] width 196 height 20
click at [471, 229] on link "View All" at bounding box center [468, 221] width 51 height 15
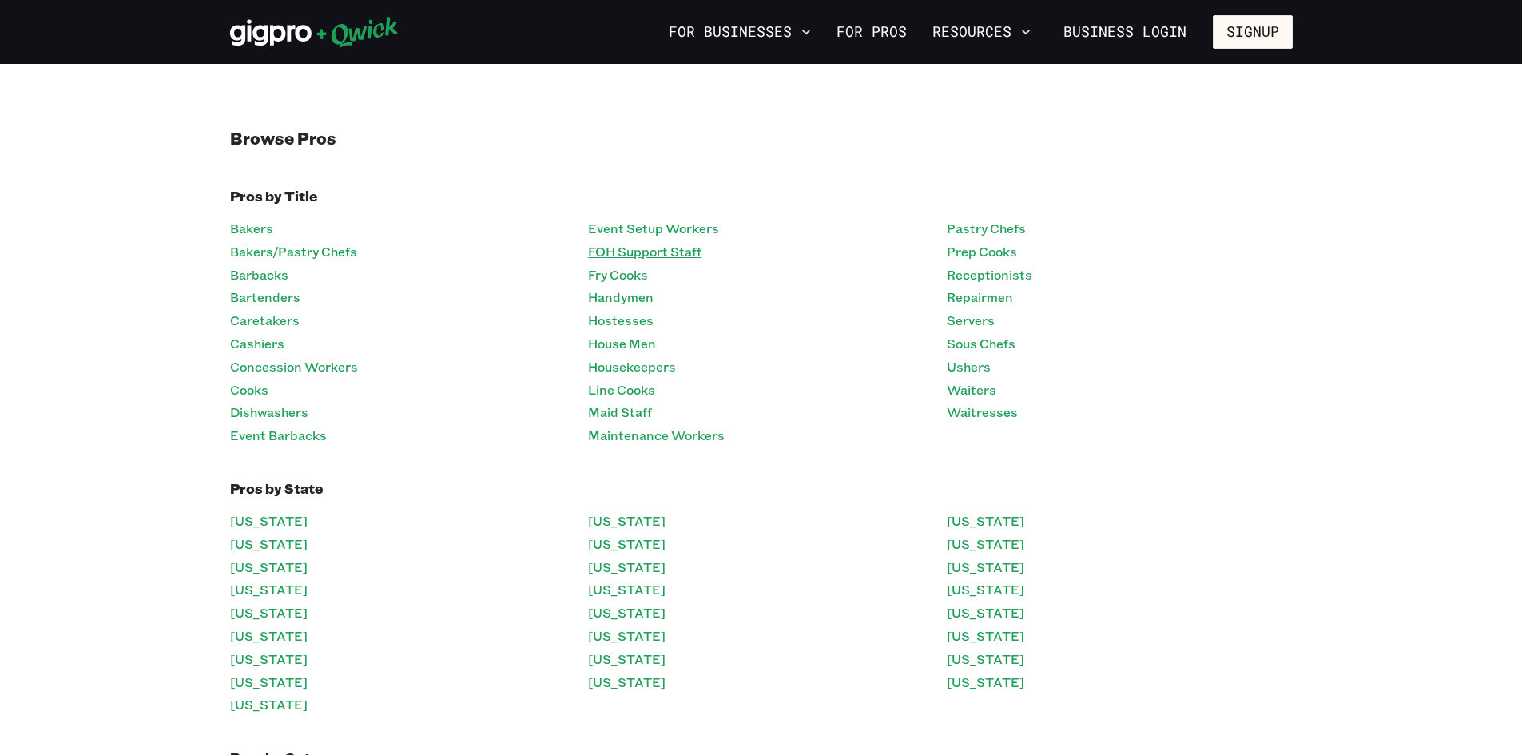
click at [611, 250] on link "FOH Support Staff" at bounding box center [644, 252] width 113 height 23
click at [624, 293] on link "Handymen" at bounding box center [621, 297] width 66 height 23
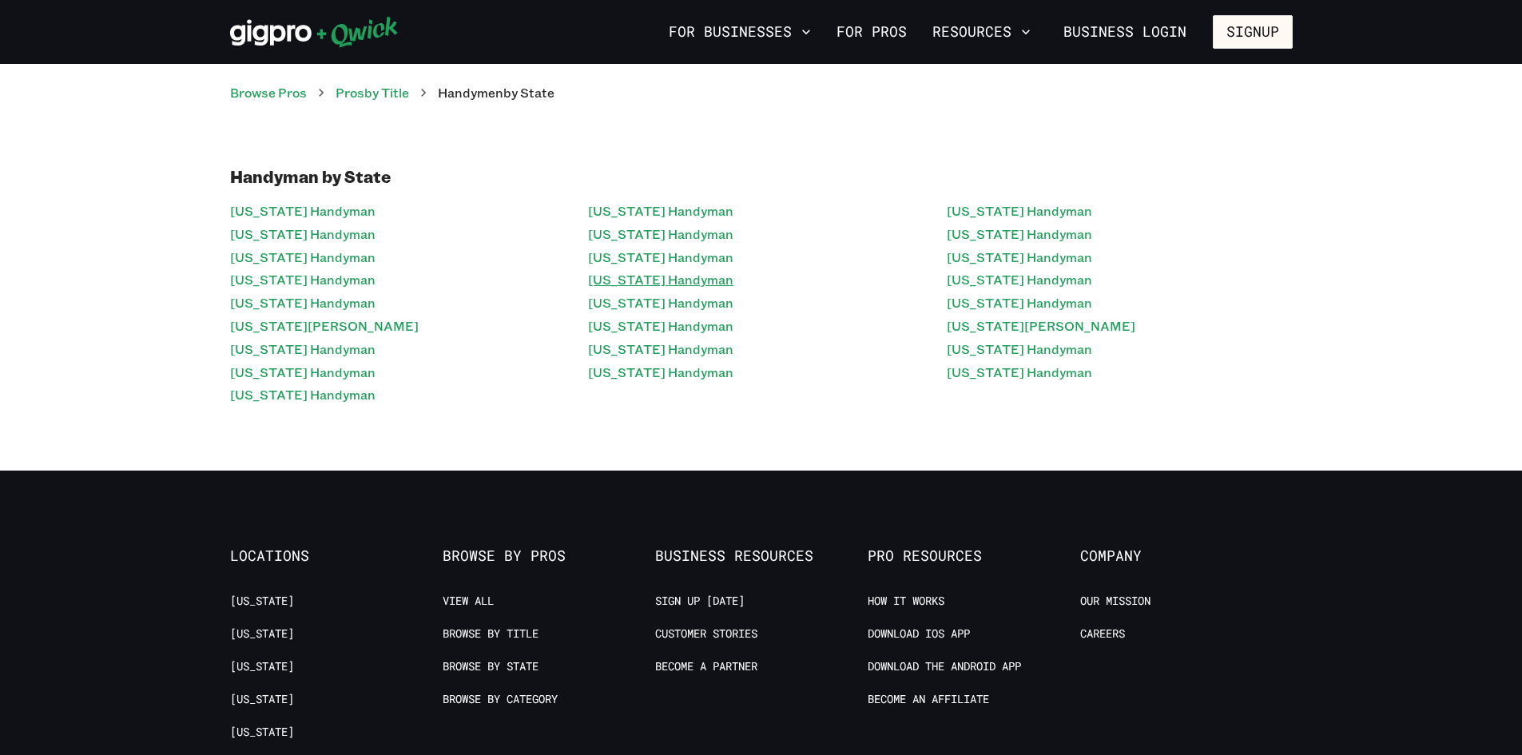
click at [603, 274] on link "[US_STATE] Handyman" at bounding box center [660, 279] width 145 height 23
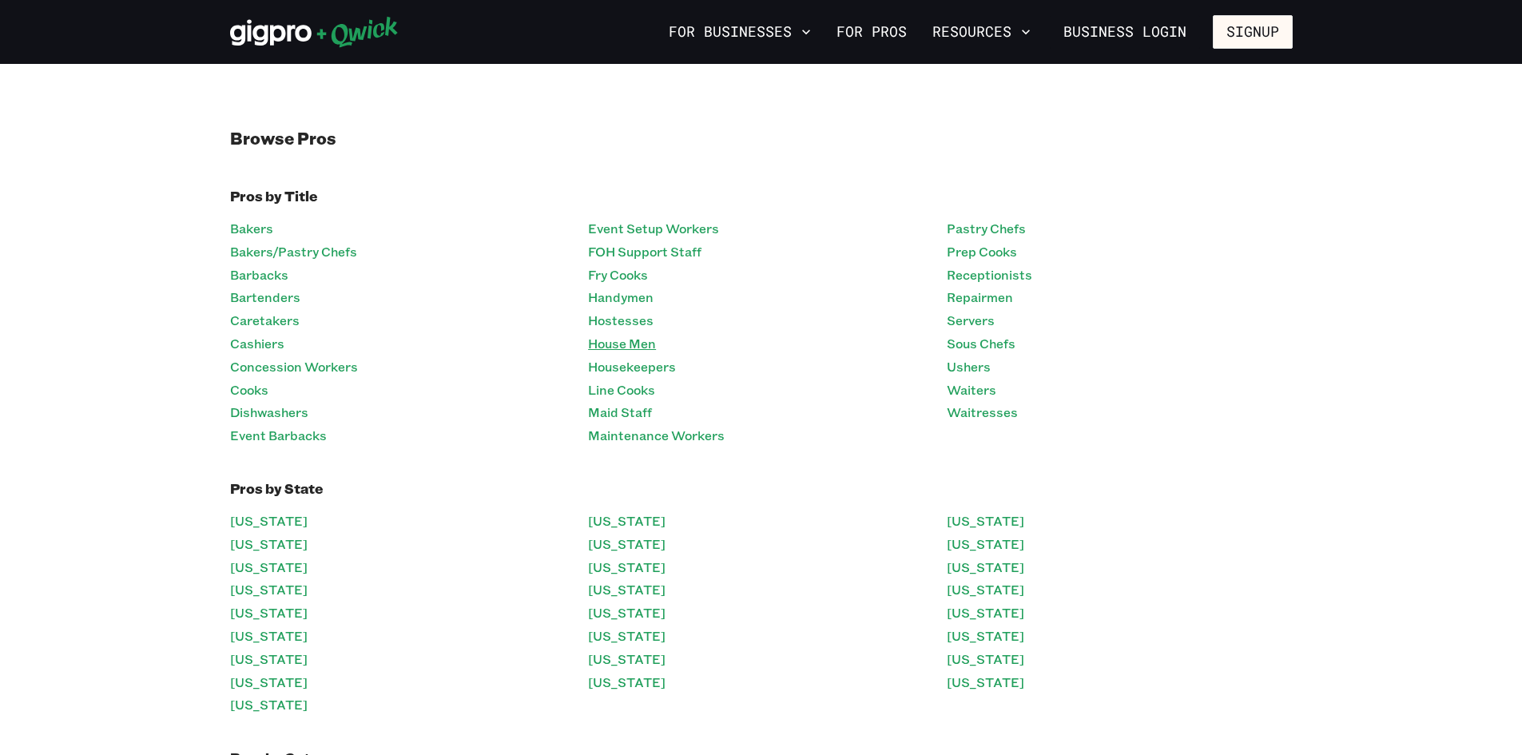
click at [634, 340] on link "House Men" at bounding box center [622, 343] width 68 height 23
click at [263, 226] on link "Bakers" at bounding box center [251, 228] width 43 height 23
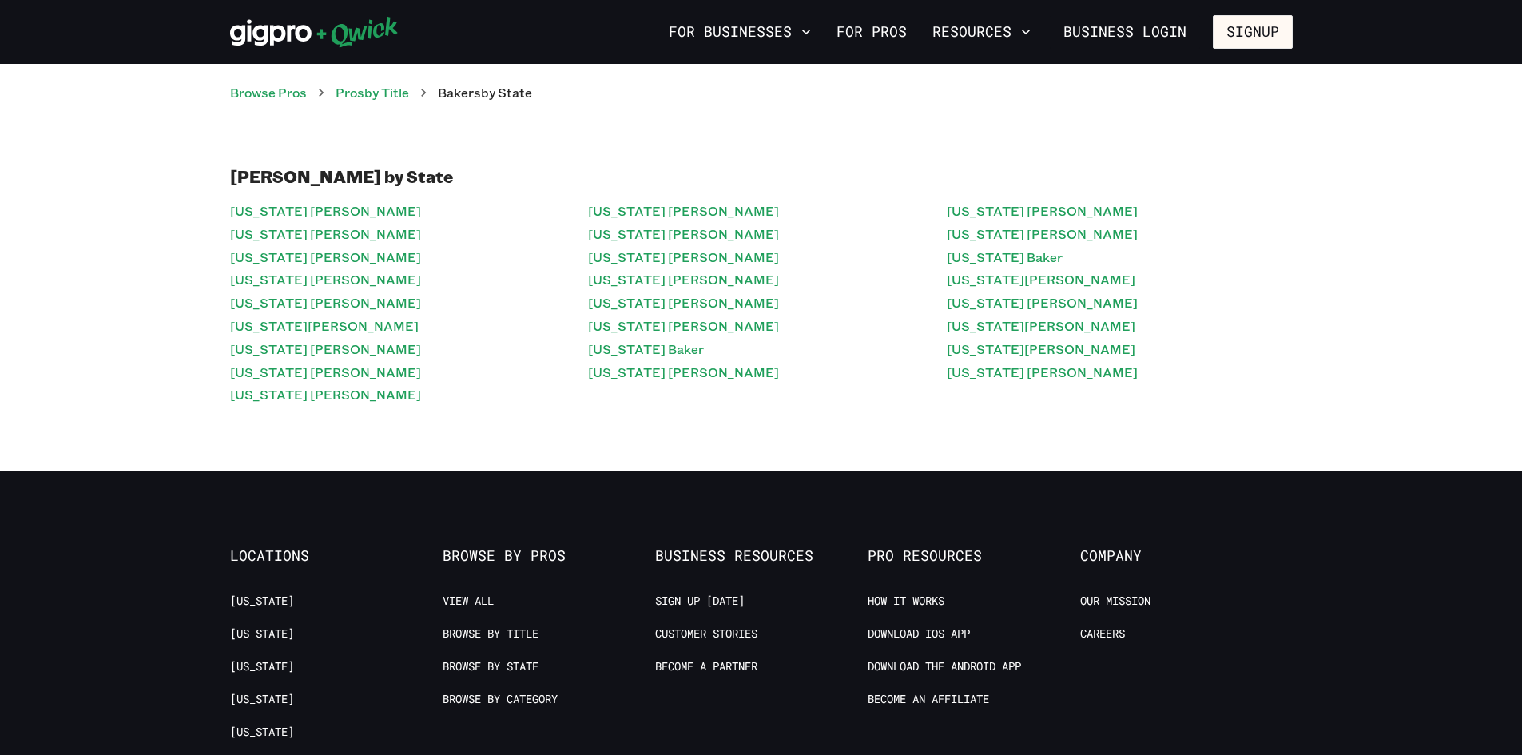
click at [264, 239] on link "[US_STATE] [PERSON_NAME]" at bounding box center [325, 234] width 191 height 23
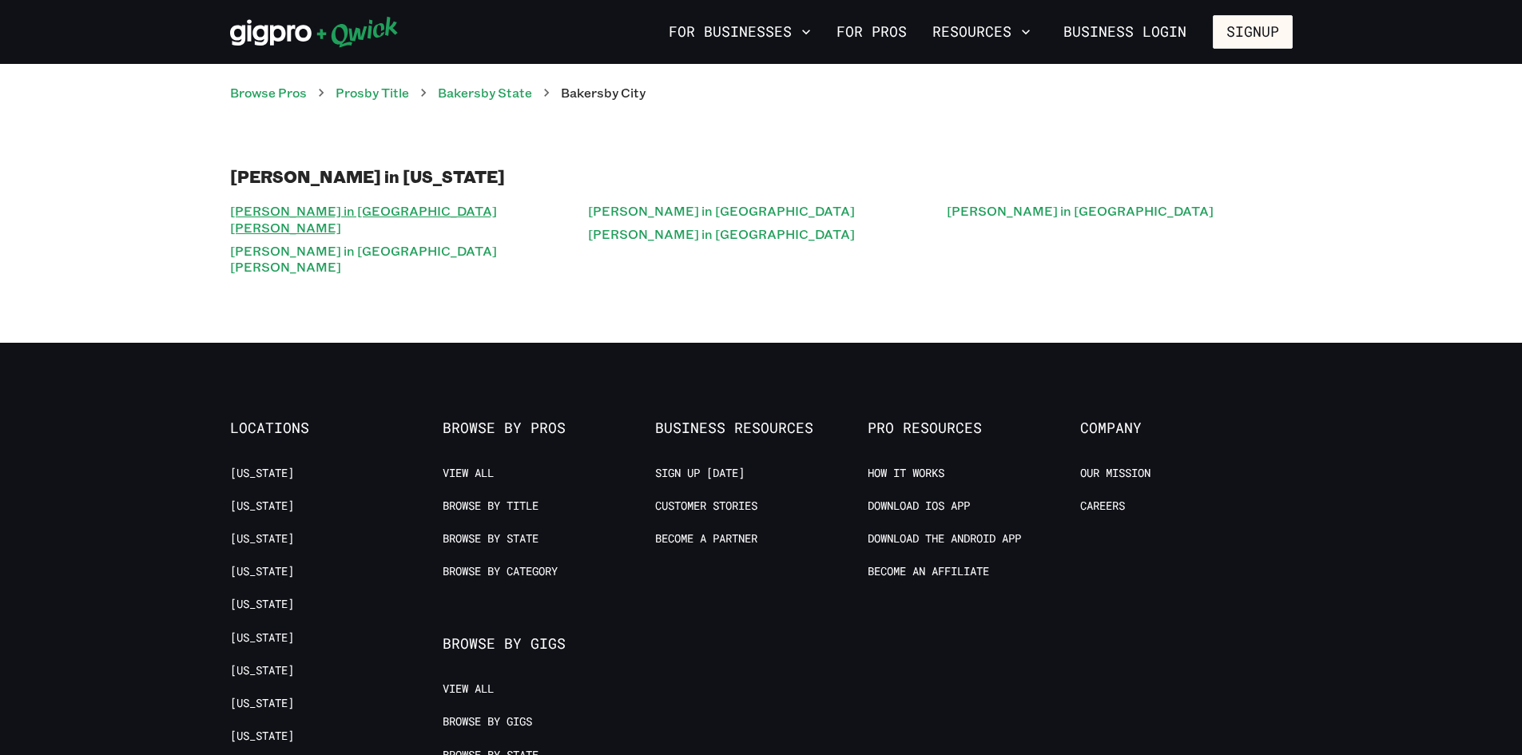
click at [251, 213] on link "[PERSON_NAME] in [GEOGRAPHIC_DATA][PERSON_NAME]" at bounding box center [403, 220] width 346 height 40
click at [406, 90] on link "Pros by Title" at bounding box center [373, 92] width 74 height 17
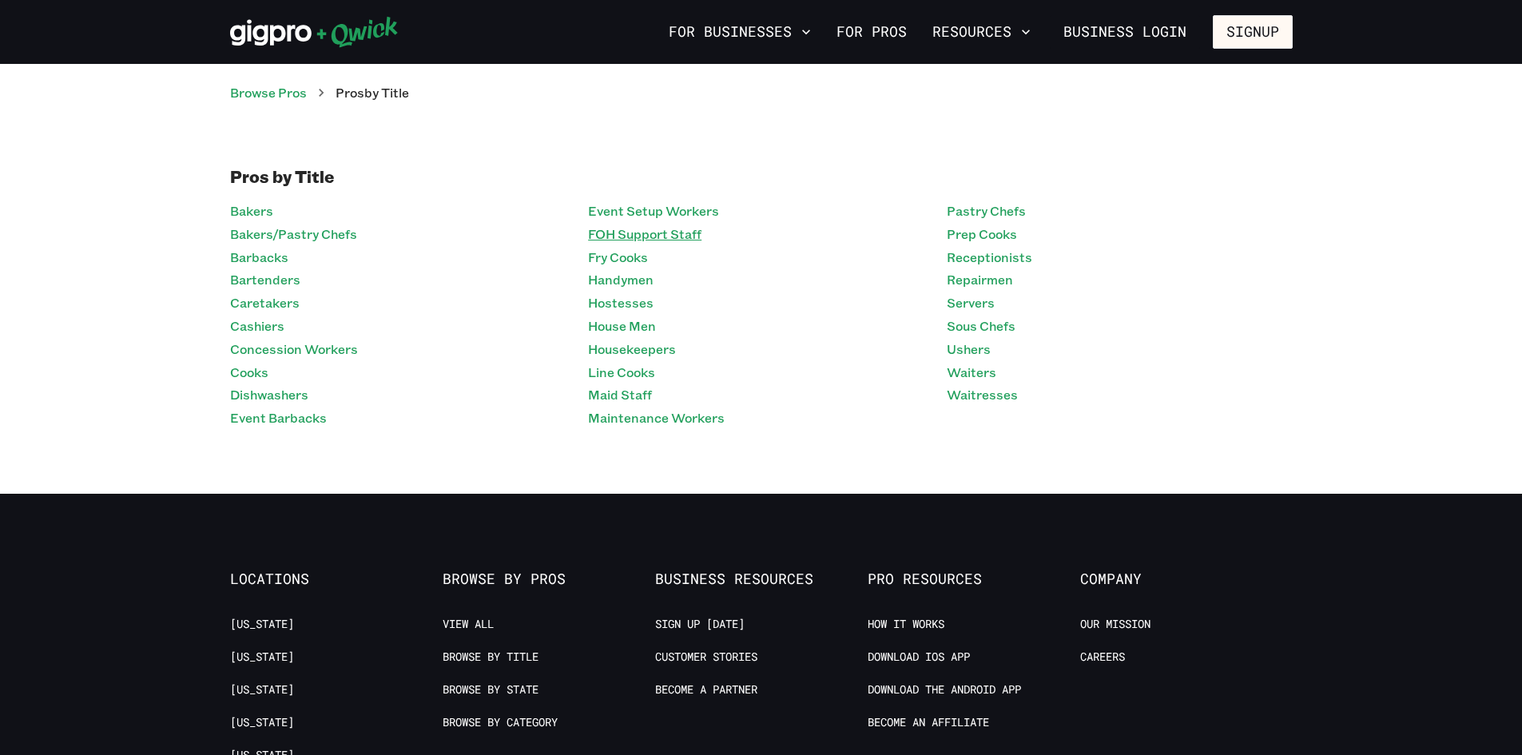
click at [614, 230] on link "FOH Support Staff" at bounding box center [644, 234] width 113 height 23
click at [627, 267] on link "Fry Cooks" at bounding box center [618, 257] width 60 height 23
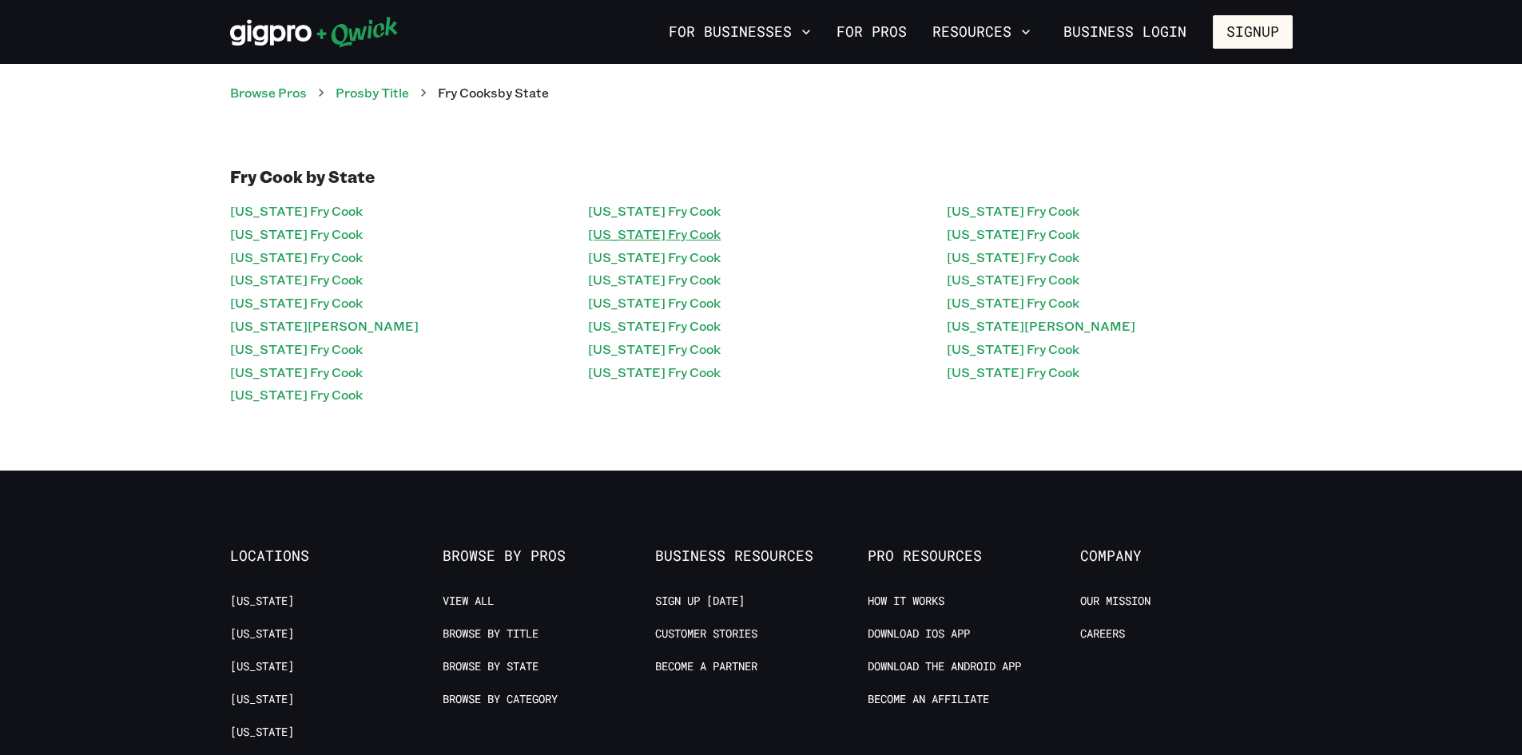
click at [631, 232] on link "[US_STATE] Fry Cook" at bounding box center [654, 234] width 133 height 23
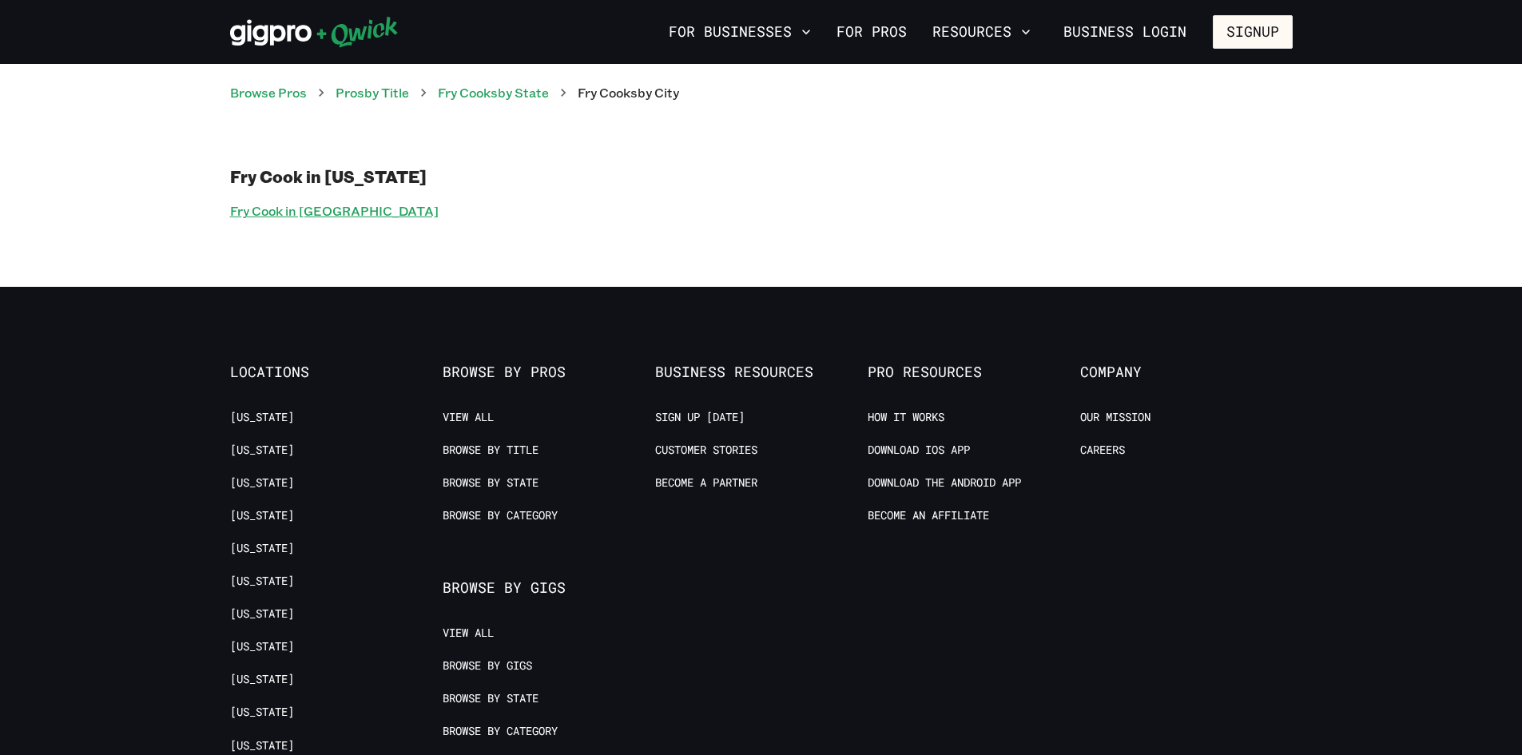
click at [304, 209] on link "Fry Cook in [GEOGRAPHIC_DATA]" at bounding box center [334, 211] width 209 height 23
click at [535, 89] on link "Fry Cooks by State" at bounding box center [493, 92] width 111 height 17
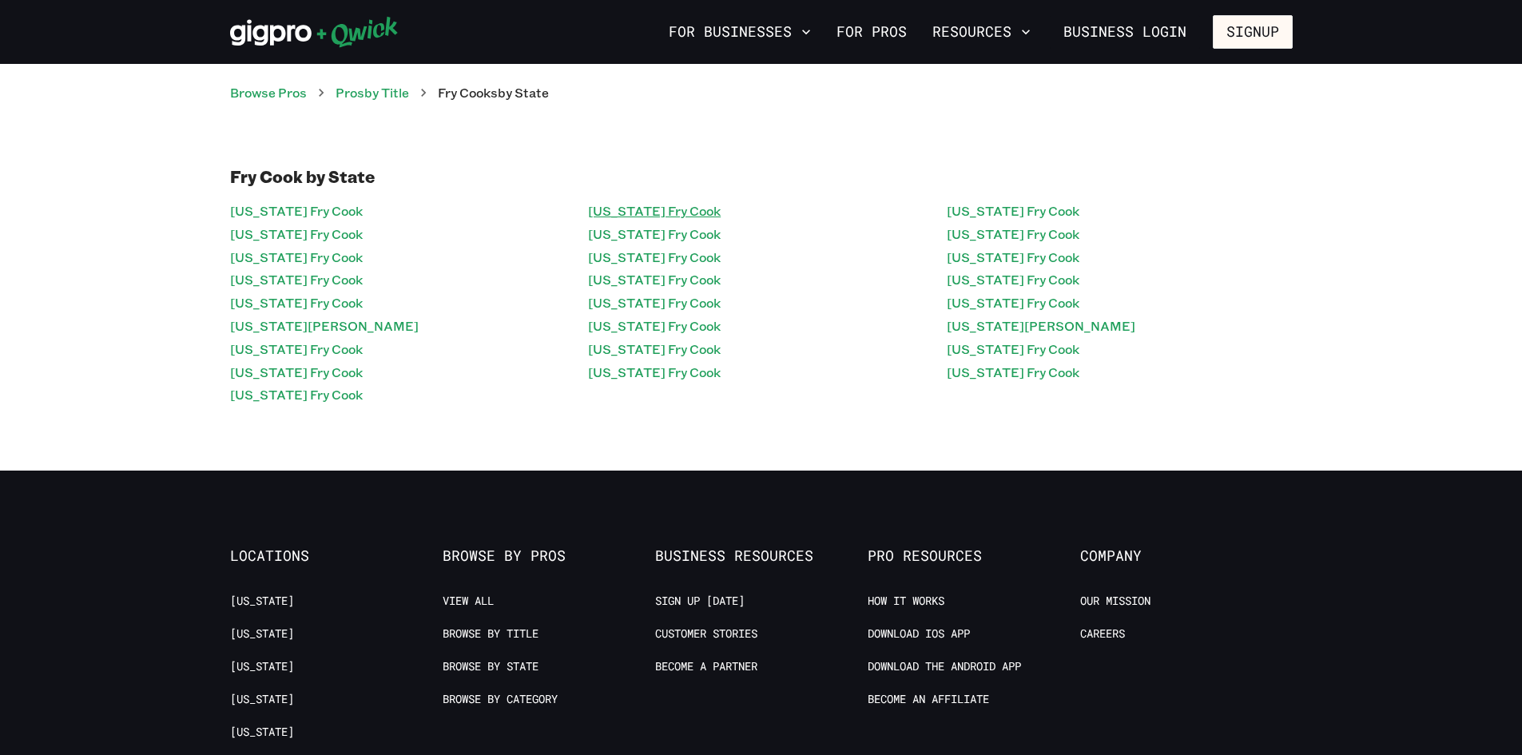
click at [673, 221] on link "[US_STATE] Fry Cook" at bounding box center [654, 211] width 133 height 23
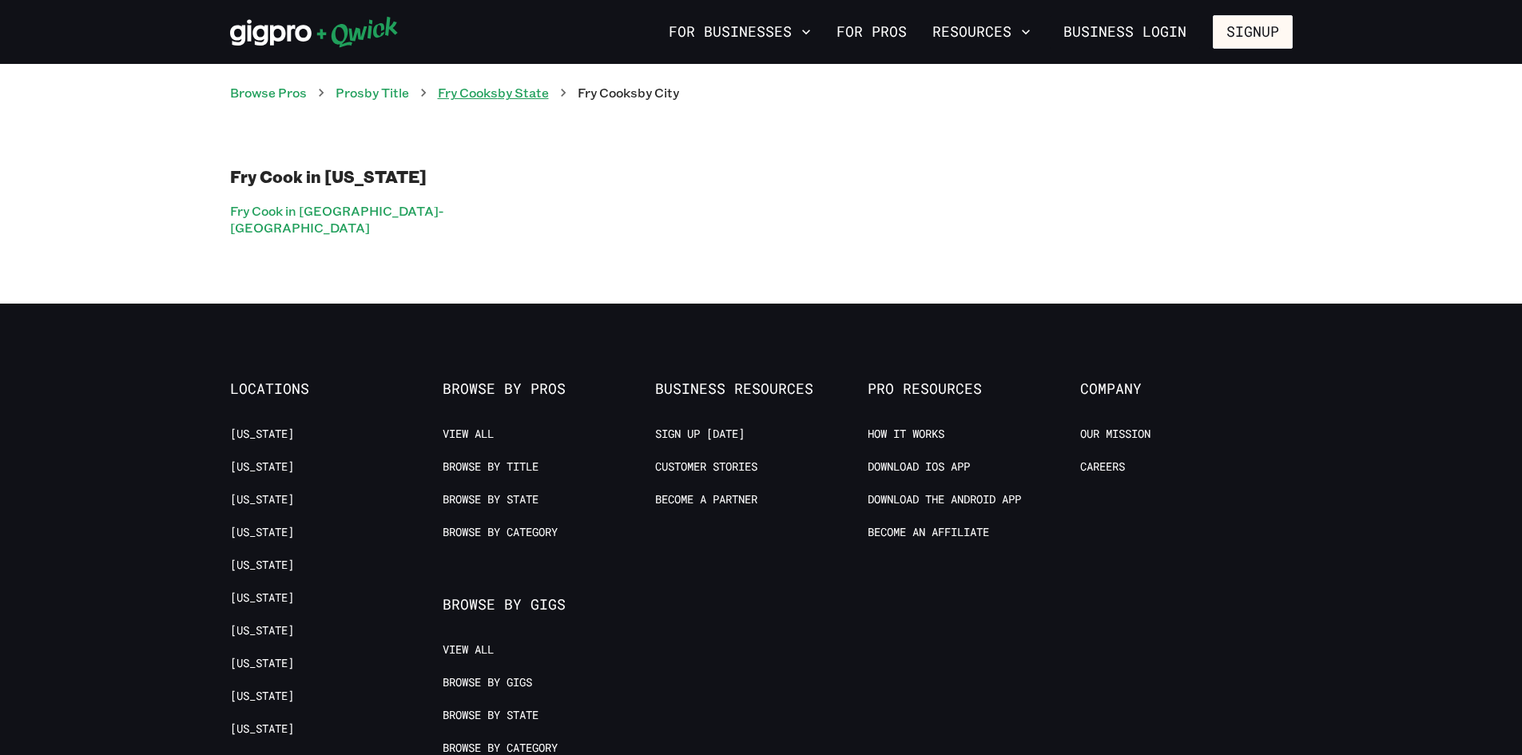
click at [523, 97] on link "Fry Cooks by State" at bounding box center [493, 92] width 111 height 17
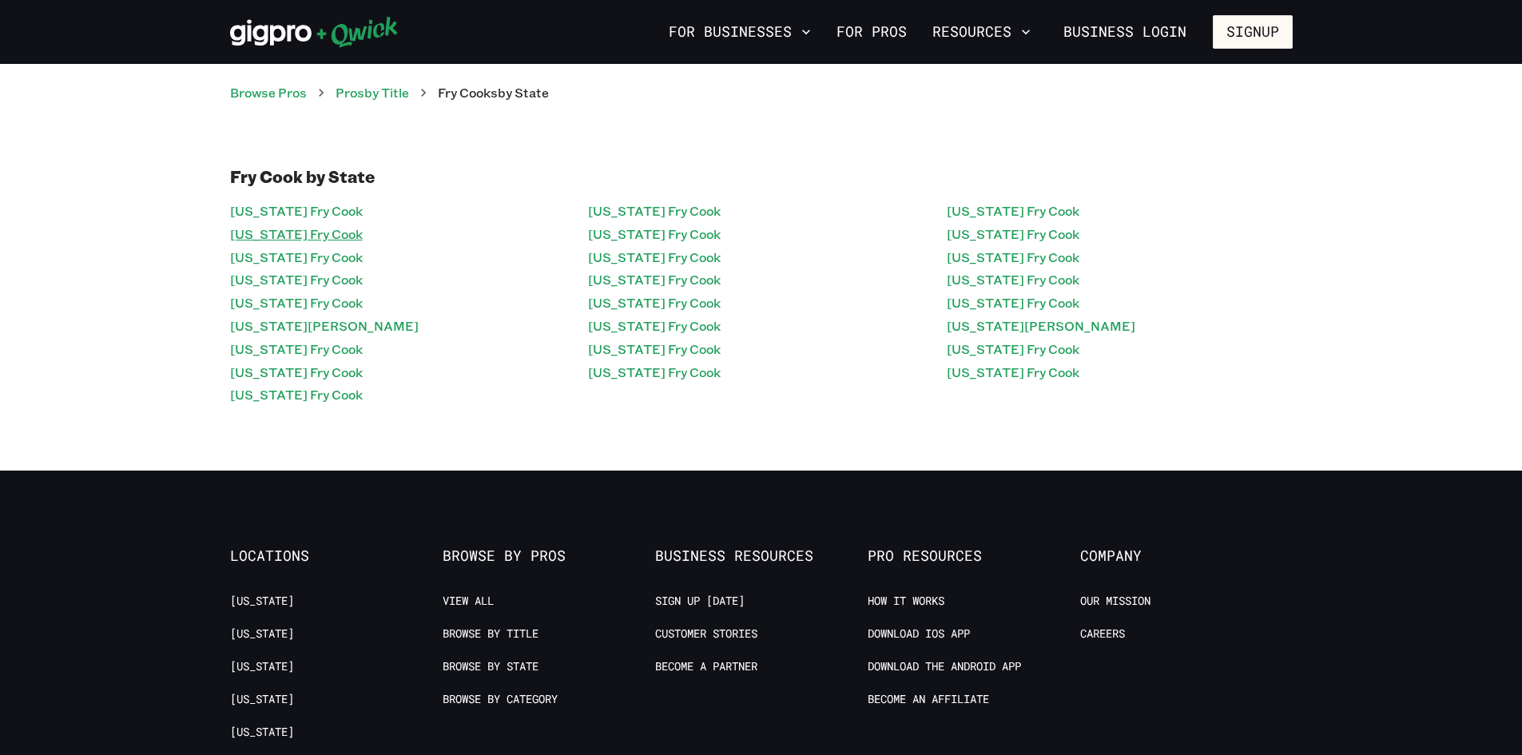
click at [316, 231] on link "[US_STATE] Fry Cook" at bounding box center [296, 234] width 133 height 23
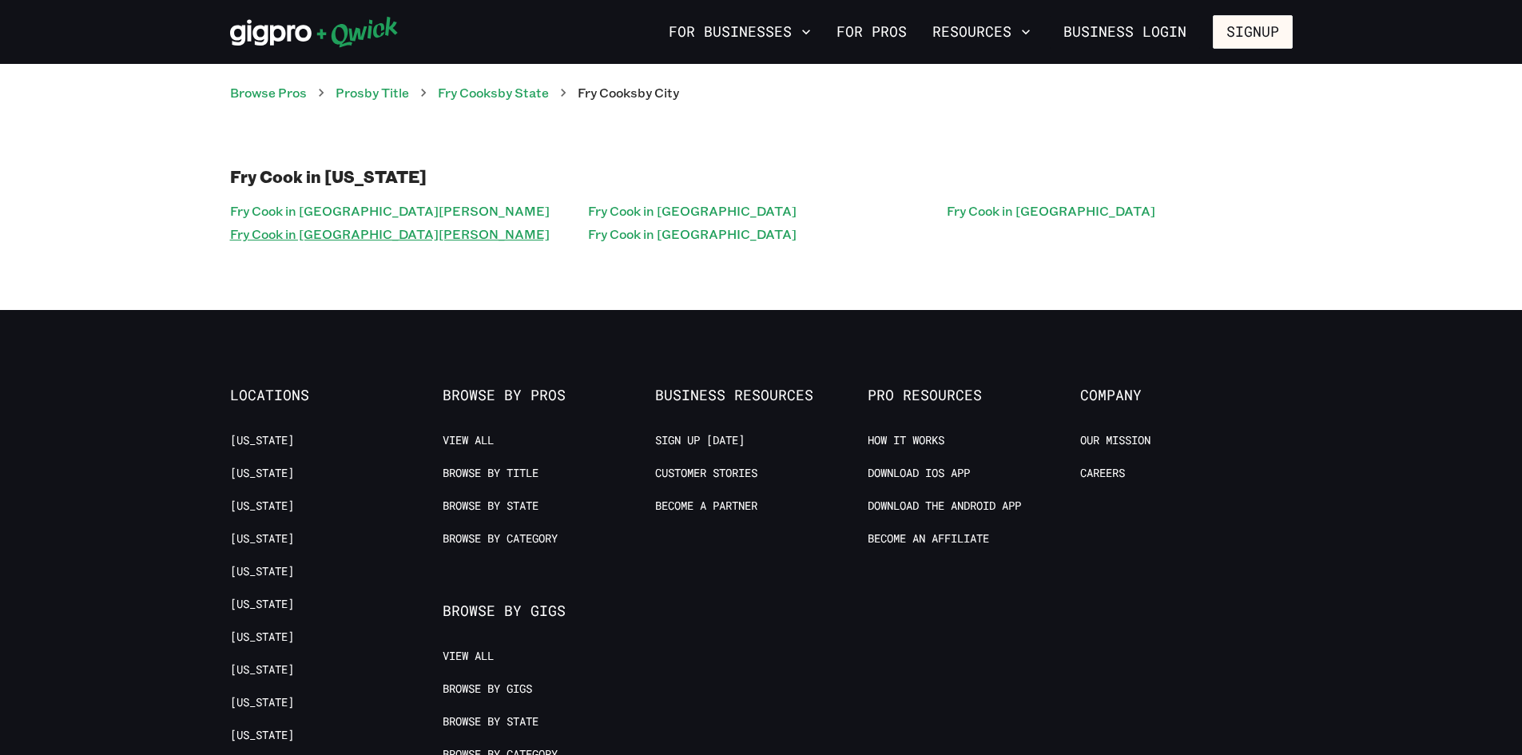
drag, startPoint x: 320, startPoint y: 229, endPoint x: 308, endPoint y: 237, distance: 14.0
click at [304, 239] on link "Fry Cook in [GEOGRAPHIC_DATA][PERSON_NAME]" at bounding box center [390, 234] width 320 height 23
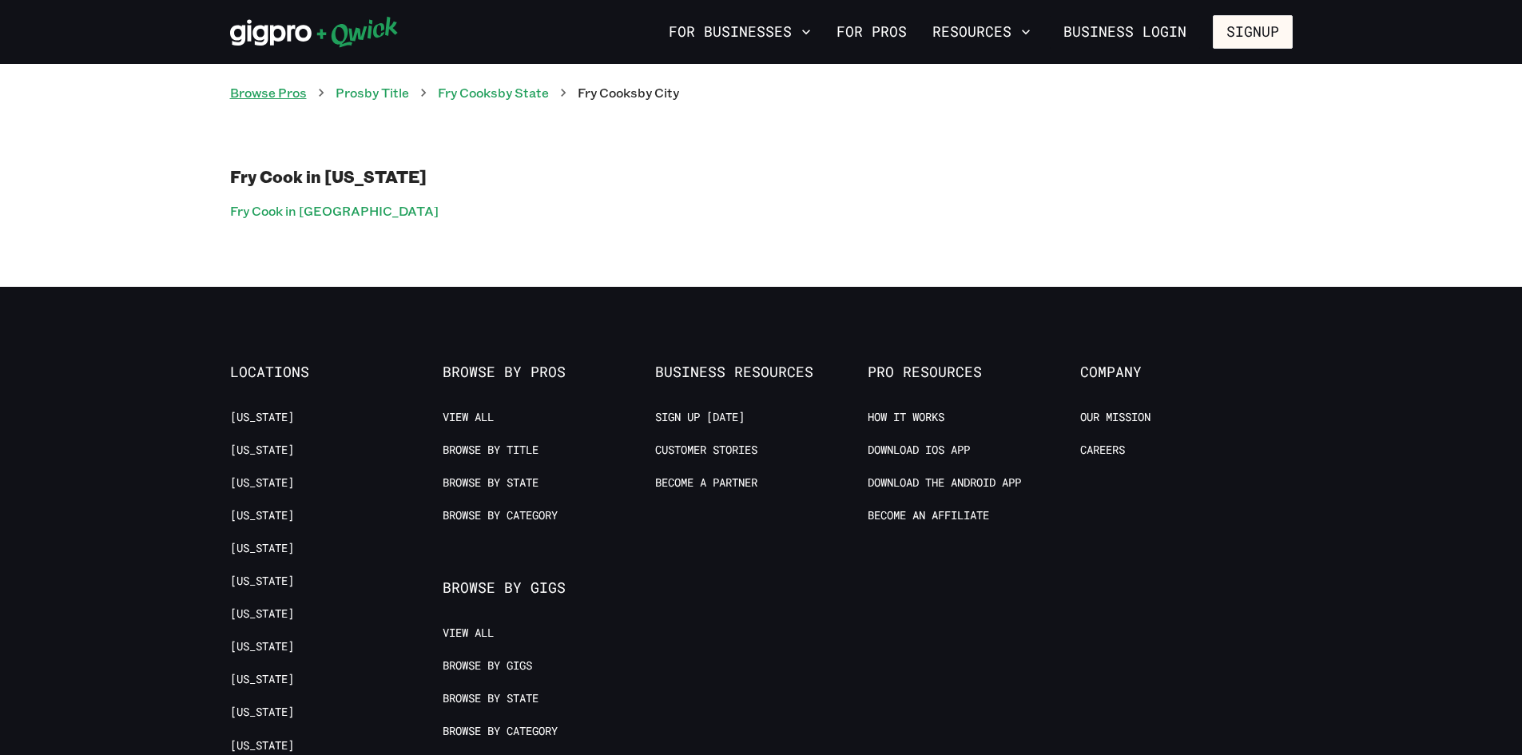
click at [280, 100] on link "Browse Pros" at bounding box center [268, 92] width 77 height 17
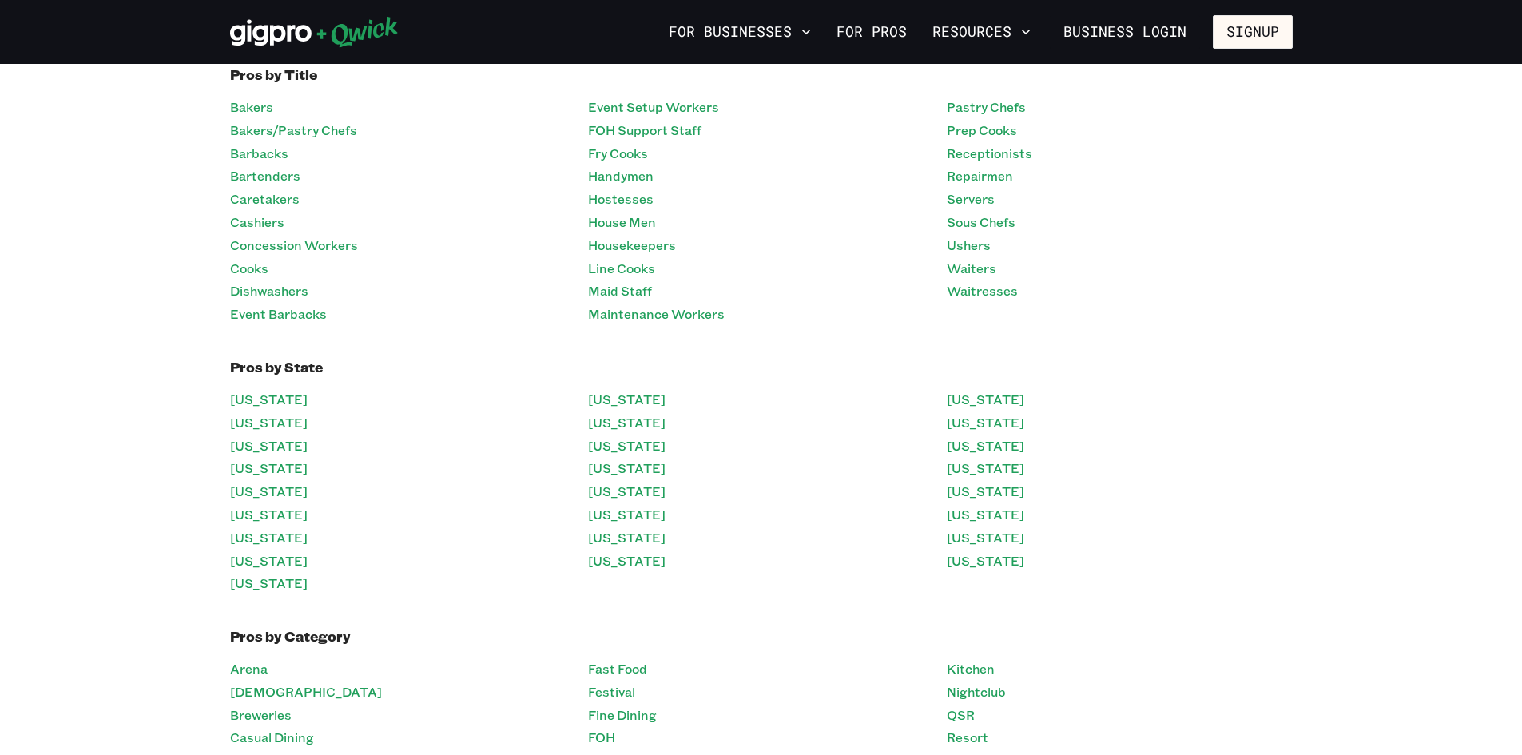
scroll to position [320, 0]
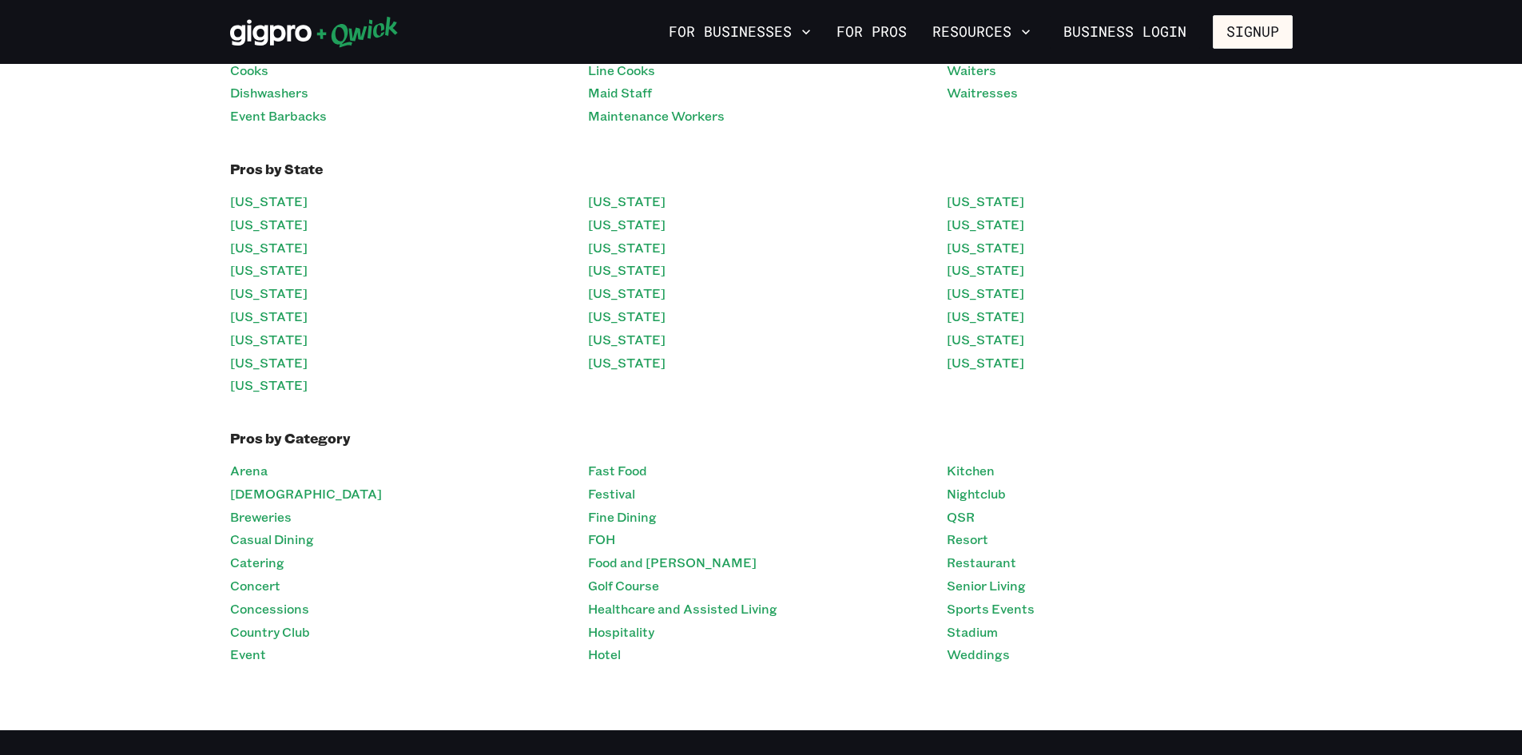
click at [271, 493] on li "[DEMOGRAPHIC_DATA]" at bounding box center [403, 494] width 346 height 23
click at [250, 467] on link "Arena" at bounding box center [249, 470] width 38 height 23
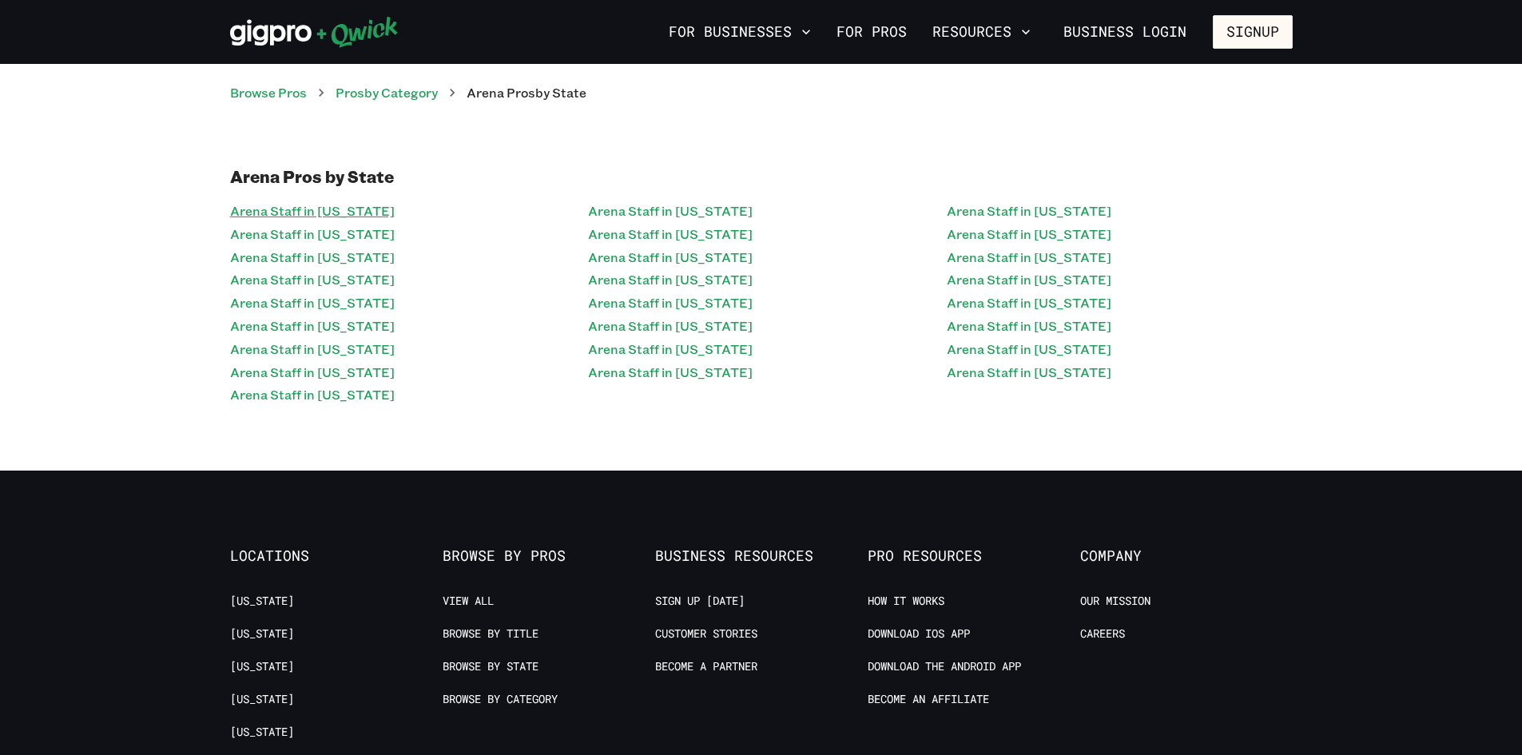
click at [327, 209] on link "Arena Staff in [US_STATE]" at bounding box center [312, 211] width 165 height 23
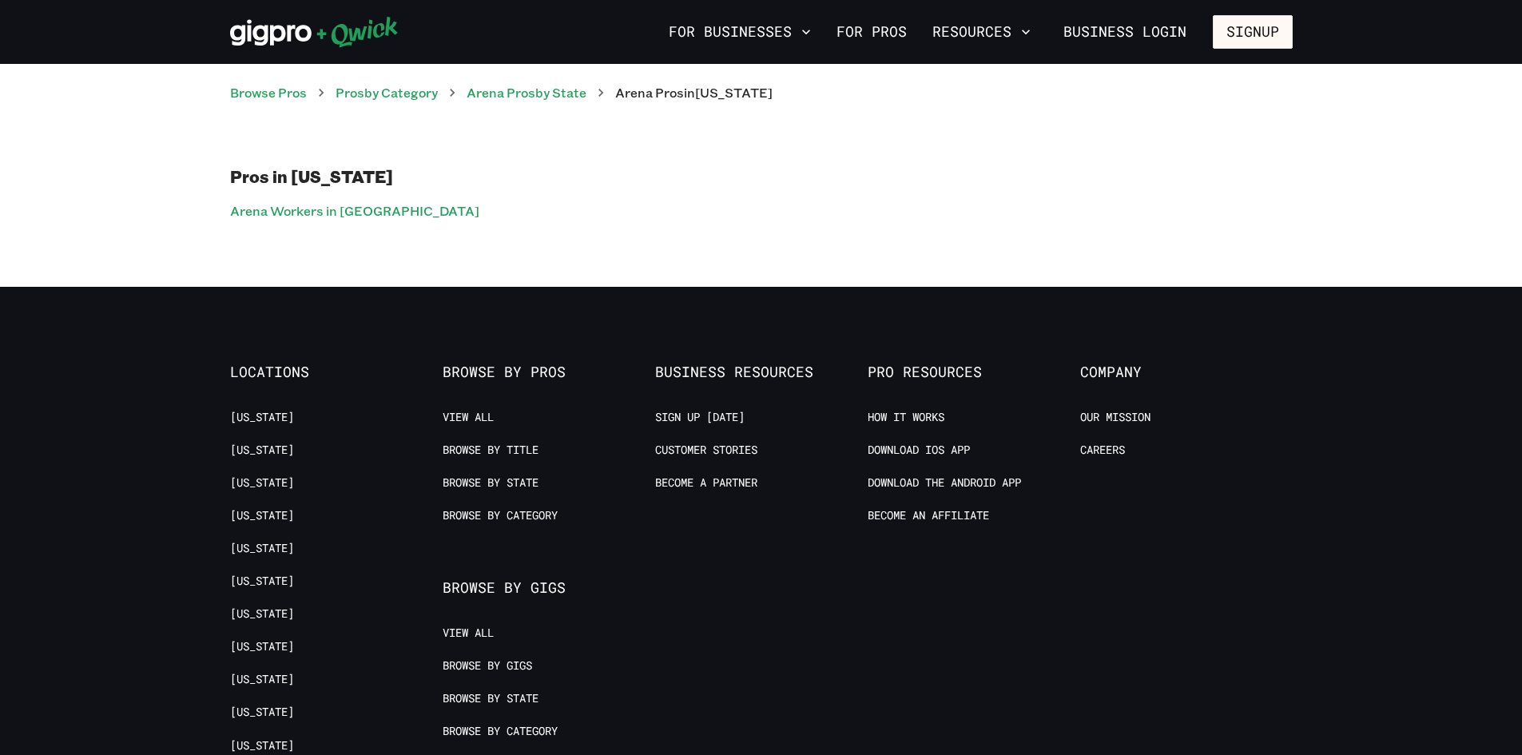
click at [326, 209] on link "Arena Workers in [GEOGRAPHIC_DATA]" at bounding box center [354, 211] width 249 height 23
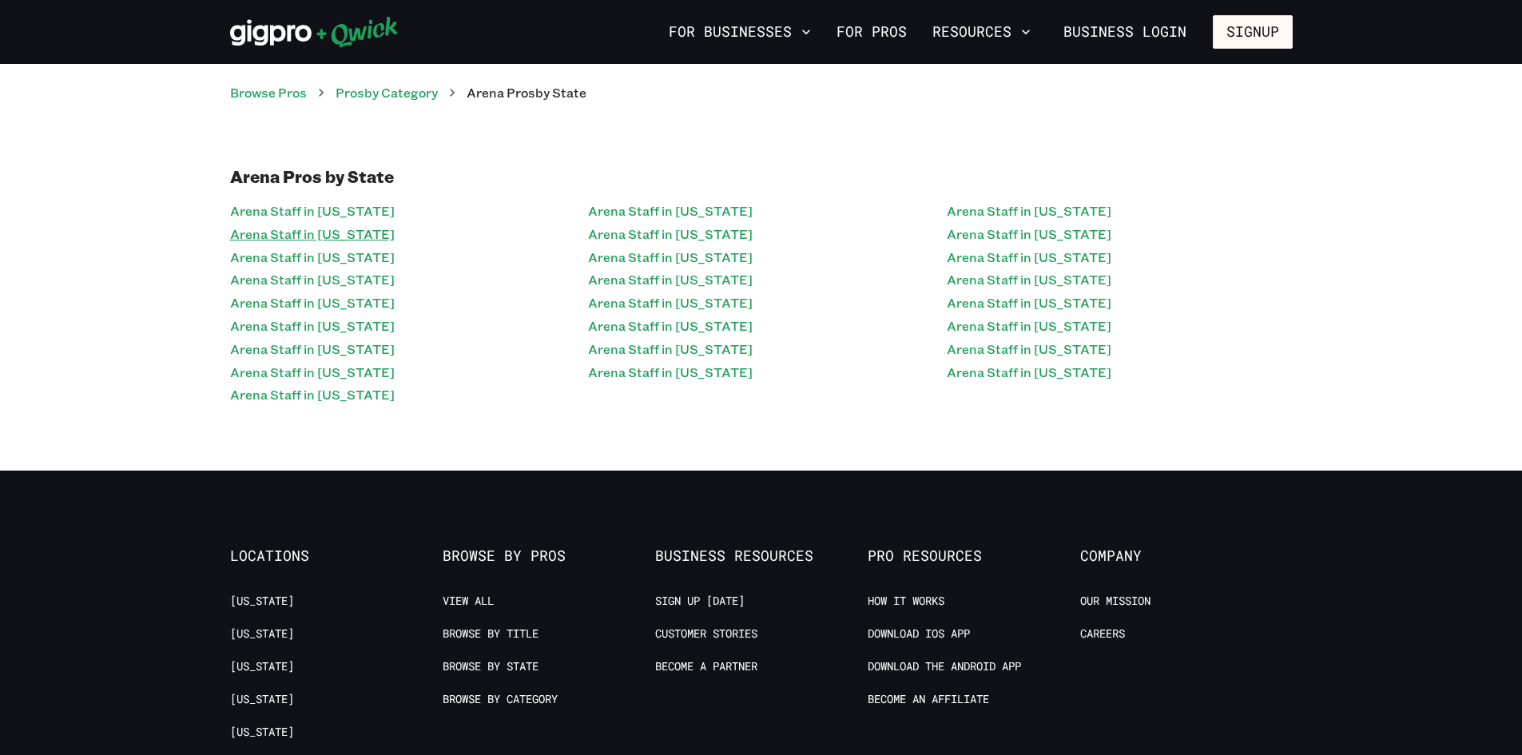
click at [316, 235] on link "Arena Staff in [US_STATE]" at bounding box center [312, 234] width 165 height 23
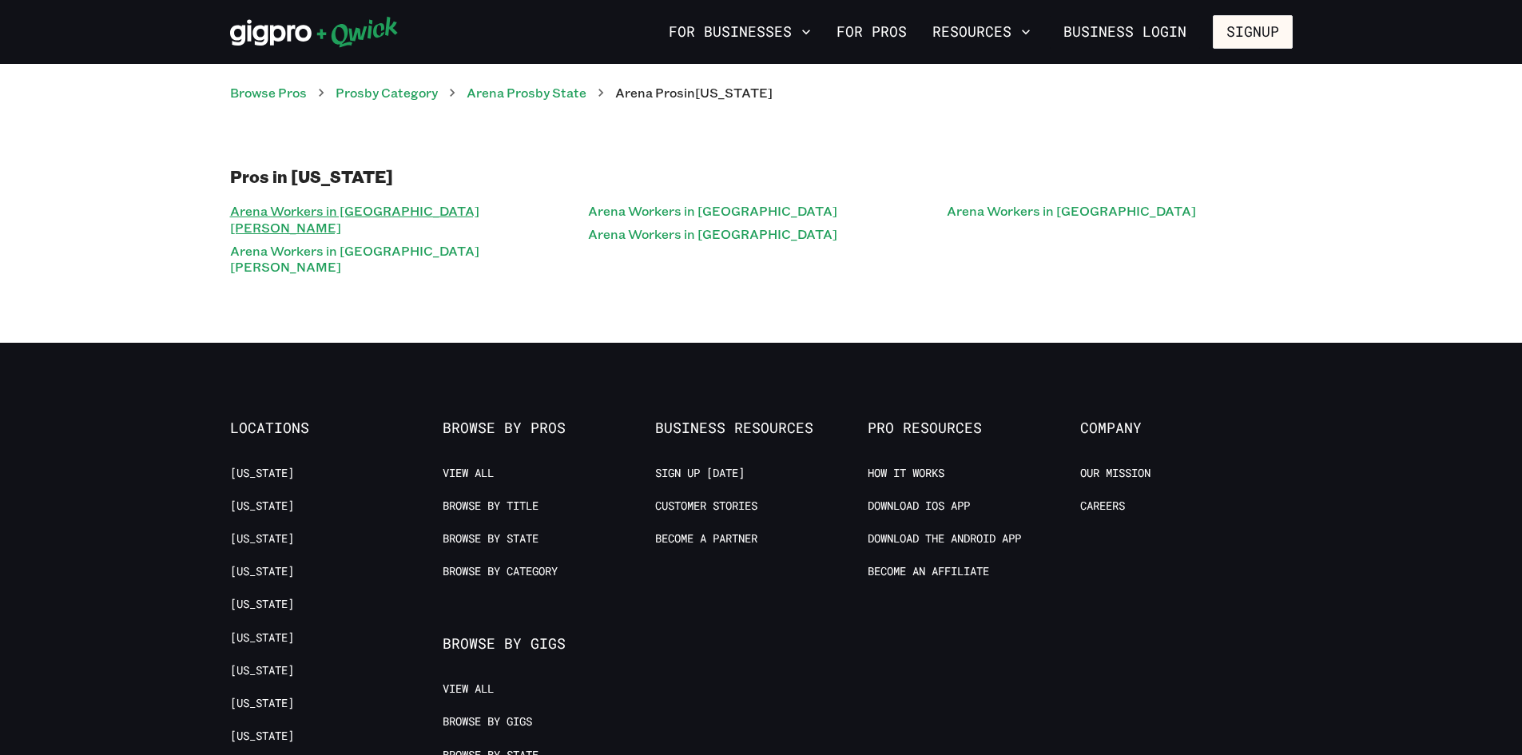
click at [416, 211] on link "Arena Workers in [GEOGRAPHIC_DATA][PERSON_NAME]" at bounding box center [403, 220] width 346 height 40
click at [697, 206] on link "Arena Workers in [GEOGRAPHIC_DATA]" at bounding box center [712, 211] width 249 height 23
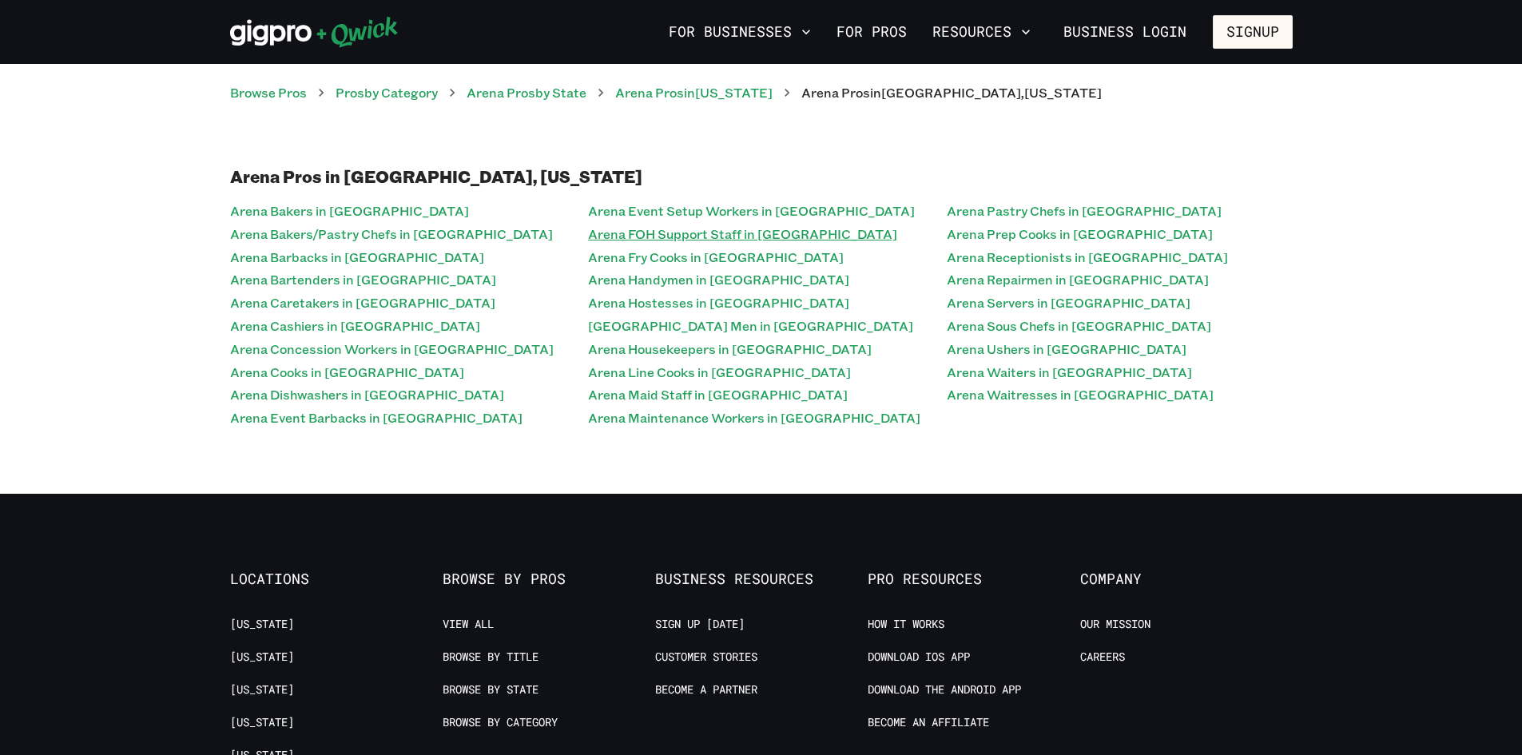
click at [723, 236] on link "Arena FOH Support Staff in [GEOGRAPHIC_DATA]" at bounding box center [742, 234] width 309 height 23
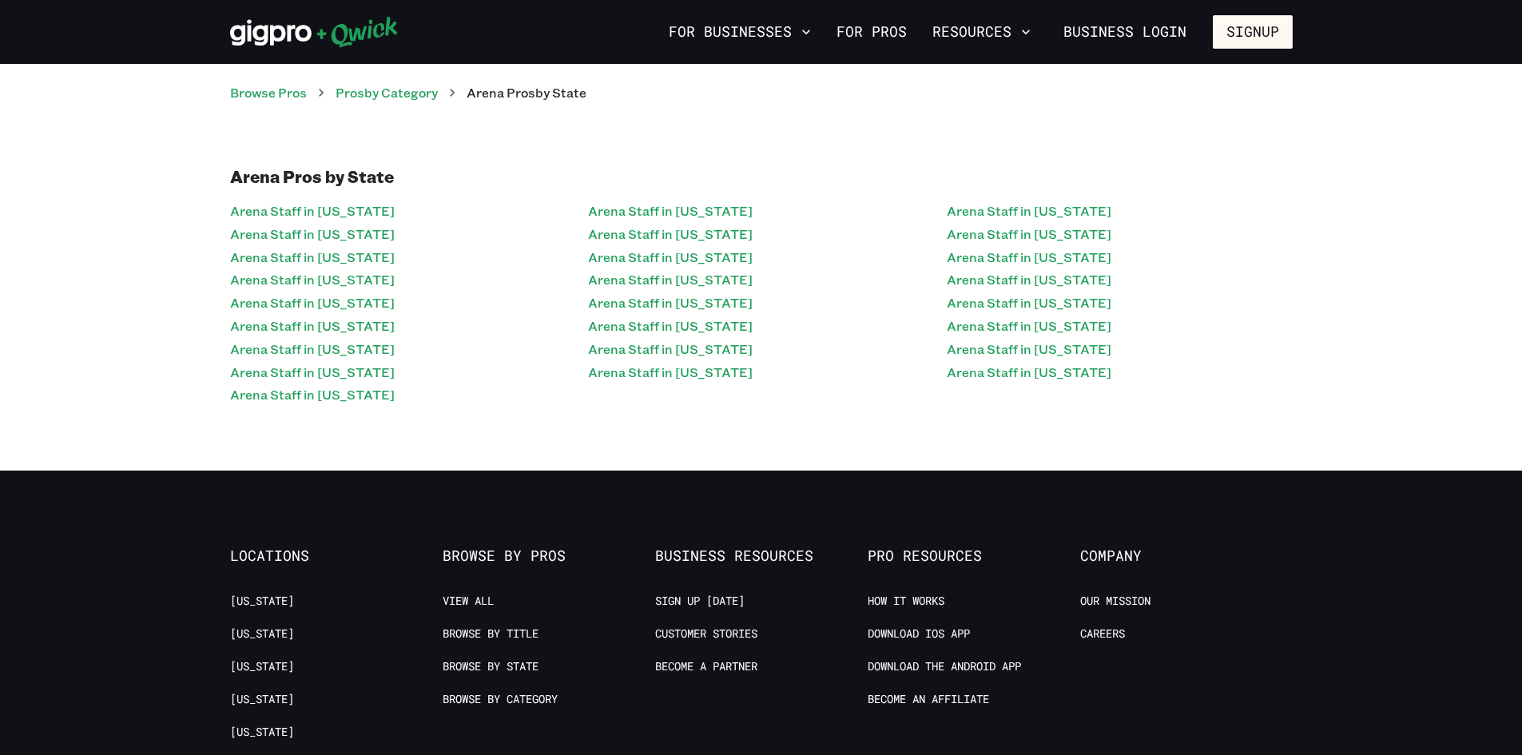
scroll to position [320, 0]
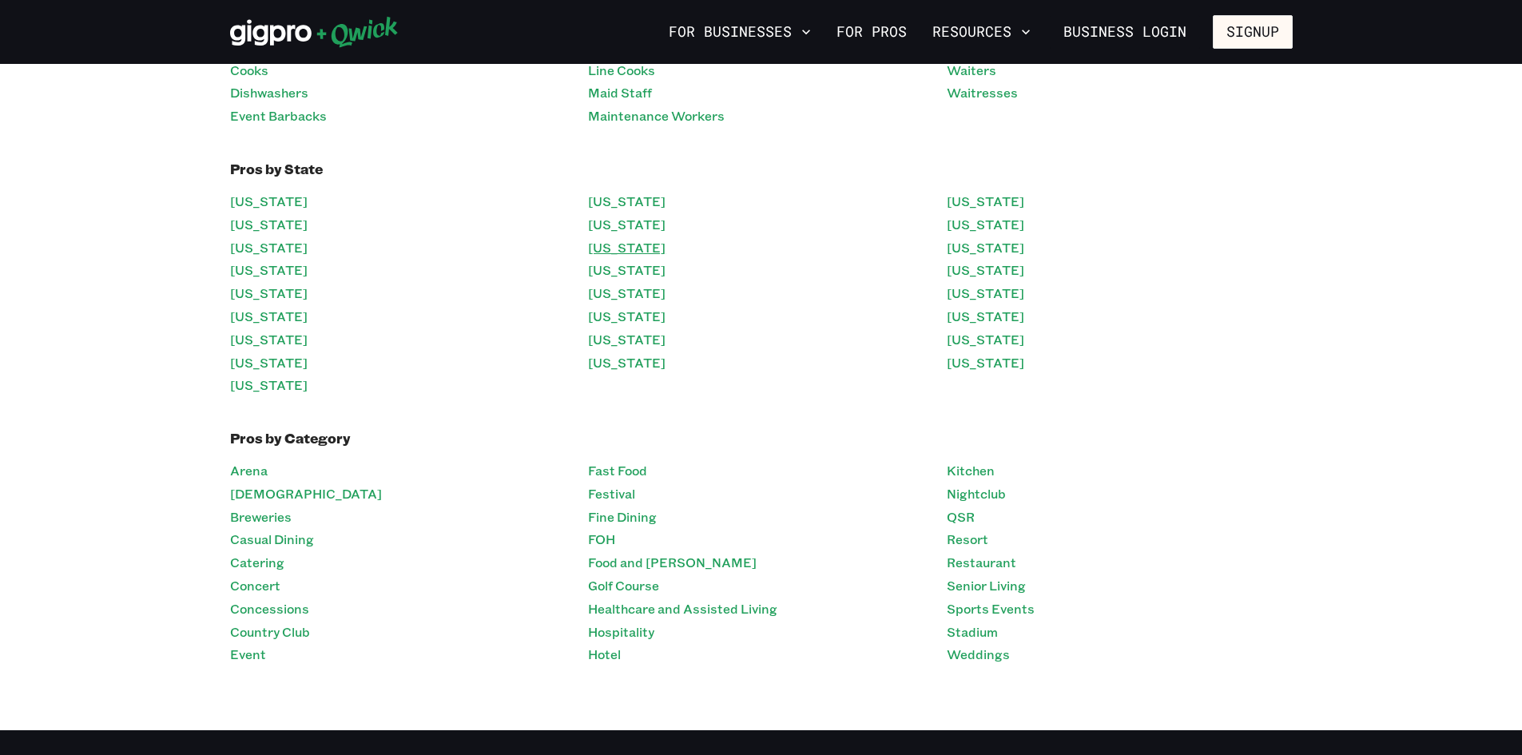
click at [666, 245] on link "[US_STATE]" at bounding box center [627, 248] width 78 height 23
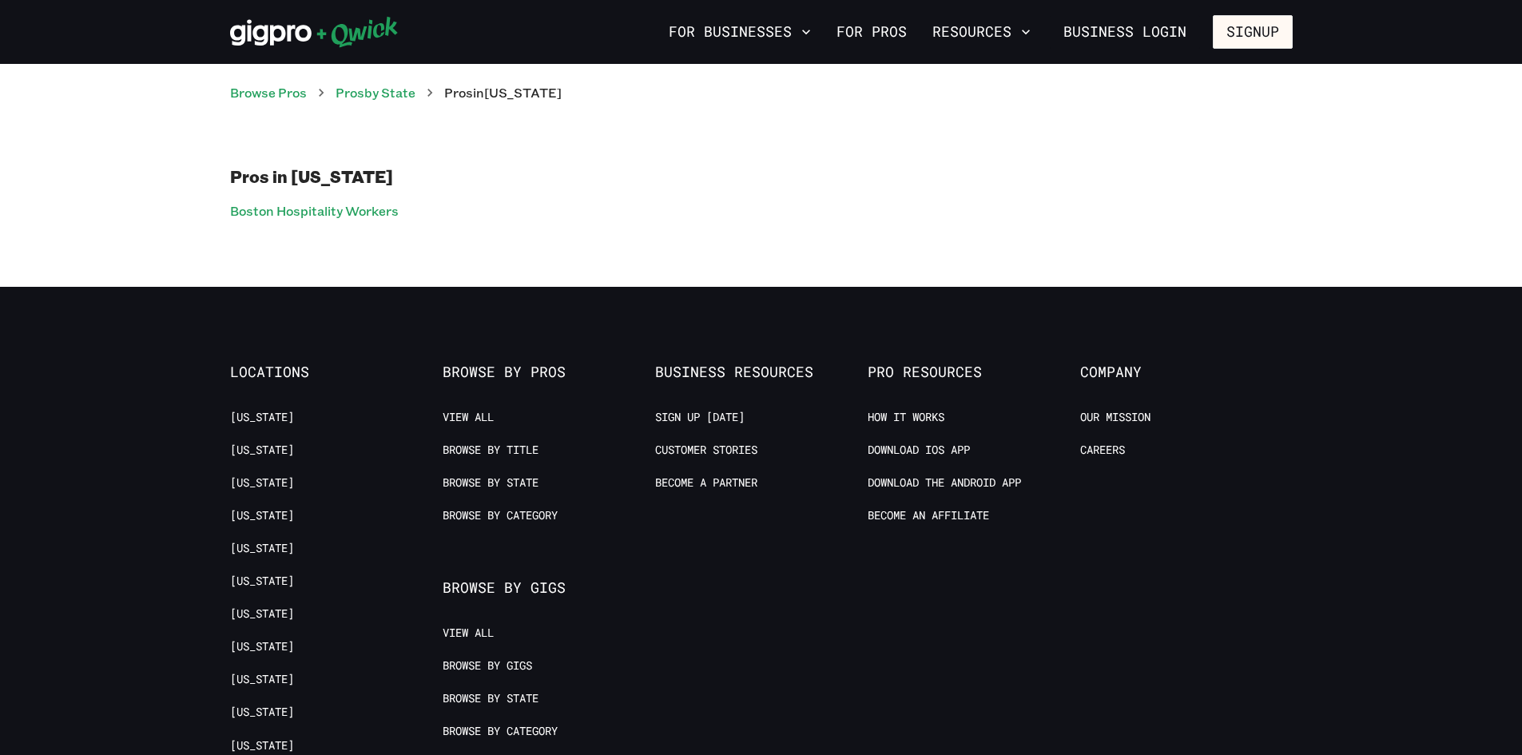
scroll to position [320, 0]
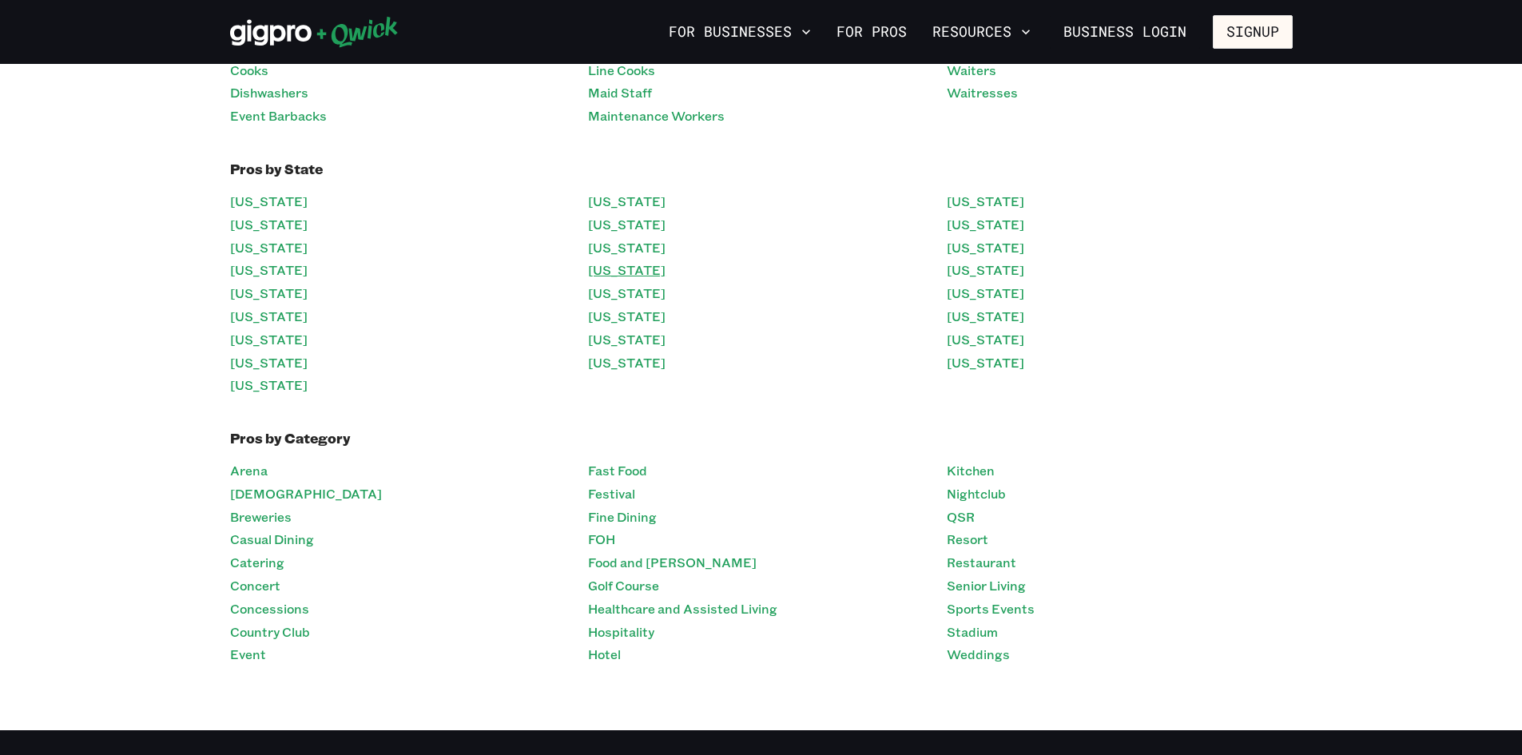
click at [629, 266] on link "[US_STATE]" at bounding box center [627, 270] width 78 height 23
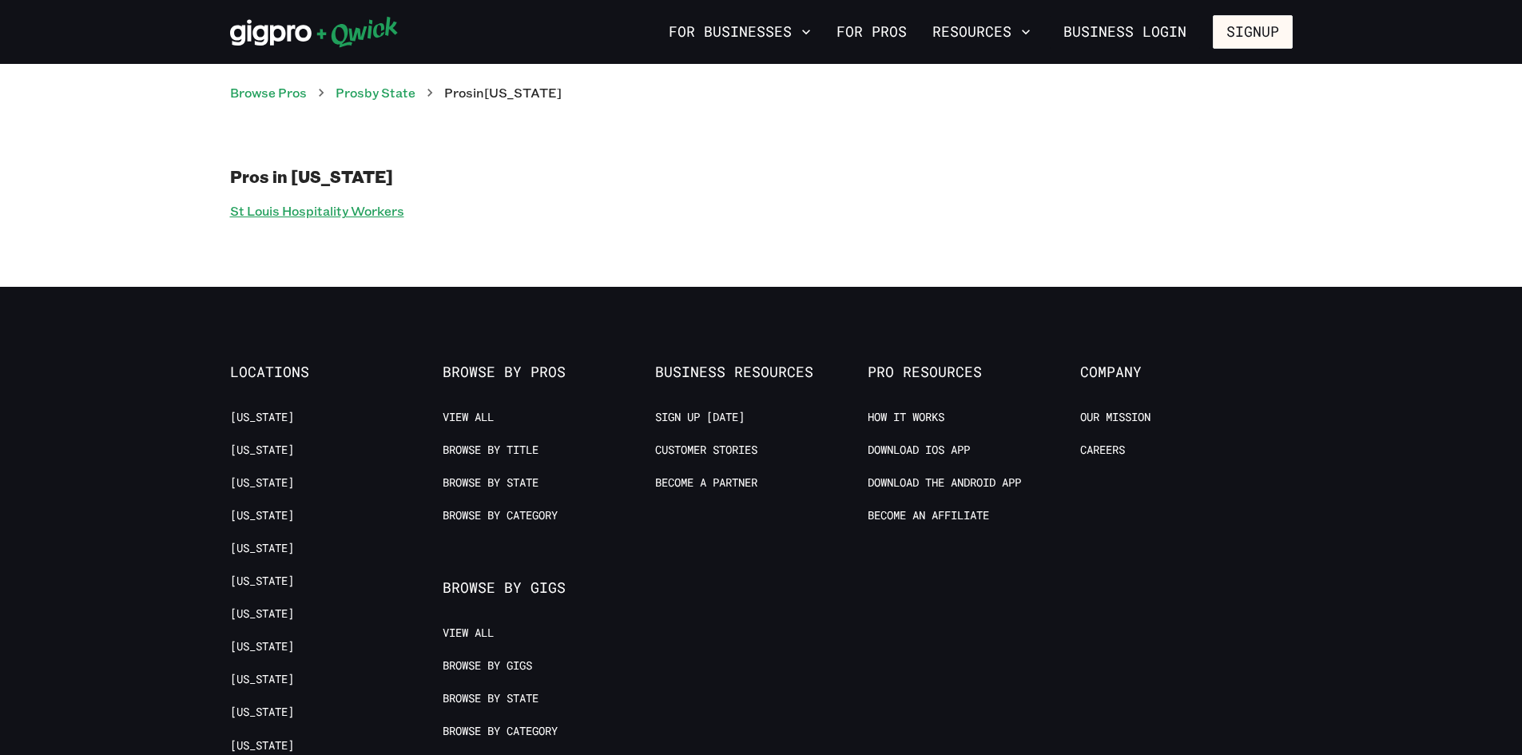
click at [379, 213] on link "St Louis Hospitality Workers" at bounding box center [317, 211] width 174 height 23
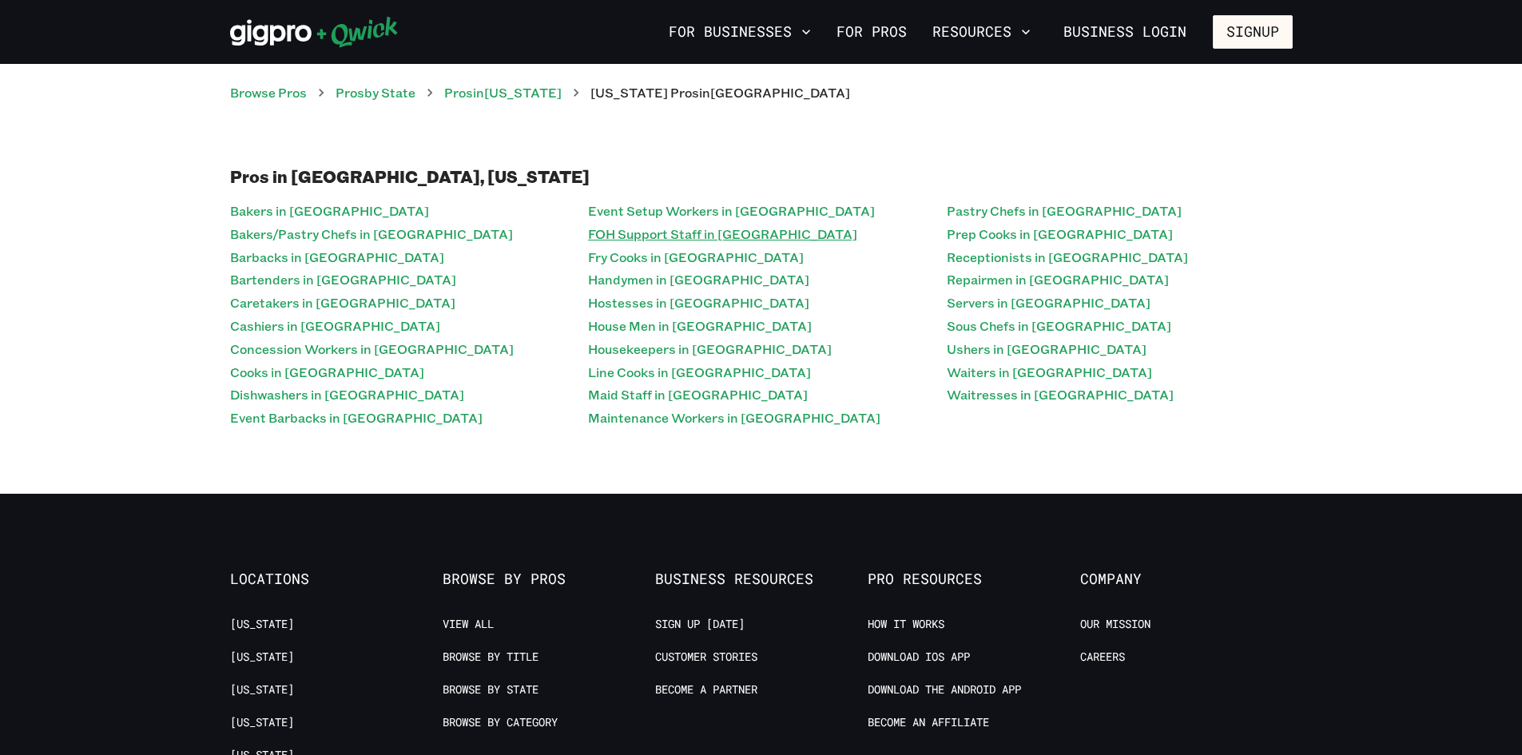
click at [673, 241] on link "FOH Support Staff in [GEOGRAPHIC_DATA]" at bounding box center [722, 234] width 269 height 23
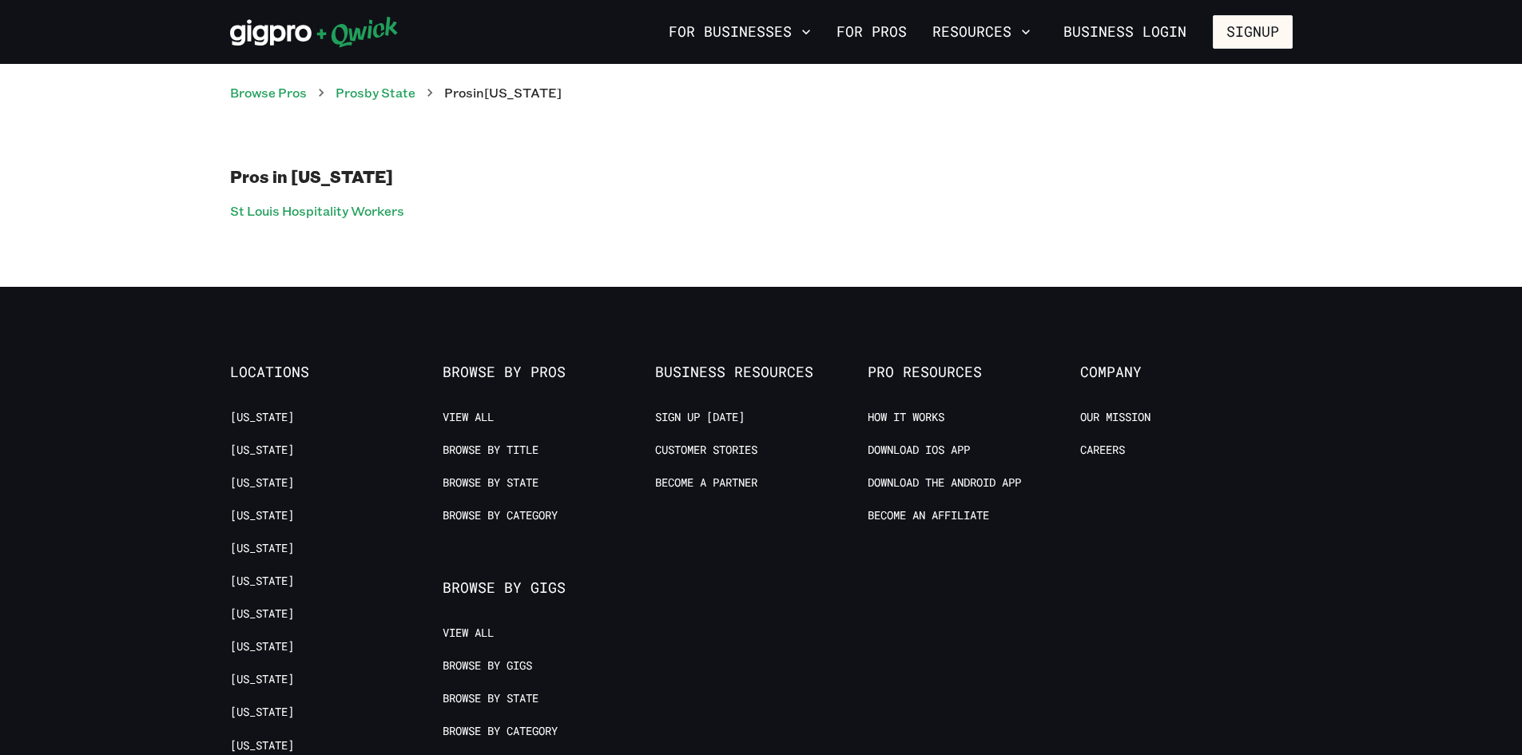
scroll to position [320, 0]
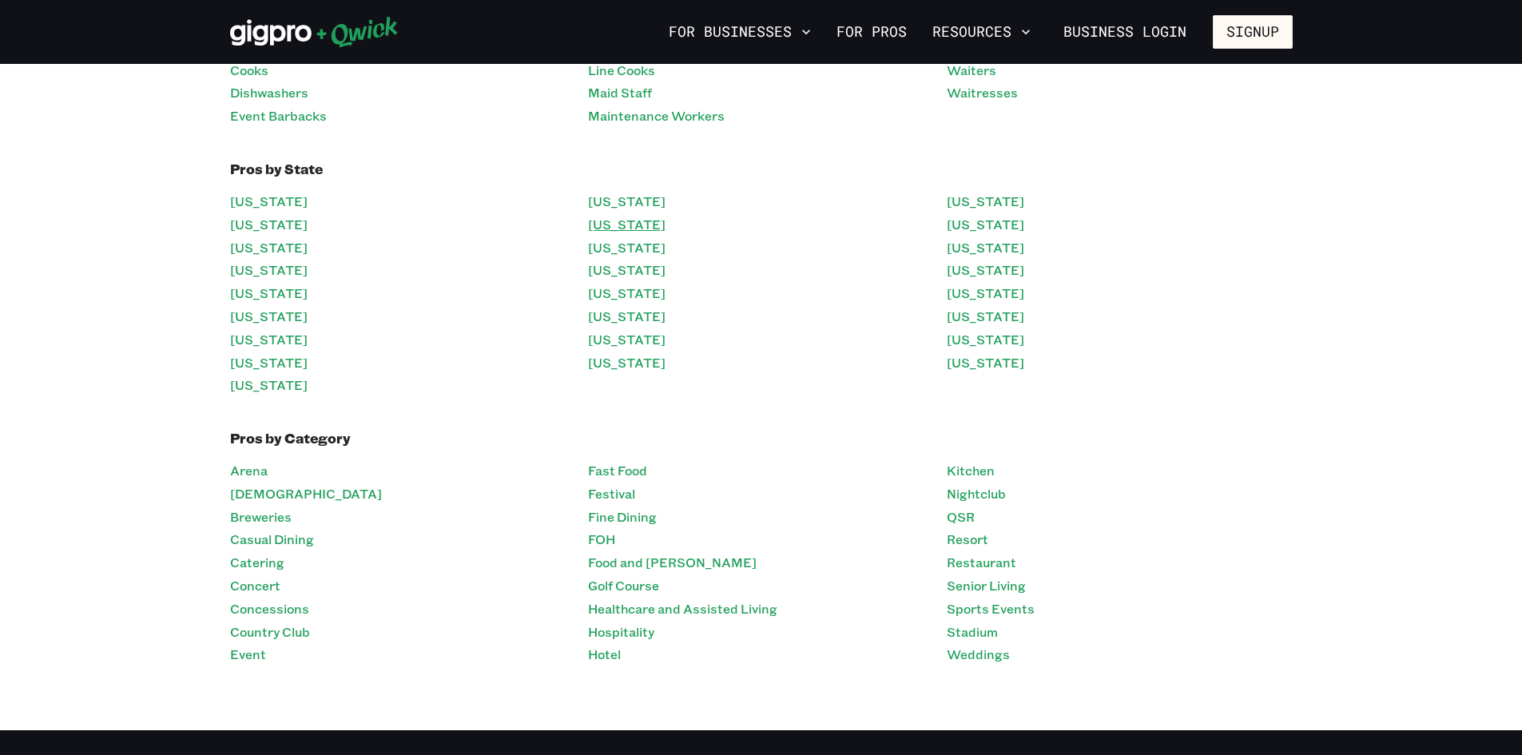
click at [622, 220] on link "[US_STATE]" at bounding box center [627, 224] width 78 height 23
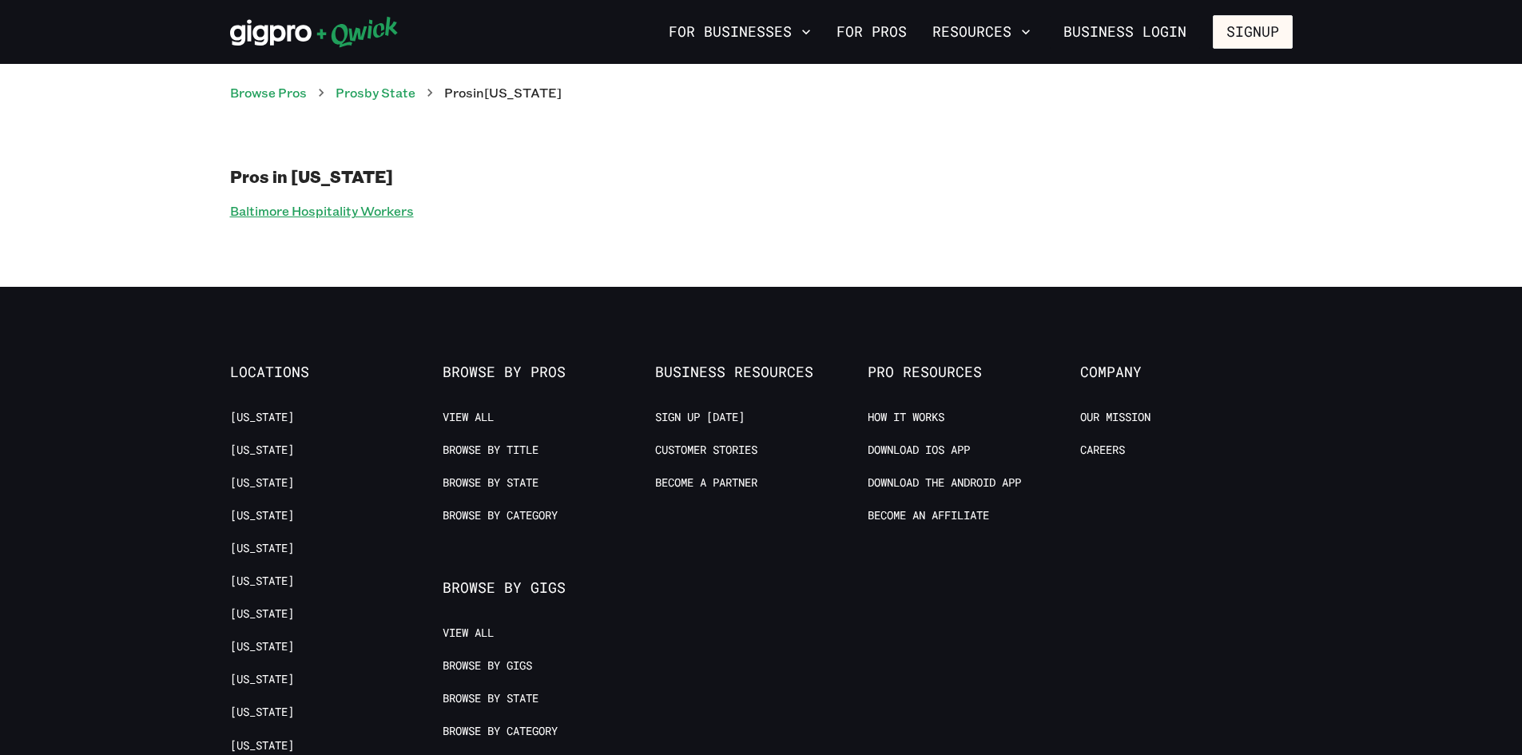
click at [380, 213] on link "Baltimore Hospitality Workers" at bounding box center [322, 211] width 184 height 23
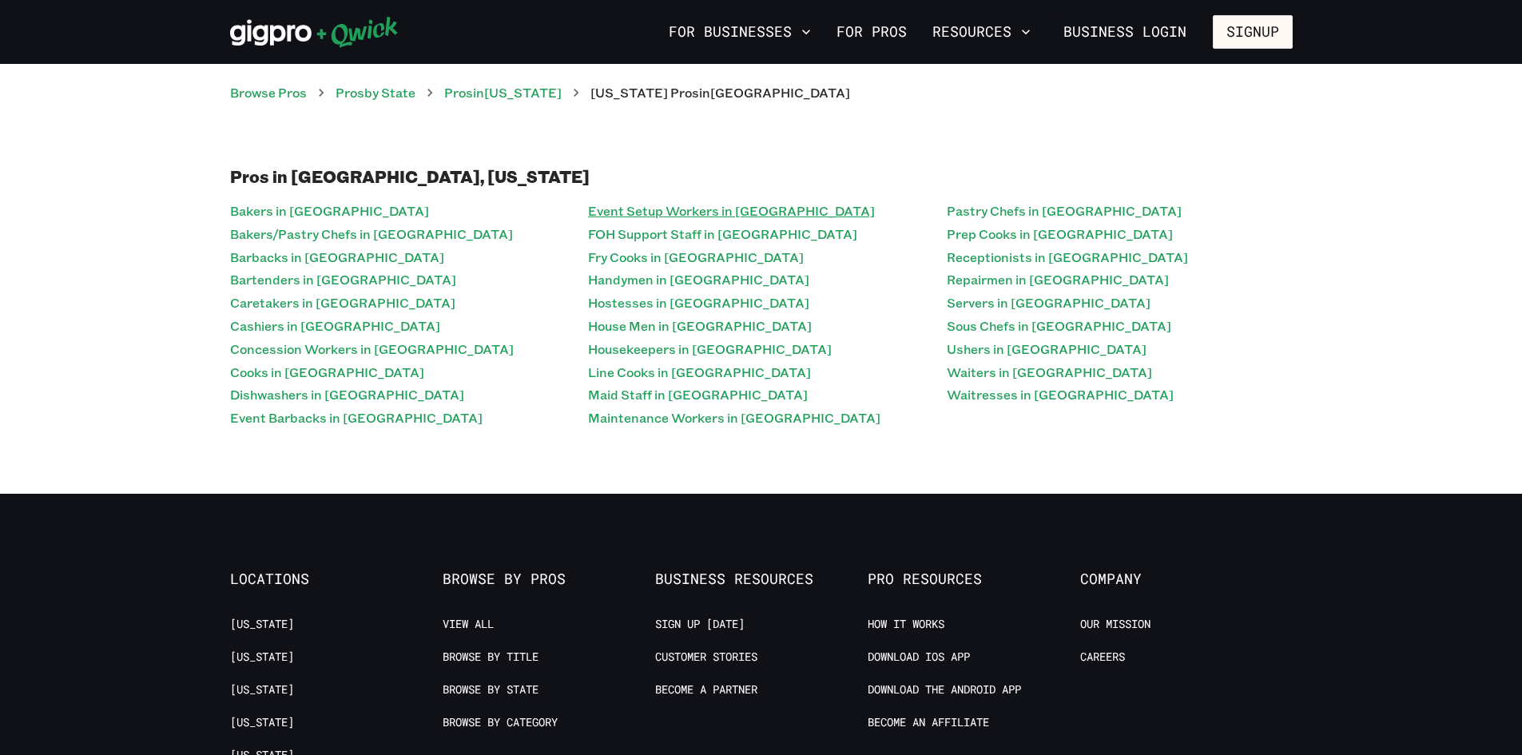
click at [620, 212] on link "Event Setup Workers in [GEOGRAPHIC_DATA]" at bounding box center [731, 211] width 287 height 23
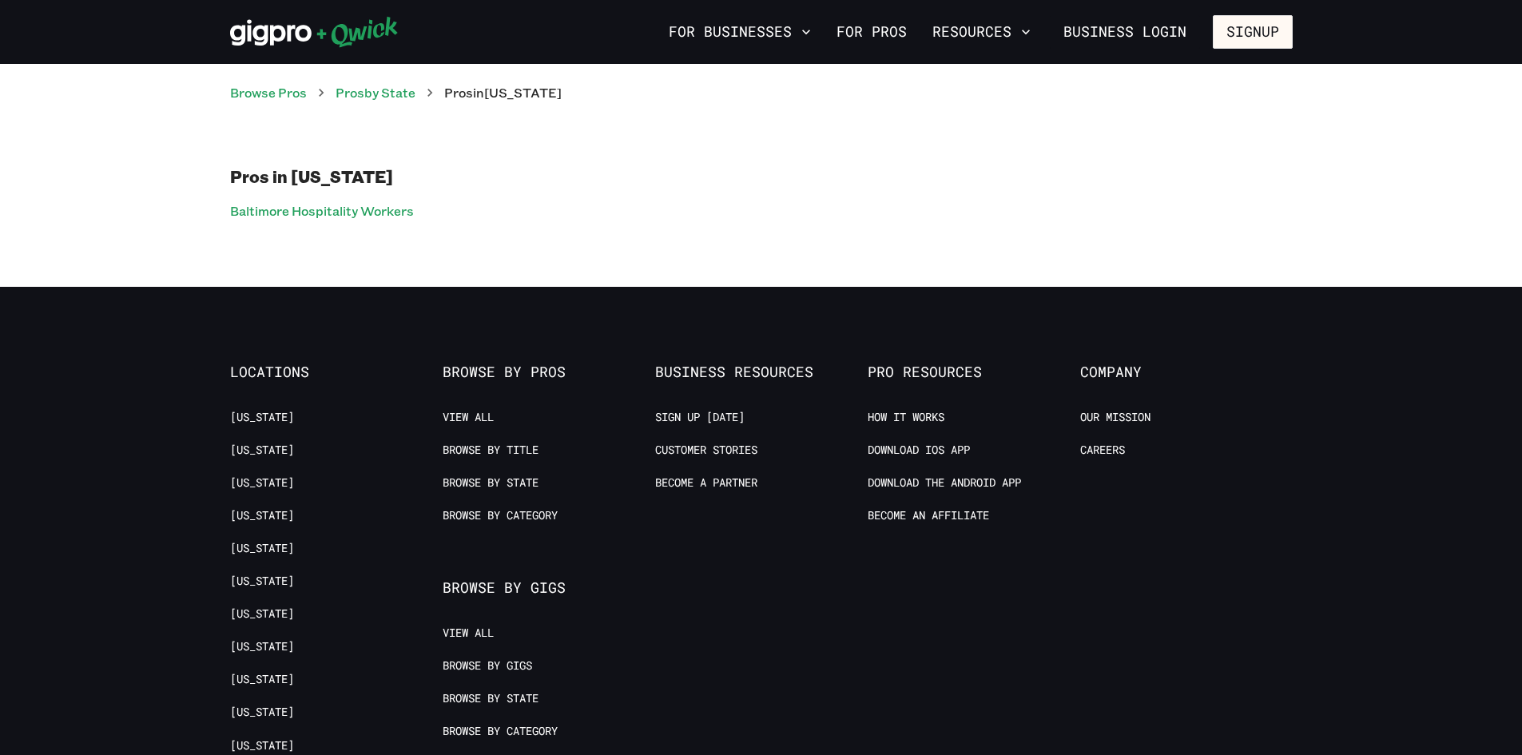
scroll to position [320, 0]
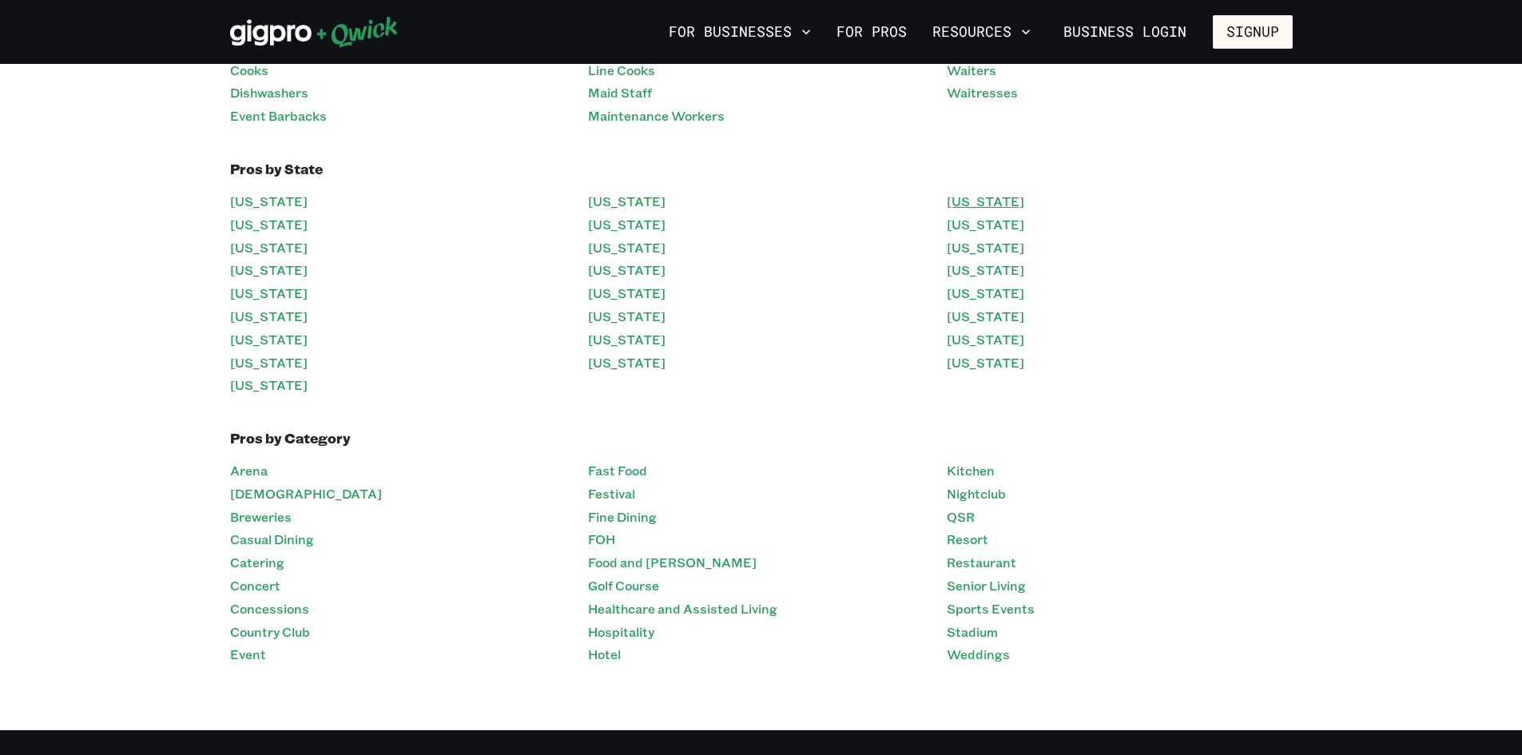
click at [952, 205] on link "[US_STATE]" at bounding box center [986, 201] width 78 height 23
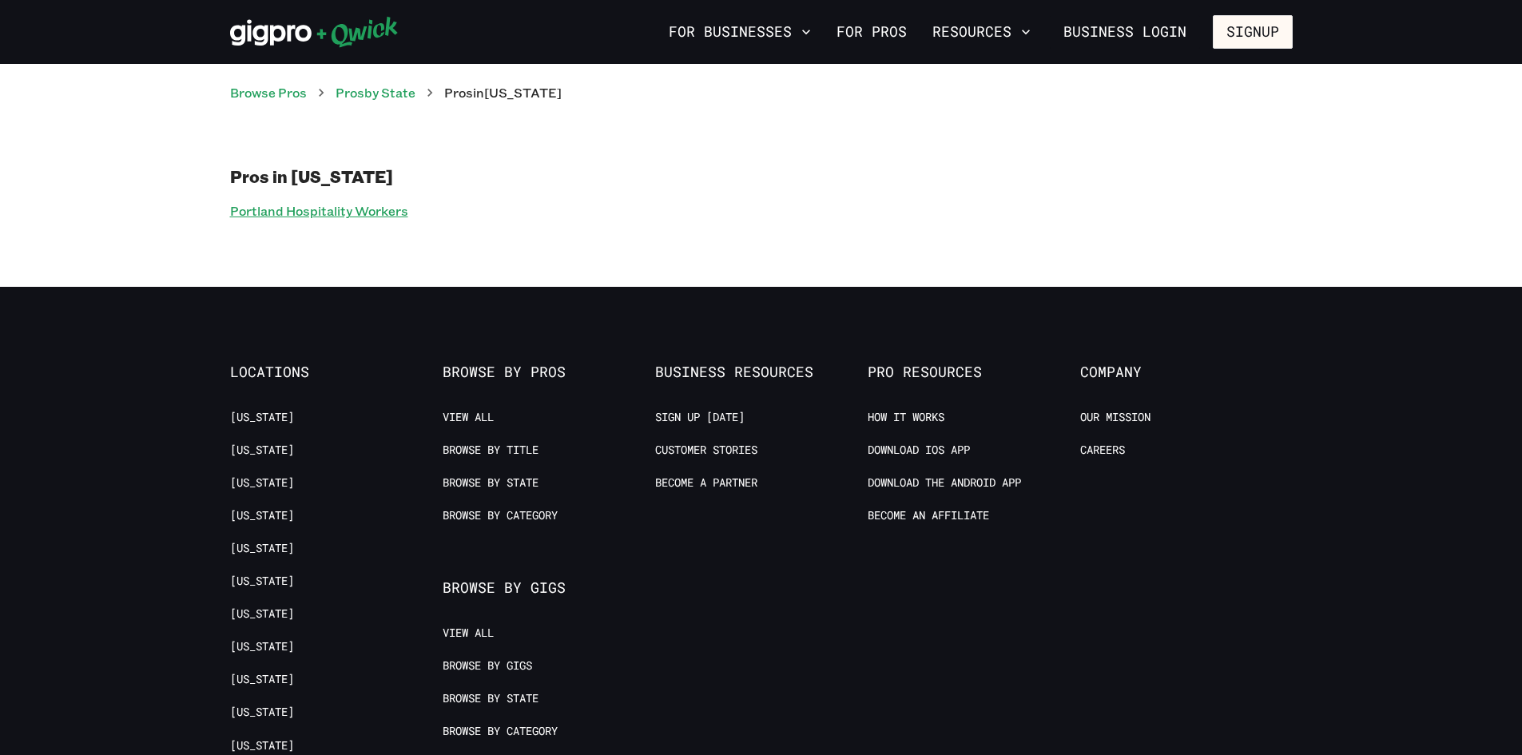
click at [379, 208] on link "Portland Hospitality Workers" at bounding box center [319, 211] width 178 height 23
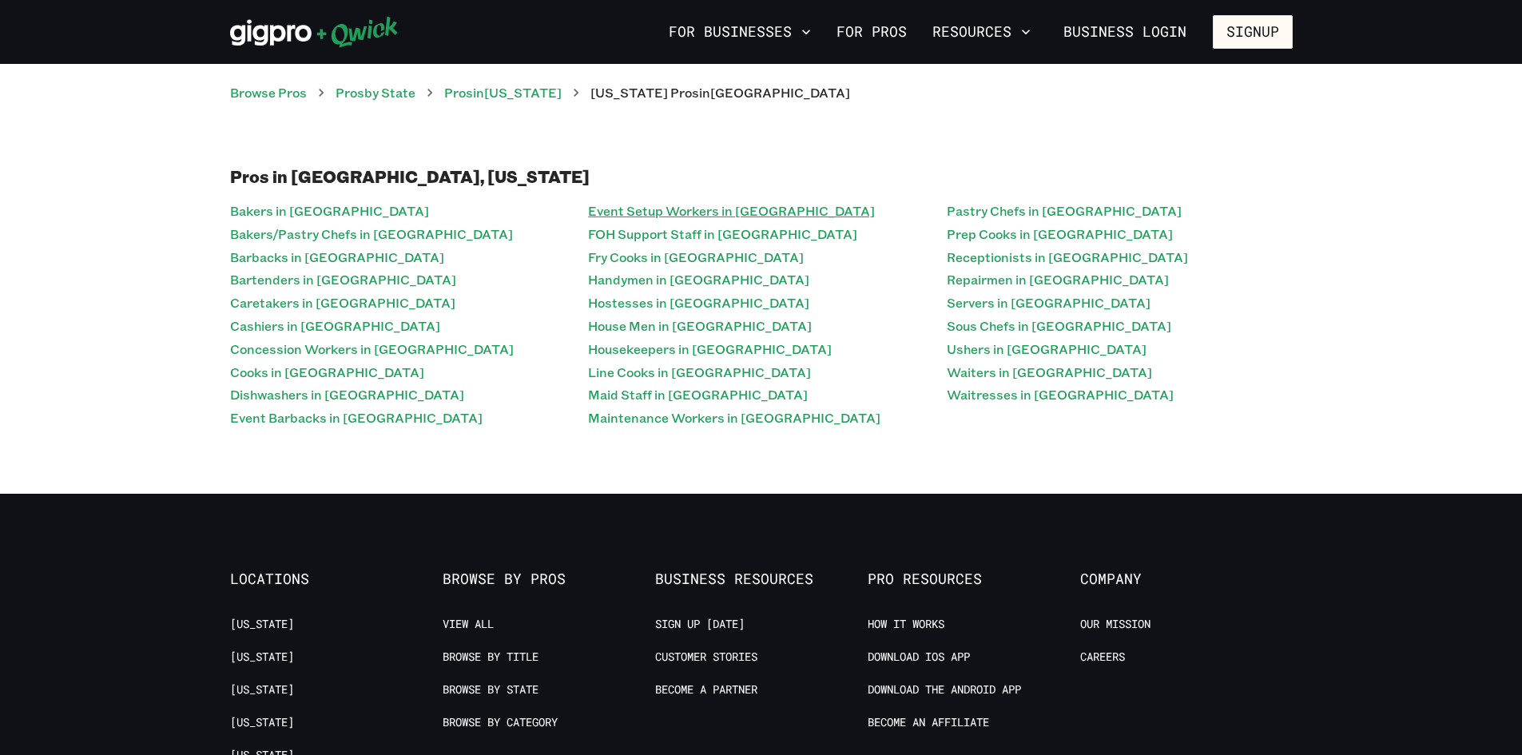
click at [640, 211] on link "Event Setup Workers in [GEOGRAPHIC_DATA]" at bounding box center [731, 211] width 287 height 23
